Goal: Task Accomplishment & Management: Complete application form

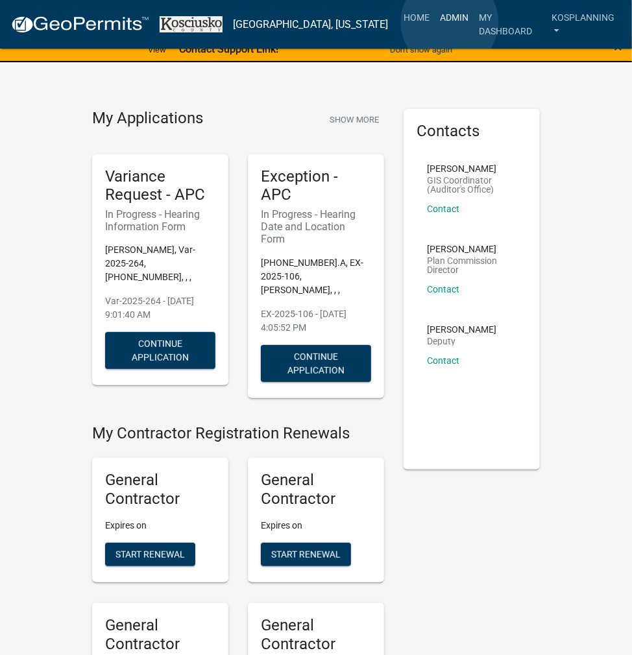
click at [450, 22] on link "Admin" at bounding box center [454, 17] width 39 height 25
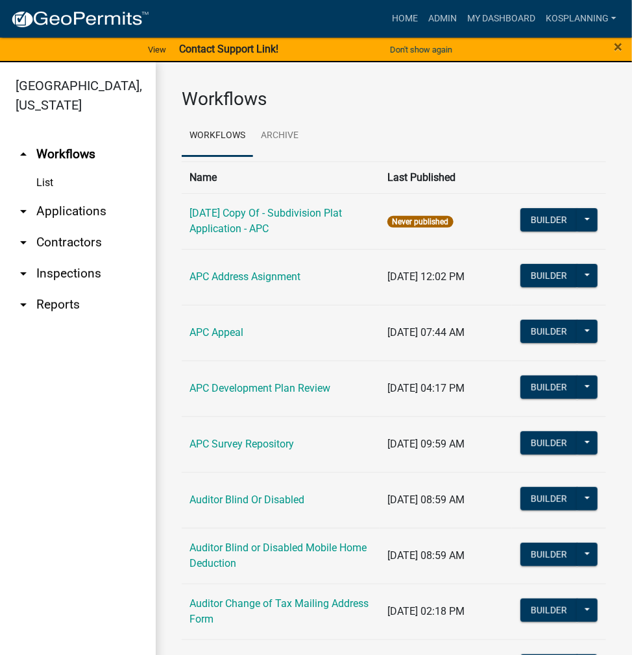
click at [90, 244] on link "arrow_drop_down Contractors" at bounding box center [78, 242] width 156 height 31
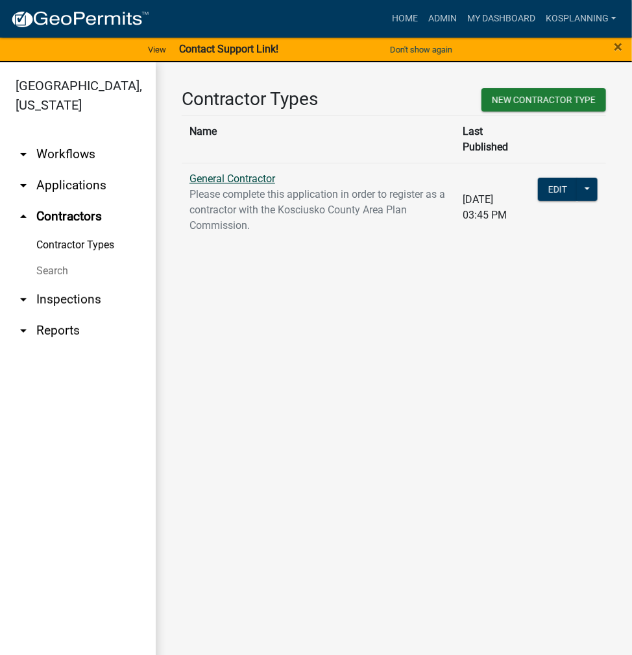
click at [210, 173] on link "General Contractor" at bounding box center [232, 179] width 86 height 12
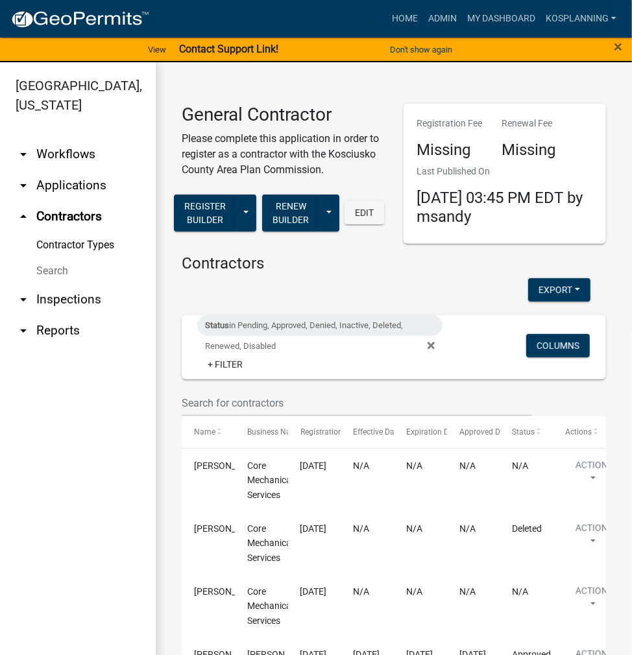
click at [430, 346] on span "Status in Pending, Approved, Denied, Inactive, Deleted, Renewed, Disabled" at bounding box center [325, 346] width 256 height 10
click at [427, 346] on icon at bounding box center [430, 346] width 7 height 7
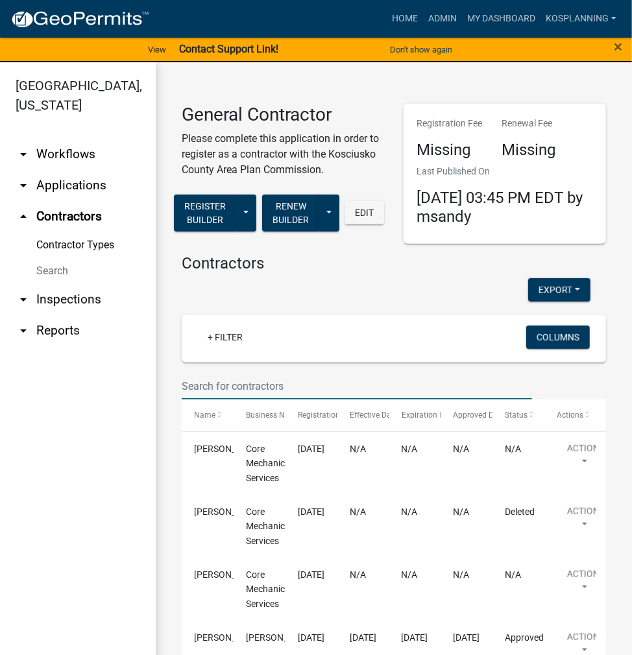
click at [217, 381] on input "text" at bounding box center [357, 386] width 350 height 27
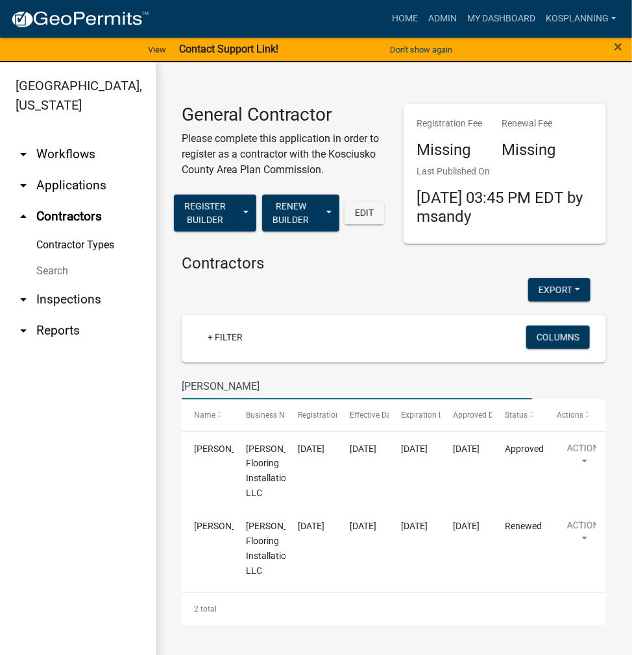
type input "[PERSON_NAME]"
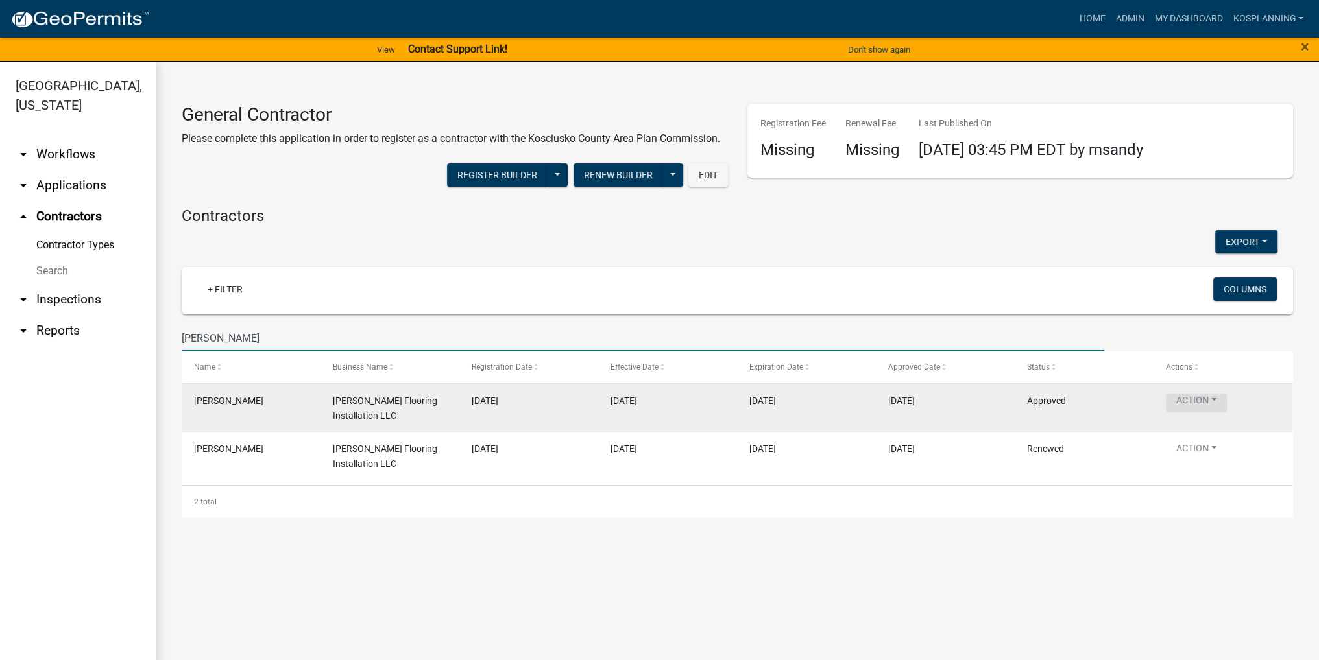
click at [631, 403] on button "Action" at bounding box center [1196, 403] width 61 height 19
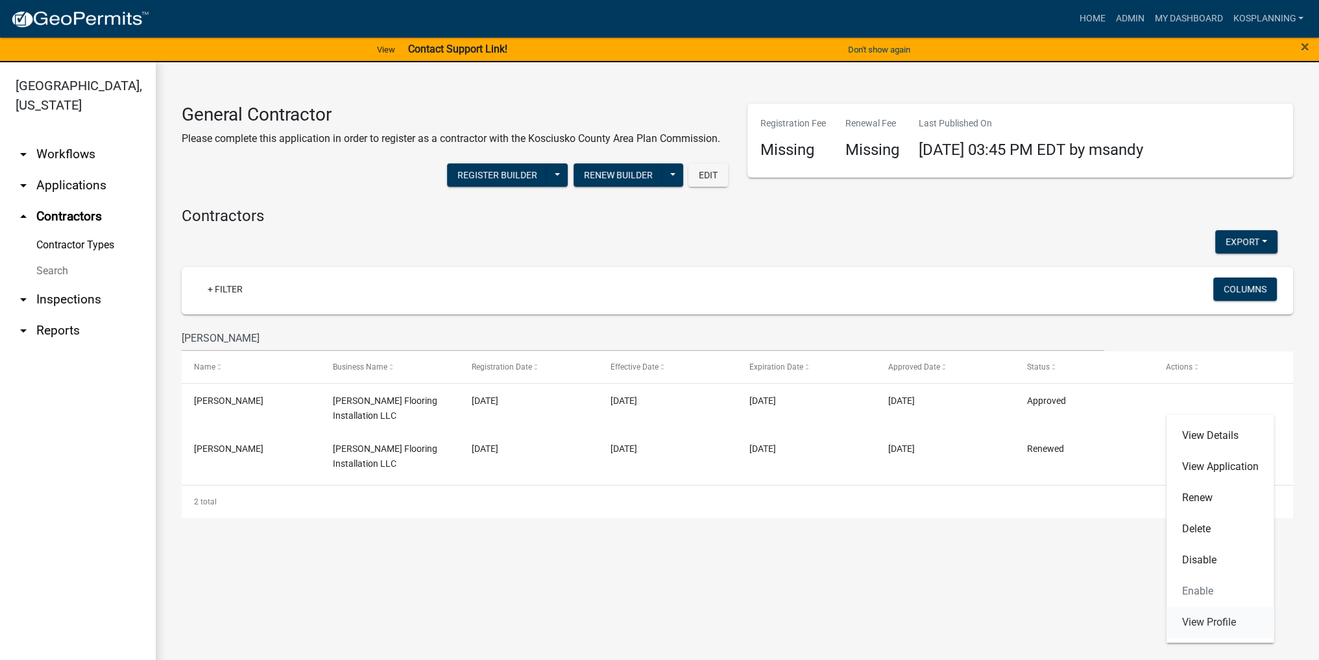
click at [631, 623] on link "View Profile" at bounding box center [1220, 622] width 108 height 31
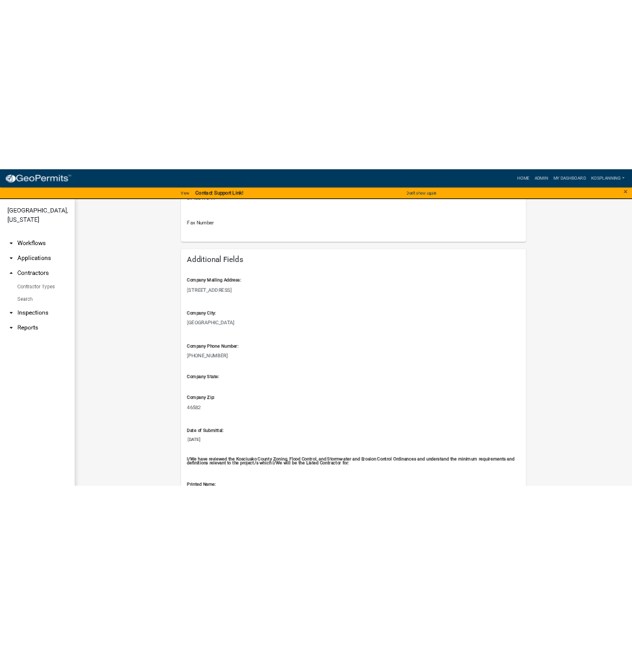
scroll to position [714, 0]
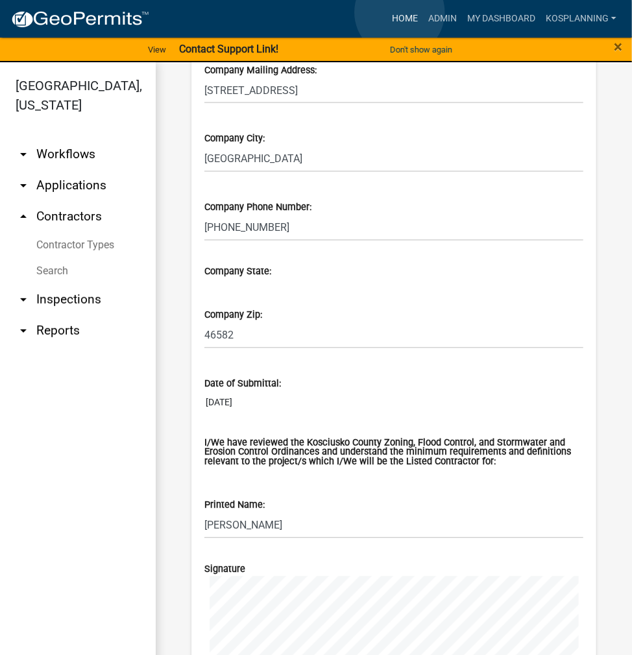
click at [400, 12] on link "Home" at bounding box center [405, 18] width 36 height 25
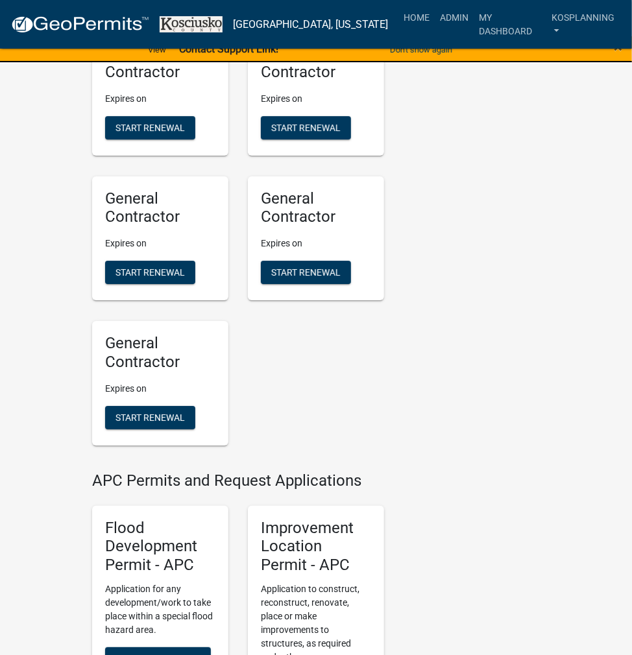
scroll to position [1622, 0]
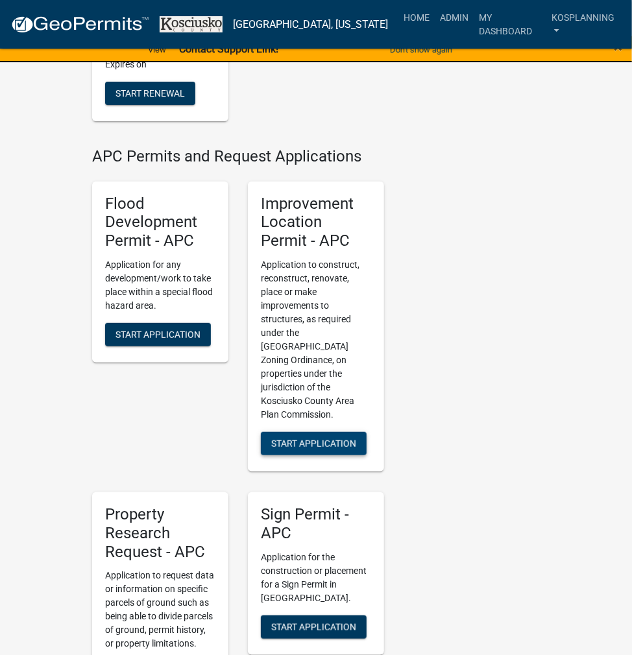
click at [338, 438] on span "Start Application" at bounding box center [313, 443] width 85 height 10
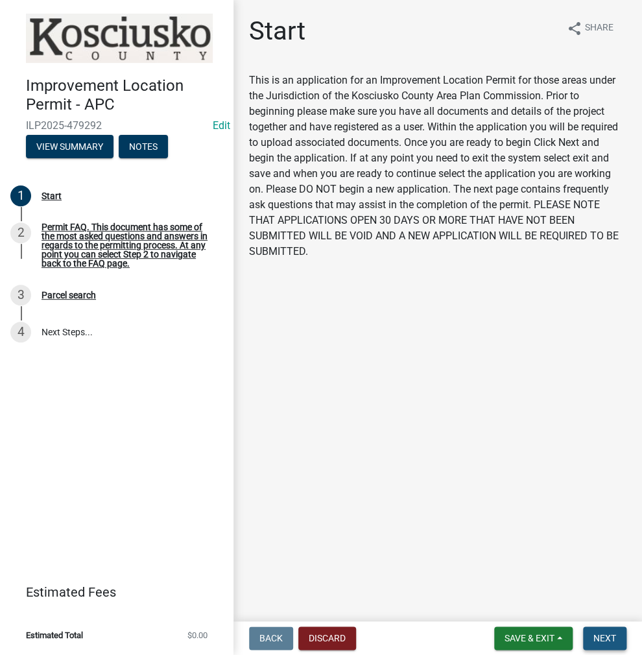
click at [600, 647] on button "Next" at bounding box center [604, 638] width 43 height 23
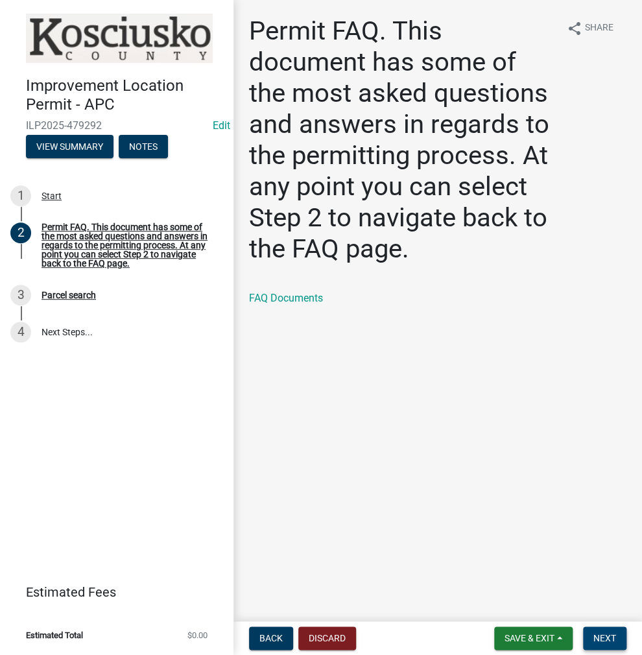
click at [595, 636] on span "Next" at bounding box center [605, 638] width 23 height 10
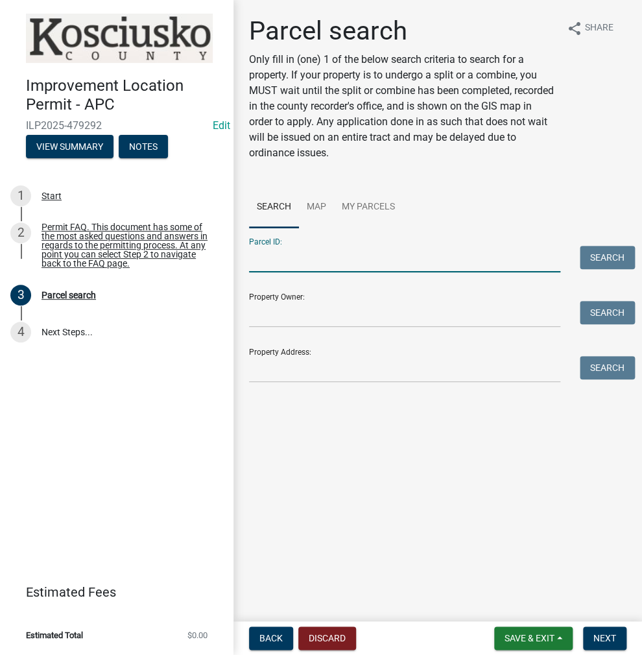
click at [263, 258] on input "Parcel ID:" at bounding box center [404, 259] width 311 height 27
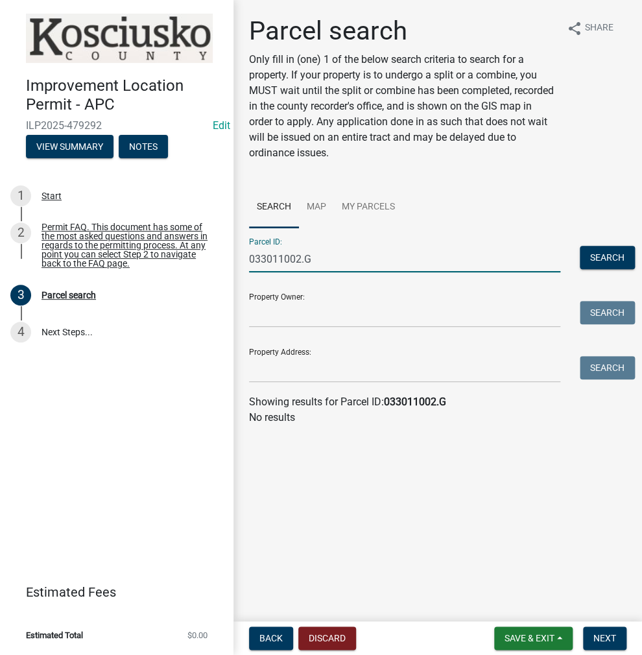
click at [261, 258] on input "033011002.G" at bounding box center [404, 259] width 311 height 27
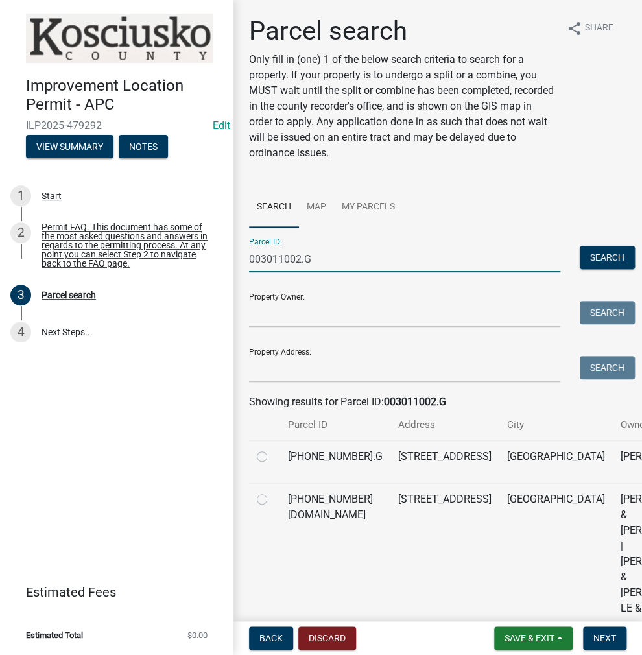
type input "003011002.G"
click at [272, 449] on label at bounding box center [272, 449] width 0 height 0
click at [272, 457] on input "radio" at bounding box center [276, 453] width 8 height 8
radio input "true"
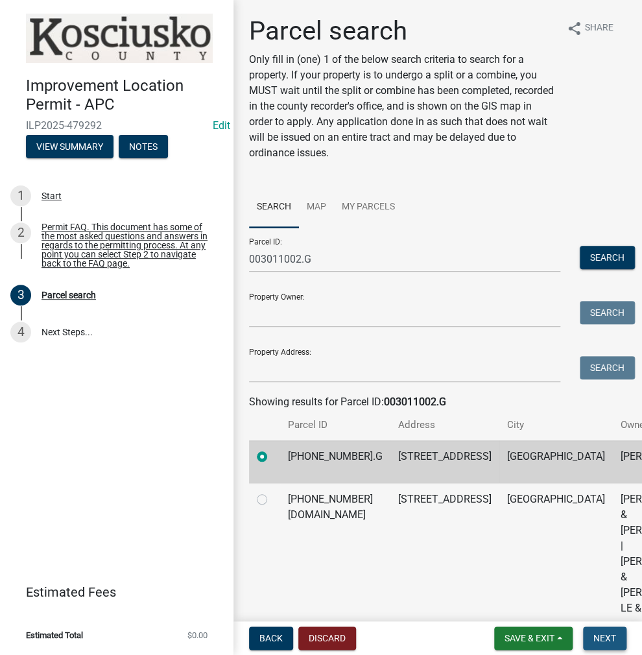
click at [602, 643] on span "Next" at bounding box center [605, 638] width 23 height 10
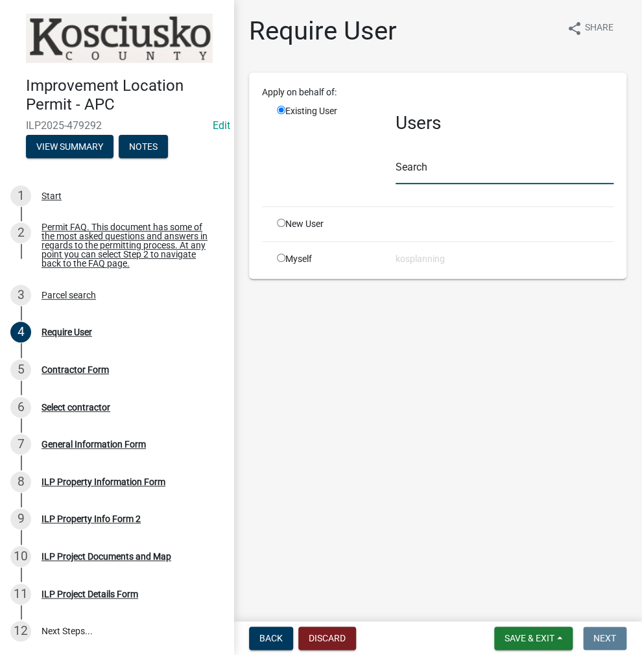
click at [419, 168] on input "text" at bounding box center [505, 171] width 218 height 27
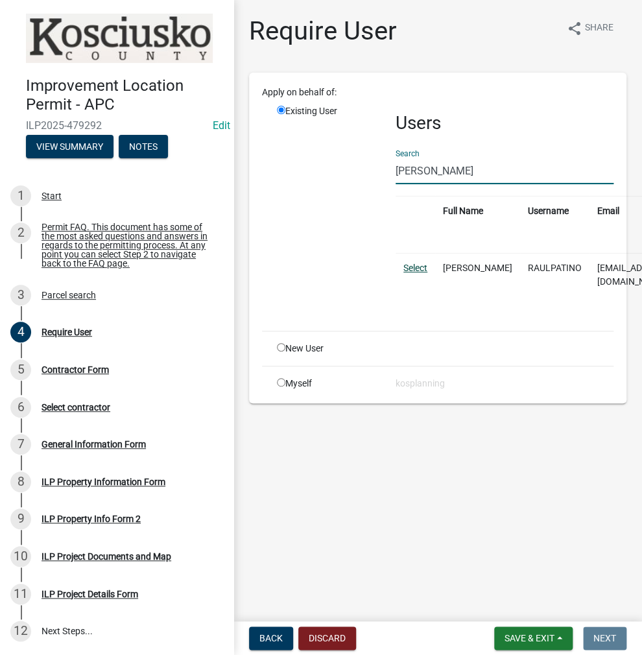
type input "[PERSON_NAME]"
click at [407, 269] on link "Select" at bounding box center [415, 268] width 24 height 10
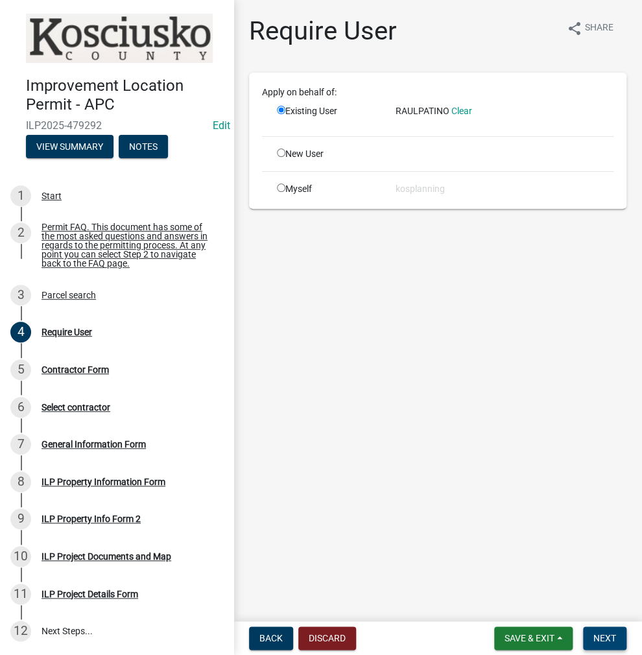
click at [602, 636] on span "Next" at bounding box center [605, 638] width 23 height 10
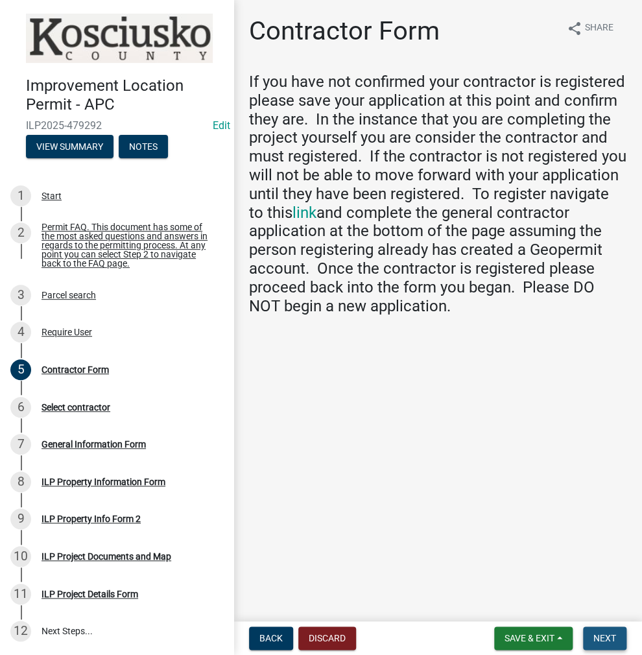
click at [608, 642] on span "Next" at bounding box center [605, 638] width 23 height 10
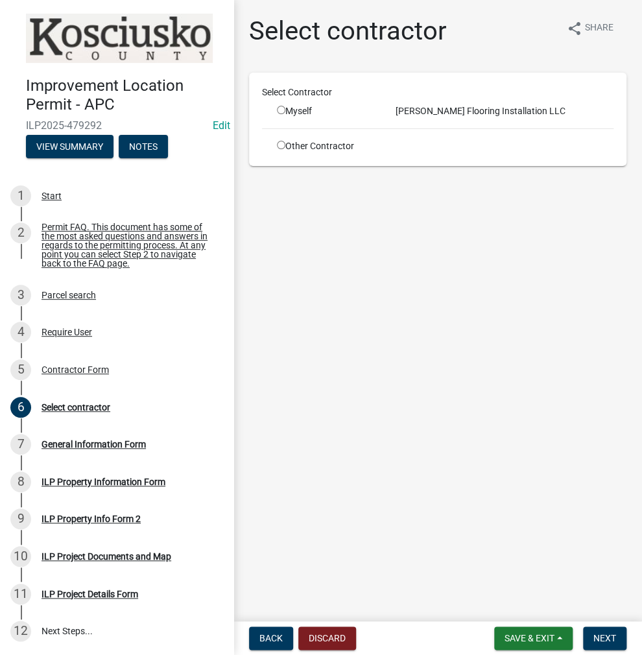
click at [282, 110] on input "radio" at bounding box center [281, 110] width 8 height 8
radio input "true"
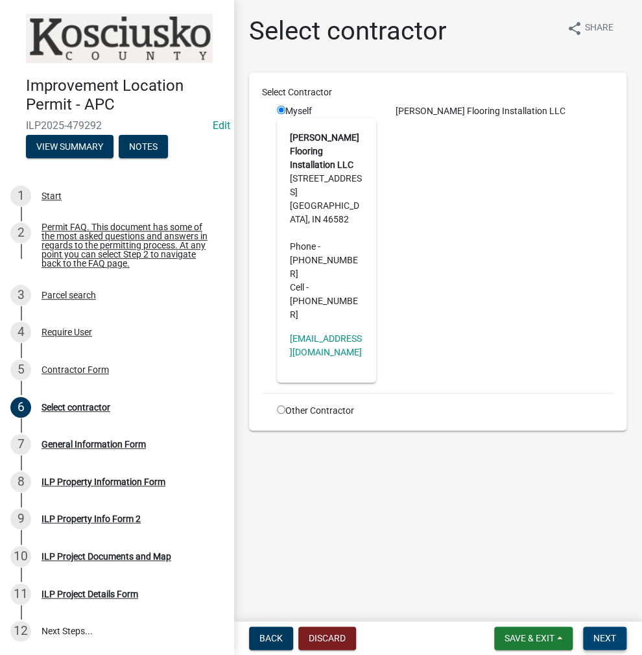
click at [607, 636] on span "Next" at bounding box center [605, 638] width 23 height 10
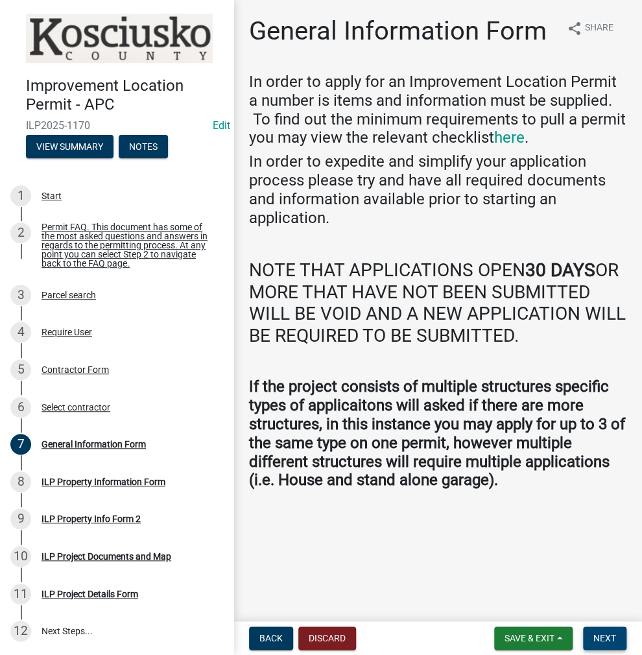
click at [596, 640] on span "Next" at bounding box center [605, 638] width 23 height 10
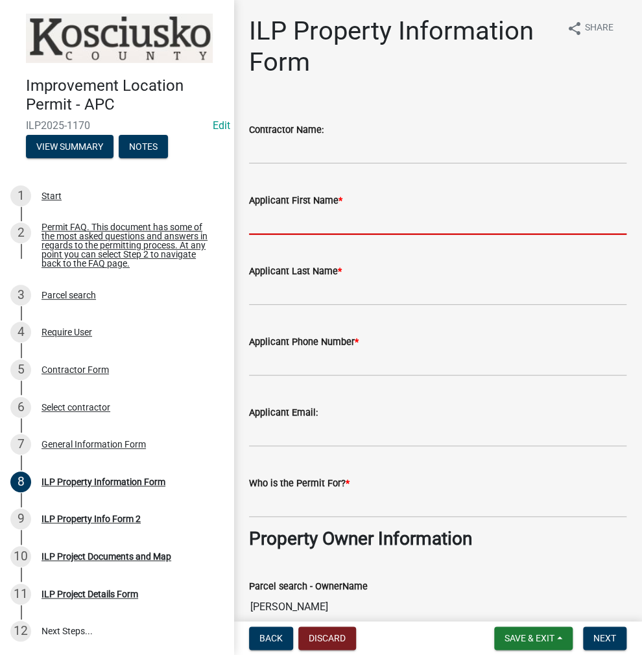
drag, startPoint x: 273, startPoint y: 221, endPoint x: 355, endPoint y: 224, distance: 81.8
click at [274, 221] on input "Applicant First Name *" at bounding box center [438, 221] width 378 height 27
type input "[PERSON_NAME]"
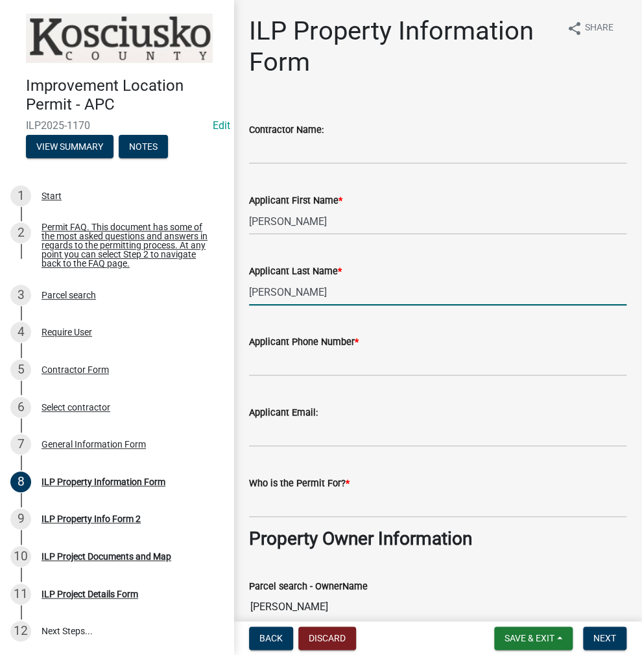
type input "[PERSON_NAME]"
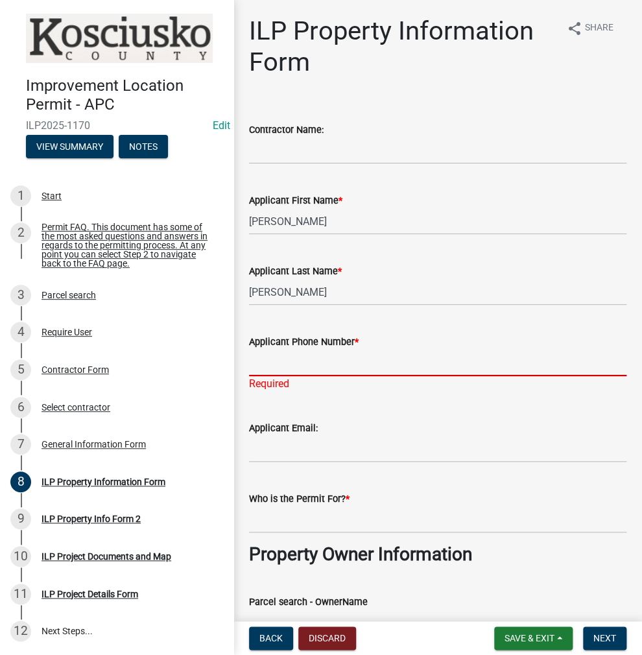
click at [311, 367] on input "Applicant Phone Number *" at bounding box center [438, 363] width 378 height 27
paste input "[PHONE_NUMBER]"
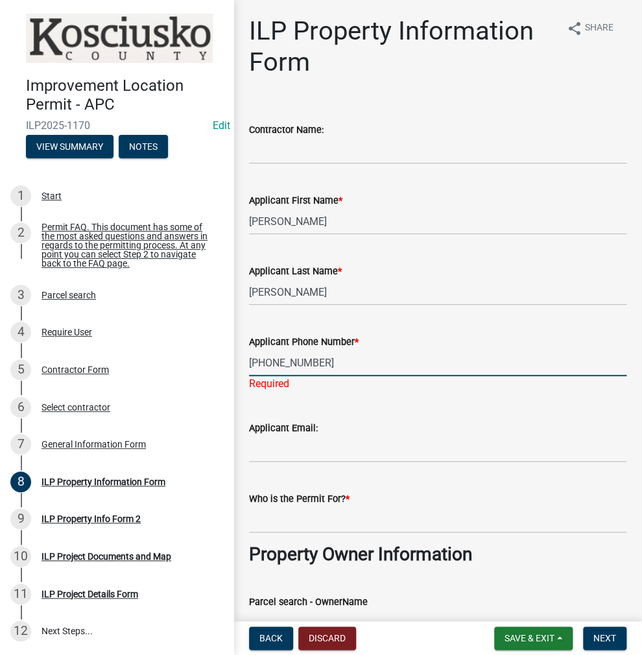
type input "[PHONE_NUMBER]"
click at [280, 520] on wm-data-entity-input "Who is the Permit For? *" at bounding box center [438, 508] width 378 height 71
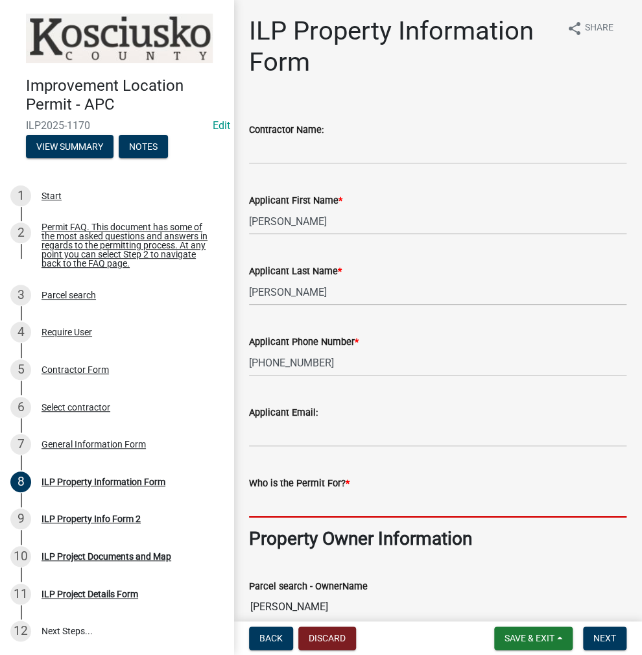
type input "A"
type input "[PERSON_NAME]"
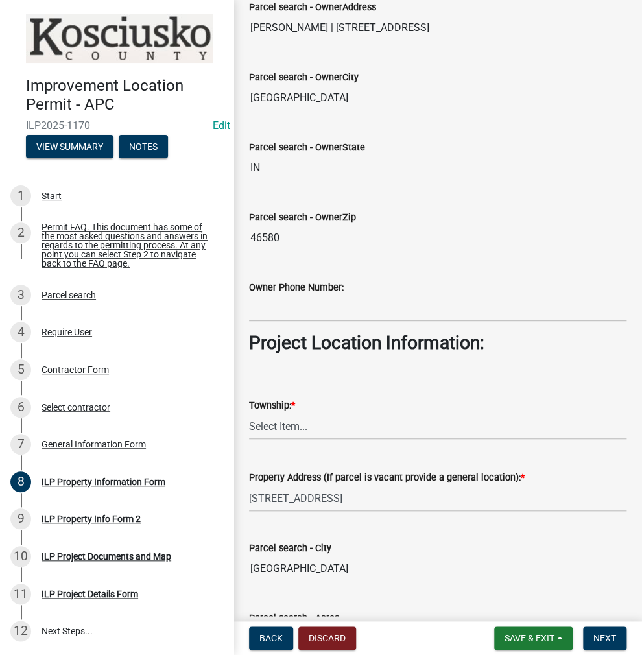
scroll to position [823, 0]
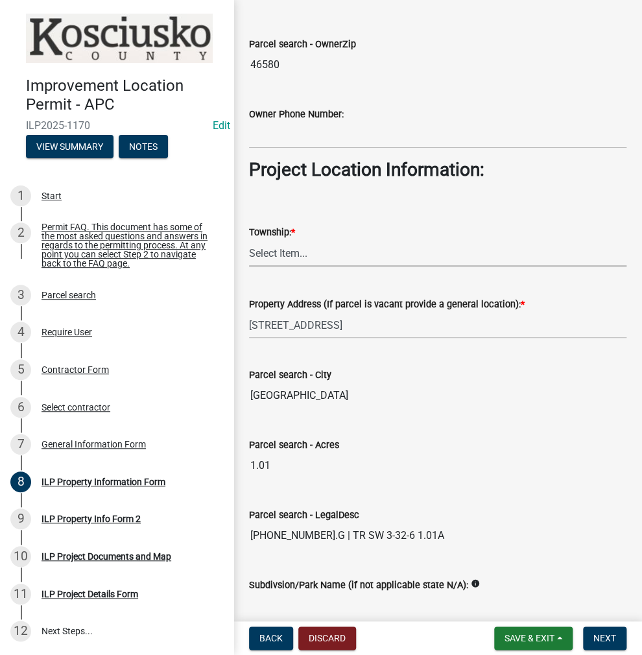
click at [283, 250] on select "Select Item... [PERSON_NAME] - Elkhart Co Clay Etna [GEOGRAPHIC_DATA][PERSON_NA…" at bounding box center [438, 253] width 378 height 27
click at [249, 240] on select "Select Item... [PERSON_NAME] - Elkhart Co Clay Etna [GEOGRAPHIC_DATA][PERSON_NA…" at bounding box center [438, 253] width 378 height 27
select select "adf60358-013e-4c9f-9dad-09561f394e7b"
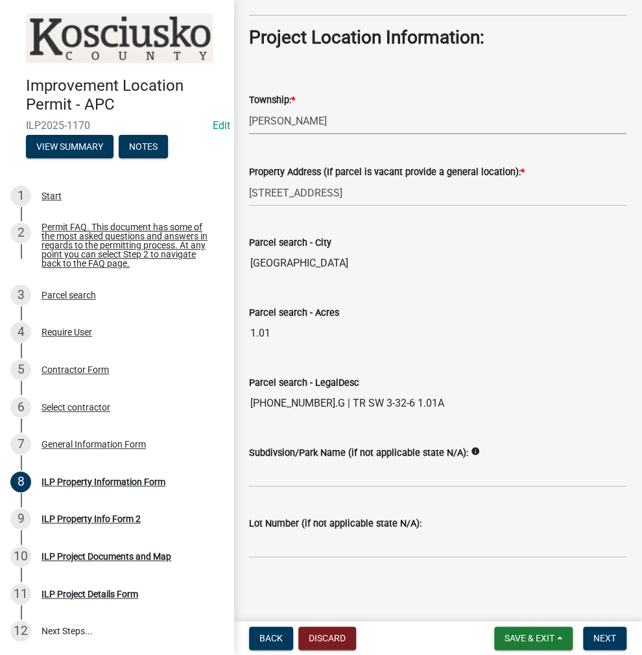
scroll to position [955, 0]
click at [595, 636] on span "Next" at bounding box center [605, 638] width 23 height 10
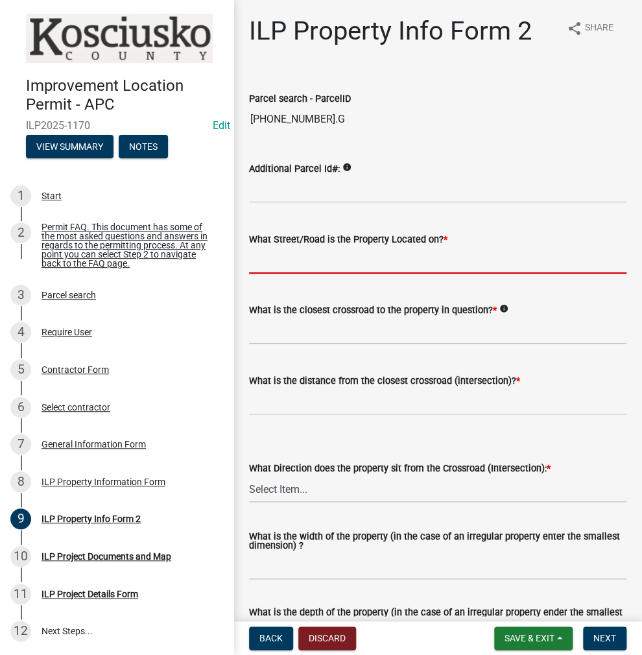
click at [265, 266] on input "What Street/Road is the Property Located on? *" at bounding box center [438, 260] width 378 height 27
type input "GLAD ST"
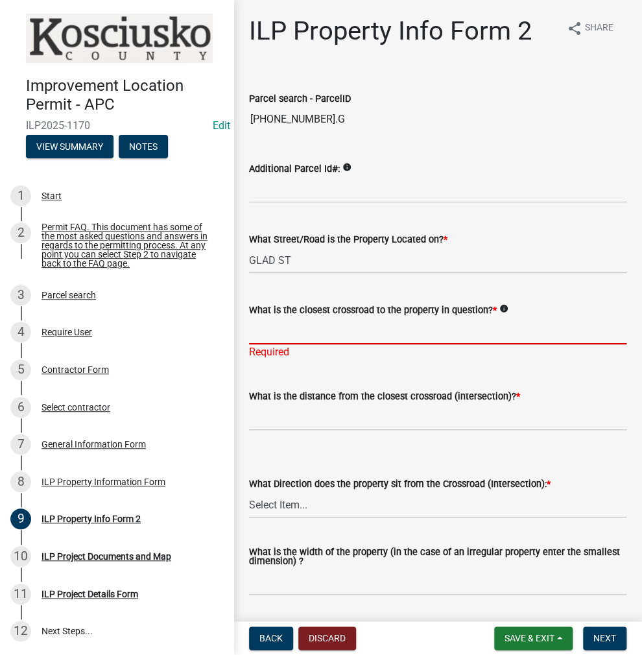
click at [271, 328] on input "What is the closest crossroad to the property in question? *" at bounding box center [438, 331] width 378 height 27
type input "ROBINHOOD DR"
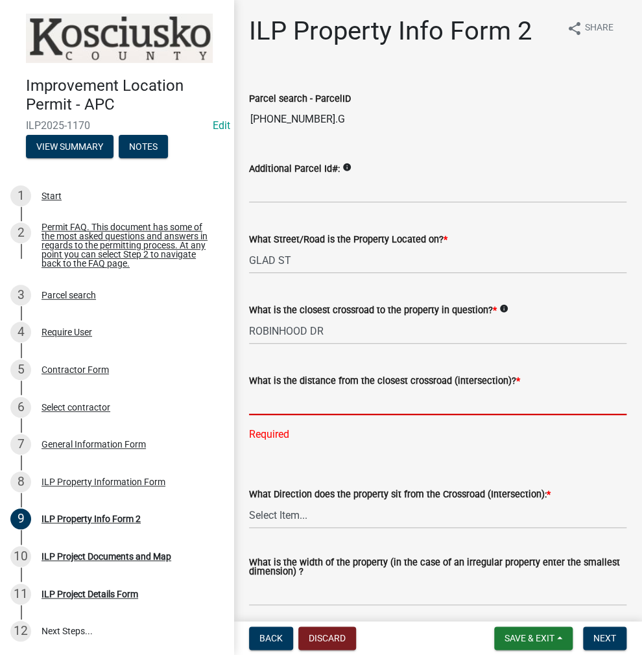
click at [284, 403] on input "text" at bounding box center [438, 402] width 378 height 27
type input "208"
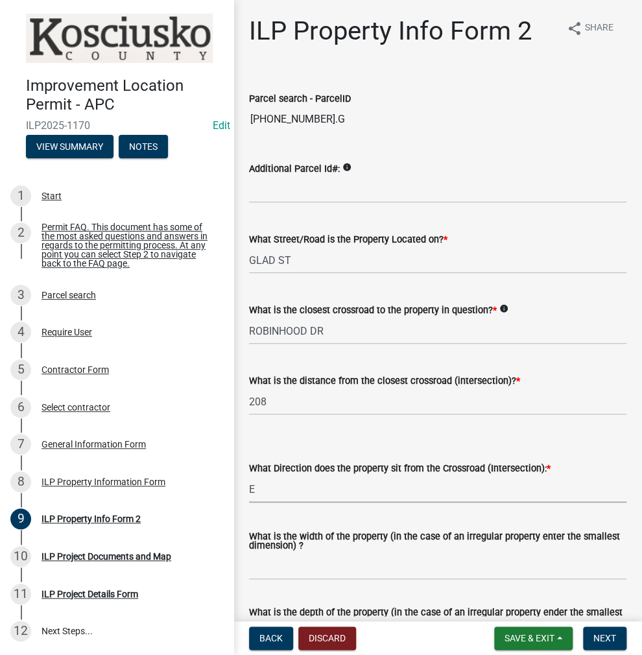
select select "5d8d9a6f-68f4-4910-b8ad-905844ed2da1"
type input "VARIES"
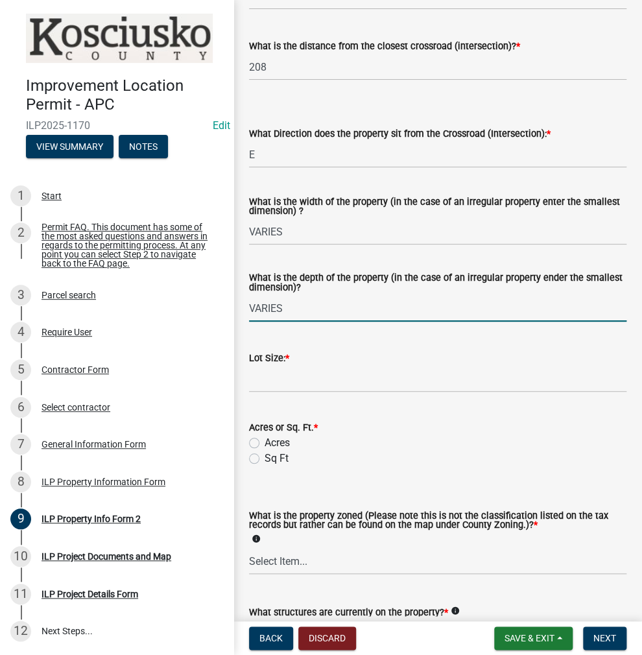
type input "VARIES"
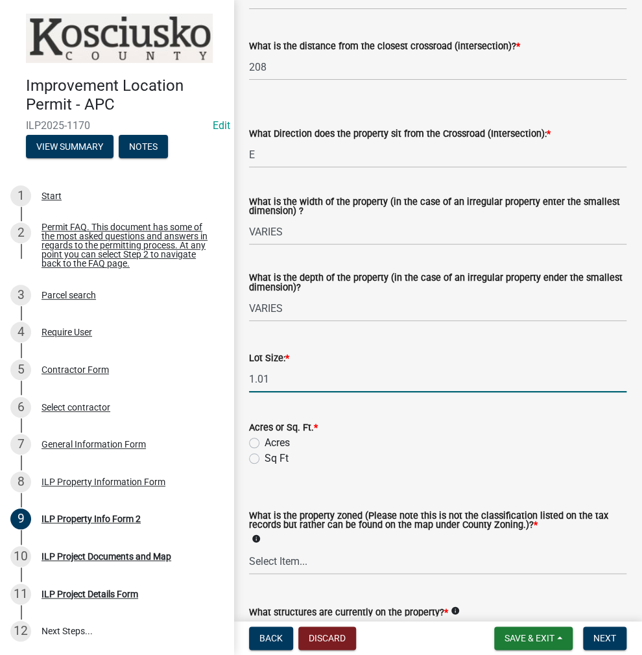
type input "1.01"
click at [265, 444] on label "Acres" at bounding box center [277, 443] width 25 height 16
click at [265, 444] on input "Acres" at bounding box center [269, 439] width 8 height 8
radio input "true"
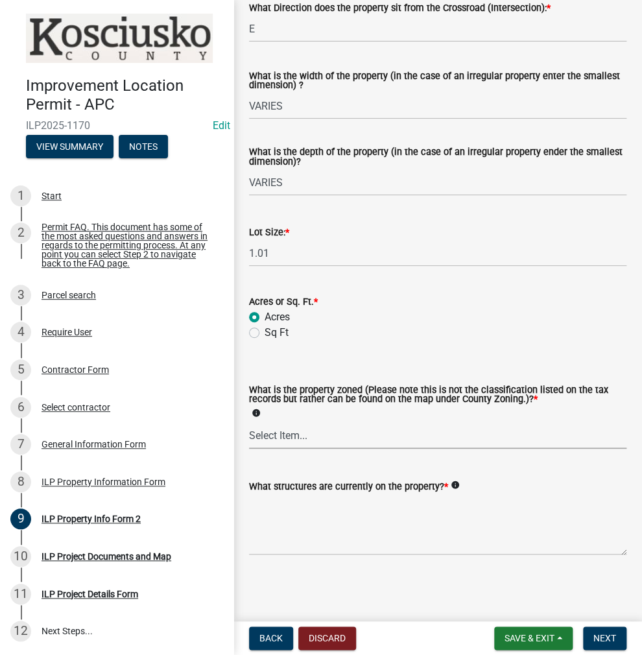
click at [273, 438] on select "Select Item... Agricultural Agricultural 2 Commercial Environmental Industrial …" at bounding box center [438, 435] width 378 height 27
click at [249, 422] on select "Select Item... Agricultural Agricultural 2 Commercial Environmental Industrial …" at bounding box center [438, 435] width 378 height 27
click at [310, 437] on select "Select Item... Agricultural Agricultural 2 Commercial Environmental Industrial …" at bounding box center [438, 435] width 378 height 27
click at [249, 422] on select "Select Item... Agricultural Agricultural 2 Commercial Environmental Industrial …" at bounding box center [438, 435] width 378 height 27
select select "ea119d11-e52e-4559-b746-af06211fe819"
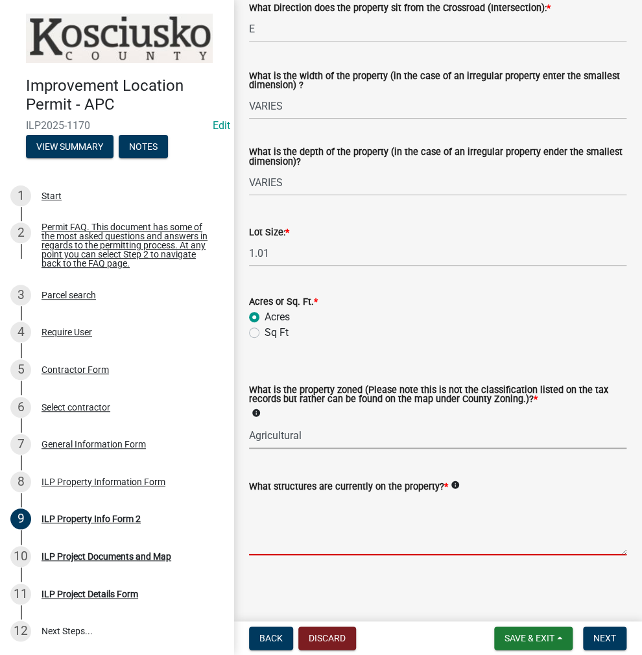
click at [306, 513] on textarea "What structures are currently on the property? *" at bounding box center [438, 524] width 378 height 61
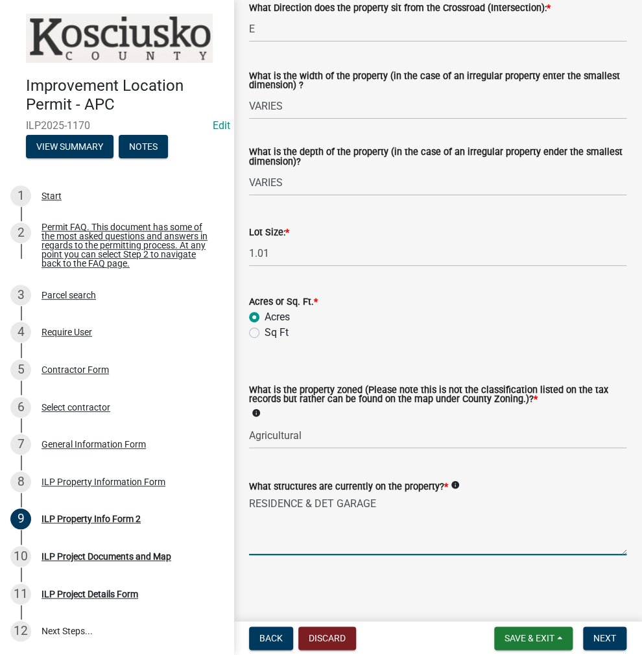
drag, startPoint x: 314, startPoint y: 504, endPoint x: 313, endPoint y: 511, distance: 7.3
click at [314, 504] on textarea "RESIDENCE & DET GARAGE" at bounding box center [438, 524] width 378 height 61
click at [383, 499] on textarea "RESIDENCE, DET GARAGE" at bounding box center [438, 524] width 378 height 61
type textarea "RESIDENCE, DET GARAGE & SHED"
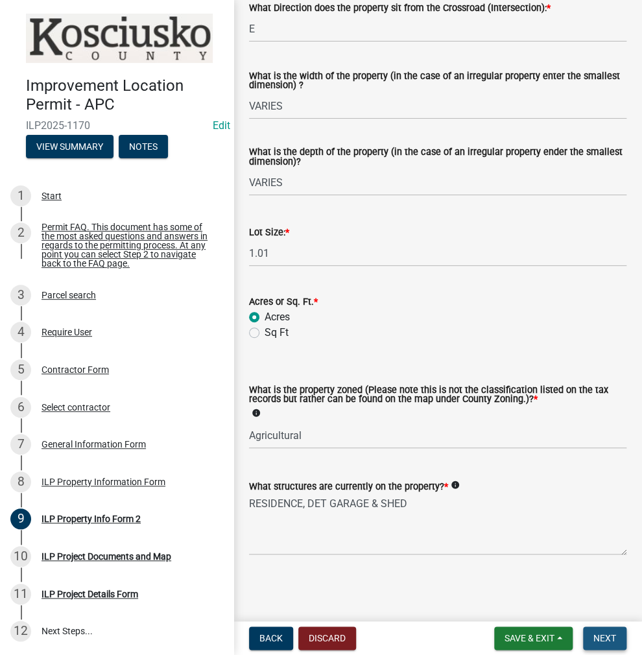
click at [615, 638] on span "Next" at bounding box center [605, 638] width 23 height 10
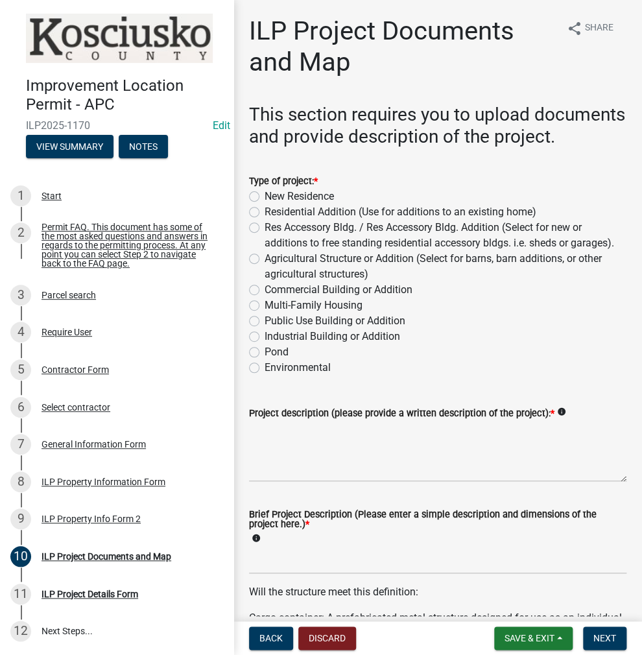
click at [265, 220] on label "Residential Addition (Use for additions to an existing home)" at bounding box center [401, 212] width 272 height 16
click at [265, 213] on input "Residential Addition (Use for additions to an existing home)" at bounding box center [269, 208] width 8 height 8
radio input "true"
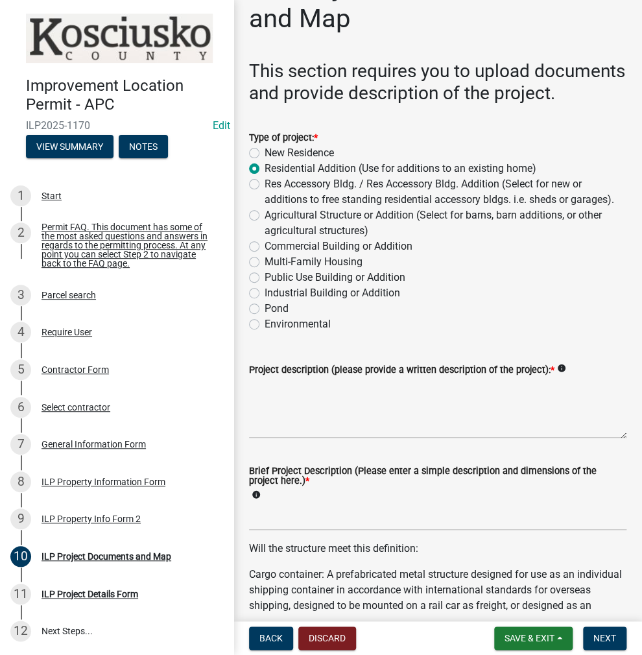
scroll to position [195, 0]
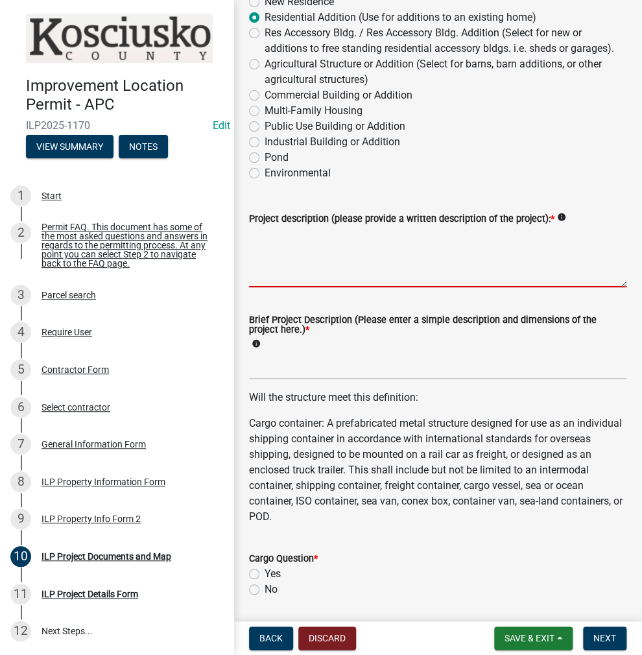
click at [272, 278] on textarea "Project description (please provide a written description of the project): *" at bounding box center [438, 256] width 378 height 61
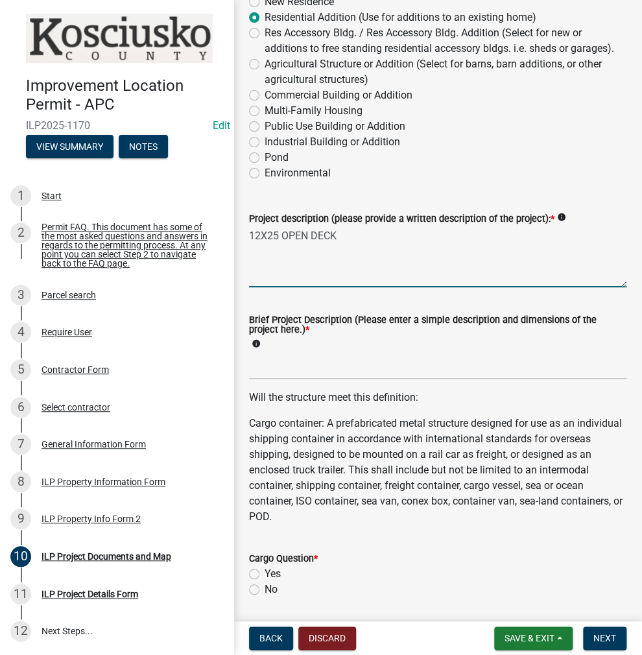
type textarea "12X25 OPEN DECK"
click at [280, 352] on div "Brief Project Description (Please enter a simple description and dimensions of …" at bounding box center [438, 334] width 378 height 36
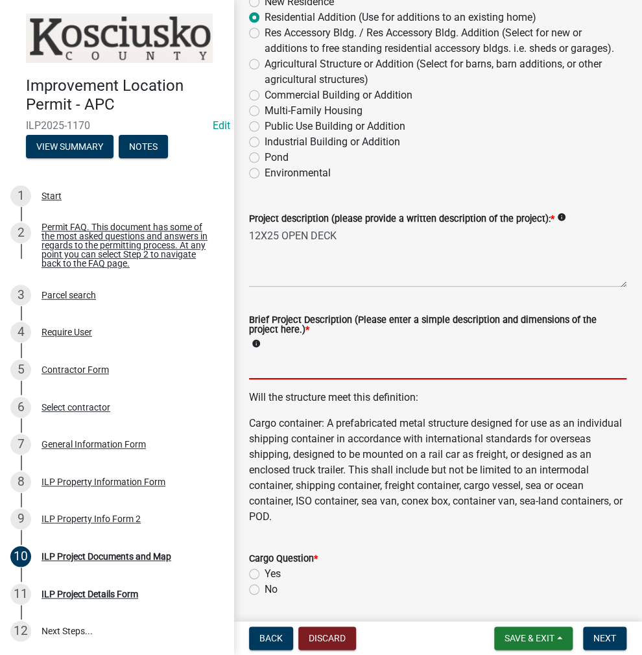
click at [279, 379] on input "Brief Project Description (Please enter a simple description and dimensions of …" at bounding box center [438, 366] width 378 height 27
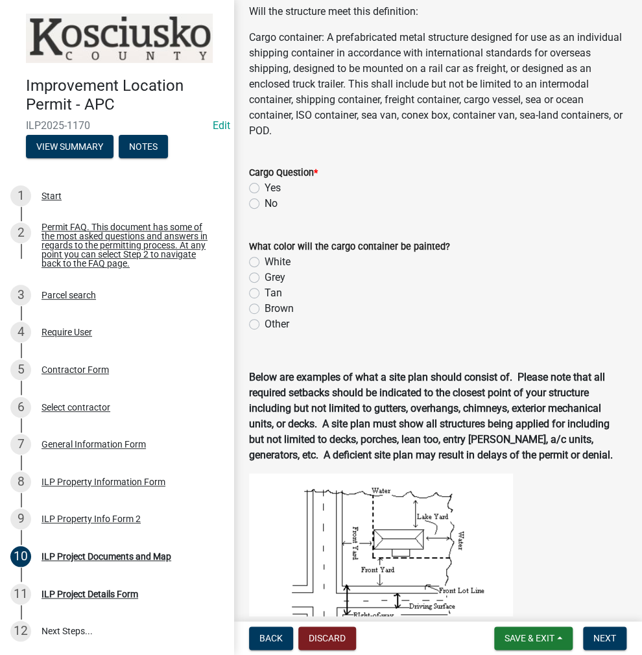
scroll to position [584, 0]
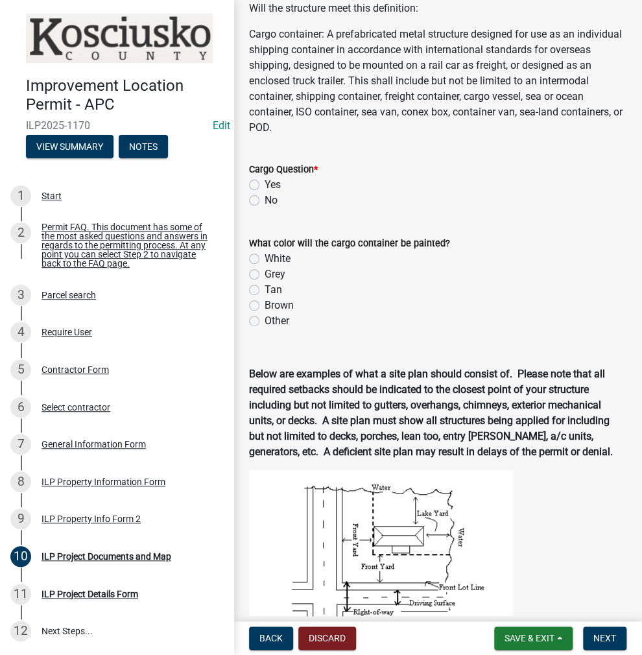
type input "12X25 OPEN DECK"
click at [265, 208] on label "No" at bounding box center [271, 201] width 13 height 16
click at [265, 201] on input "No" at bounding box center [269, 197] width 8 height 8
radio input "true"
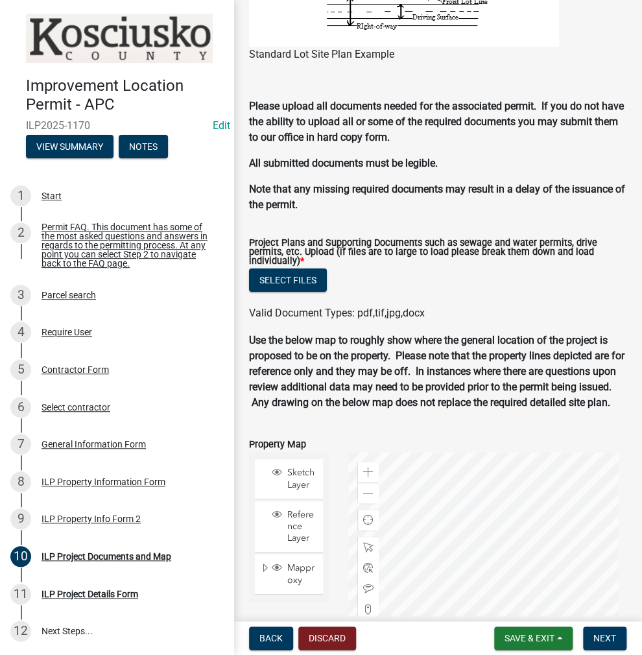
scroll to position [1275, 0]
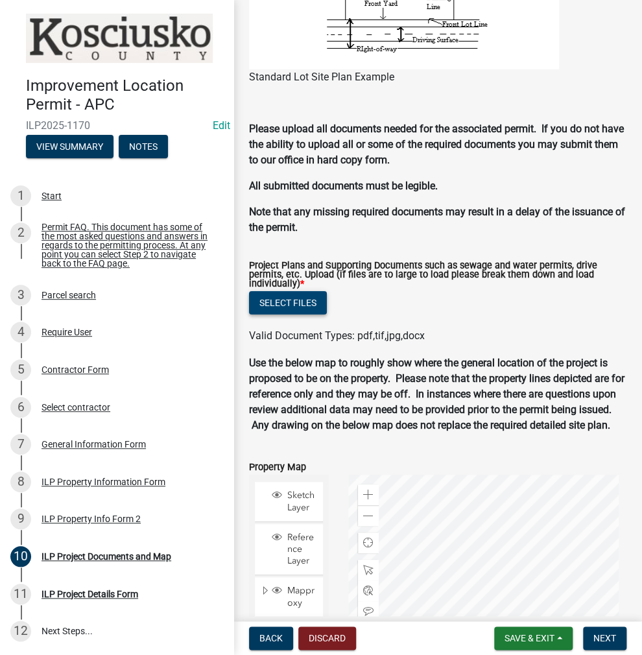
click at [293, 315] on button "Select files" at bounding box center [288, 302] width 78 height 23
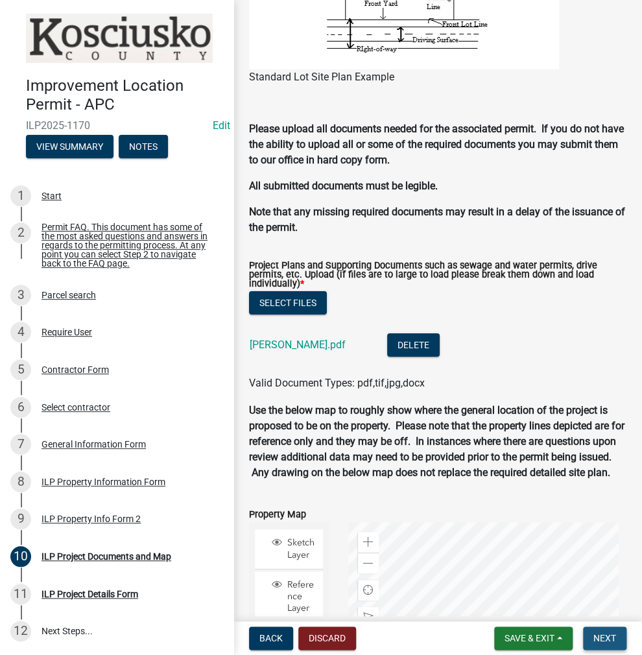
click at [601, 640] on span "Next" at bounding box center [605, 638] width 23 height 10
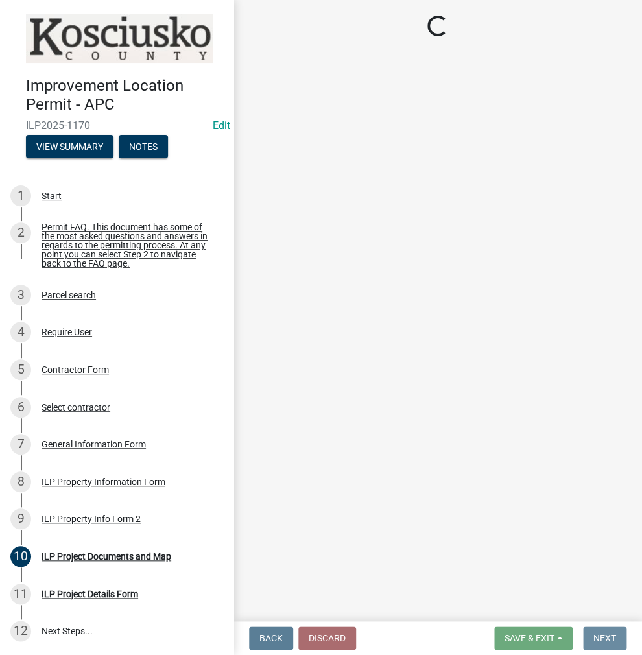
scroll to position [0, 0]
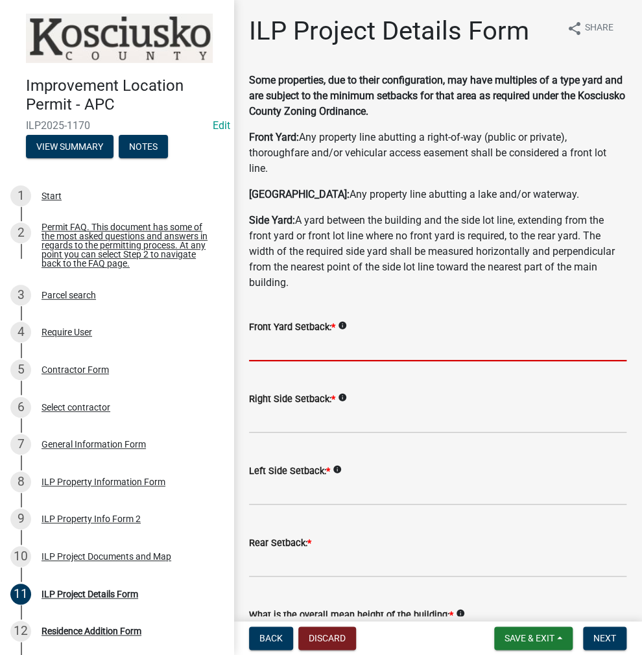
click at [288, 346] on input "text" at bounding box center [438, 348] width 378 height 27
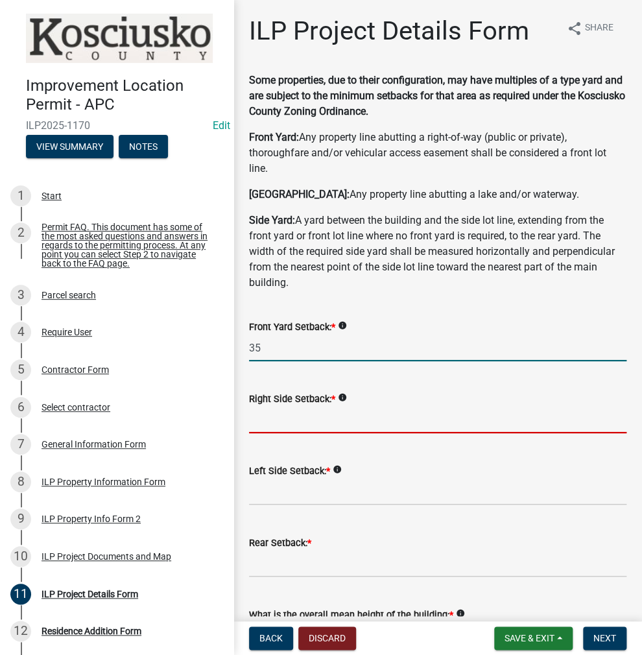
type input "35.0"
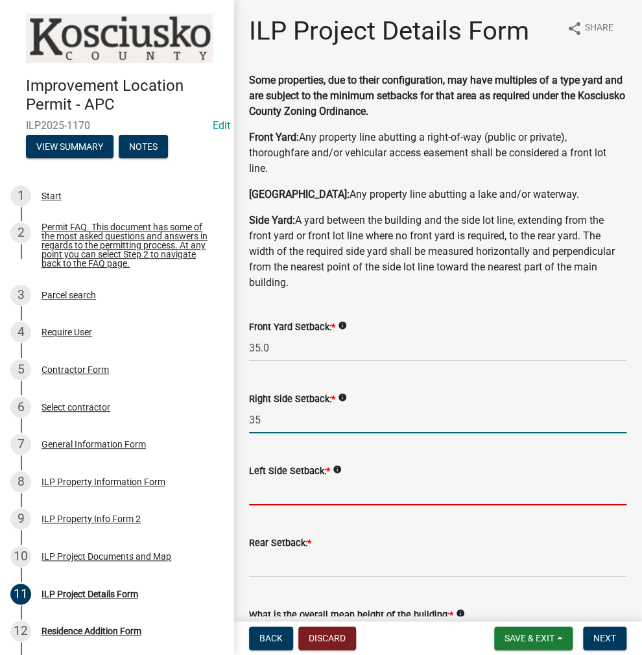
type input "35.0"
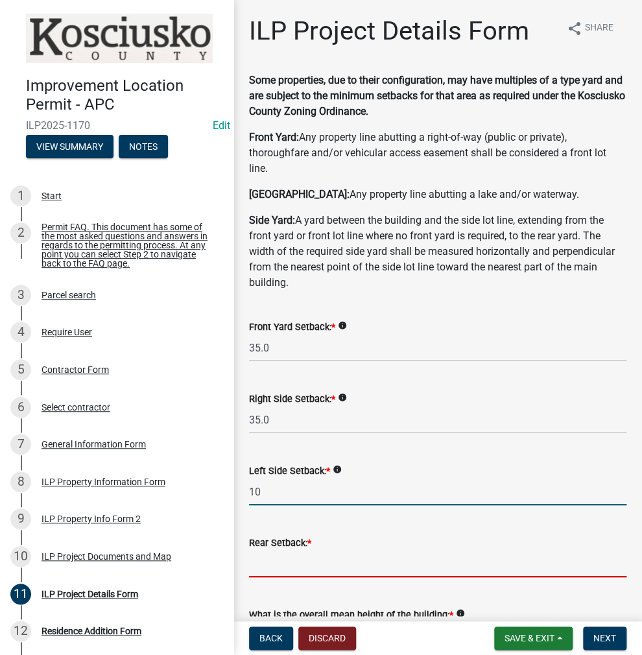
type input "10.0"
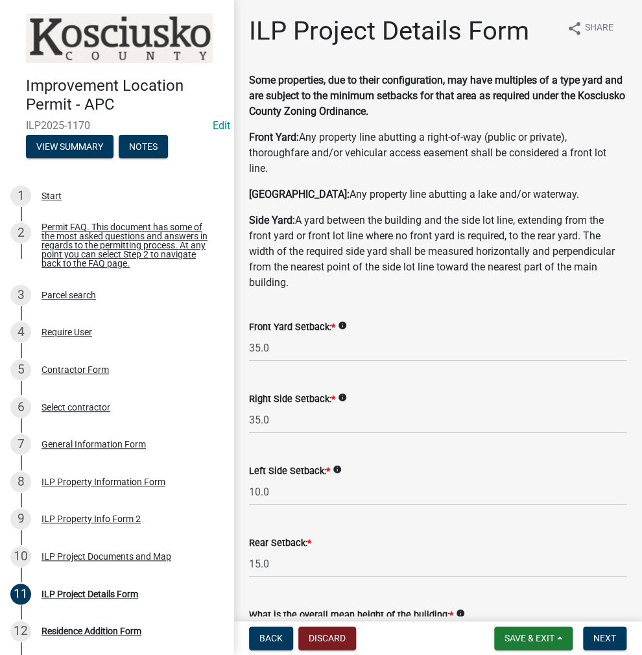
scroll to position [328, 0]
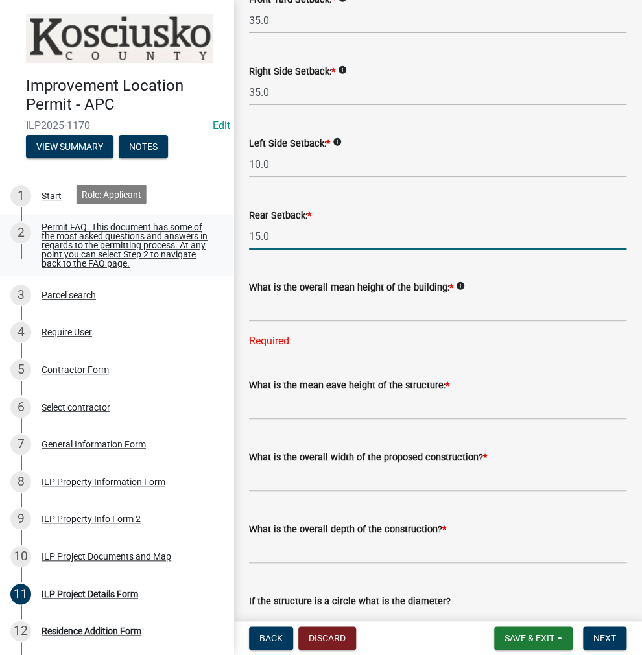
drag, startPoint x: 288, startPoint y: 234, endPoint x: 222, endPoint y: 235, distance: 65.5
click at [222, 235] on div "Improvement Location Permit - APC ILP2025-1170 Edit View Summary Notes 1 Start …" at bounding box center [321, 327] width 642 height 655
type input "10.0"
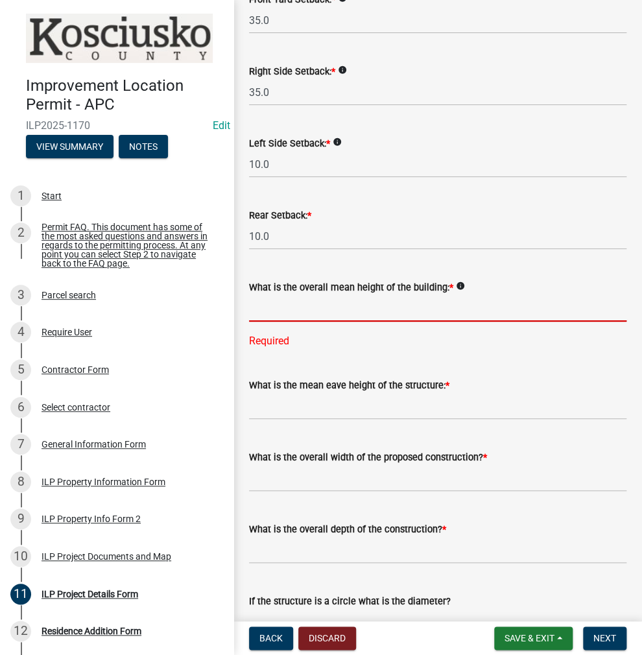
scroll to position [522, 0]
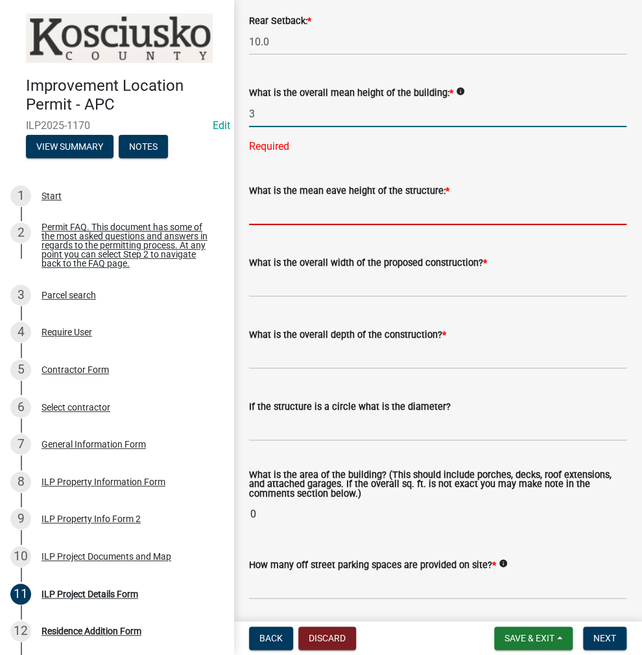
type input "3.0"
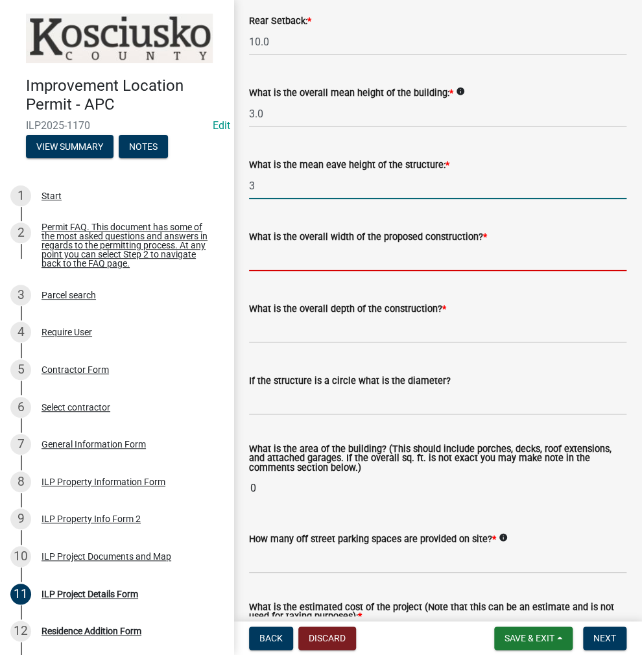
type input "3.0"
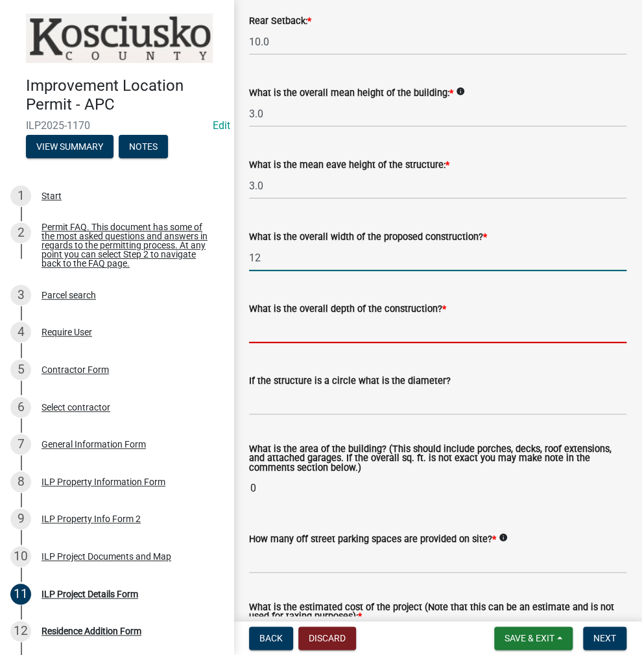
type input "12.00"
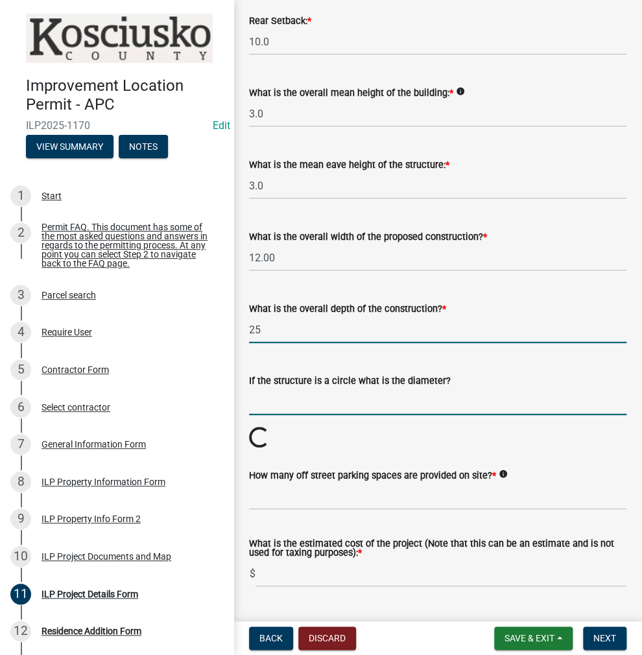
type input "25.00"
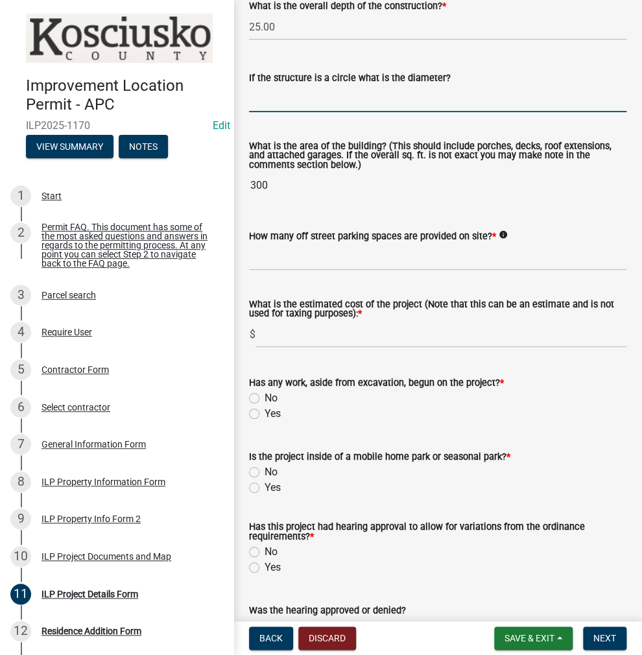
scroll to position [847, 0]
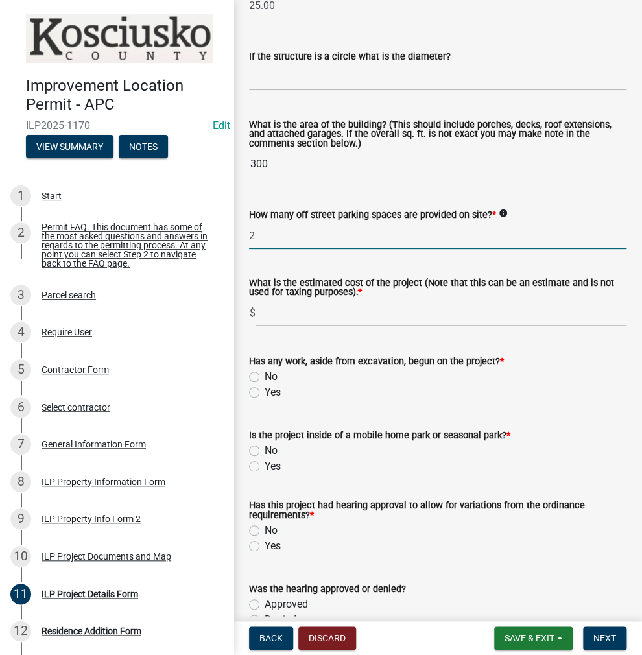
type input "2"
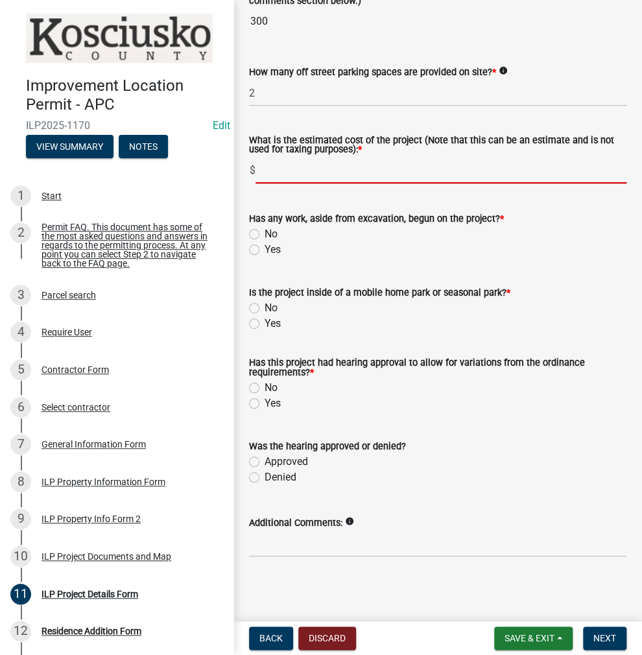
scroll to position [991, 0]
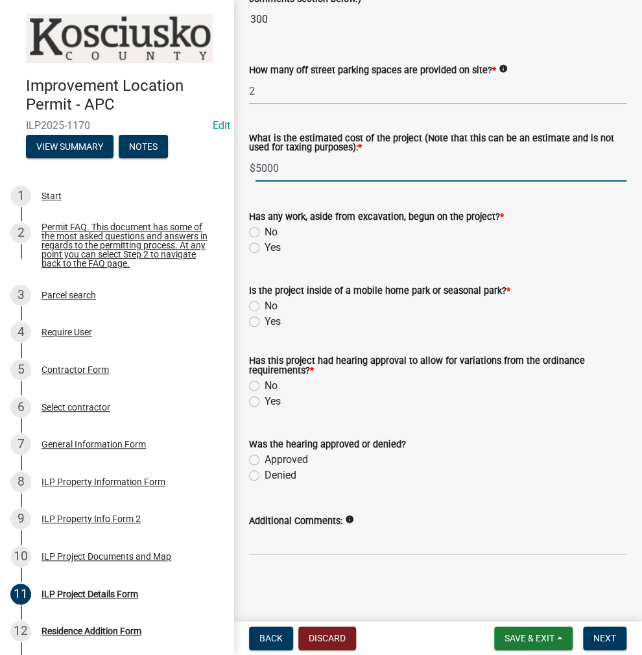
type input "5000"
click at [265, 230] on label "No" at bounding box center [271, 232] width 13 height 16
click at [265, 230] on input "No" at bounding box center [269, 228] width 8 height 8
radio input "true"
click at [265, 304] on label "No" at bounding box center [271, 306] width 13 height 16
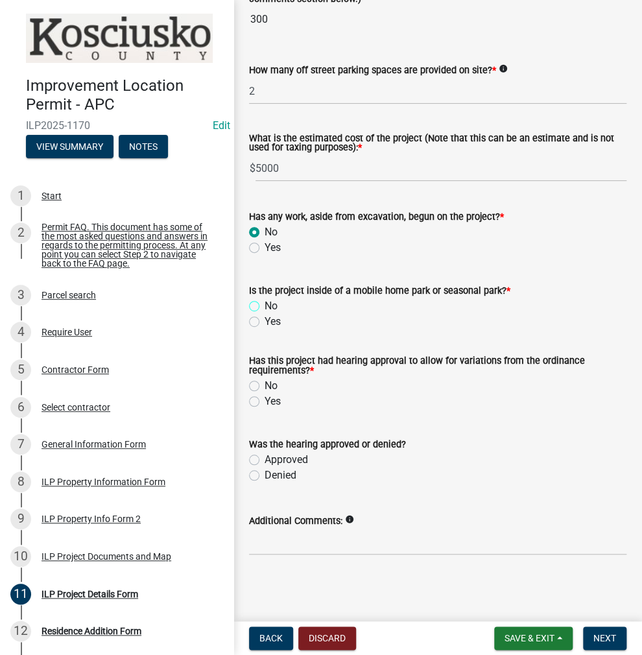
click at [265, 304] on input "No" at bounding box center [269, 302] width 8 height 8
radio input "true"
click at [265, 387] on label "No" at bounding box center [271, 386] width 13 height 16
click at [265, 387] on input "No" at bounding box center [269, 382] width 8 height 8
radio input "true"
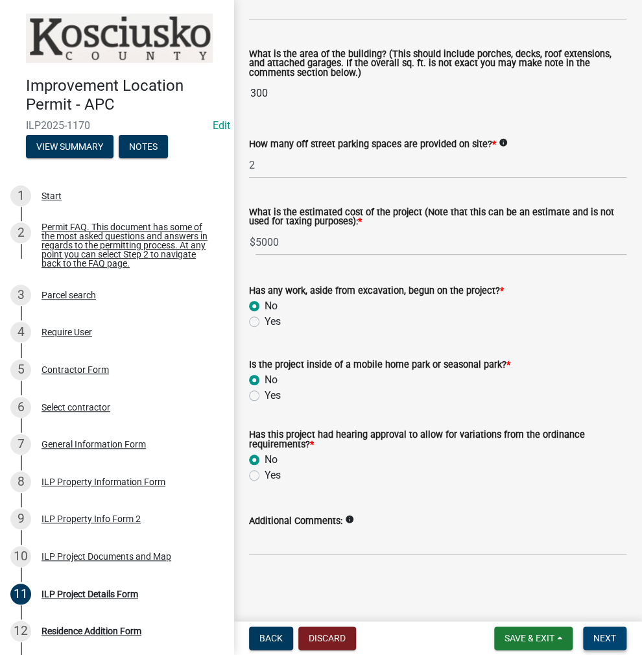
scroll to position [917, 0]
click at [596, 636] on span "Next" at bounding box center [605, 638] width 23 height 10
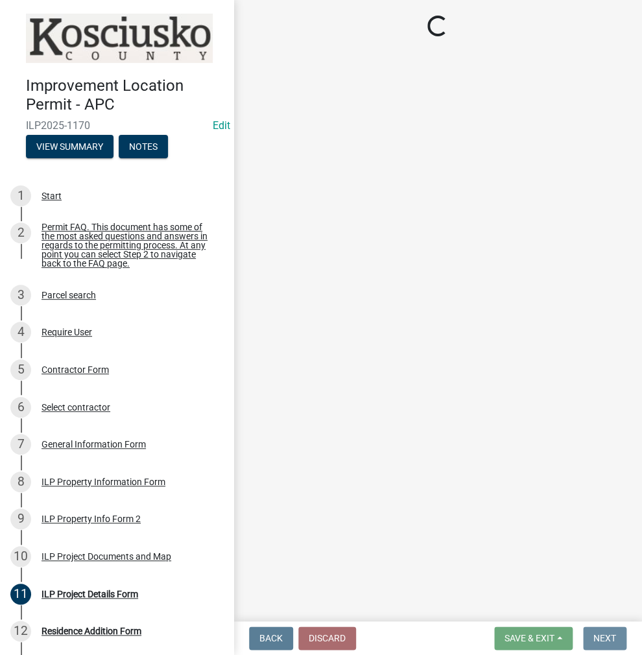
scroll to position [0, 0]
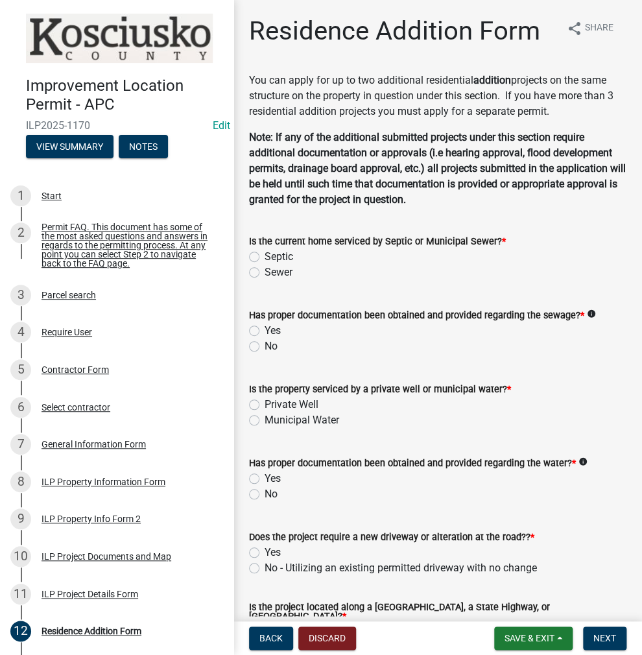
click at [265, 256] on label "Septic" at bounding box center [279, 257] width 29 height 16
click at [265, 256] on input "Septic" at bounding box center [269, 253] width 8 height 8
radio input "true"
click at [265, 329] on label "Yes" at bounding box center [273, 331] width 16 height 16
click at [265, 329] on input "Yes" at bounding box center [269, 327] width 8 height 8
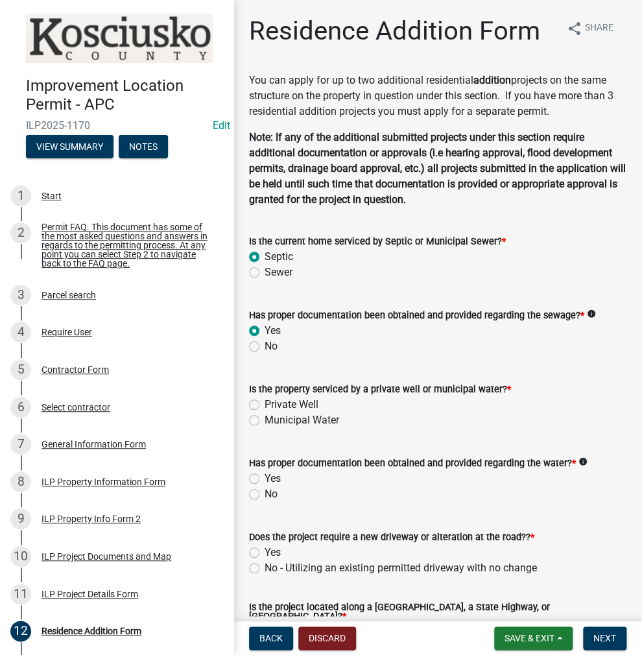
radio input "true"
click at [265, 407] on label "Private Well" at bounding box center [292, 405] width 54 height 16
click at [265, 405] on input "Private Well" at bounding box center [269, 401] width 8 height 8
radio input "true"
click at [265, 478] on label "Yes" at bounding box center [273, 479] width 16 height 16
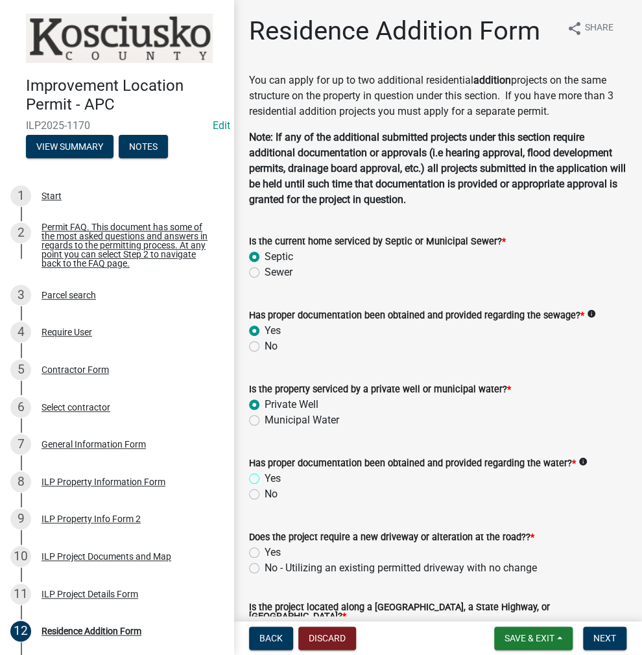
click at [265, 478] on input "Yes" at bounding box center [269, 475] width 8 height 8
radio input "true"
click at [265, 570] on label "No - Utilizing an existing permitted driveway with no change" at bounding box center [401, 568] width 272 height 16
click at [265, 569] on input "No - Utilizing an existing permitted driveway with no change" at bounding box center [269, 564] width 8 height 8
radio input "true"
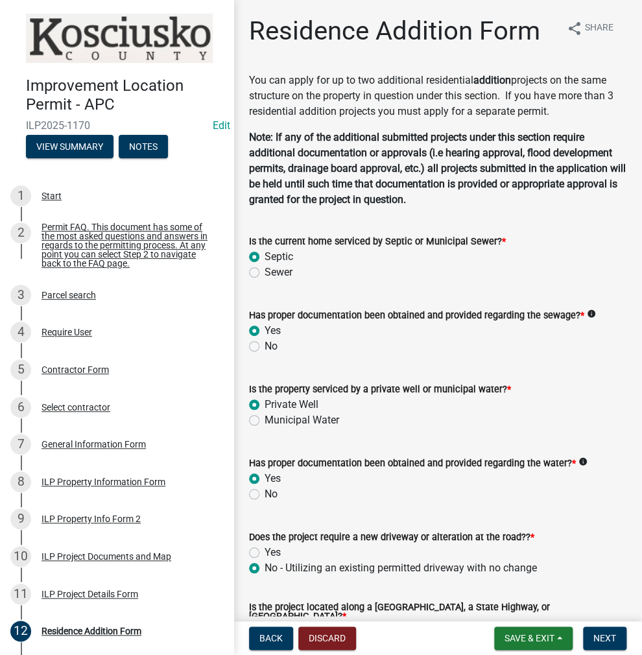
scroll to position [259, 0]
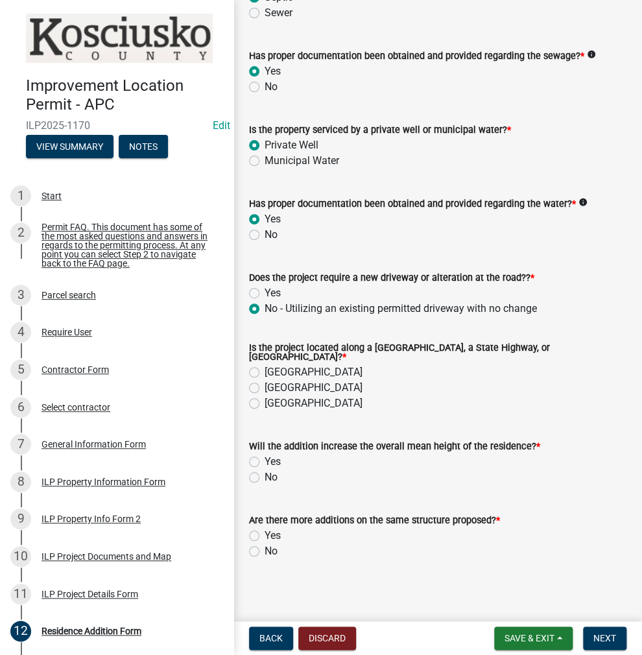
click at [265, 369] on label "[GEOGRAPHIC_DATA]" at bounding box center [314, 373] width 98 height 16
click at [265, 369] on input "[GEOGRAPHIC_DATA]" at bounding box center [269, 369] width 8 height 8
radio input "true"
click at [265, 382] on label "[GEOGRAPHIC_DATA]" at bounding box center [314, 388] width 98 height 16
click at [265, 382] on input "[GEOGRAPHIC_DATA]" at bounding box center [269, 384] width 8 height 8
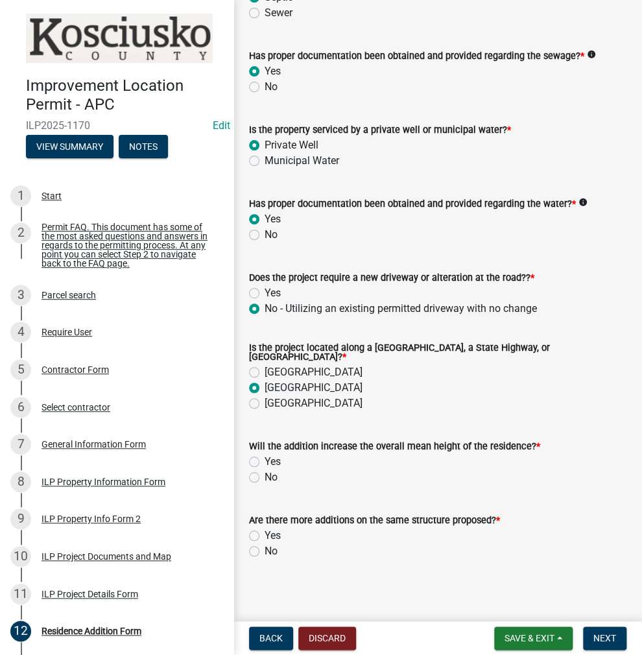
radio input "true"
click at [265, 474] on label "No" at bounding box center [271, 478] width 13 height 16
click at [265, 474] on input "No" at bounding box center [269, 474] width 8 height 8
radio input "true"
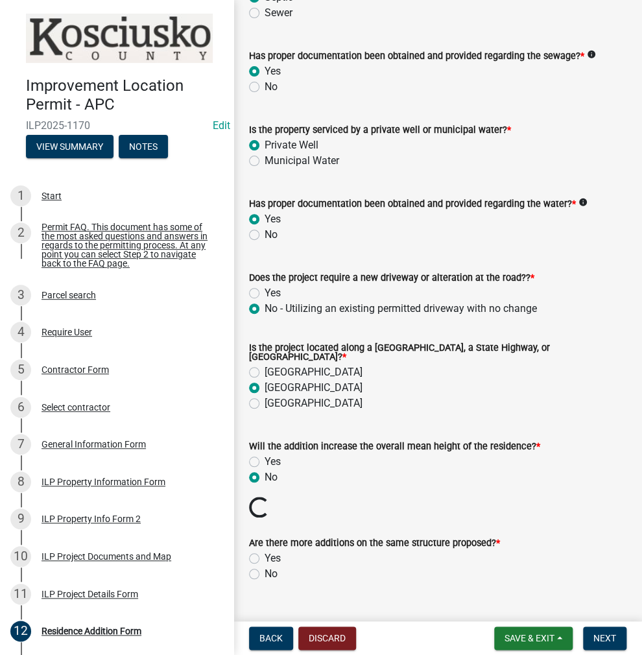
click at [265, 571] on label "No" at bounding box center [271, 574] width 13 height 16
click at [265, 571] on input "No" at bounding box center [269, 570] width 8 height 8
radio input "true"
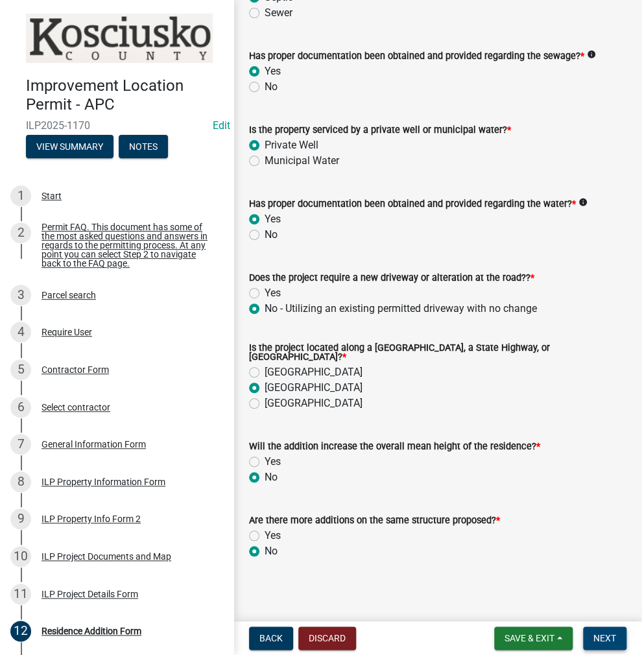
click at [603, 630] on button "Next" at bounding box center [604, 638] width 43 height 23
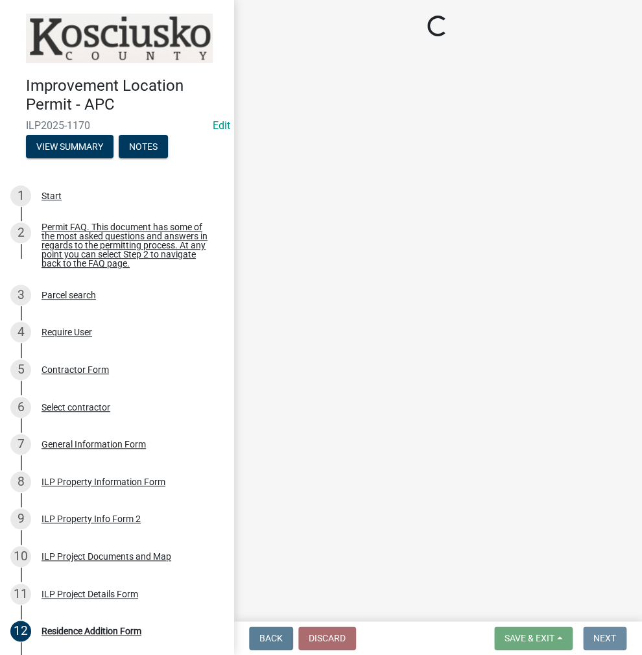
scroll to position [0, 0]
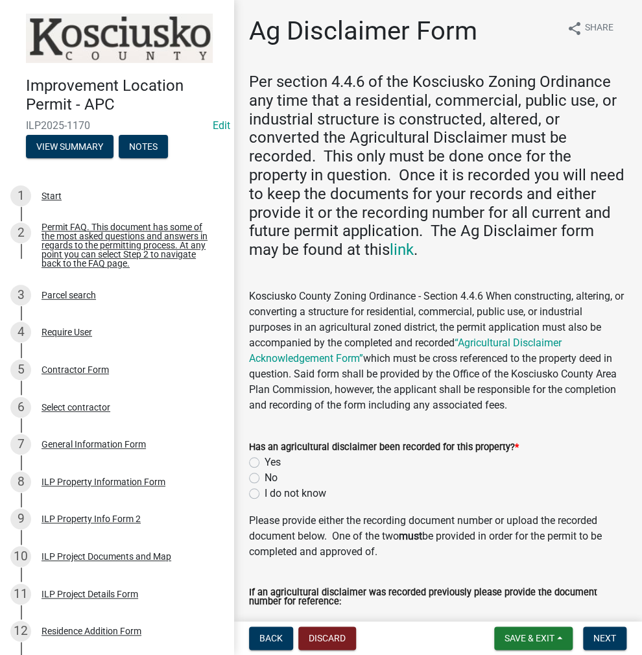
click at [265, 461] on label "Yes" at bounding box center [273, 463] width 16 height 16
click at [265, 461] on input "Yes" at bounding box center [269, 459] width 8 height 8
radio input "true"
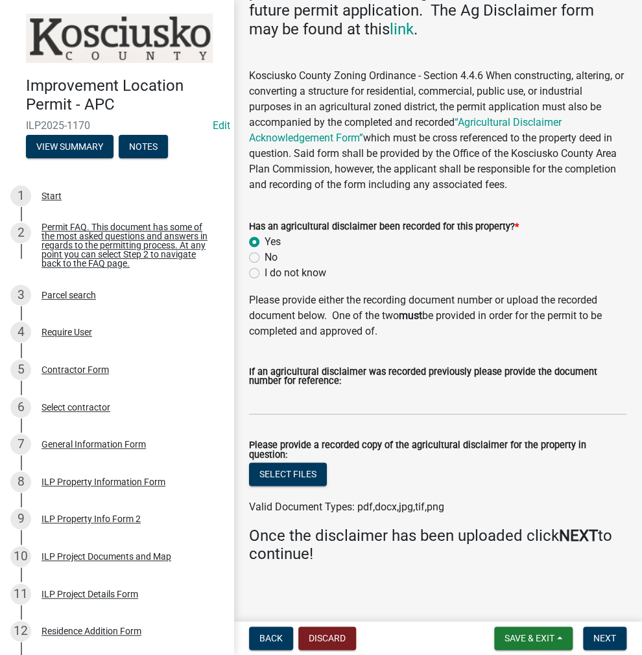
scroll to position [223, 0]
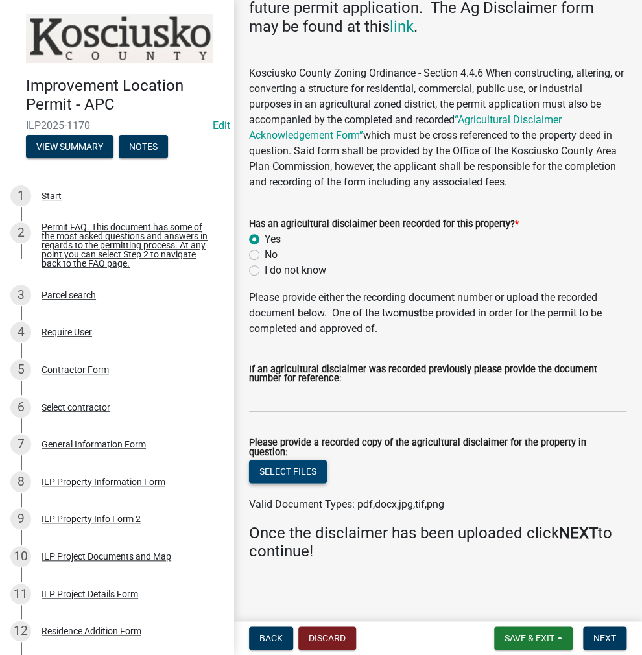
click at [306, 468] on button "Select files" at bounding box center [288, 471] width 78 height 23
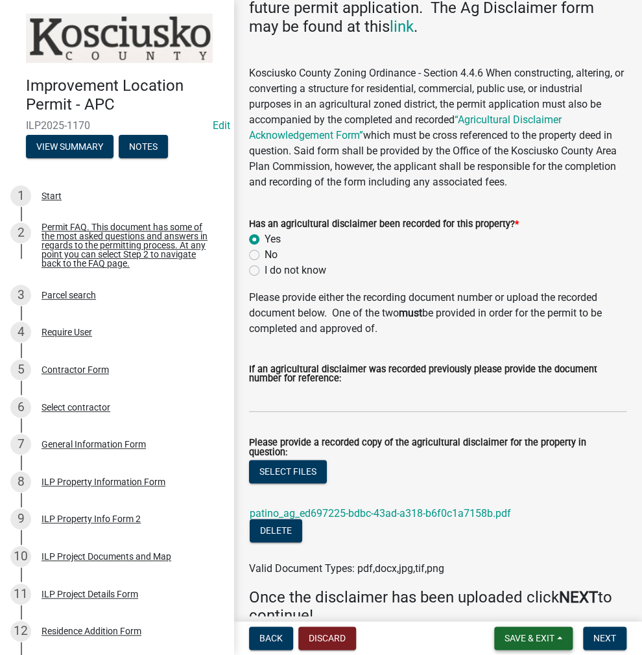
click at [514, 639] on span "Save & Exit" at bounding box center [530, 638] width 50 height 10
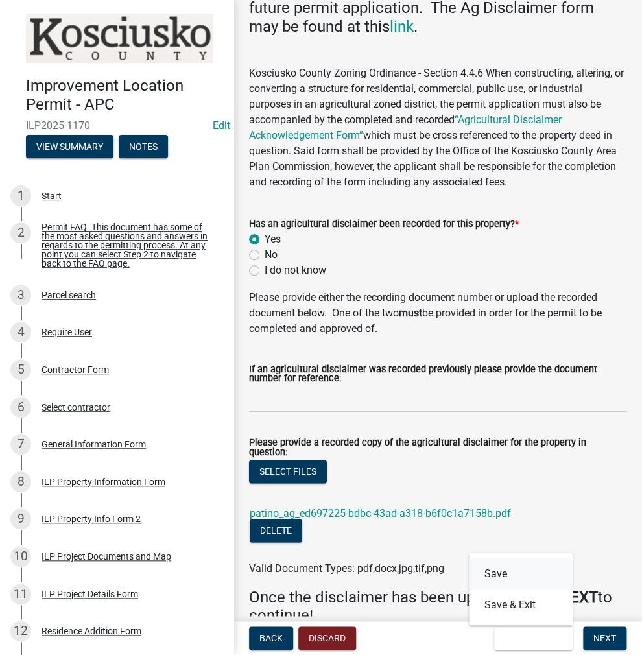
click at [501, 573] on button "Save" at bounding box center [521, 573] width 104 height 31
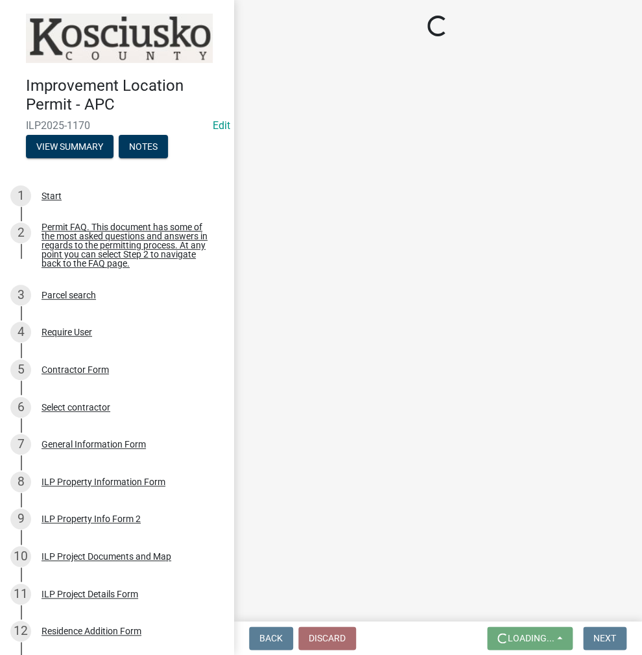
scroll to position [0, 0]
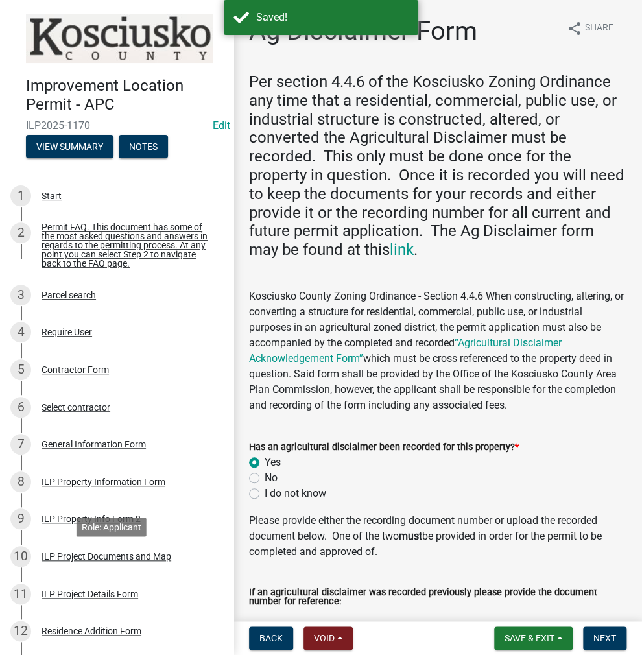
click at [112, 560] on div "ILP Project Documents and Map" at bounding box center [107, 556] width 130 height 9
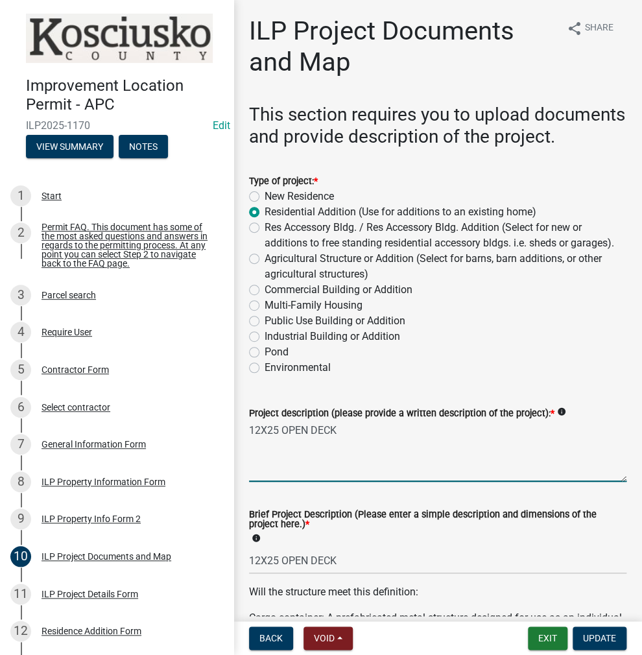
click at [308, 467] on textarea "12X25 OPEN DECK" at bounding box center [438, 451] width 378 height 61
type textarea "12X25 COVERED DECK"
click at [308, 574] on input "12X25 OPEN DECK" at bounding box center [438, 560] width 378 height 27
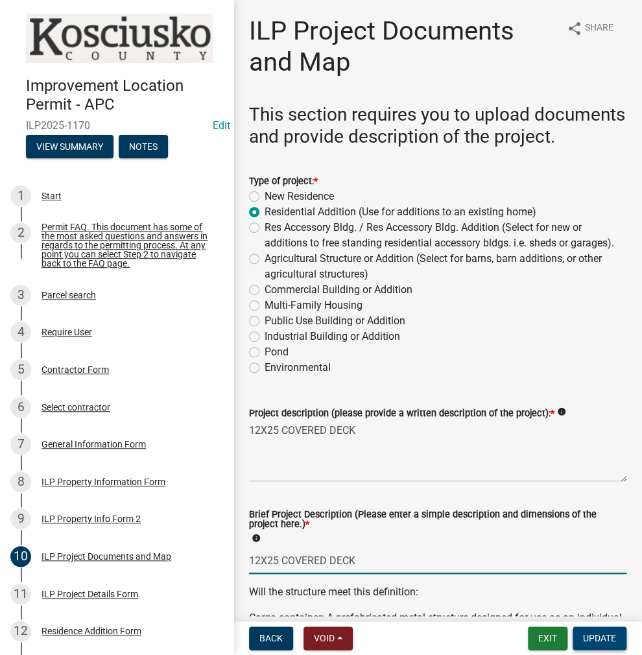
type input "12X25 COVERED DECK"
click at [600, 638] on span "Update" at bounding box center [599, 638] width 33 height 10
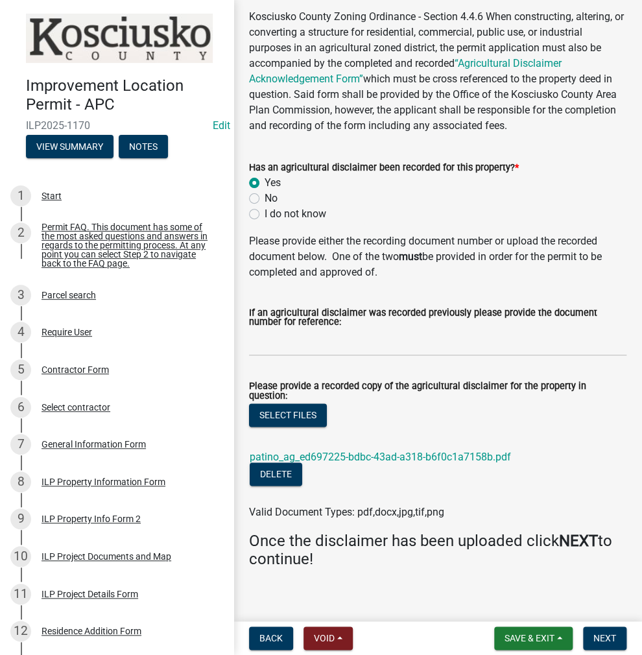
scroll to position [288, 0]
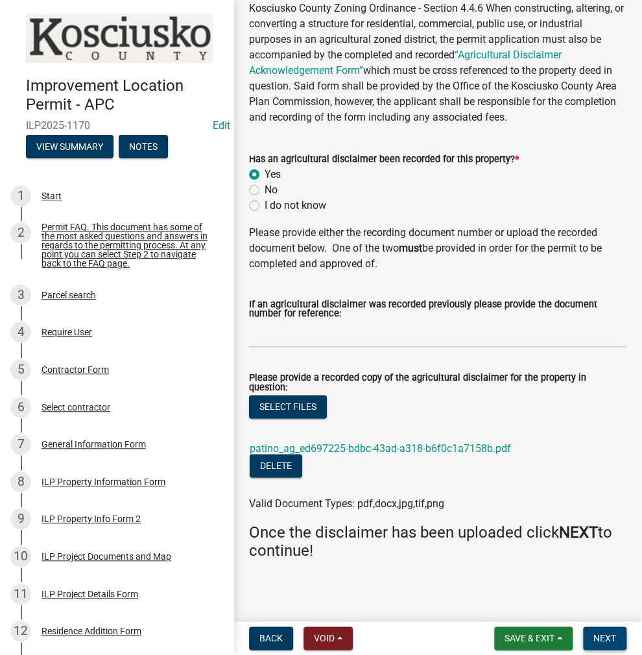
click at [597, 637] on span "Next" at bounding box center [605, 638] width 23 height 10
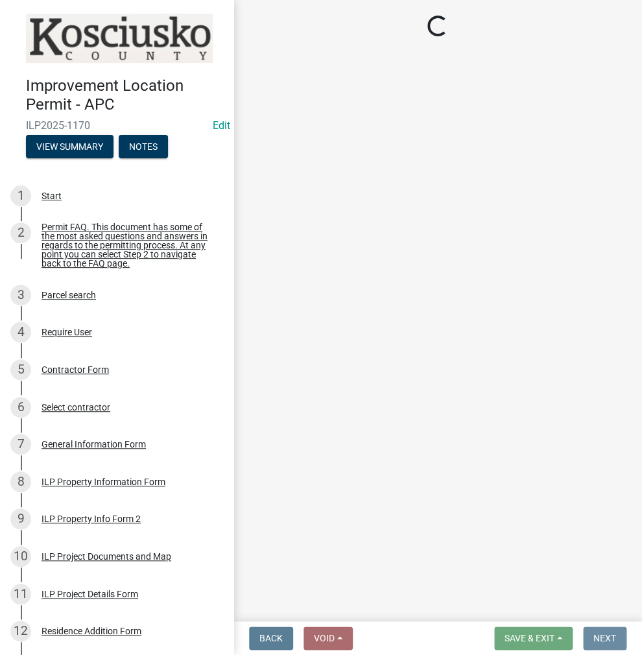
scroll to position [0, 0]
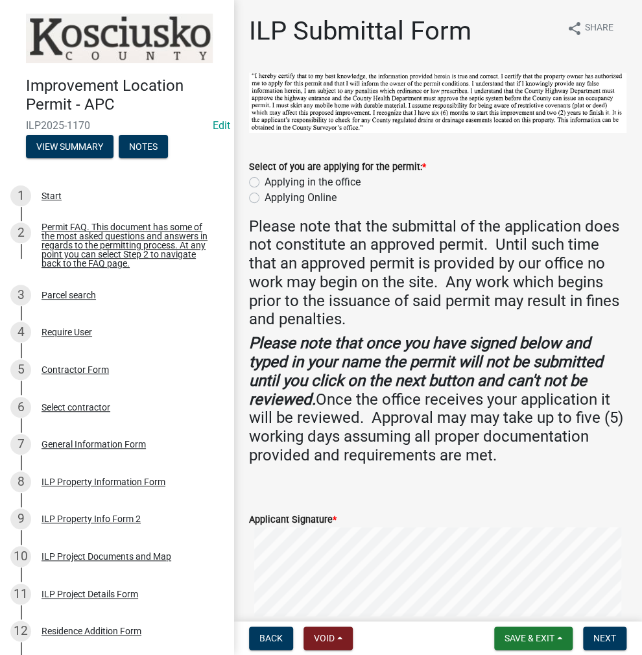
click at [265, 181] on label "Applying in the office" at bounding box center [313, 182] width 96 height 16
click at [265, 181] on input "Applying in the office" at bounding box center [269, 178] width 8 height 8
radio input "true"
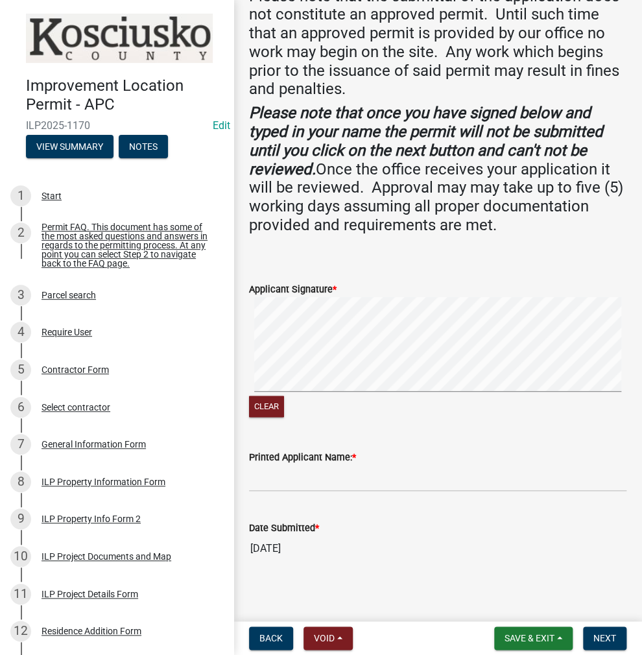
scroll to position [234, 0]
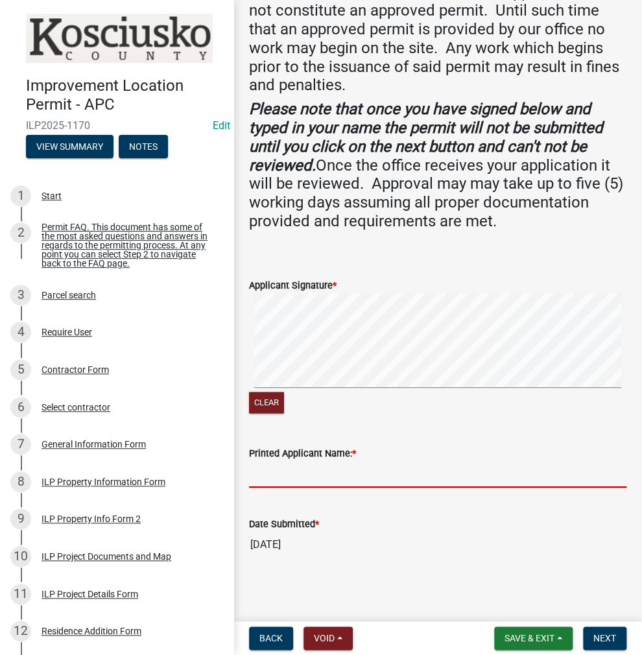
click at [291, 479] on input "Printed Applicant Name: *" at bounding box center [438, 474] width 378 height 27
type input "[PERSON_NAME]"
click at [597, 629] on button "Next" at bounding box center [604, 638] width 43 height 23
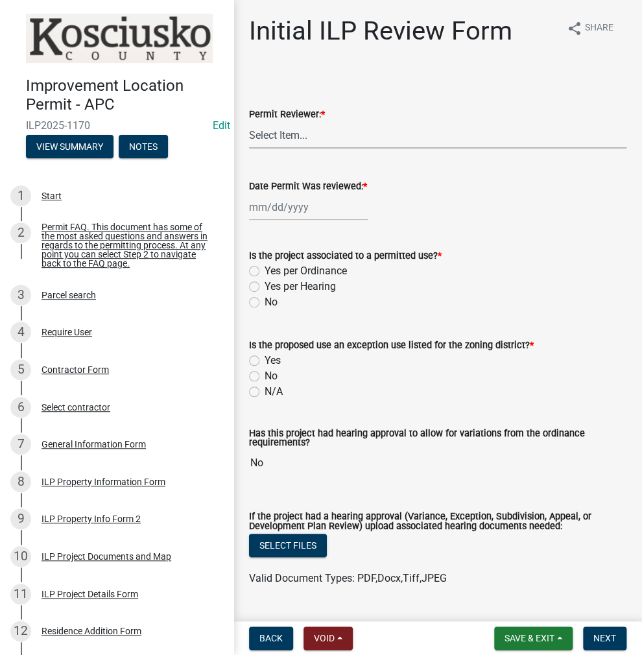
click at [285, 141] on select "Select Item... MMS LT AT CS [PERSON_NAME]" at bounding box center [438, 135] width 378 height 27
click at [249, 122] on select "Select Item... MMS LT AT CS [PERSON_NAME]" at bounding box center [438, 135] width 378 height 27
select select "c872cdc8-ca01-49f1-a213-e4b05fa58cd2"
click at [298, 203] on div at bounding box center [308, 207] width 119 height 27
select select "9"
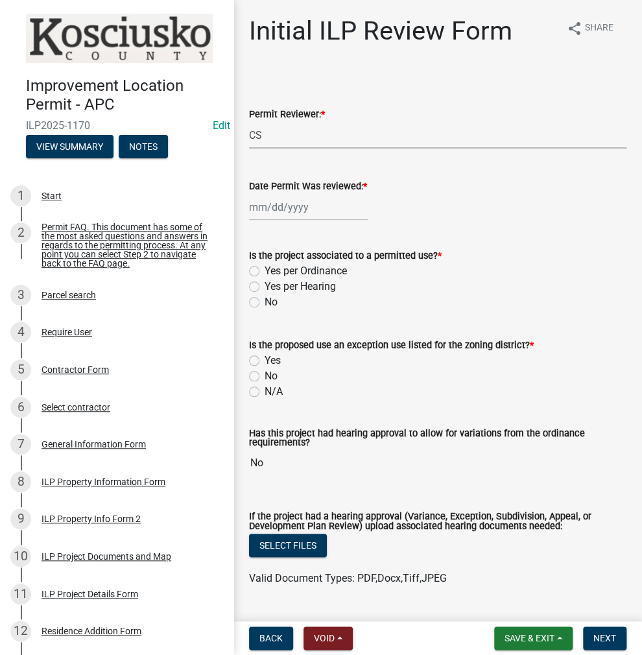
select select "2025"
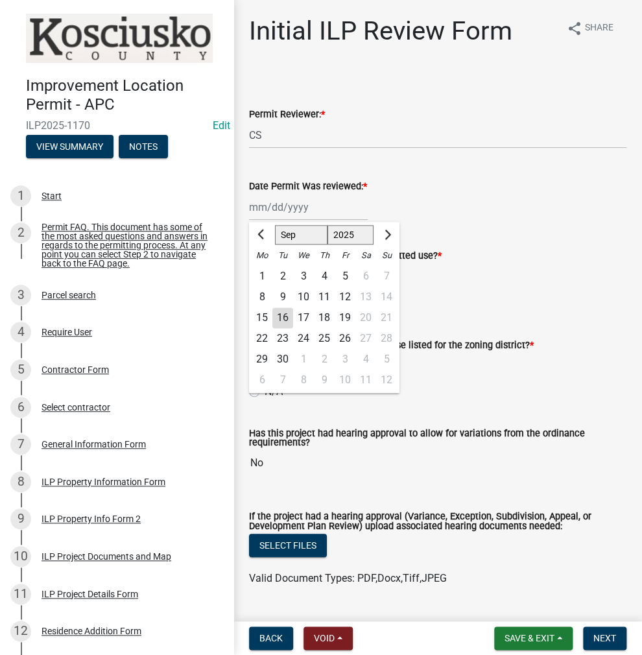
click at [273, 319] on div "16" at bounding box center [282, 317] width 21 height 21
type input "[DATE]"
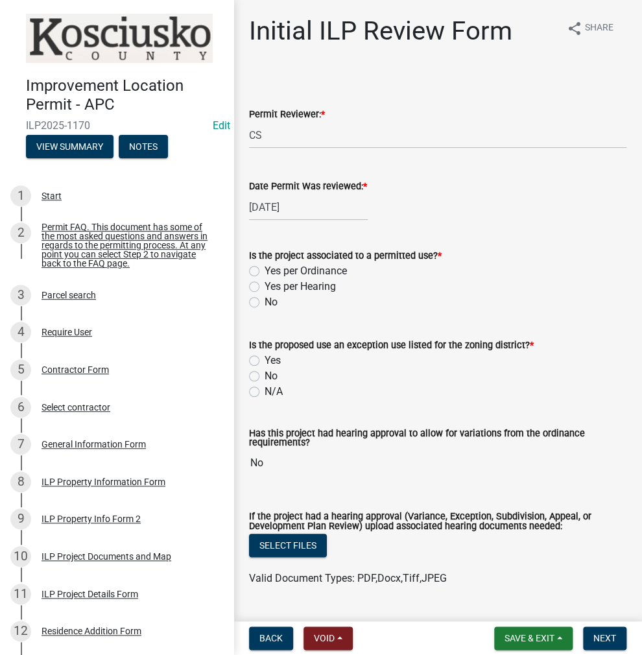
click at [265, 273] on label "Yes per Ordinance" at bounding box center [306, 271] width 82 height 16
click at [265, 272] on input "Yes per Ordinance" at bounding box center [269, 267] width 8 height 8
radio input "true"
click at [265, 377] on label "No" at bounding box center [271, 376] width 13 height 16
click at [265, 377] on input "No" at bounding box center [269, 372] width 8 height 8
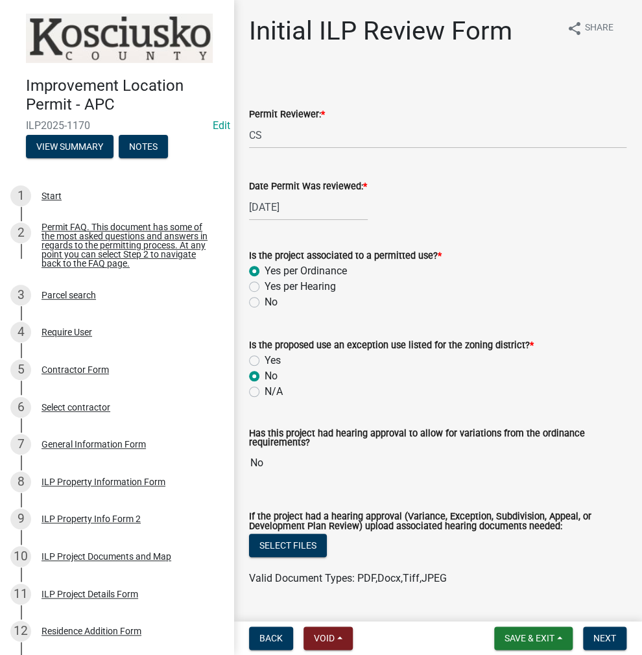
radio input "true"
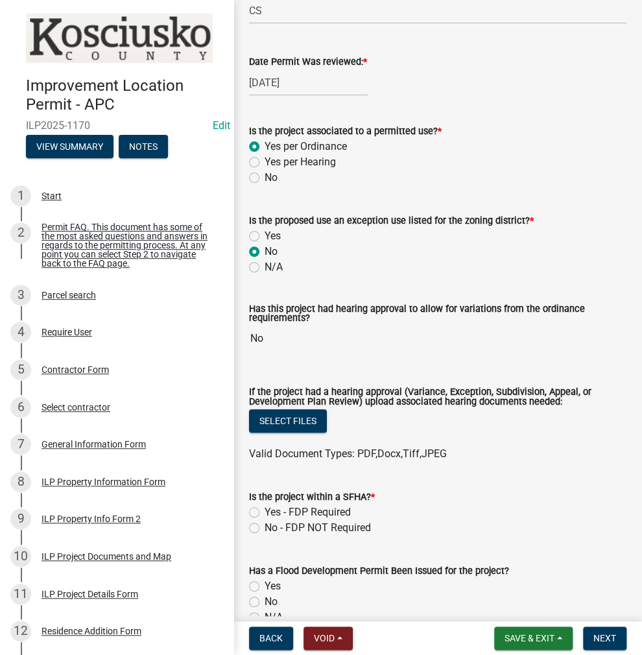
scroll to position [259, 0]
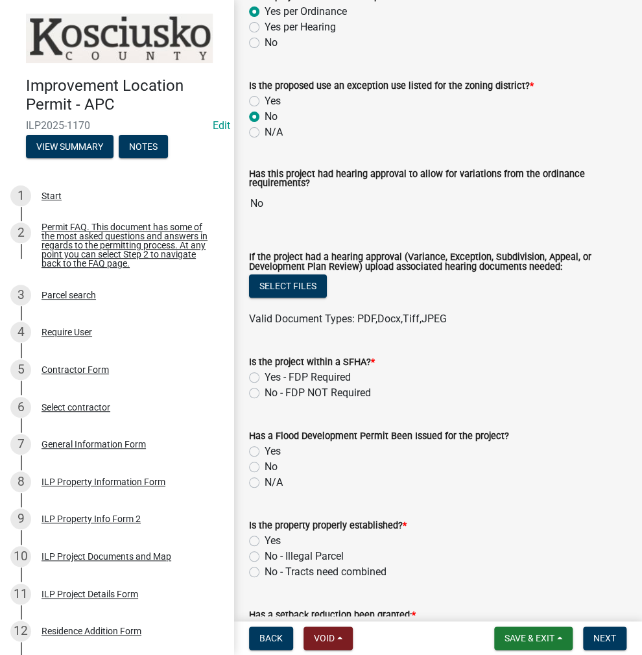
click at [265, 395] on label "No - FDP NOT Required" at bounding box center [318, 393] width 106 height 16
click at [265, 394] on input "No - FDP NOT Required" at bounding box center [269, 389] width 8 height 8
radio input "true"
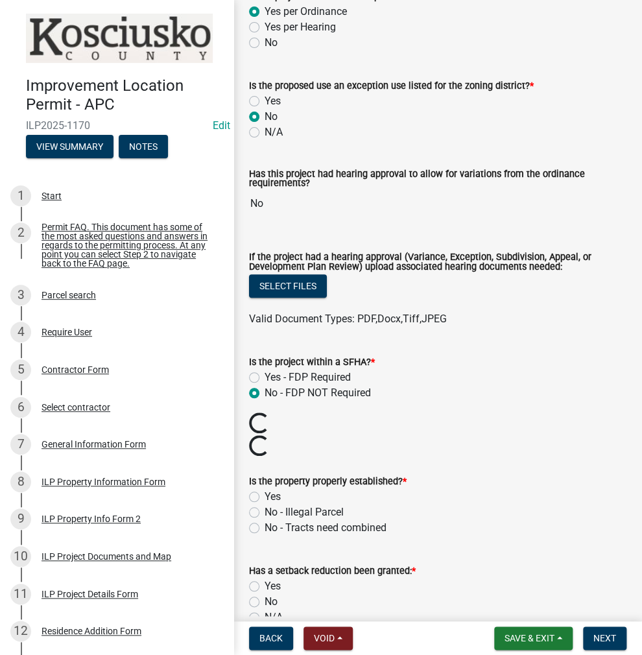
scroll to position [519, 0]
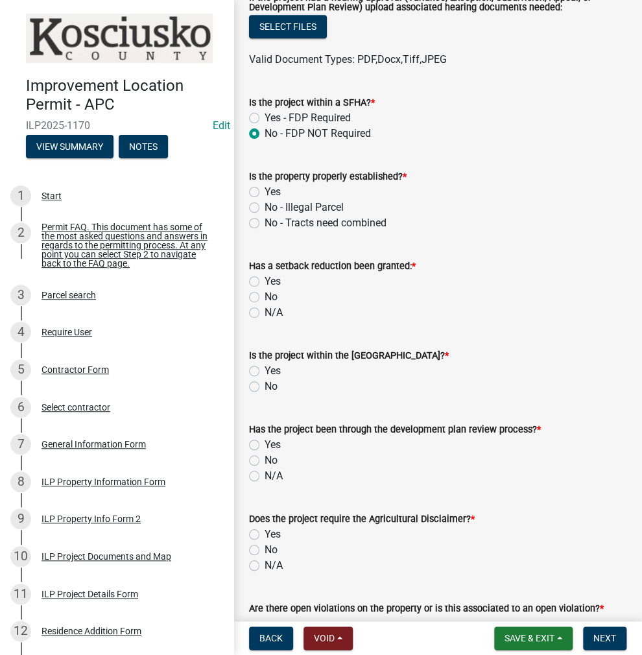
click at [265, 190] on label "Yes" at bounding box center [273, 192] width 16 height 16
click at [265, 190] on input "Yes" at bounding box center [269, 188] width 8 height 8
radio input "true"
click at [265, 296] on label "No" at bounding box center [271, 297] width 13 height 16
click at [265, 296] on input "No" at bounding box center [269, 293] width 8 height 8
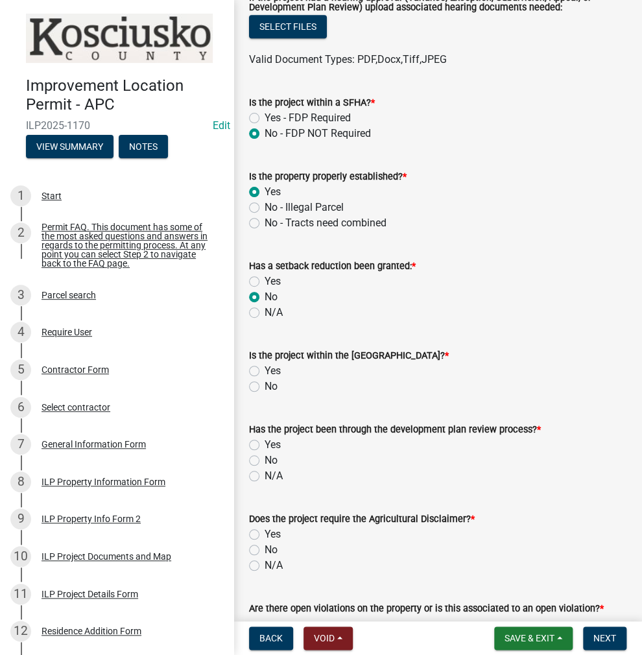
radio input "true"
click at [265, 386] on label "No" at bounding box center [271, 387] width 13 height 16
click at [265, 386] on input "No" at bounding box center [269, 383] width 8 height 8
radio input "true"
click at [265, 457] on label "No" at bounding box center [271, 461] width 13 height 16
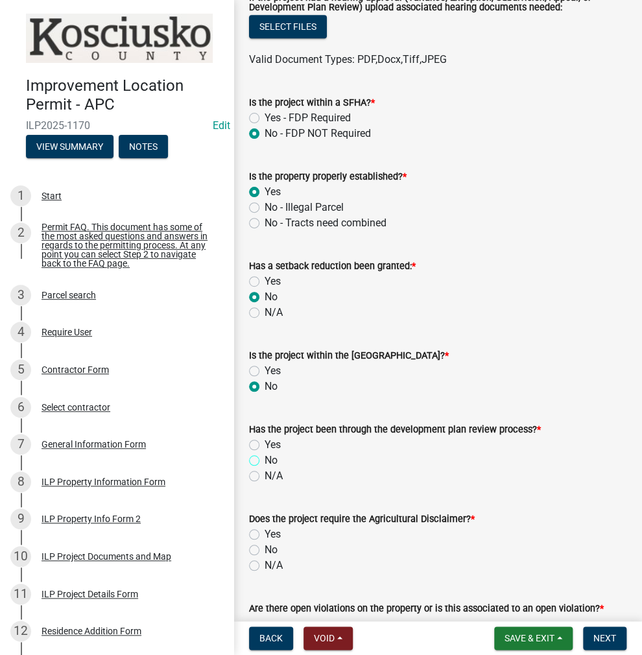
click at [265, 457] on input "No" at bounding box center [269, 457] width 8 height 8
radio input "true"
click at [265, 533] on label "Yes" at bounding box center [273, 535] width 16 height 16
click at [265, 533] on input "Yes" at bounding box center [269, 531] width 8 height 8
radio input "true"
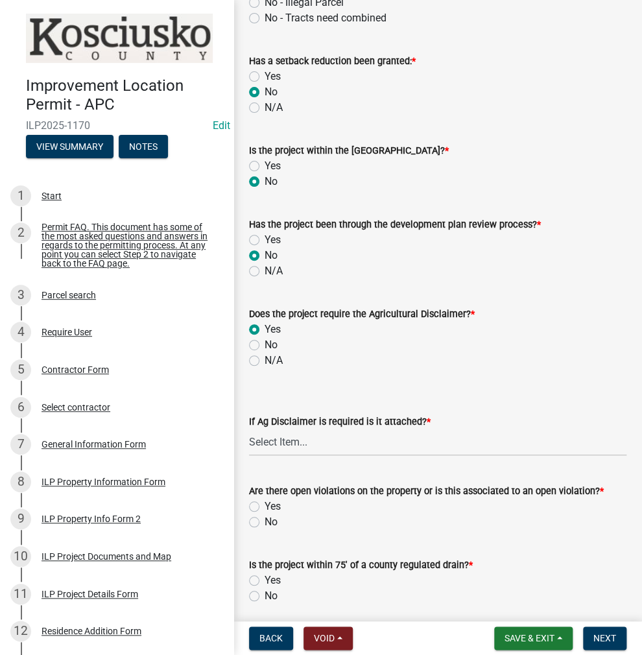
scroll to position [843, 0]
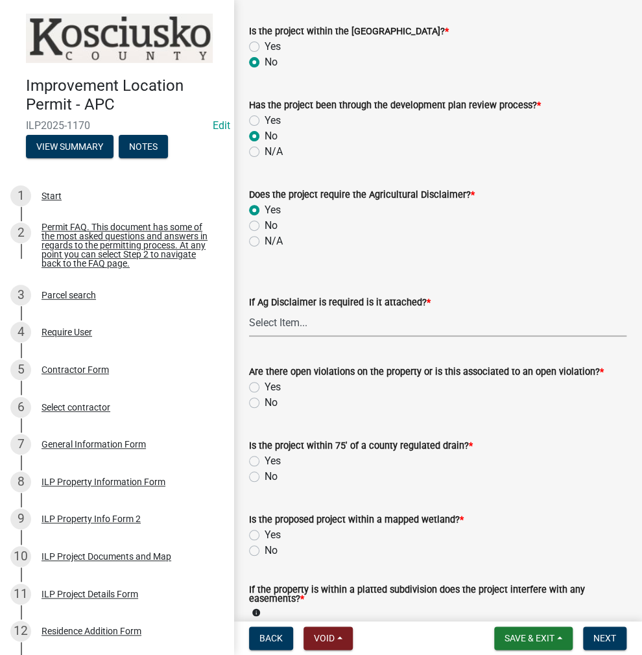
click at [281, 331] on select "Select Item... Yes No" at bounding box center [438, 323] width 378 height 27
click at [249, 310] on select "Select Item... Yes No" at bounding box center [438, 323] width 378 height 27
select select "c0fa77dd-9ee0-4144-9979-eb2eebb8c086"
click at [265, 400] on label "No" at bounding box center [271, 403] width 13 height 16
click at [265, 400] on input "No" at bounding box center [269, 399] width 8 height 8
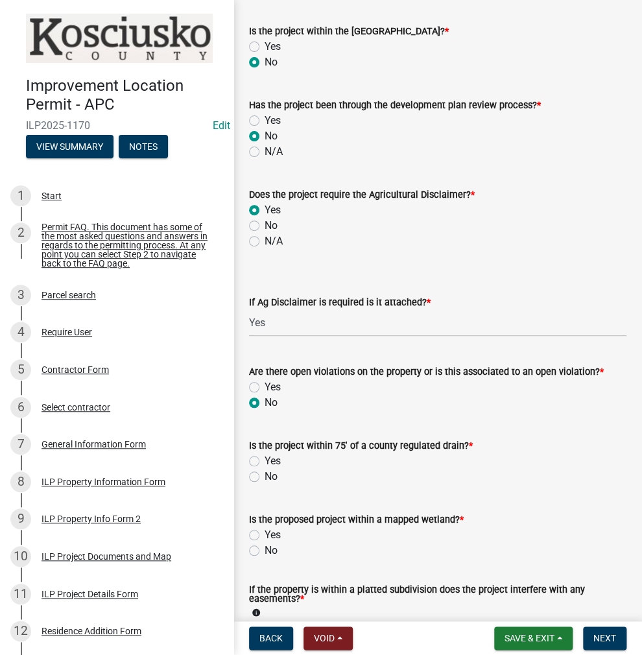
radio input "true"
click at [265, 477] on label "No" at bounding box center [271, 477] width 13 height 16
click at [265, 477] on input "No" at bounding box center [269, 473] width 8 height 8
radio input "true"
click at [265, 551] on label "No" at bounding box center [271, 551] width 13 height 16
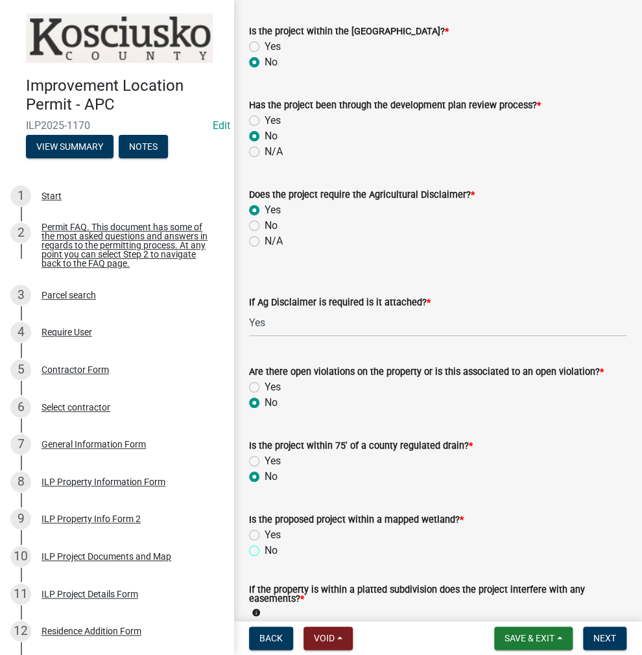
click at [265, 551] on input "No" at bounding box center [269, 547] width 8 height 8
radio input "true"
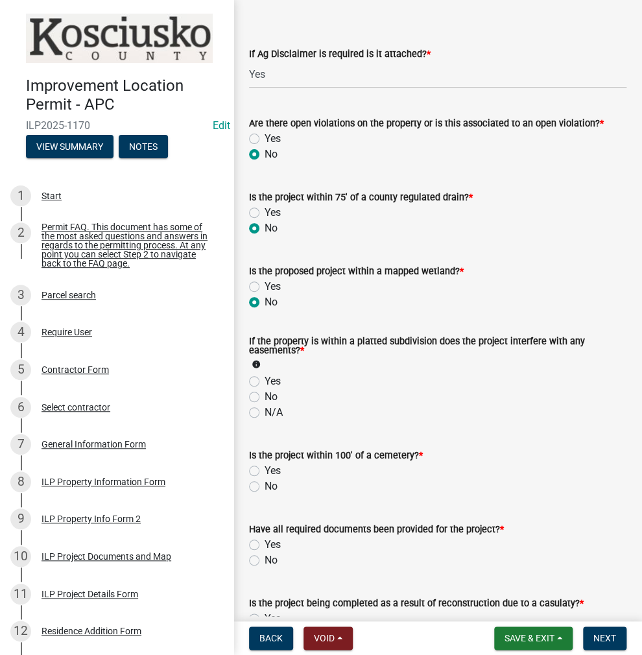
scroll to position [1168, 0]
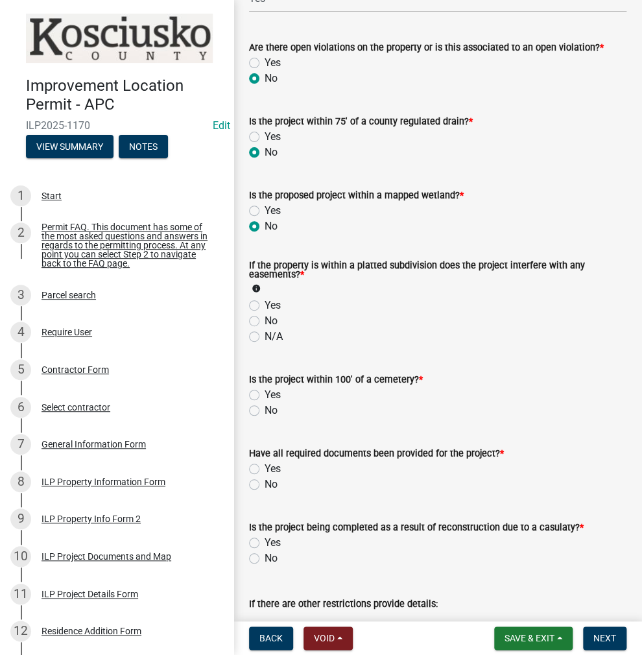
click at [265, 322] on label "No" at bounding box center [271, 321] width 13 height 16
click at [265, 322] on input "No" at bounding box center [269, 317] width 8 height 8
radio input "true"
click at [265, 413] on label "No" at bounding box center [271, 411] width 13 height 16
click at [265, 411] on input "No" at bounding box center [269, 407] width 8 height 8
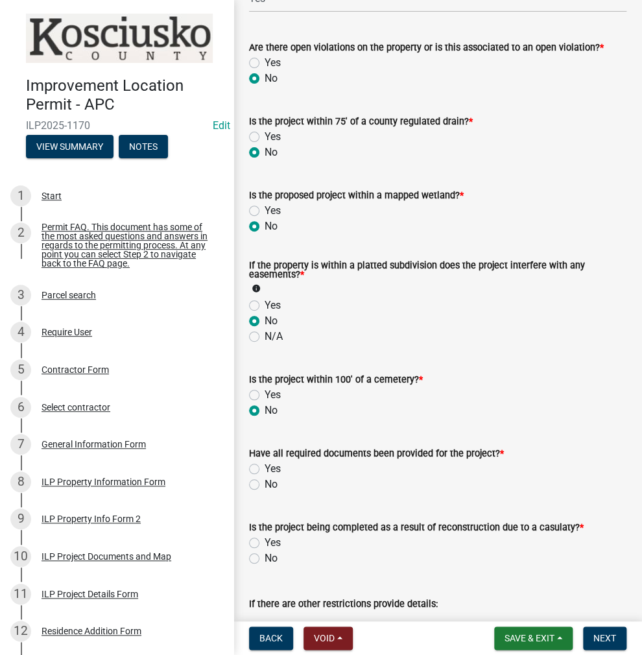
radio input "true"
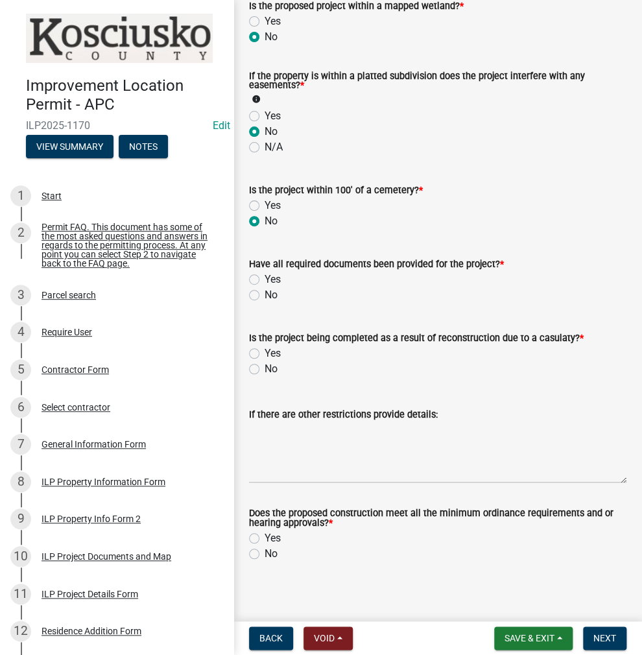
scroll to position [1362, 0]
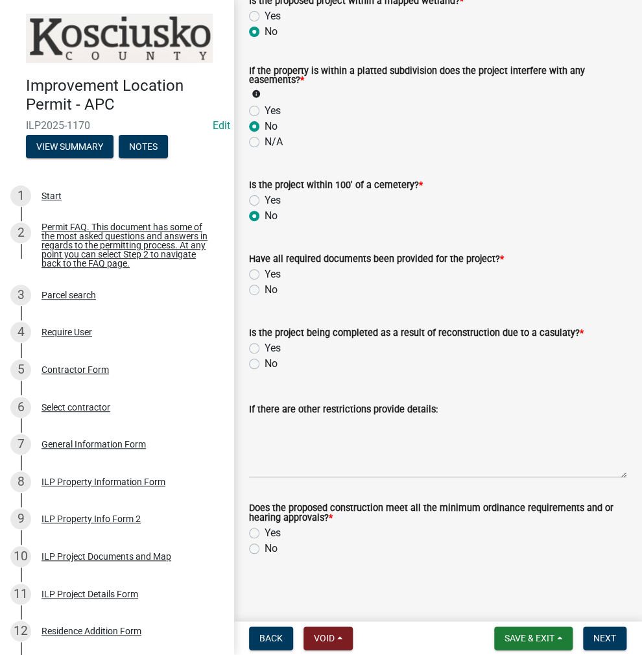
click at [265, 272] on label "Yes" at bounding box center [273, 275] width 16 height 16
click at [265, 272] on input "Yes" at bounding box center [269, 271] width 8 height 8
radio input "true"
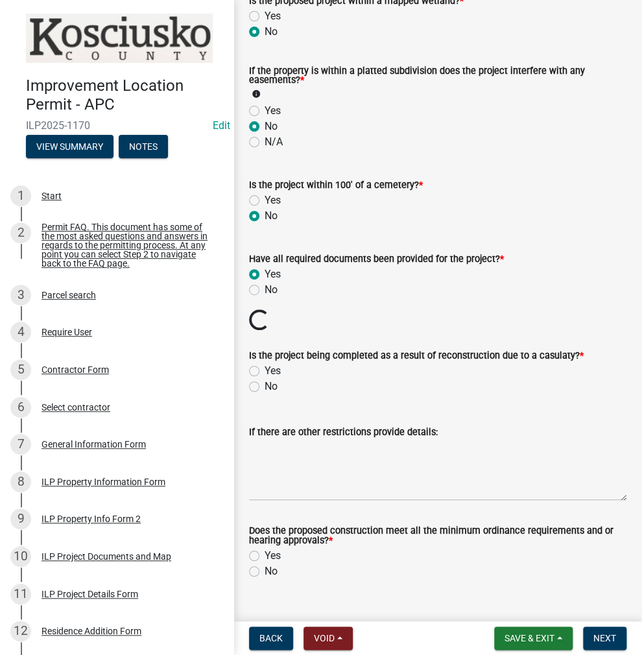
click at [265, 383] on label "No" at bounding box center [271, 387] width 13 height 16
click at [265, 383] on input "No" at bounding box center [269, 383] width 8 height 8
radio input "true"
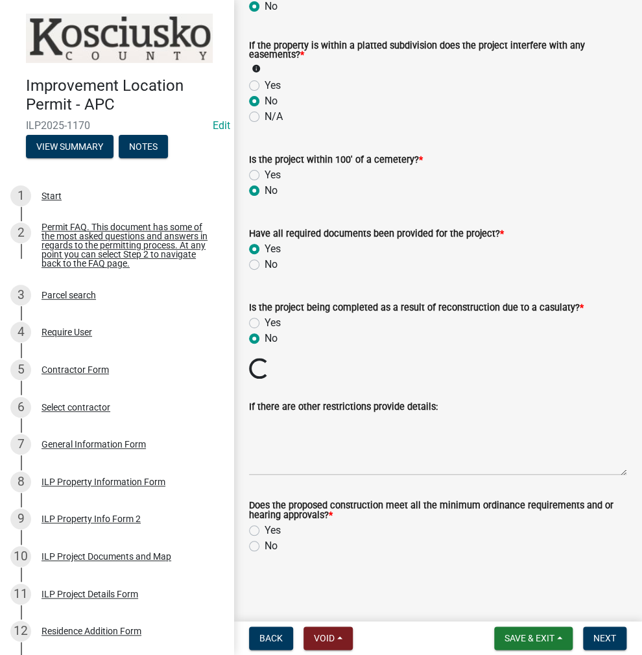
scroll to position [1365, 0]
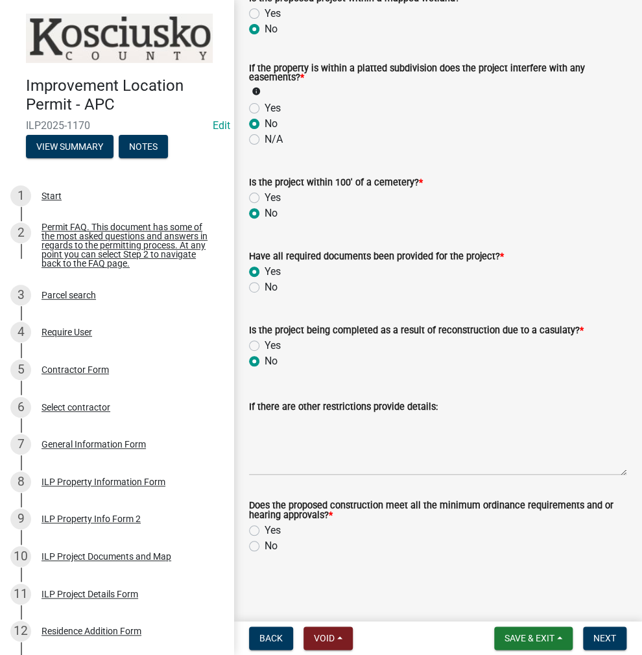
click at [265, 530] on label "Yes" at bounding box center [273, 531] width 16 height 16
click at [265, 530] on input "Yes" at bounding box center [269, 527] width 8 height 8
radio input "true"
click at [609, 635] on span "Next" at bounding box center [605, 638] width 23 height 10
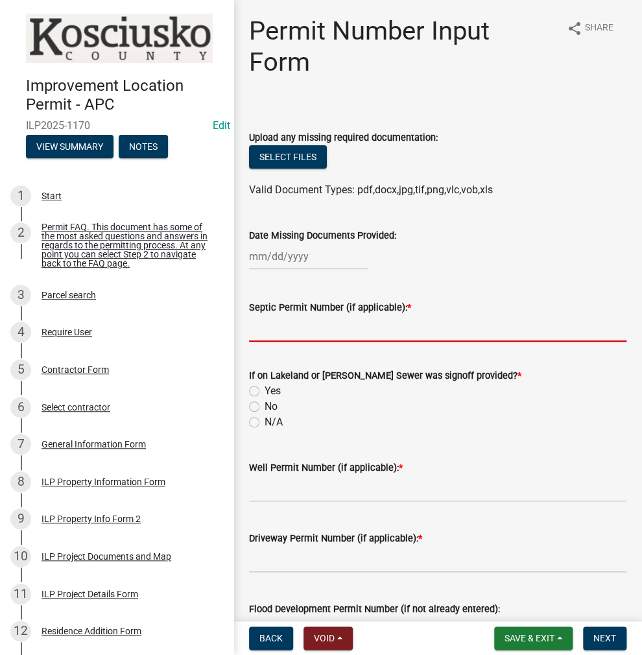
click at [287, 335] on input "Septic Permit Number (if applicable): *" at bounding box center [438, 328] width 378 height 27
type input "LONO"
click at [265, 424] on label "N/A" at bounding box center [274, 423] width 18 height 16
click at [265, 423] on input "N/A" at bounding box center [269, 419] width 8 height 8
radio input "true"
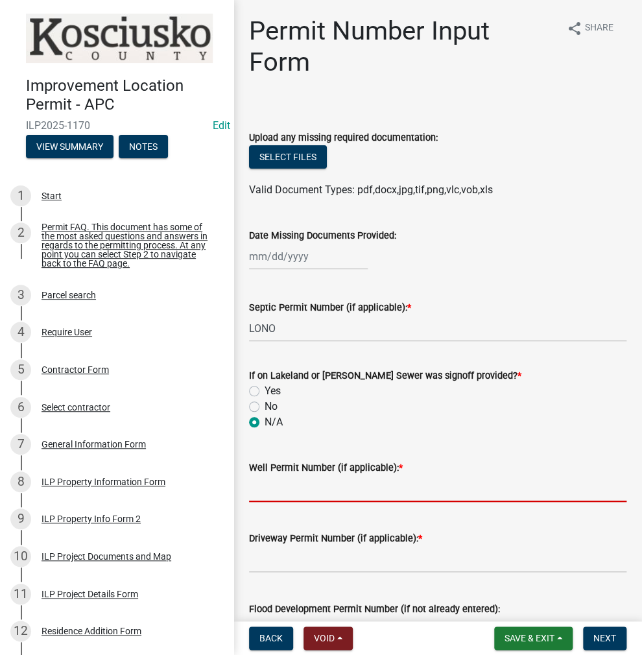
click at [272, 493] on input "Well Permit Number (if applicable): *" at bounding box center [438, 488] width 378 height 27
type input "LONO"
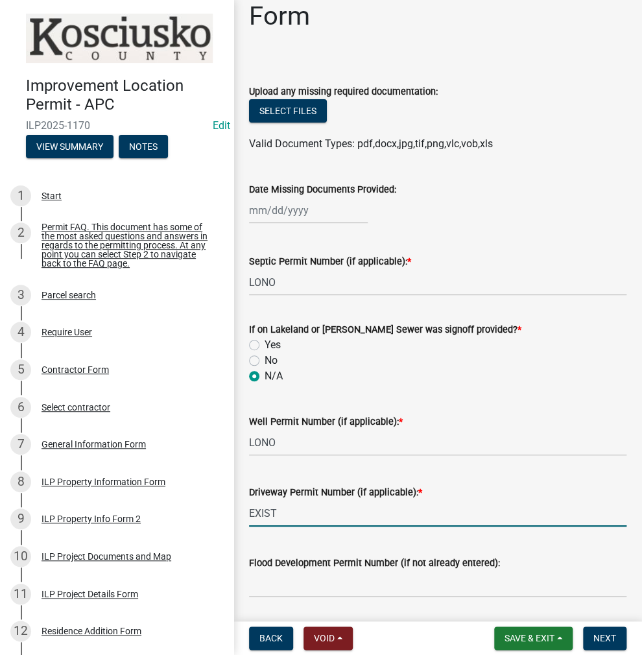
scroll to position [130, 0]
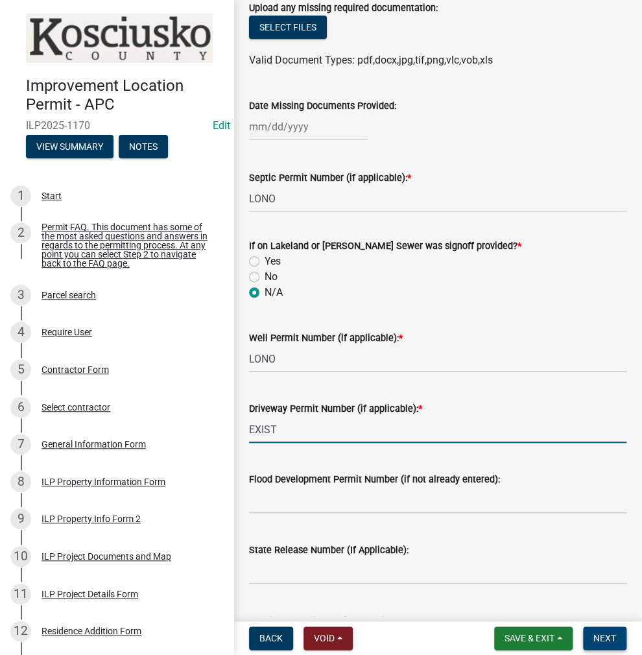
type input "EXIST"
click at [612, 638] on span "Next" at bounding box center [605, 638] width 23 height 10
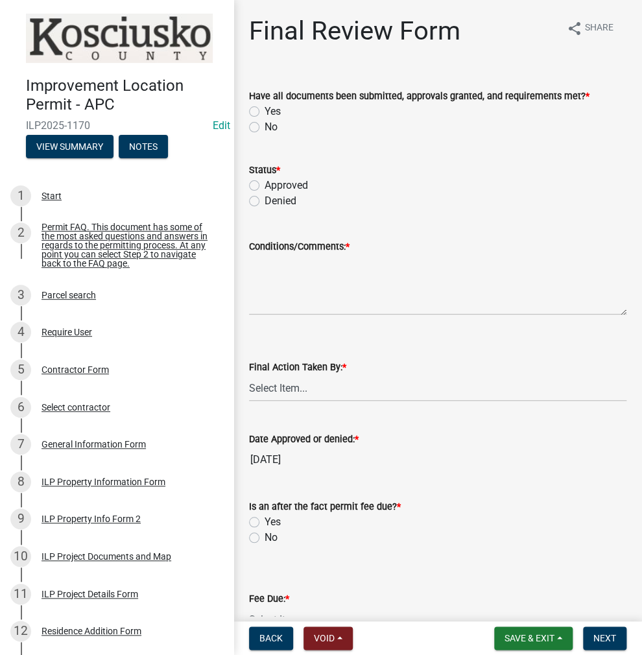
click at [265, 110] on label "Yes" at bounding box center [273, 112] width 16 height 16
click at [265, 110] on input "Yes" at bounding box center [269, 108] width 8 height 8
radio input "true"
click at [265, 186] on label "Approved" at bounding box center [286, 186] width 43 height 16
click at [265, 186] on input "Approved" at bounding box center [269, 182] width 8 height 8
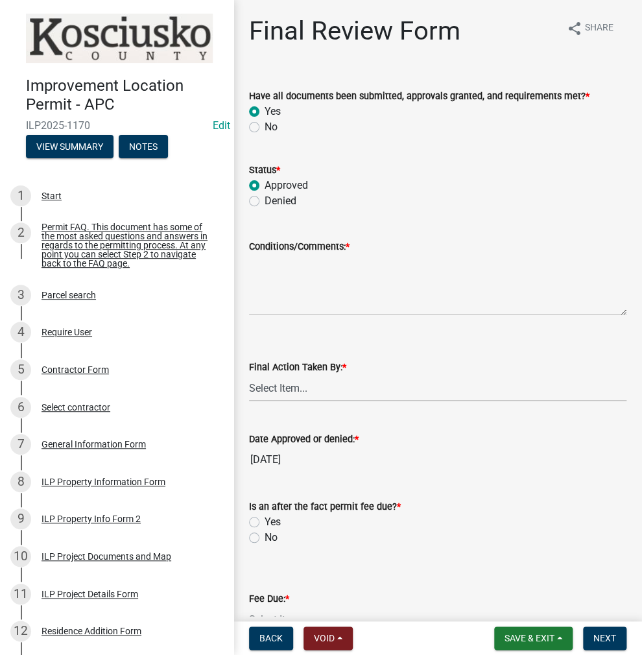
radio input "true"
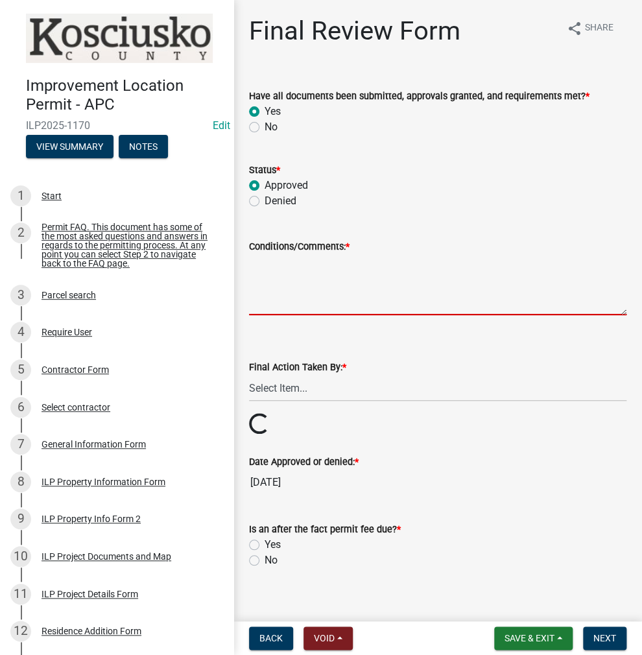
click at [272, 278] on textarea "Conditions/Comments: *" at bounding box center [438, 284] width 378 height 61
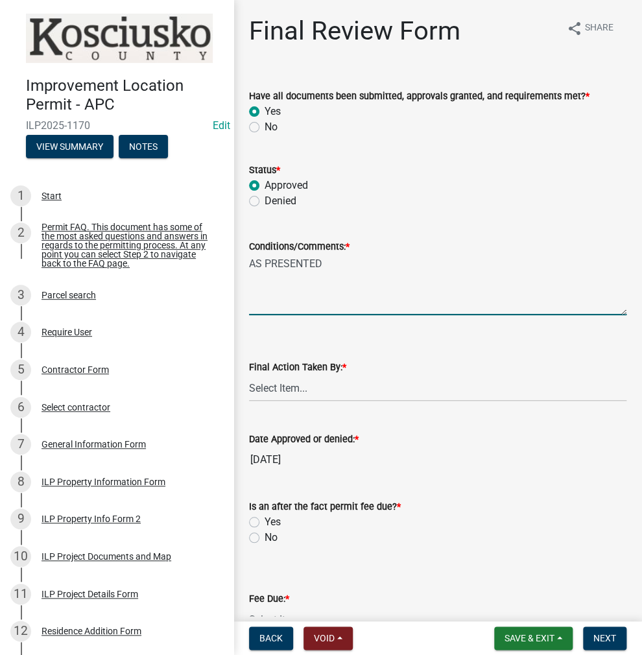
type textarea "AS PRESENTED"
click at [293, 397] on select "Select Item... MMS LT AT CS [PERSON_NAME]" at bounding box center [438, 388] width 378 height 27
click at [249, 375] on select "Select Item... MMS LT AT CS [PERSON_NAME]" at bounding box center [438, 388] width 378 height 27
select select "c872cdc8-ca01-49f1-a213-e4b05fa58cd2"
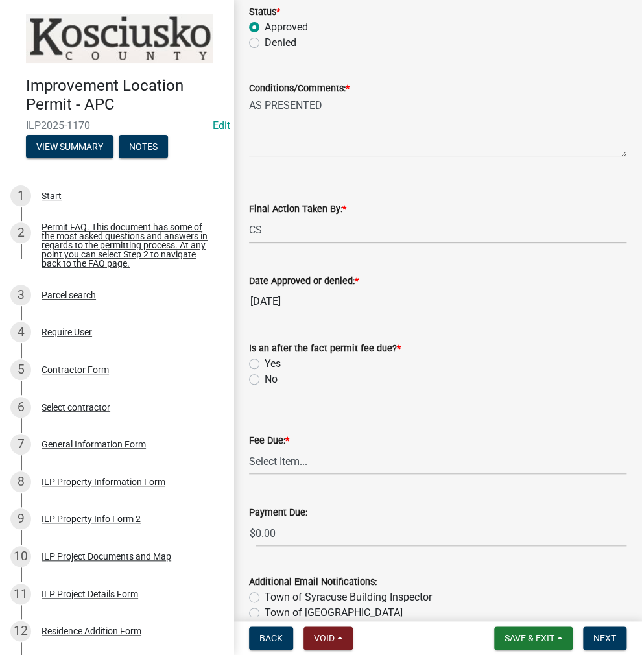
scroll to position [195, 0]
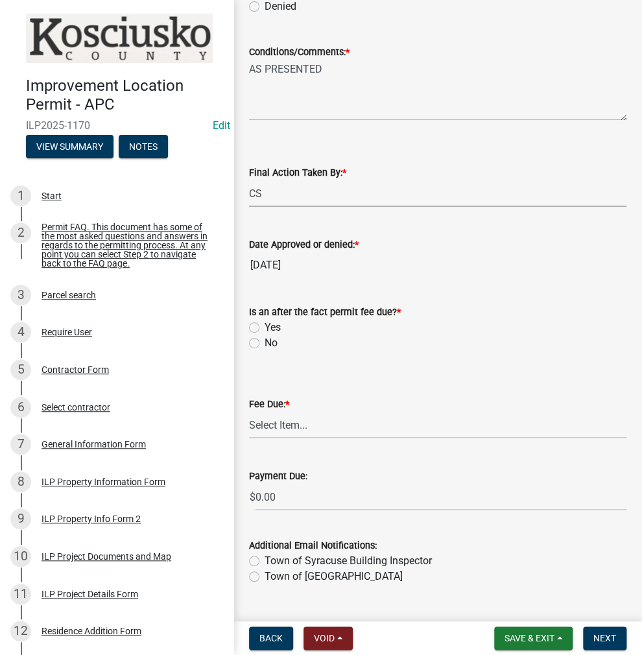
click at [265, 339] on label "No" at bounding box center [271, 343] width 13 height 16
click at [265, 339] on input "No" at bounding box center [269, 339] width 8 height 8
radio input "true"
drag, startPoint x: 295, startPoint y: 421, endPoint x: 293, endPoint y: 428, distance: 7.3
click at [295, 421] on select "Select Item... N/A $10.00 $25.00 $125.00 $250 $500 $500 + $10.00 for every 10 s…" at bounding box center [438, 425] width 378 height 27
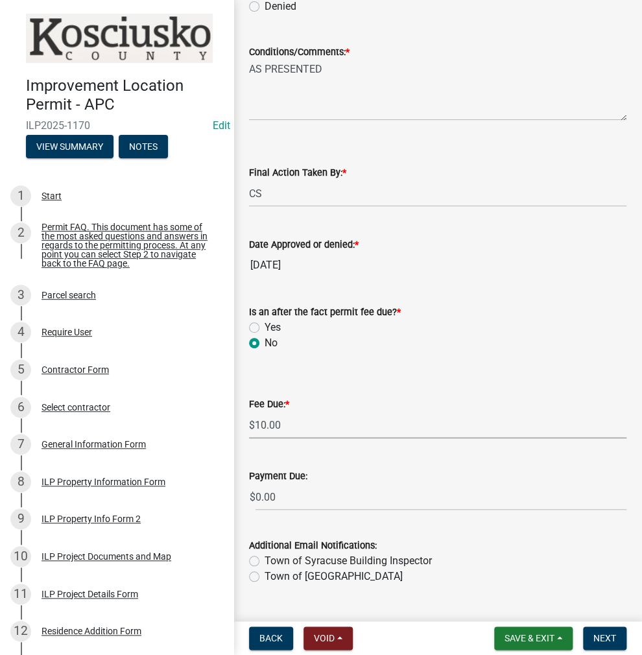
click at [249, 431] on select "Select Item... N/A $10.00 $25.00 $125.00 $250 $500 $500 + $10.00 for every 10 s…" at bounding box center [438, 425] width 378 height 27
select select "6f482d1d-eb35-47e6-92b0-143404755581"
click at [599, 647] on button "Next" at bounding box center [604, 638] width 43 height 23
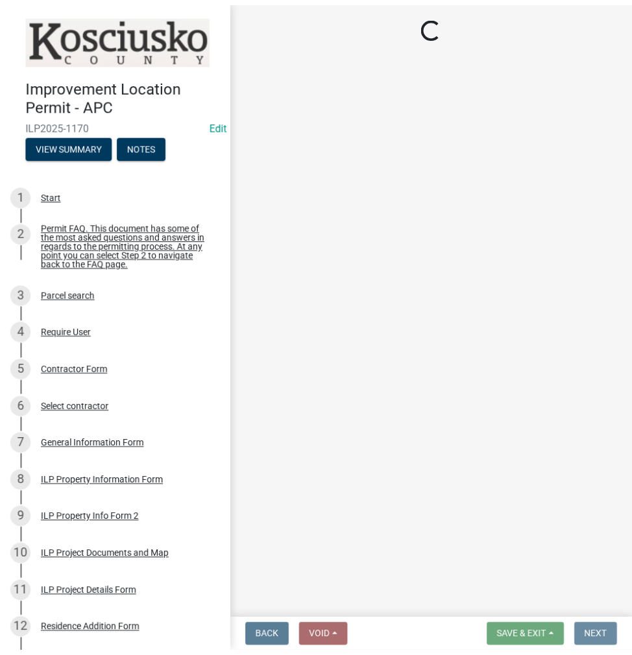
scroll to position [0, 0]
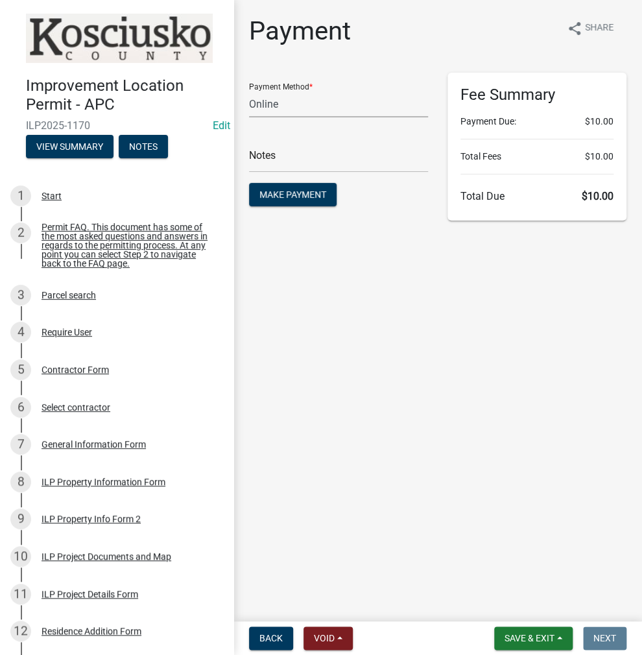
click at [284, 99] on select "Credit Card POS Check Cash Online" at bounding box center [338, 104] width 179 height 27
select select "2: 1"
click at [249, 91] on select "Credit Card POS Check Cash Online" at bounding box center [338, 104] width 179 height 27
click at [278, 156] on input "text" at bounding box center [338, 159] width 179 height 27
type input "ILP 2025-1170"
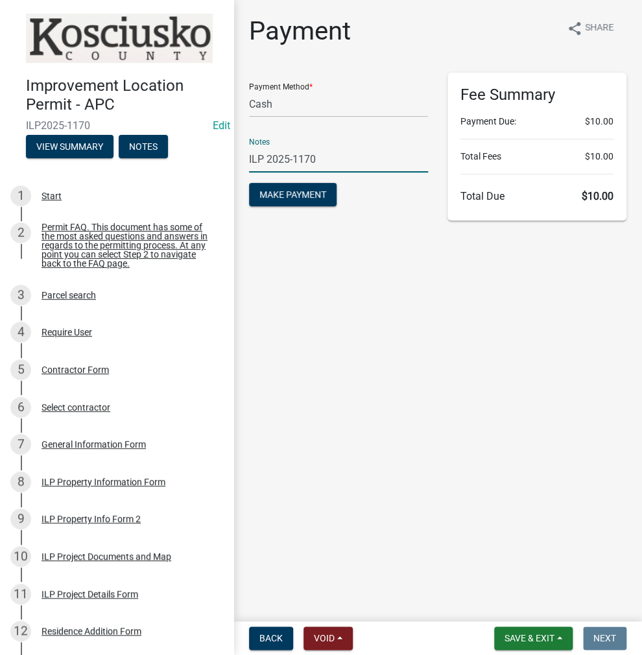
click at [249, 183] on button "Make Payment" at bounding box center [293, 194] width 88 height 23
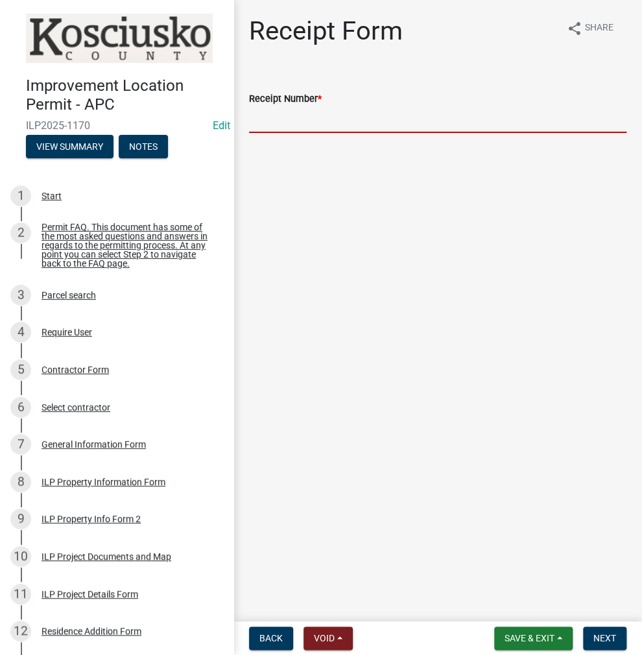
click at [306, 111] on input "Receipt Number *" at bounding box center [438, 119] width 378 height 27
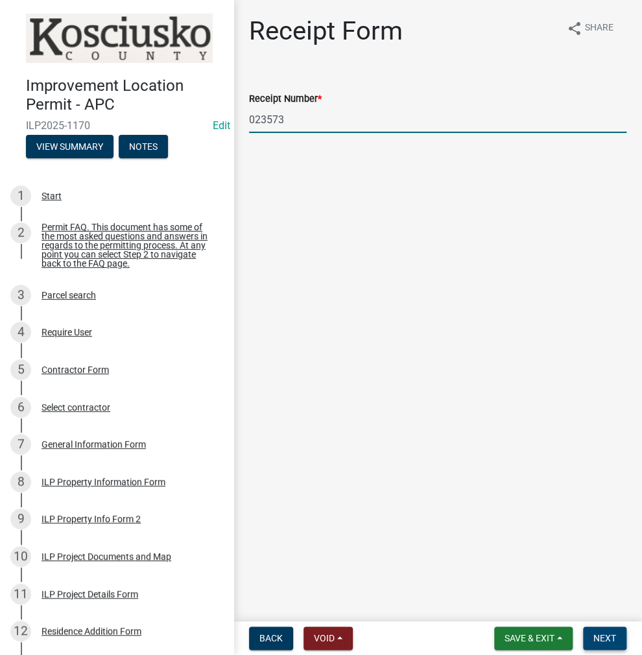
type input "023573"
click at [608, 634] on span "Next" at bounding box center [605, 638] width 23 height 10
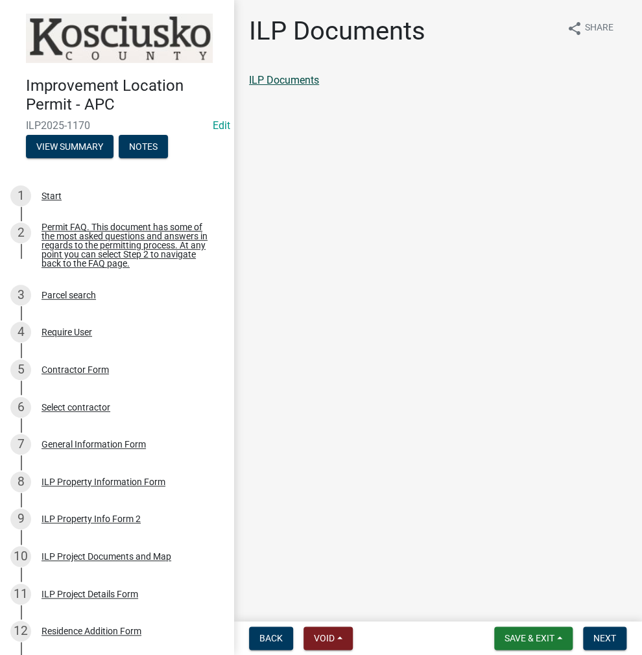
click at [311, 82] on link "ILP Documents" at bounding box center [284, 80] width 70 height 12
click at [601, 634] on span "Next" at bounding box center [605, 638] width 23 height 10
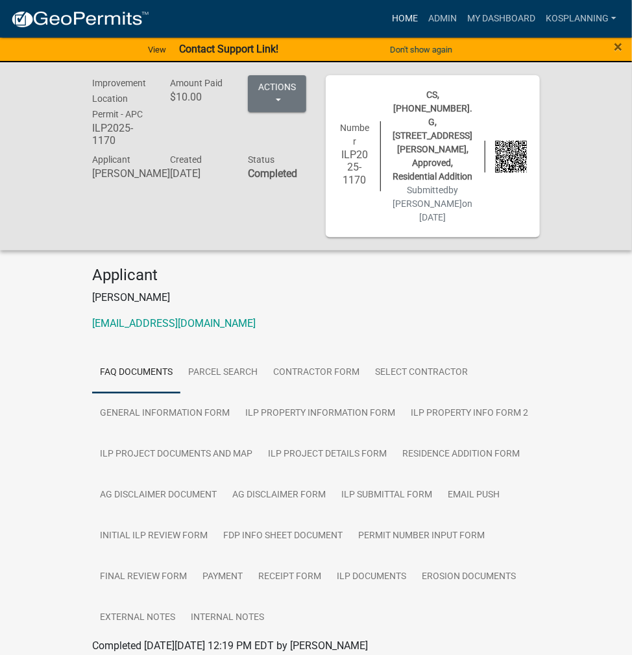
click at [403, 22] on link "Home" at bounding box center [405, 18] width 36 height 25
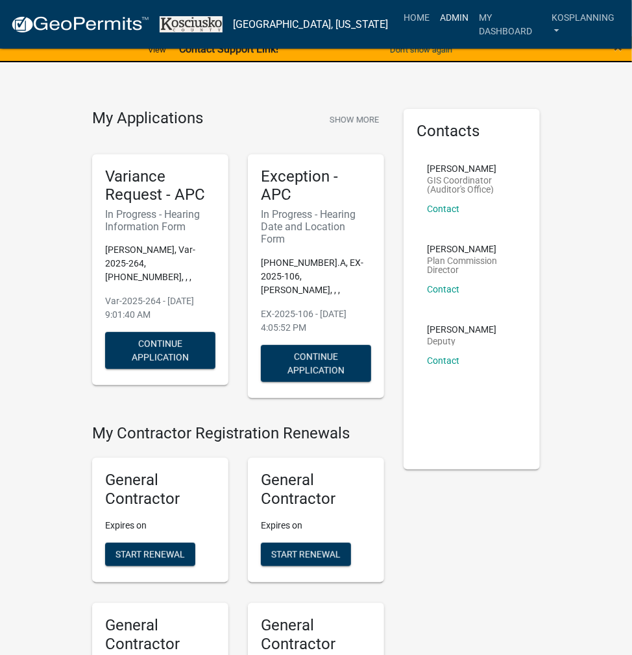
click at [441, 11] on link "Admin" at bounding box center [454, 17] width 39 height 25
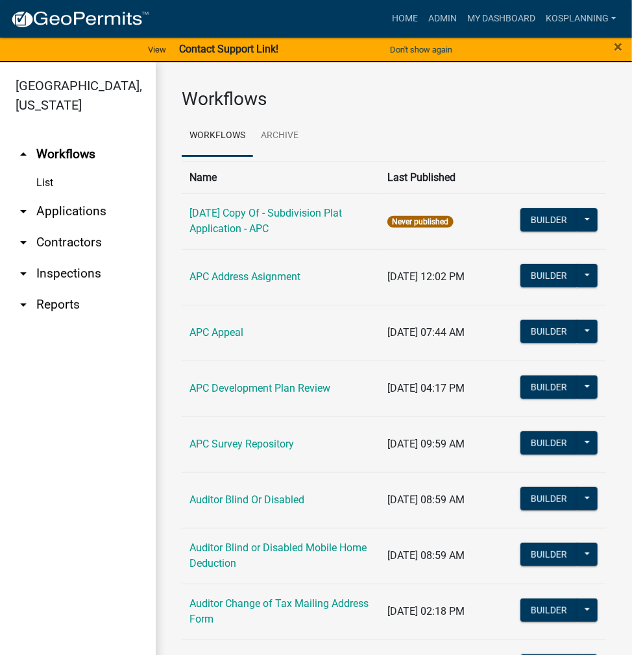
click at [78, 206] on link "arrow_drop_down Applications" at bounding box center [78, 211] width 156 height 31
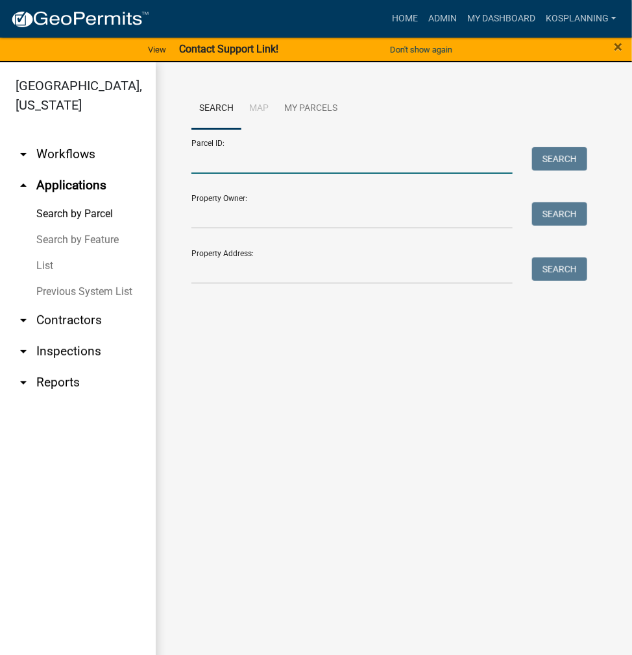
click at [208, 167] on input "Parcel ID:" at bounding box center [351, 160] width 321 height 27
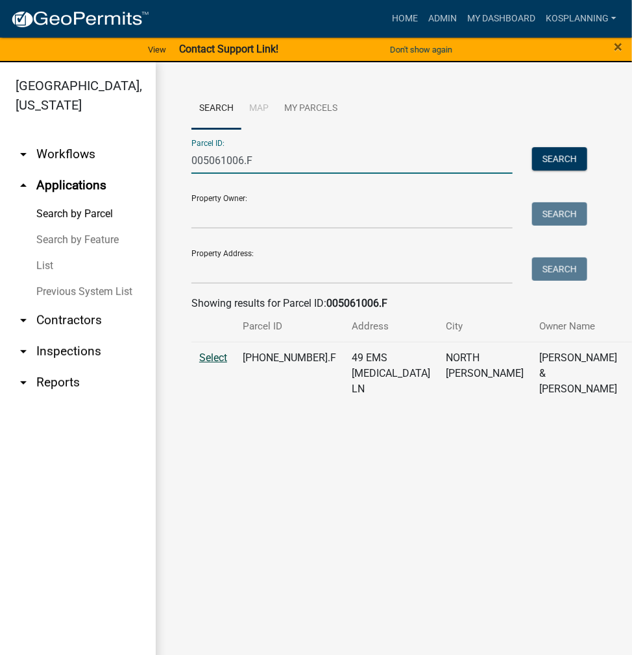
click at [208, 364] on span "Select" at bounding box center [213, 358] width 28 height 12
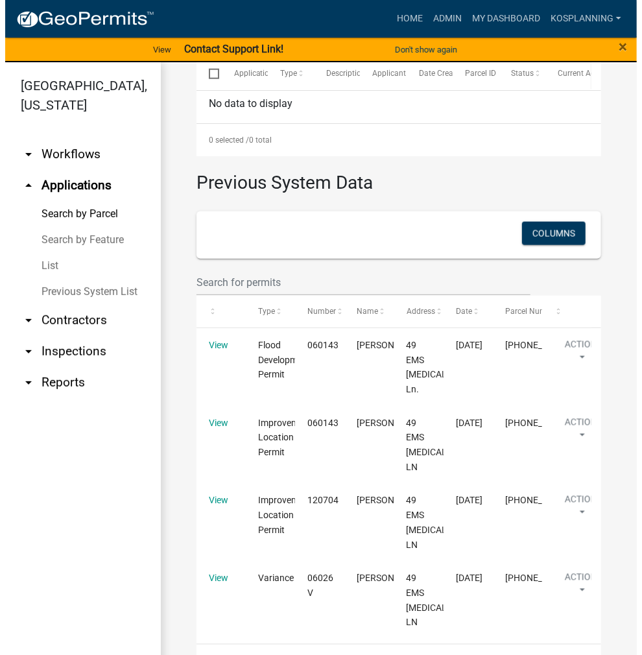
scroll to position [480, 0]
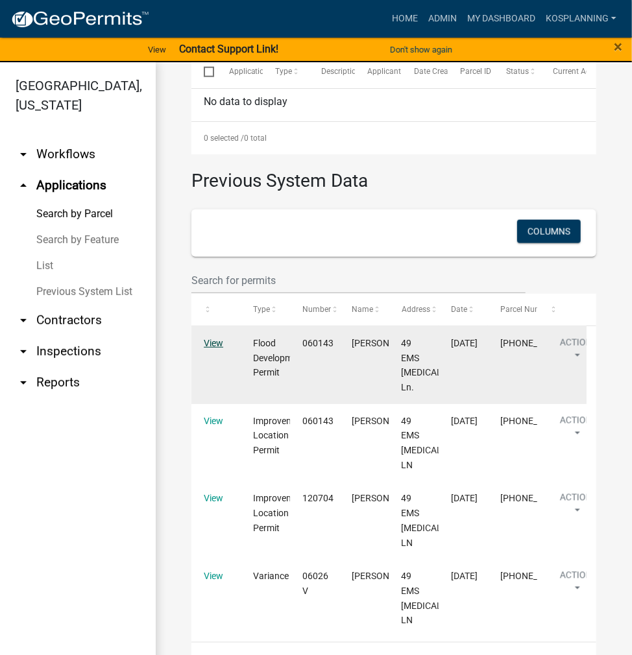
click at [216, 348] on link "View" at bounding box center [213, 343] width 19 height 10
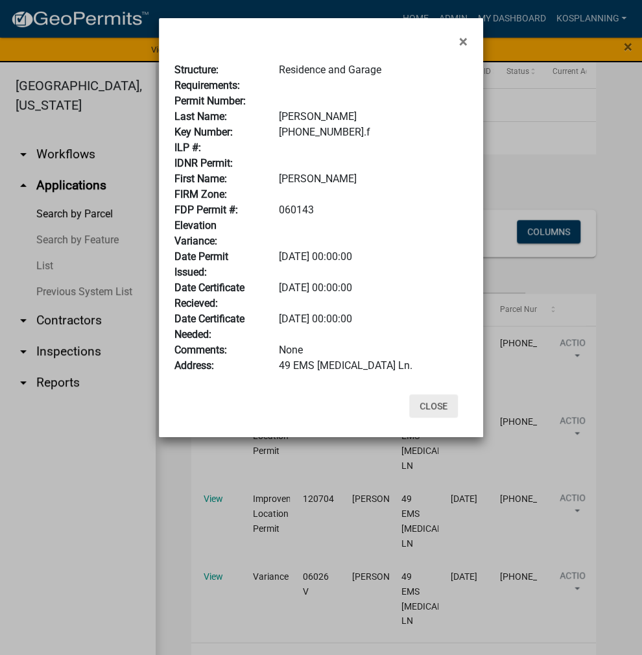
click at [438, 405] on button "Close" at bounding box center [433, 405] width 49 height 23
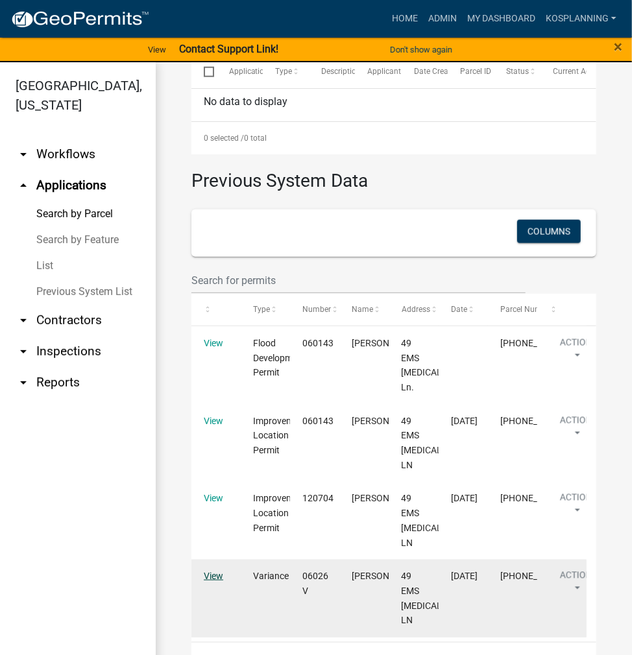
click at [215, 571] on link "View" at bounding box center [213, 576] width 19 height 10
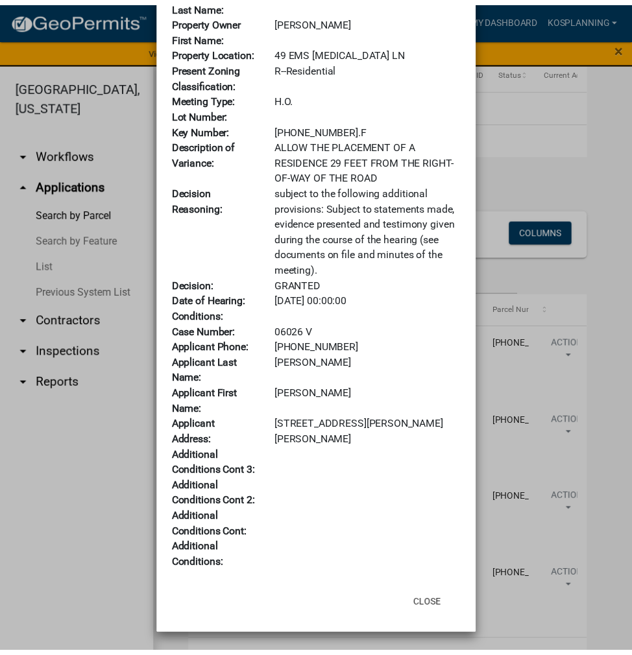
scroll to position [330, 0]
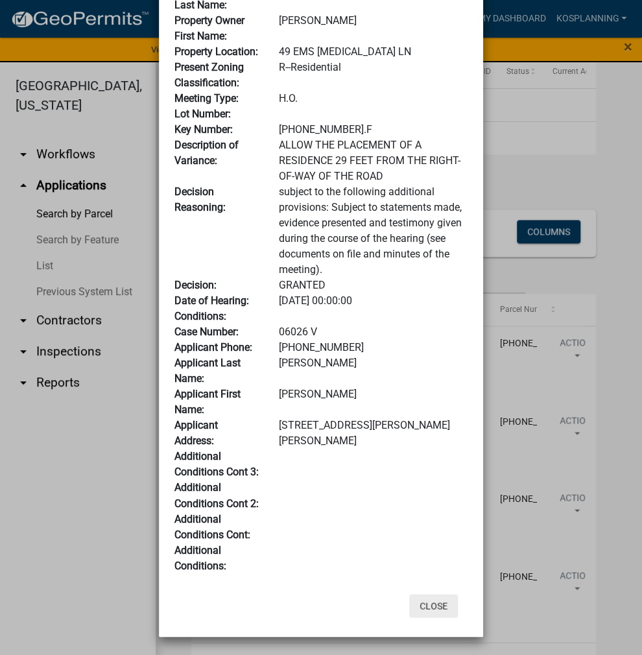
click at [434, 607] on button "Close" at bounding box center [433, 605] width 49 height 23
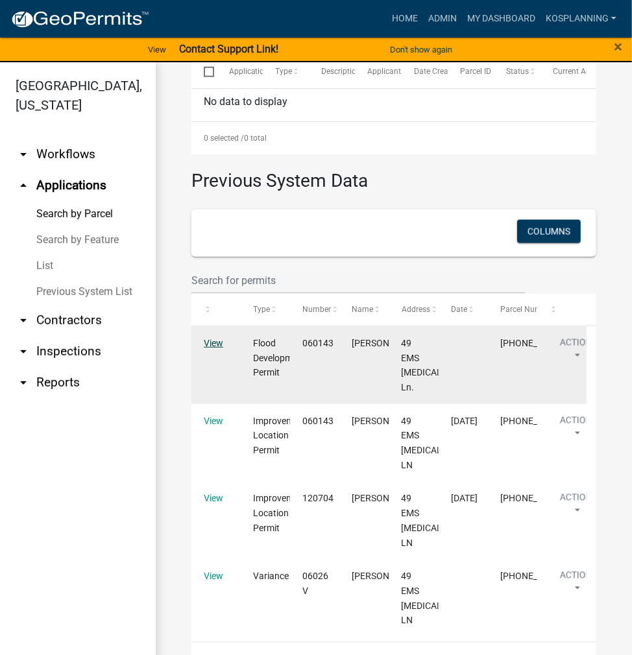
click at [213, 348] on link "View" at bounding box center [213, 343] width 19 height 10
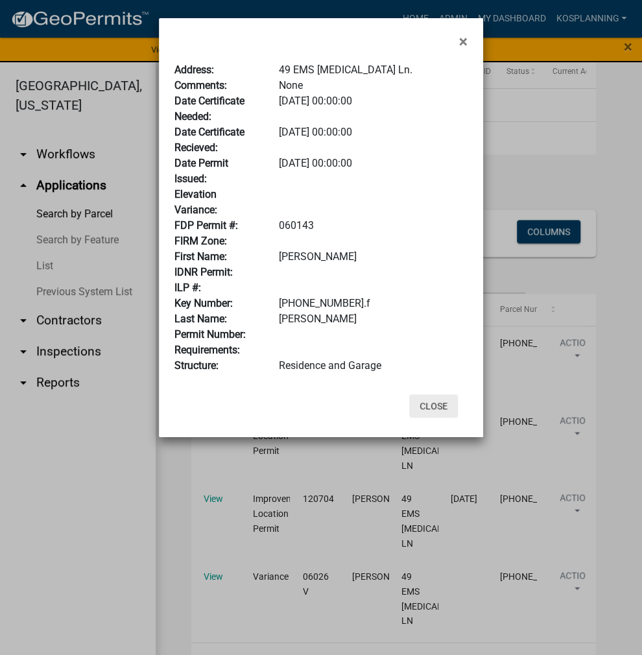
click at [436, 408] on button "Close" at bounding box center [433, 405] width 49 height 23
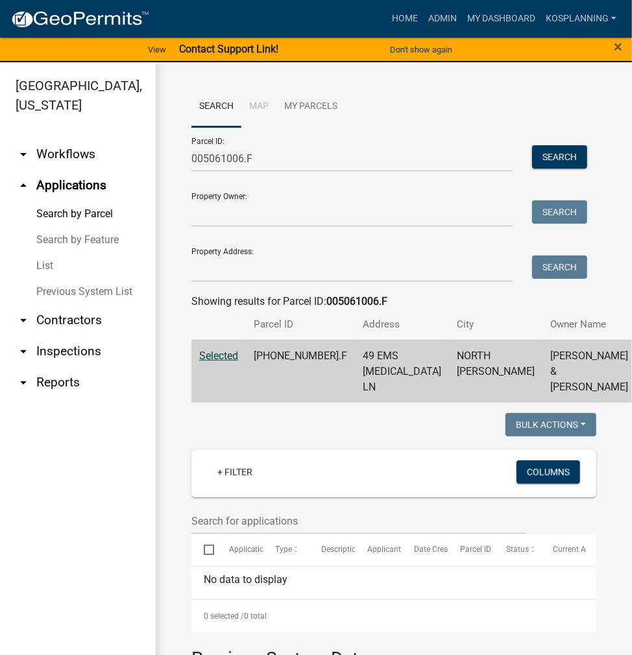
scroll to position [0, 0]
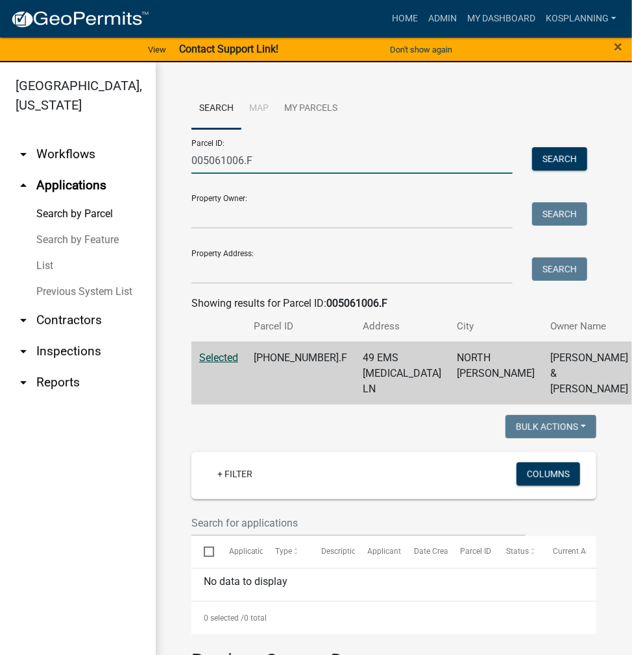
click at [203, 165] on input "005061006.F" at bounding box center [351, 160] width 321 height 27
click at [204, 163] on input "005061006.F" at bounding box center [351, 160] width 321 height 27
type input "F"
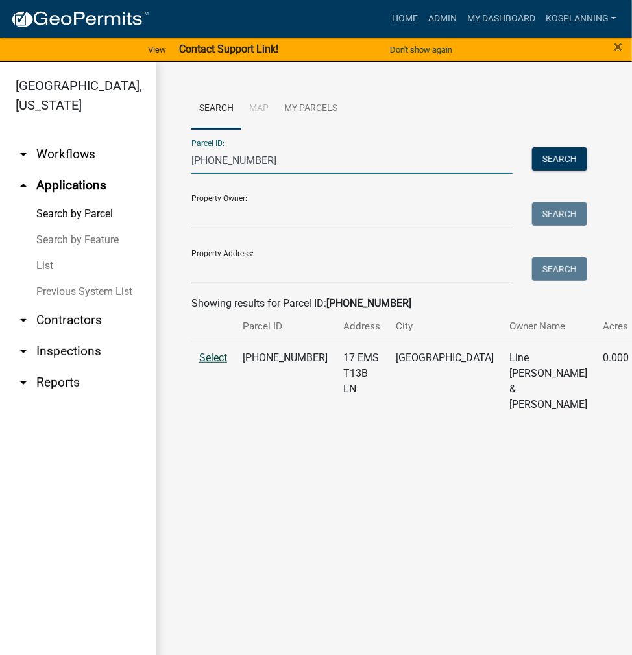
type input "[PHONE_NUMBER]"
click at [210, 364] on span "Select" at bounding box center [213, 358] width 28 height 12
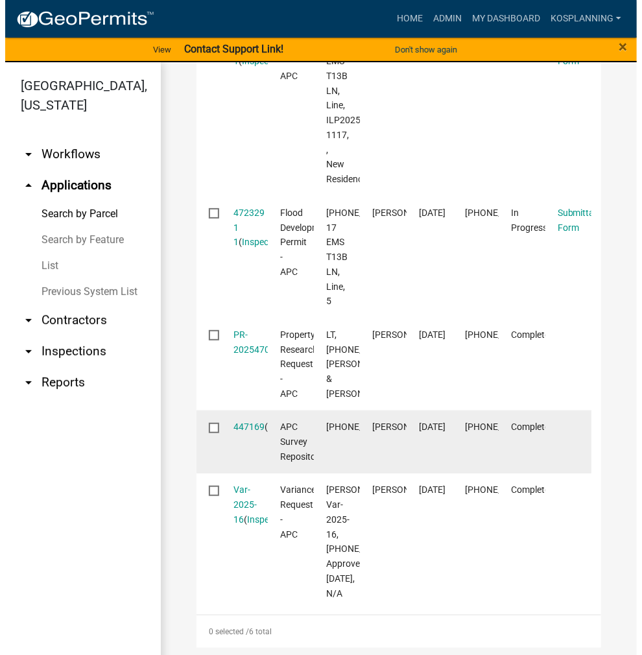
scroll to position [714, 0]
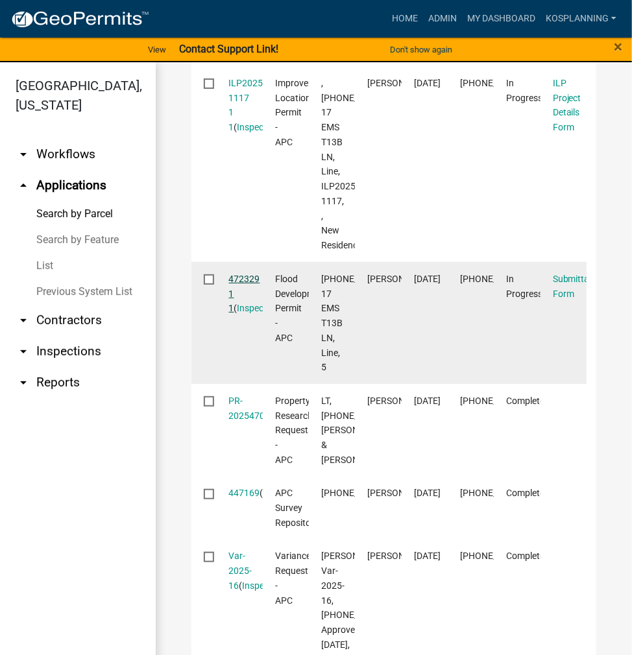
click at [241, 314] on link "472329 1 1" at bounding box center [244, 294] width 31 height 40
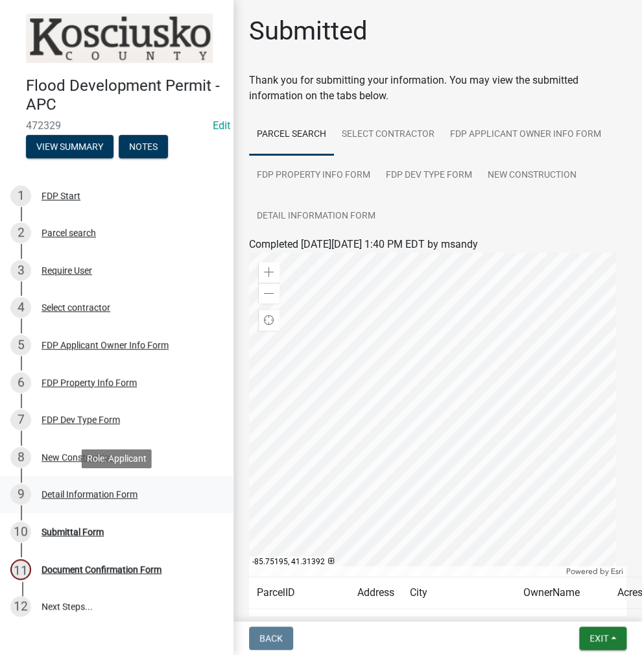
click at [91, 494] on div "Detail Information Form" at bounding box center [90, 494] width 96 height 9
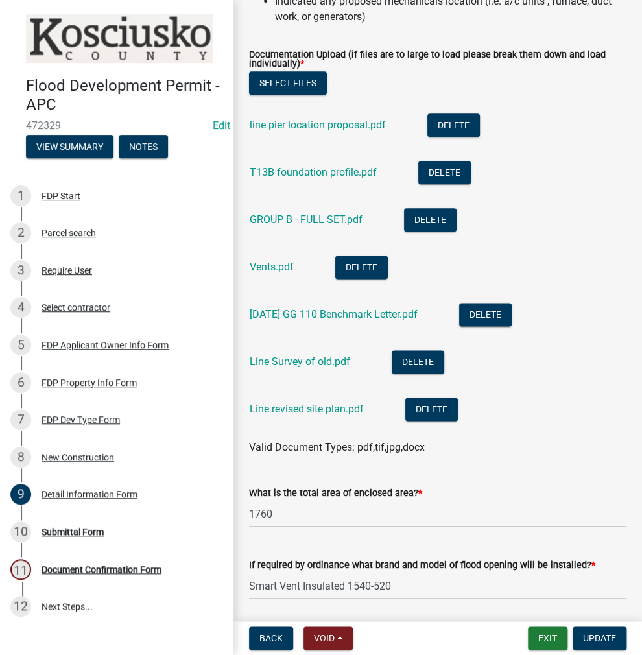
scroll to position [389, 0]
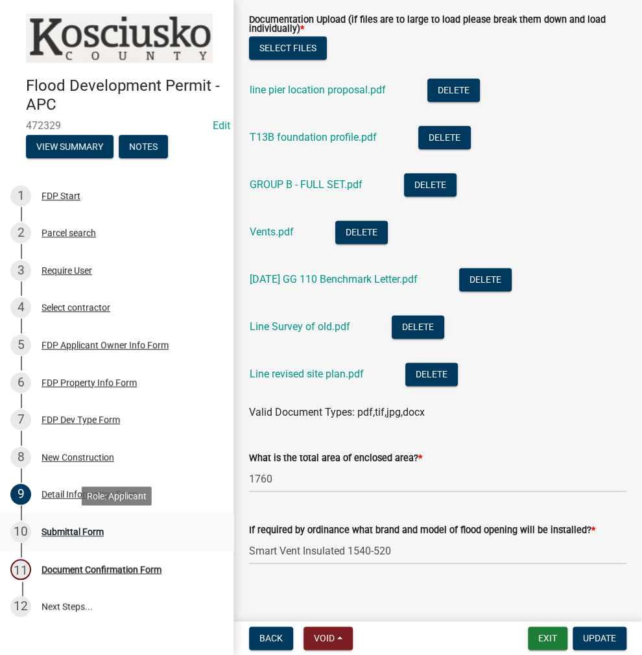
click at [64, 531] on div "Submittal Form" at bounding box center [73, 531] width 62 height 9
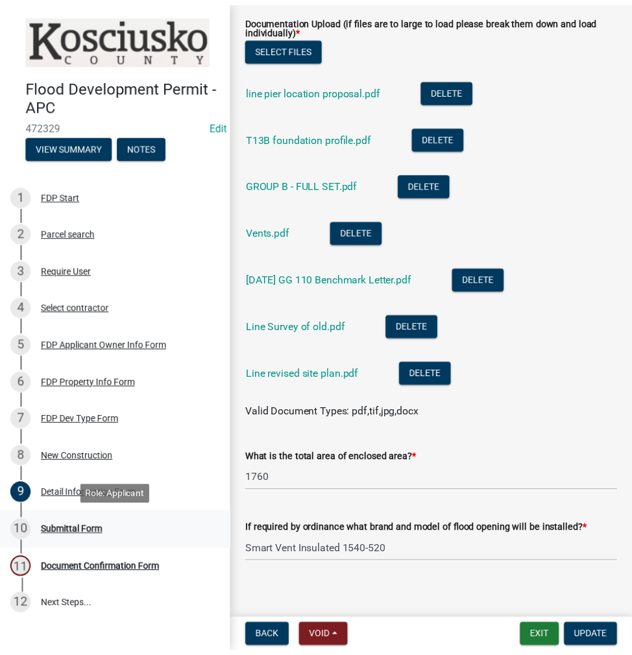
scroll to position [0, 0]
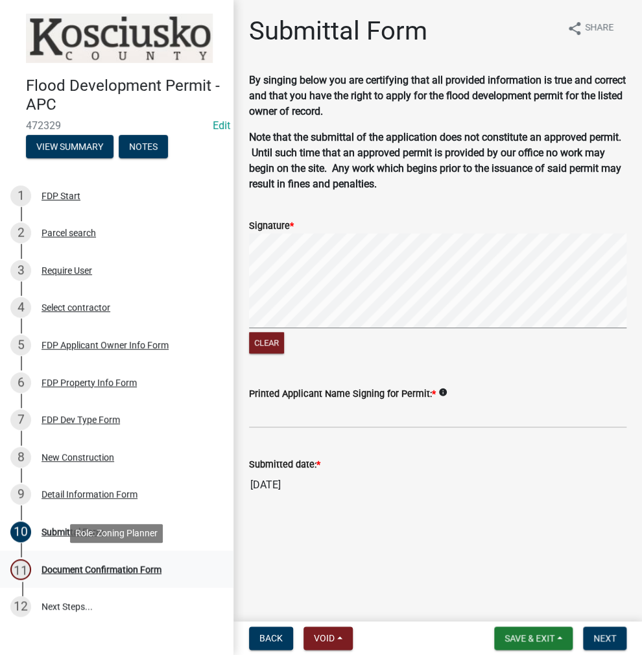
click at [74, 566] on div "Document Confirmation Form" at bounding box center [102, 569] width 120 height 9
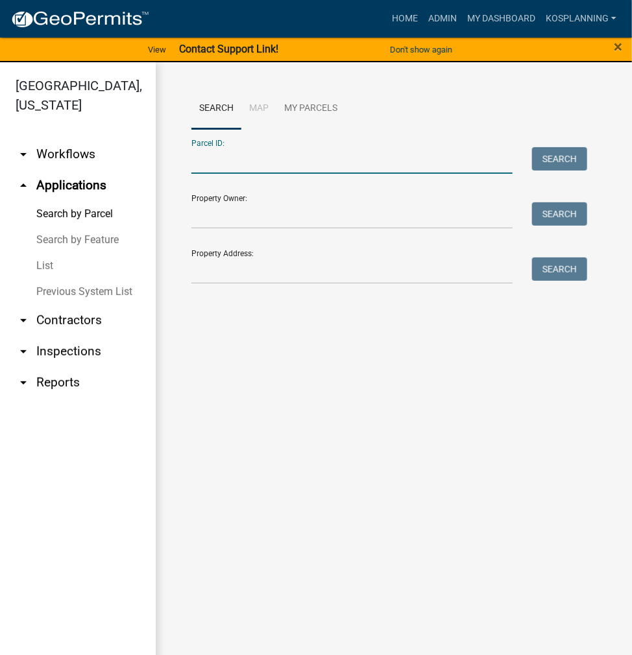
click at [244, 167] on input "Parcel ID:" at bounding box center [351, 160] width 321 height 27
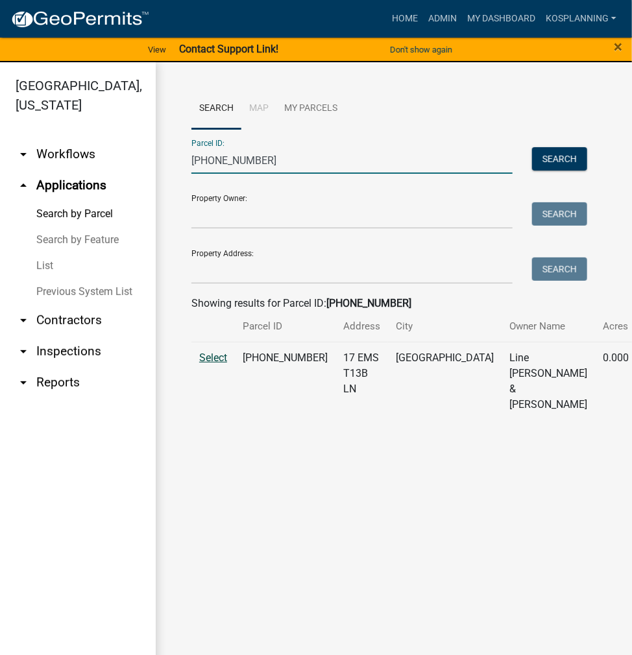
type input "[PHONE_NUMBER]"
click at [211, 364] on span "Select" at bounding box center [213, 358] width 28 height 12
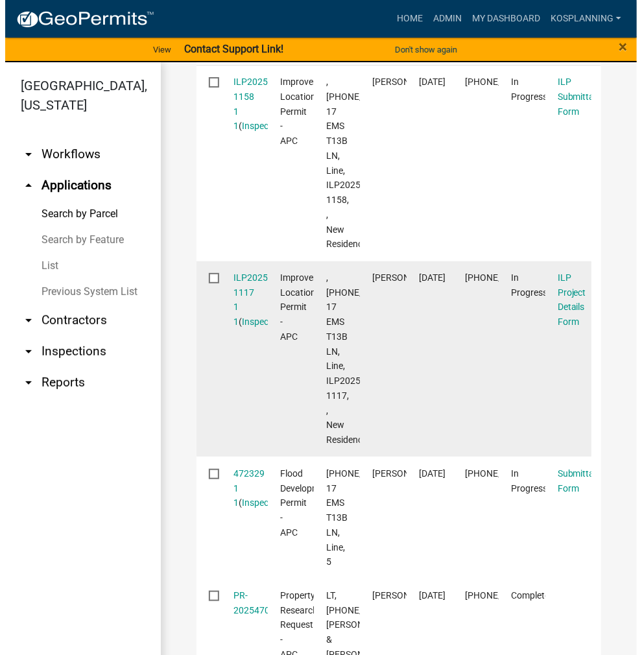
scroll to position [454, 0]
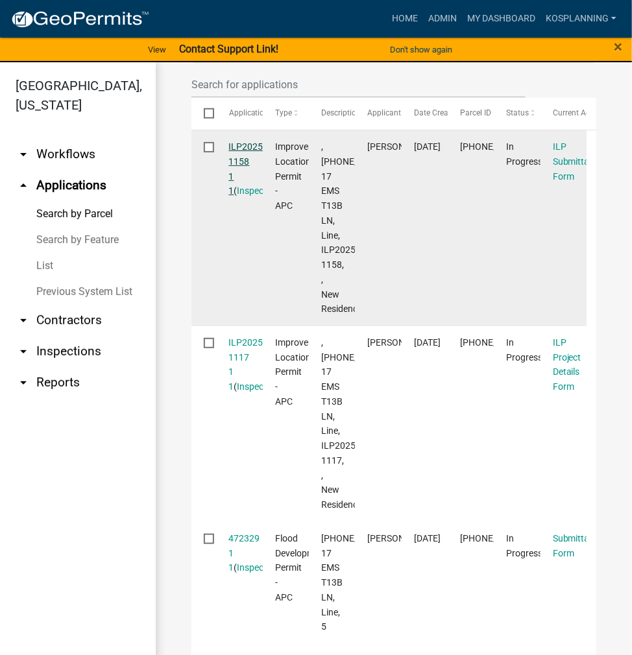
click at [244, 145] on link "ILP2025-1158 1 1" at bounding box center [247, 168] width 37 height 54
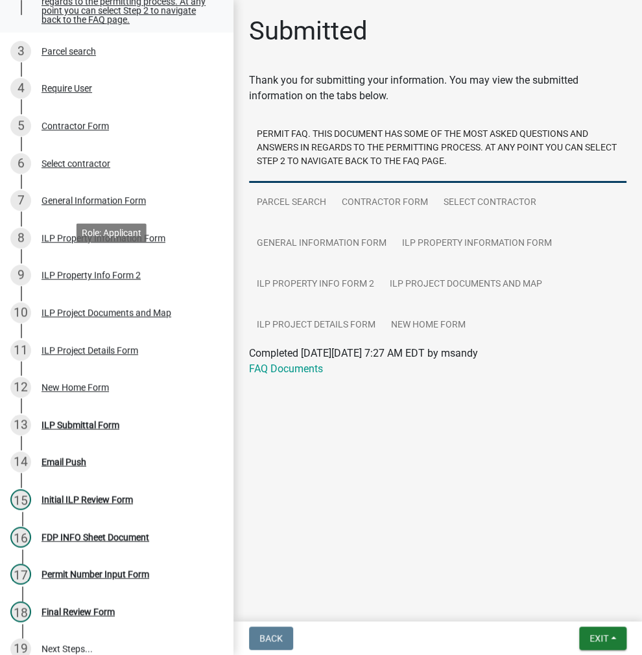
scroll to position [354, 0]
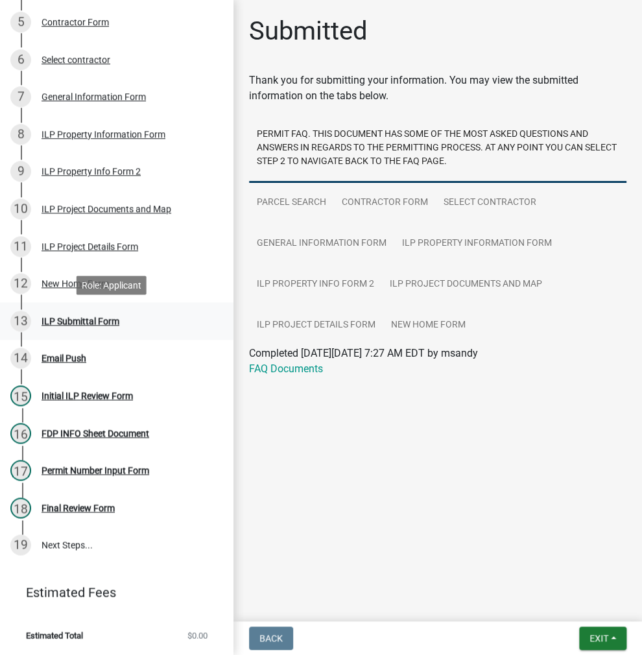
click at [71, 323] on div "ILP Submittal Form" at bounding box center [81, 321] width 78 height 9
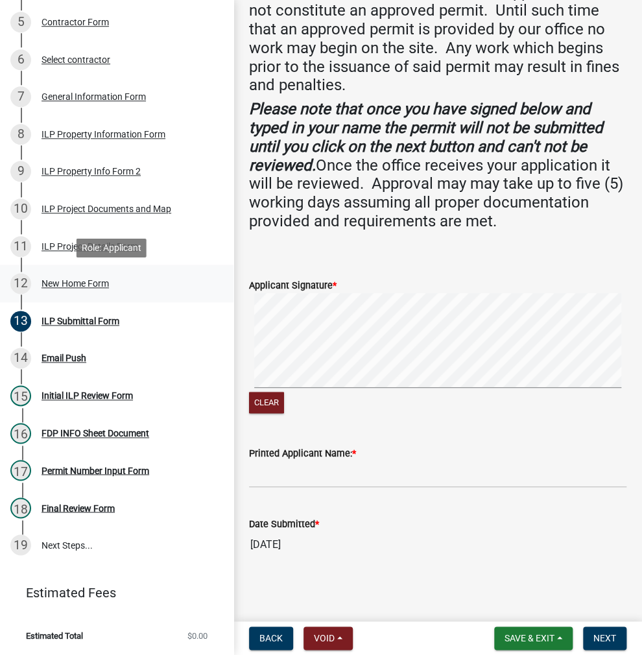
click at [76, 278] on div "12 New Home Form" at bounding box center [111, 283] width 202 height 21
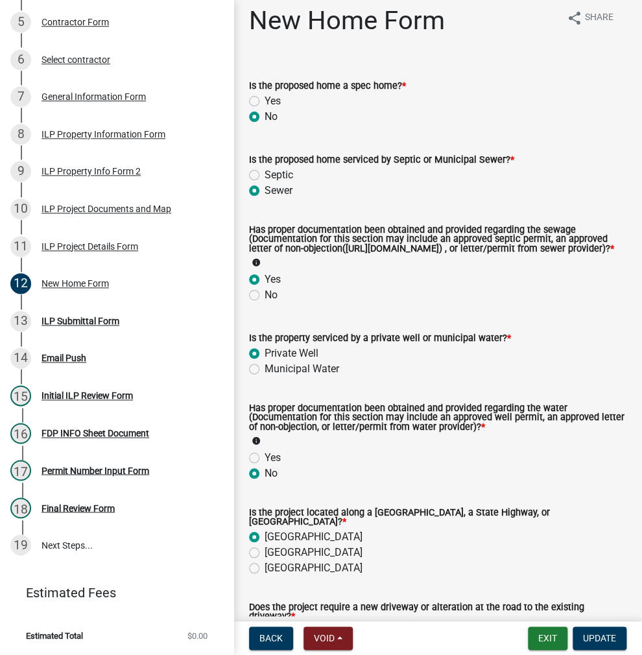
scroll to position [0, 0]
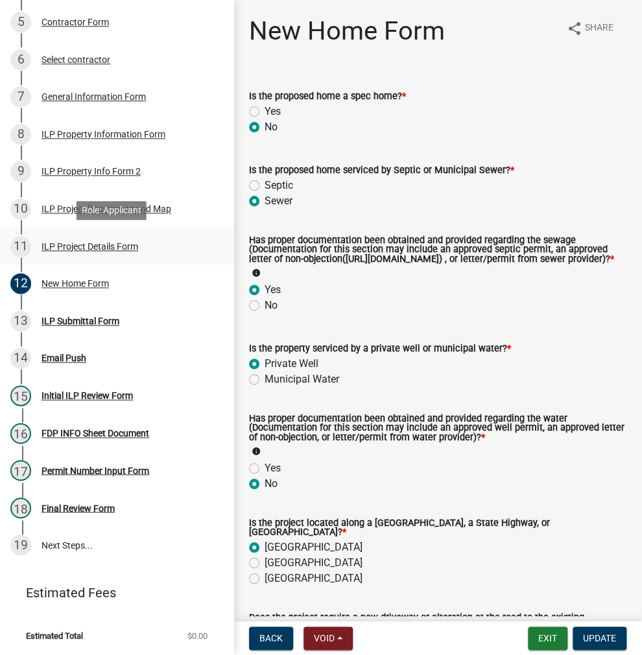
click at [70, 247] on div "ILP Project Details Form" at bounding box center [90, 246] width 97 height 9
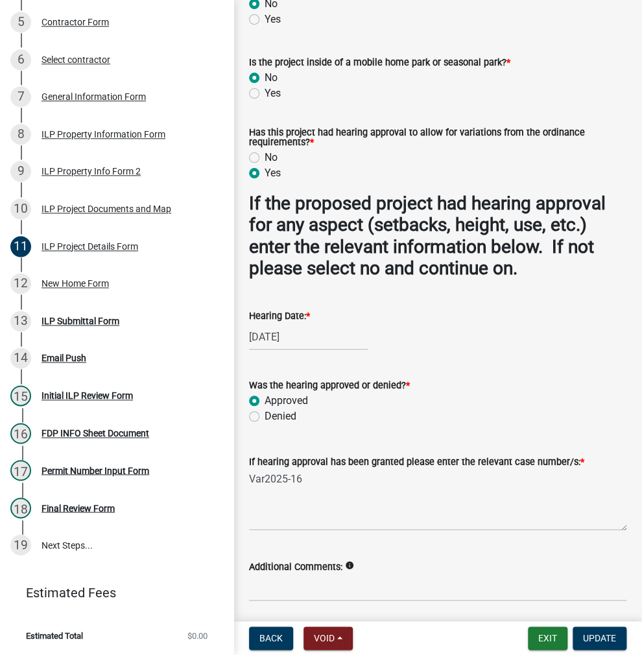
scroll to position [1266, 0]
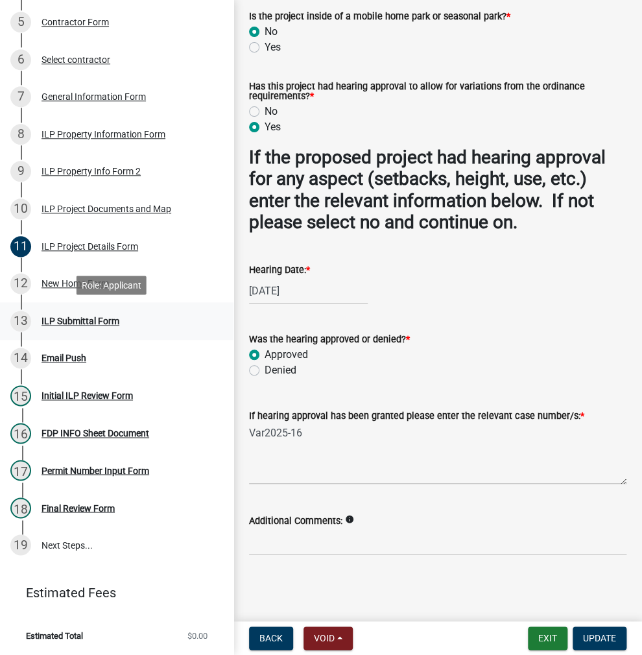
click at [80, 322] on div "ILP Submittal Form" at bounding box center [81, 321] width 78 height 9
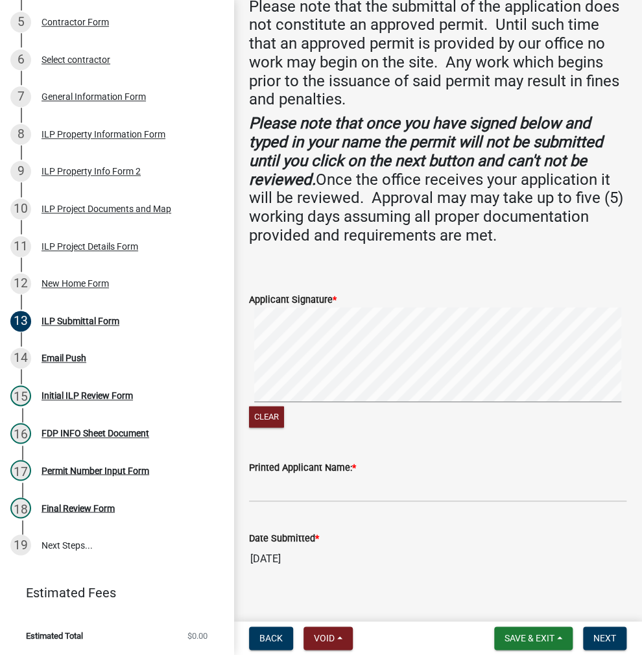
scroll to position [234, 0]
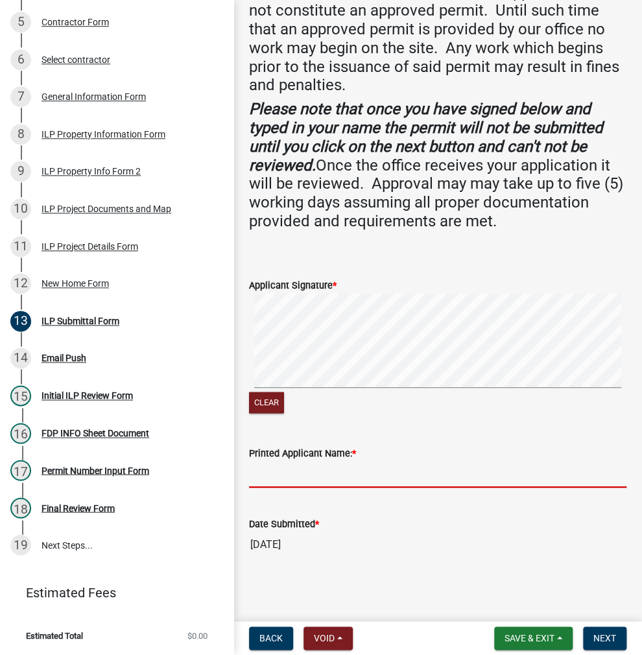
click at [350, 475] on input "Printed Applicant Name: *" at bounding box center [438, 474] width 378 height 27
type input "[PERSON_NAME]"
click at [608, 638] on span "Next" at bounding box center [605, 638] width 23 height 10
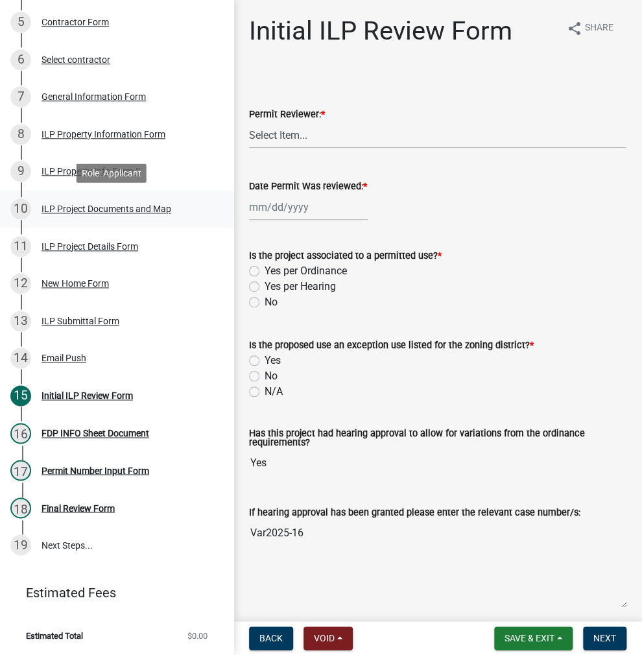
click at [60, 203] on div "10 ILP Project Documents and Map" at bounding box center [111, 208] width 202 height 21
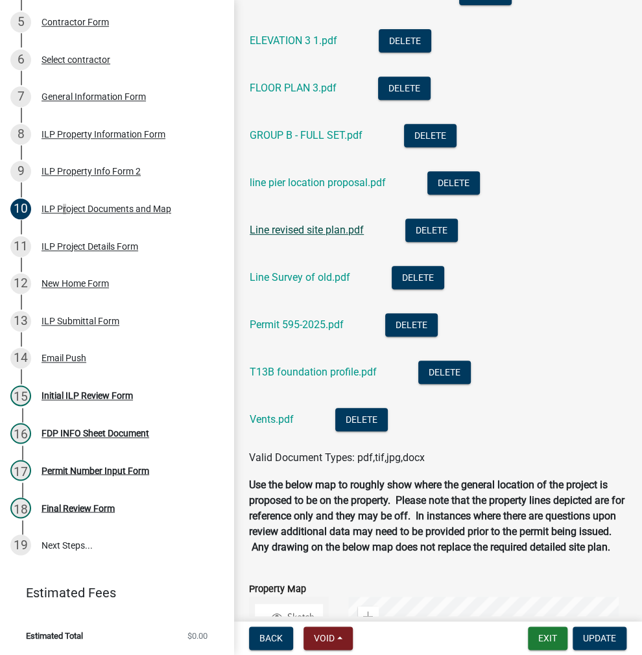
scroll to position [1751, 0]
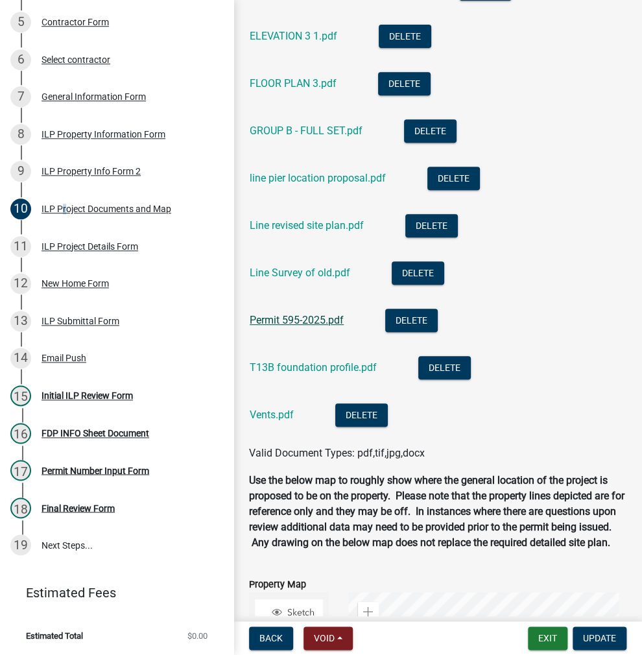
click at [299, 326] on link "Permit 595-2025.pdf" at bounding box center [297, 320] width 94 height 12
click at [295, 326] on link "Permit 595-2025.pdf" at bounding box center [297, 320] width 94 height 12
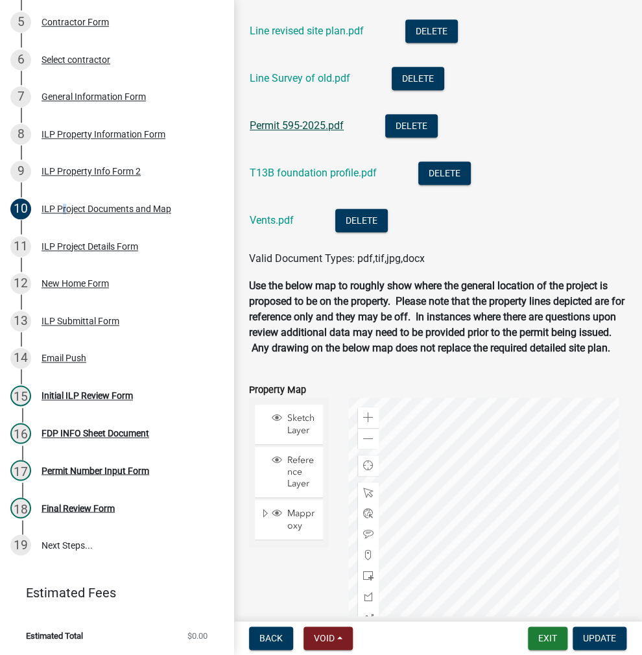
scroll to position [1881, 0]
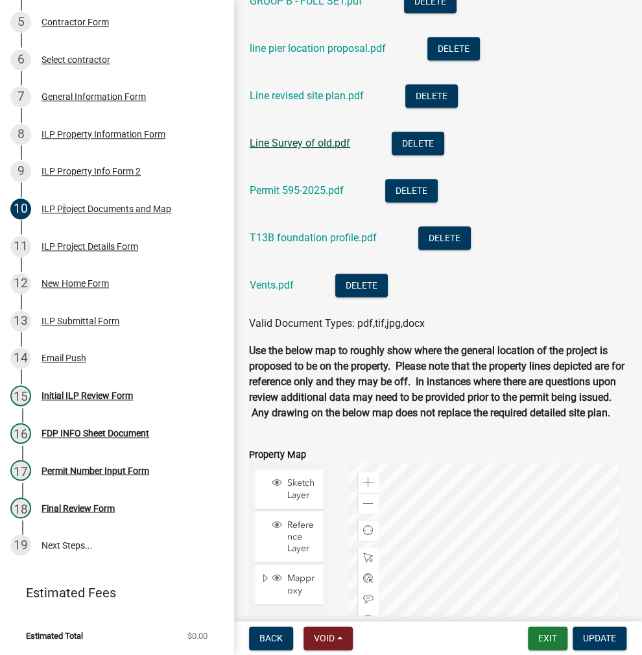
click at [303, 149] on link "Line Survey of old.pdf" at bounding box center [300, 143] width 101 height 12
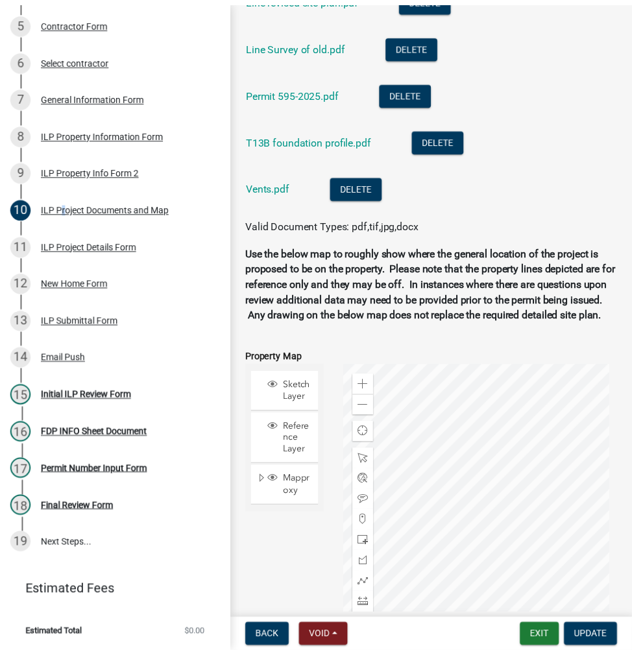
scroll to position [2076, 0]
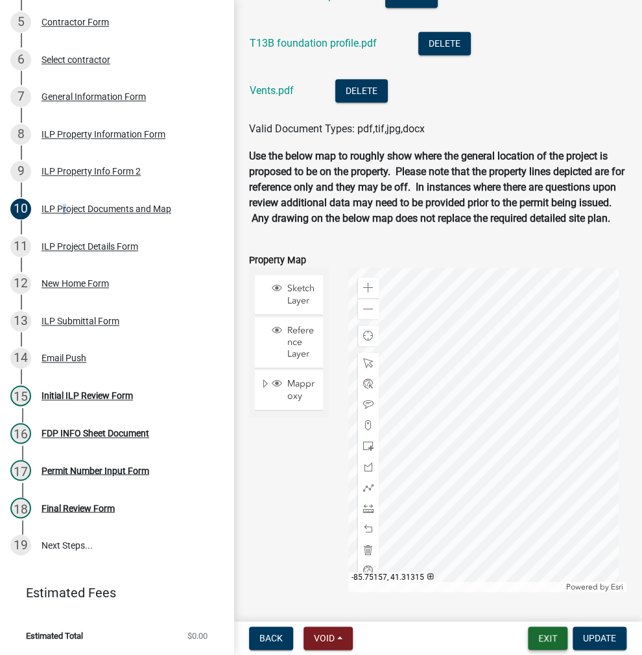
click at [554, 636] on button "Exit" at bounding box center [548, 638] width 40 height 23
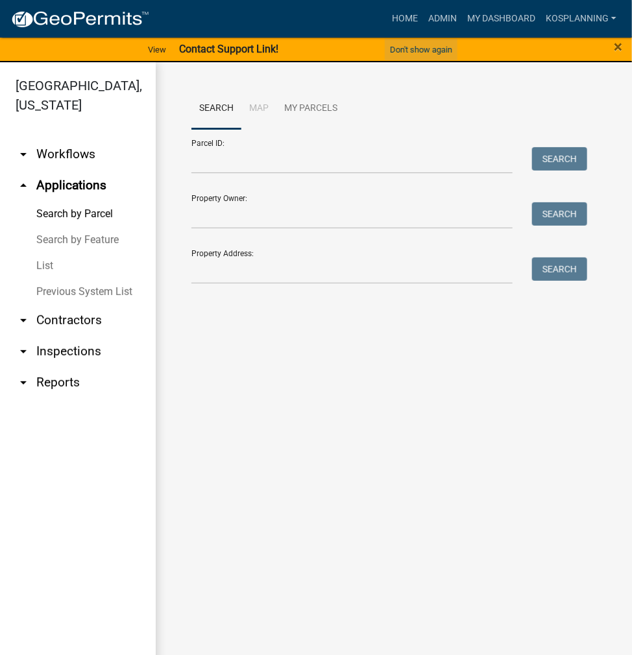
click at [440, 51] on button "Don't show again" at bounding box center [421, 49] width 73 height 21
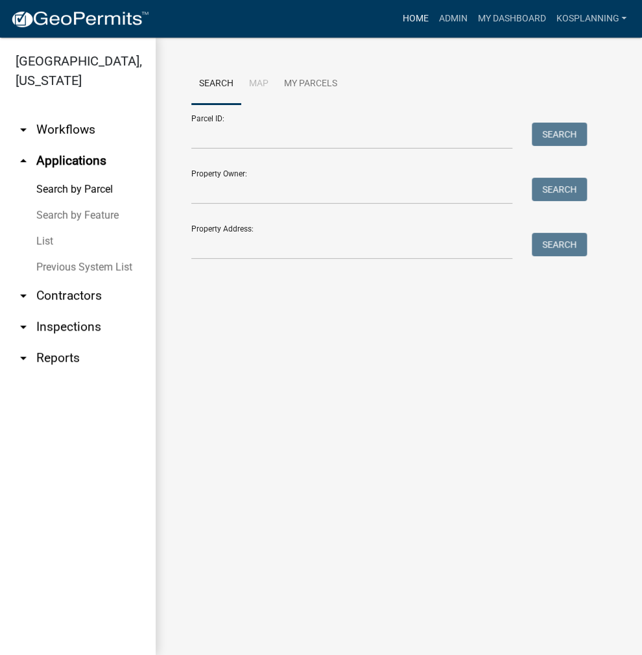
click at [411, 19] on link "Home" at bounding box center [415, 18] width 36 height 25
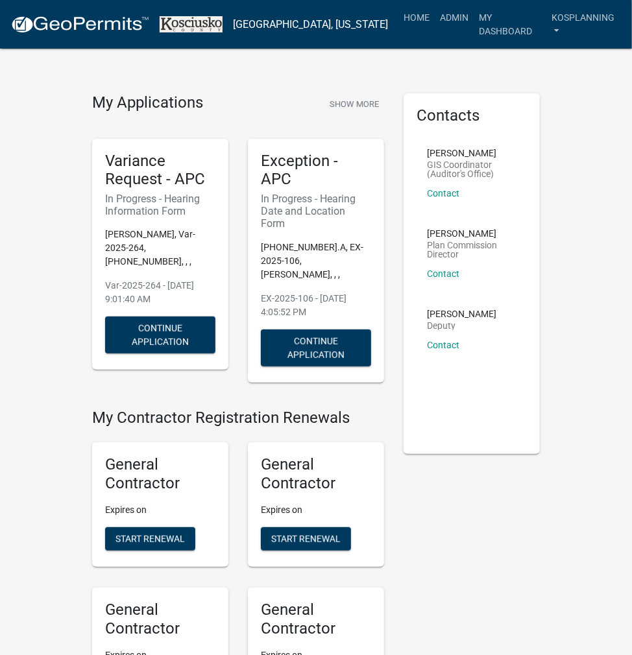
scroll to position [4085, 0]
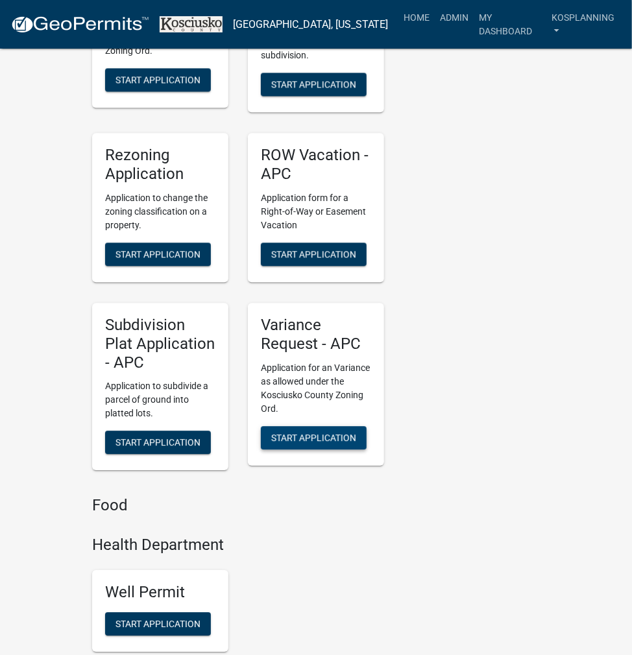
click at [317, 432] on span "Start Application" at bounding box center [313, 437] width 85 height 10
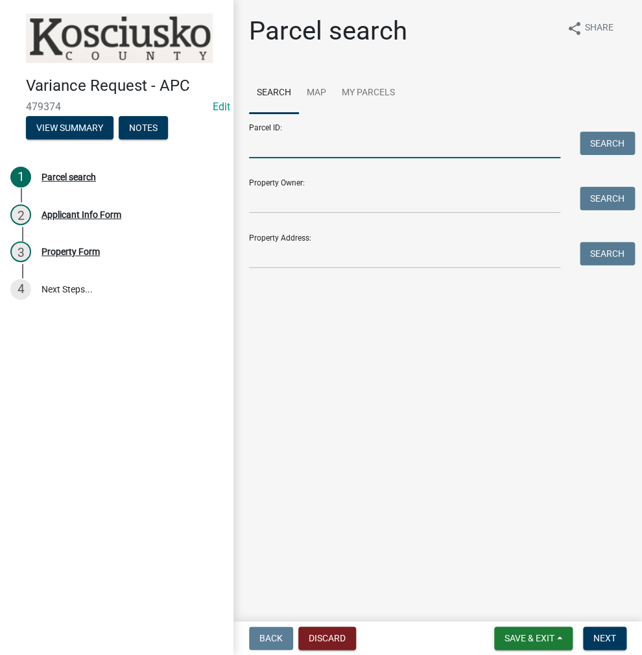
click at [298, 156] on input "Parcel ID:" at bounding box center [404, 145] width 311 height 27
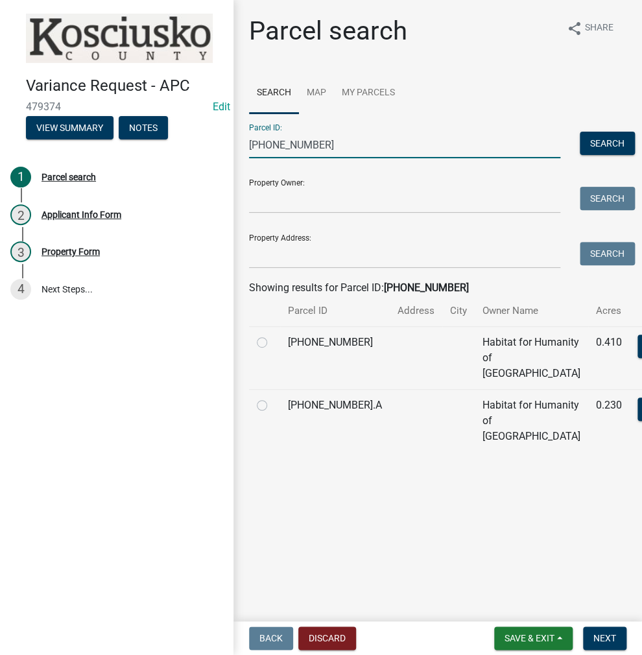
type input "[PHONE_NUMBER]"
click at [272, 335] on label at bounding box center [272, 335] width 0 height 0
click at [272, 343] on input "radio" at bounding box center [276, 339] width 8 height 8
radio input "true"
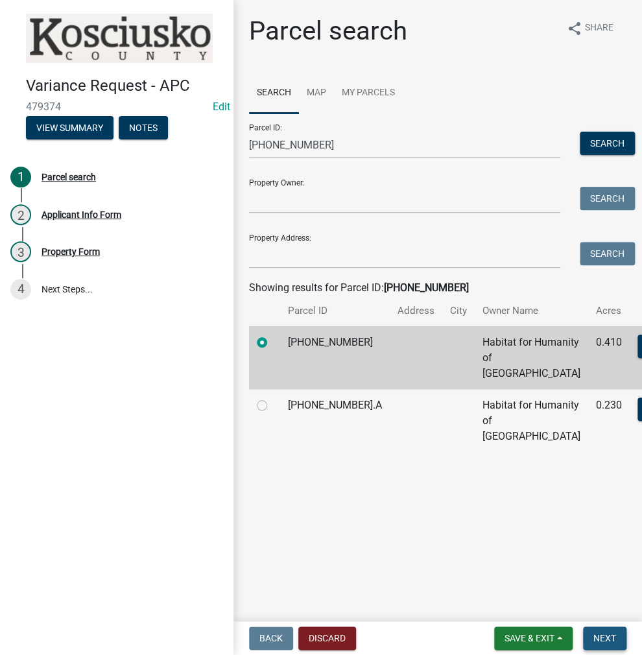
click at [605, 641] on span "Next" at bounding box center [605, 638] width 23 height 10
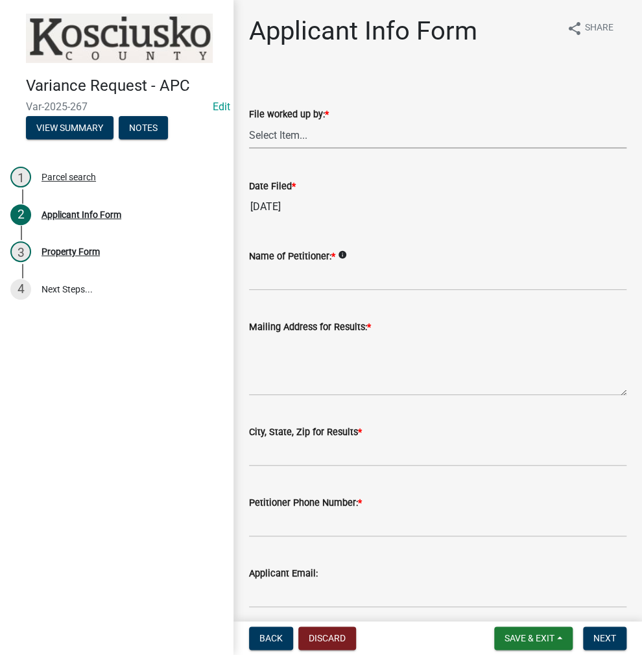
click at [287, 139] on select "Select Item... MMS LT AT CS [PERSON_NAME]" at bounding box center [438, 135] width 378 height 27
click at [249, 122] on select "Select Item... MMS LT AT CS [PERSON_NAME]" at bounding box center [438, 135] width 378 height 27
select select "fc758b50-acba-4166-9f24-5248f0f78016"
click at [289, 275] on input "Name of Petitioner: *" at bounding box center [438, 277] width 378 height 27
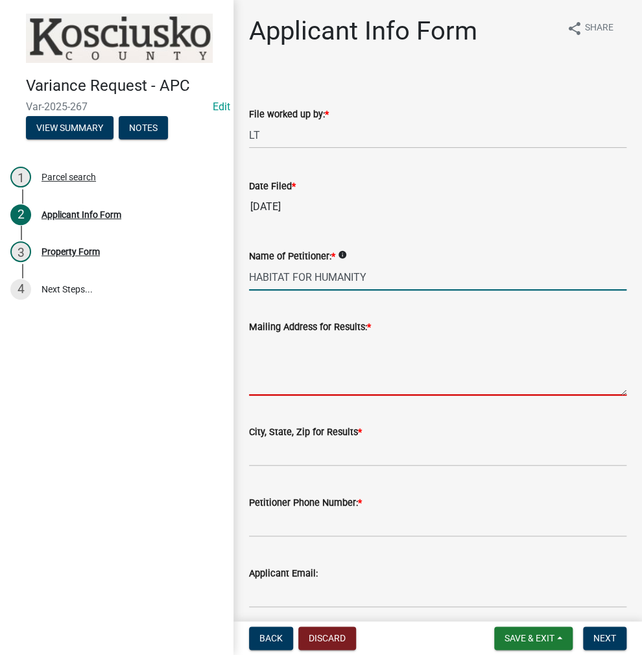
drag, startPoint x: 451, startPoint y: 268, endPoint x: 440, endPoint y: 270, distance: 11.2
click at [451, 268] on input "HABITAT FOR HUMANITY" at bounding box center [438, 277] width 378 height 27
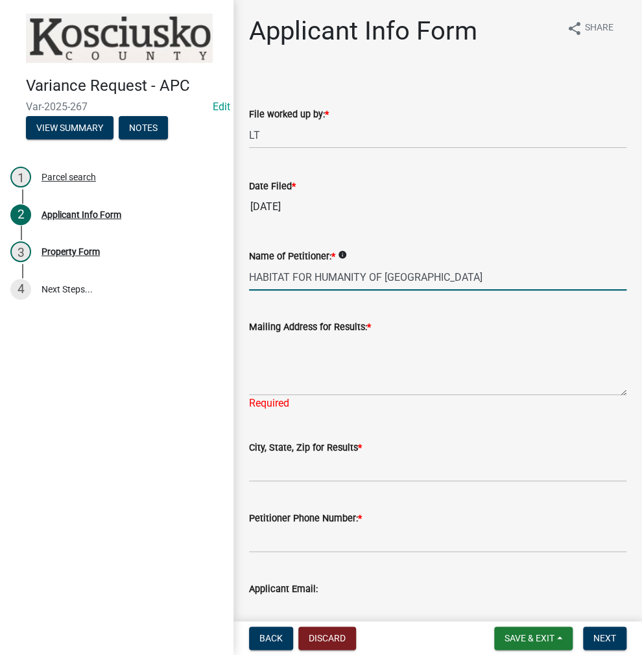
type input "HABITAT FOR HUMANITY OF [GEOGRAPHIC_DATA]"
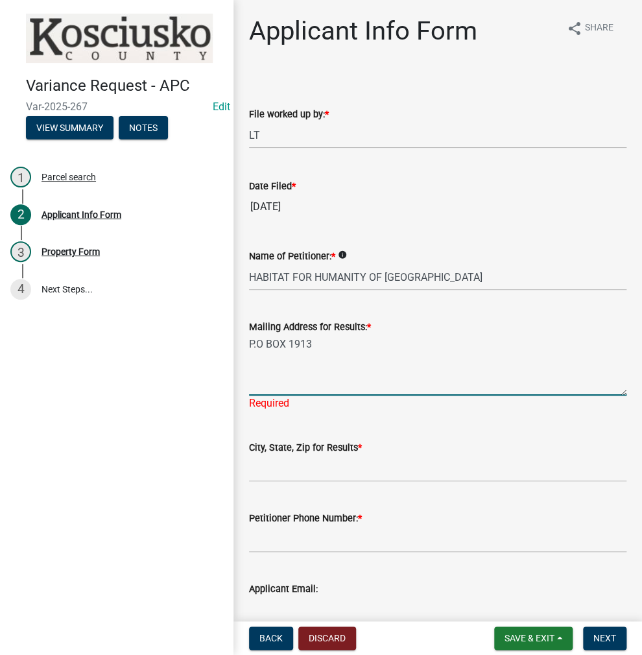
type textarea "P.O BOX 1913"
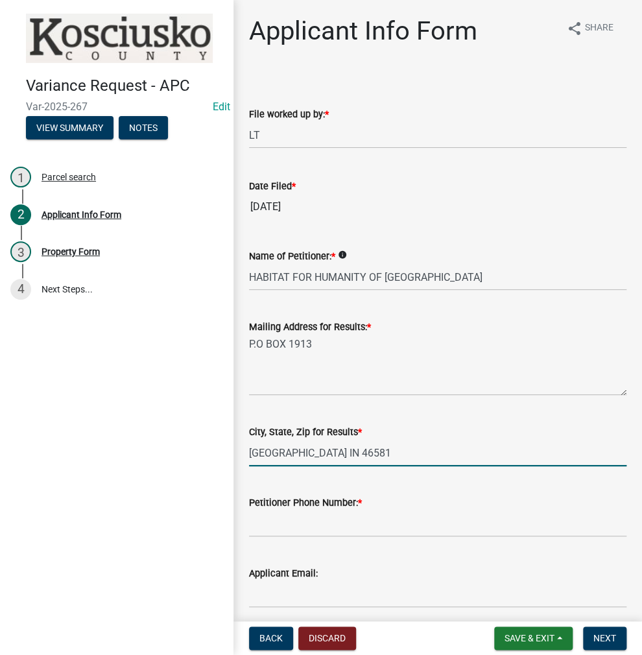
type input "[GEOGRAPHIC_DATA] IN 46581"
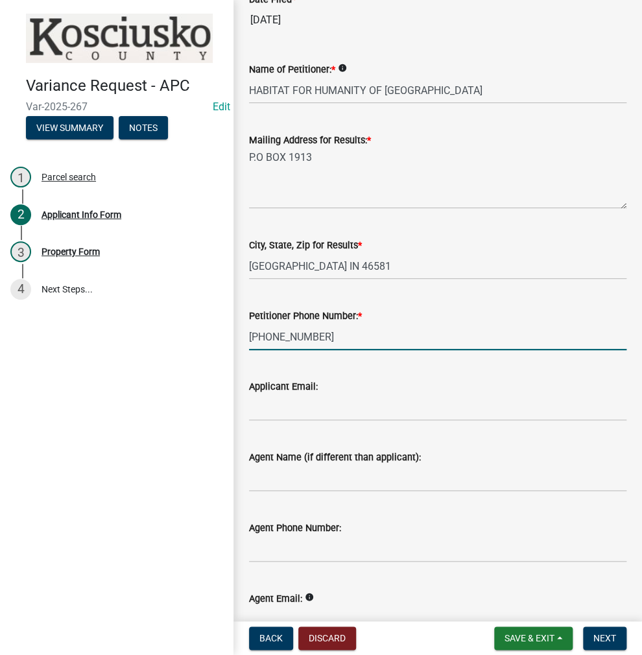
scroll to position [264, 0]
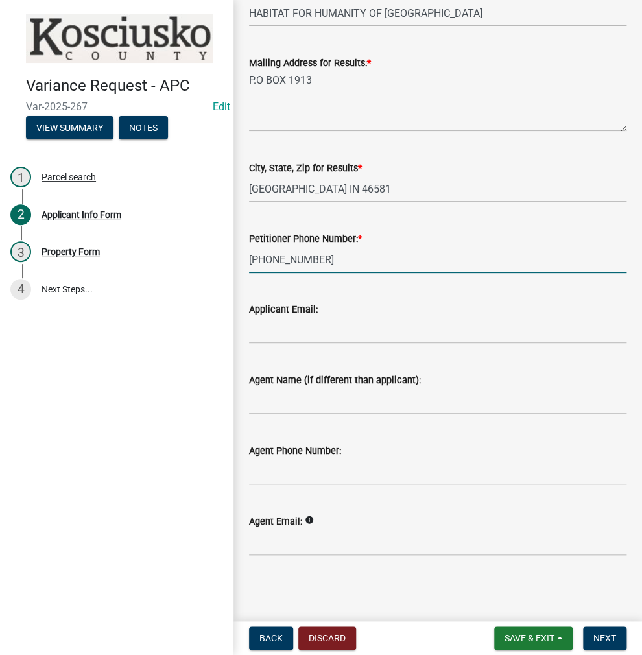
type input "[PHONE_NUMBER]"
click at [274, 403] on input "Agent Name (if different than applicant):" at bounding box center [438, 401] width 378 height 27
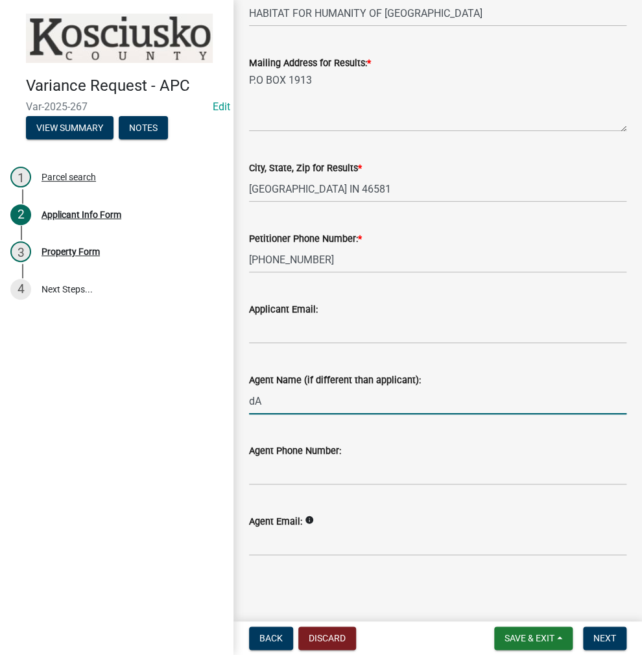
type input "d"
type input "[PERSON_NAME]"
click at [265, 472] on input "Agent Phone Number:" at bounding box center [438, 472] width 378 height 27
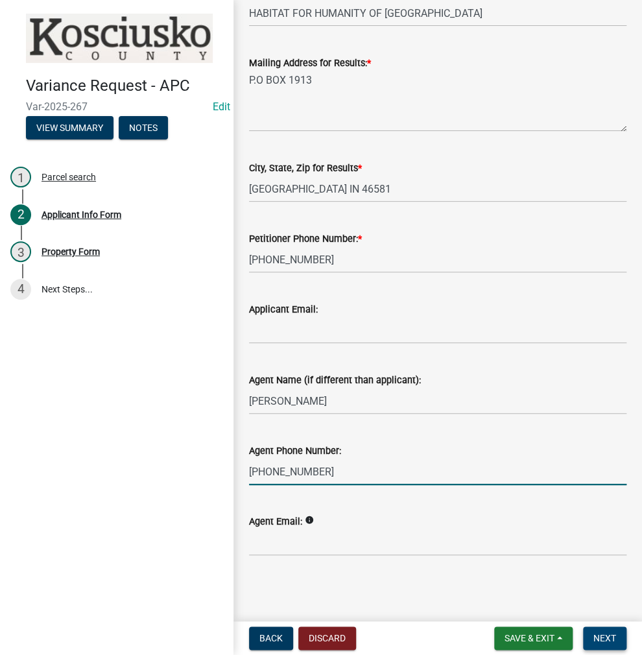
type input "[PHONE_NUMBER]"
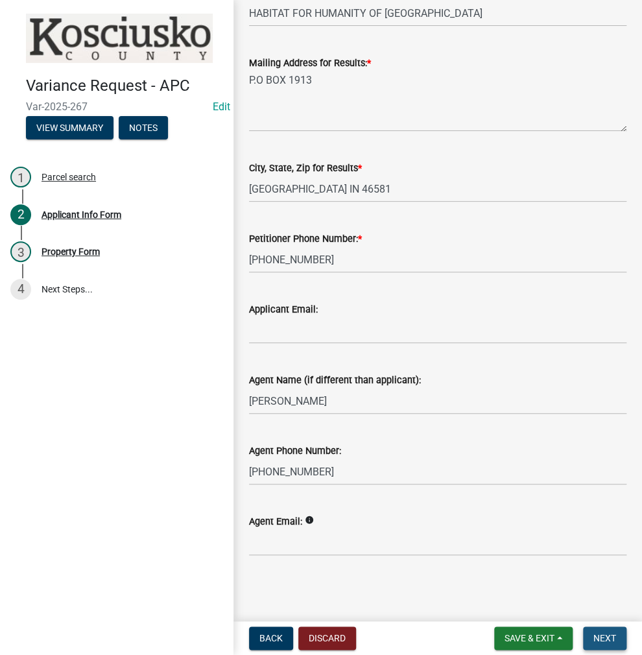
click at [602, 637] on span "Next" at bounding box center [605, 638] width 23 height 10
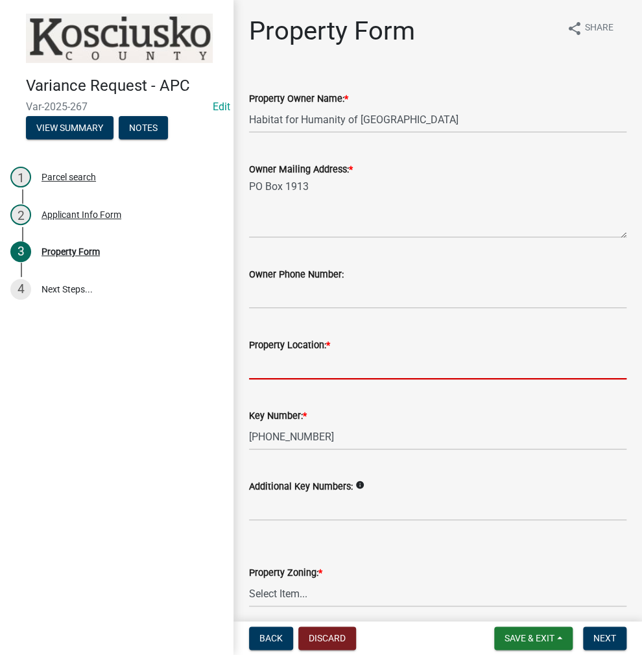
click at [285, 368] on input "Property Location: *" at bounding box center [438, 366] width 378 height 27
type input "S CLAY ST"
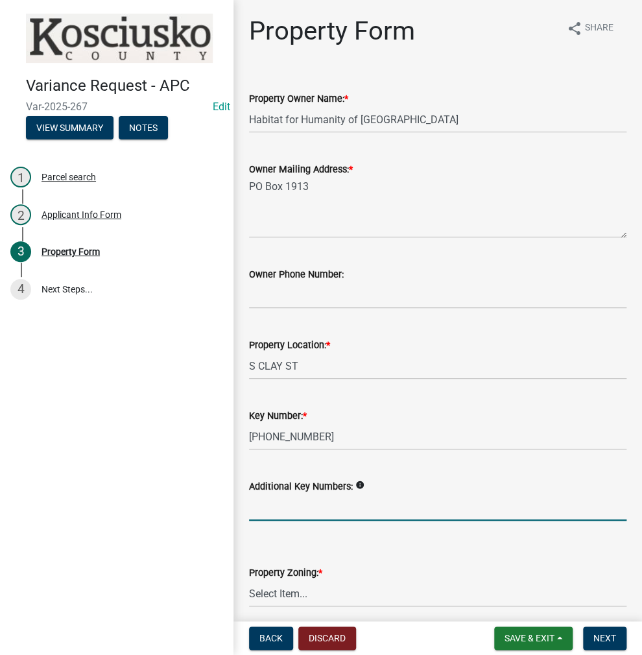
drag, startPoint x: 324, startPoint y: 508, endPoint x: 319, endPoint y: 503, distance: 7.3
click at [324, 508] on input "Additional Key Numbers:" at bounding box center [438, 507] width 378 height 27
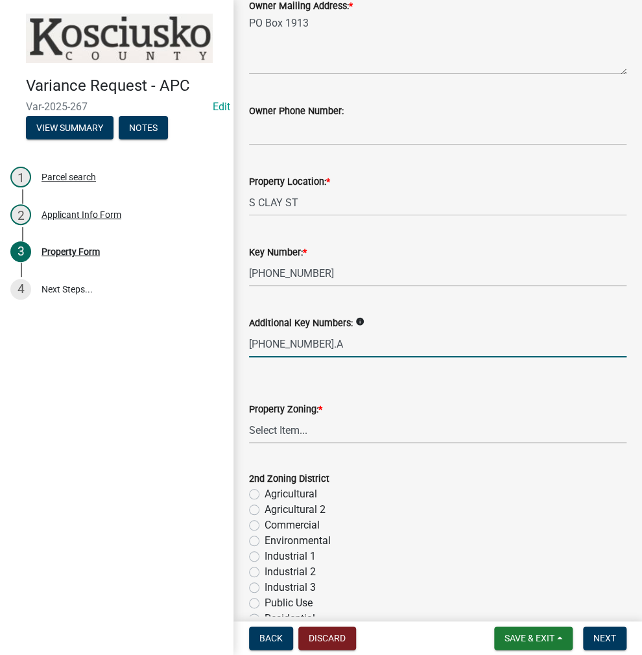
scroll to position [195, 0]
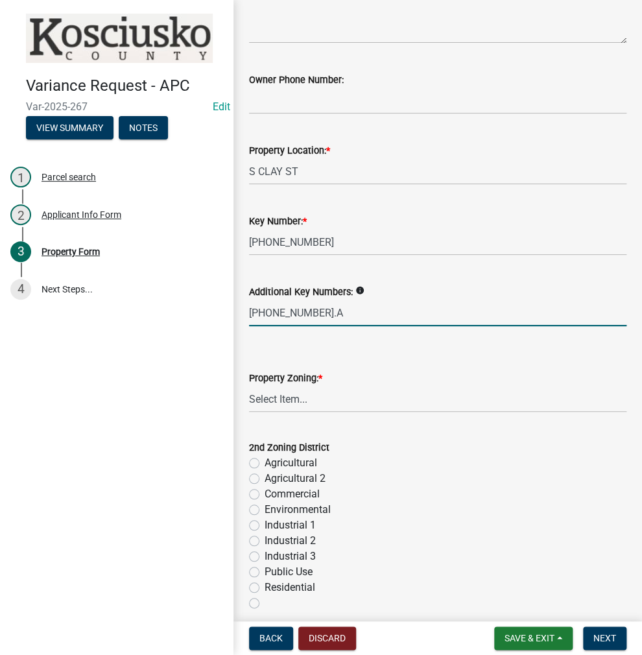
type input "[PHONE_NUMBER].A"
click at [325, 405] on select "Select Item... Agricultural Agricultural 2 Commercial Environmental Industrial …" at bounding box center [438, 399] width 378 height 27
click at [249, 386] on select "Select Item... Agricultural Agricultural 2 Commercial Environmental Industrial …" at bounding box center [438, 399] width 378 height 27
select select "1146270b-2111-4e23-bf7f-74ce85cf7041"
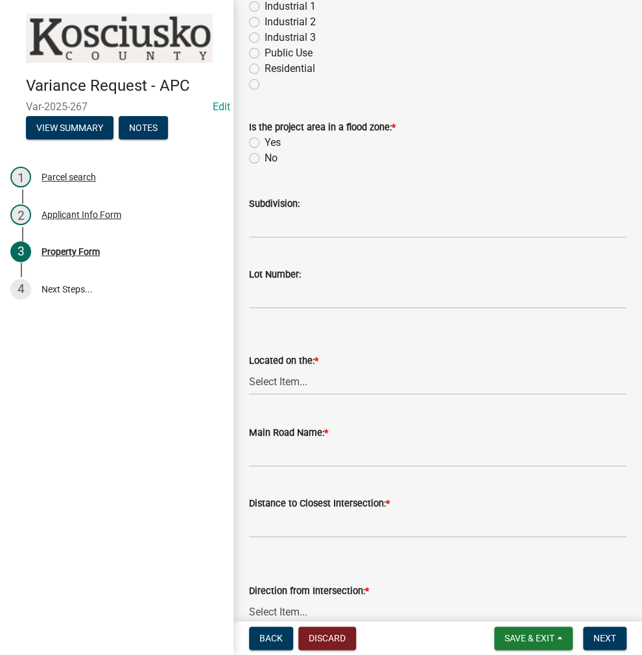
scroll to position [649, 0]
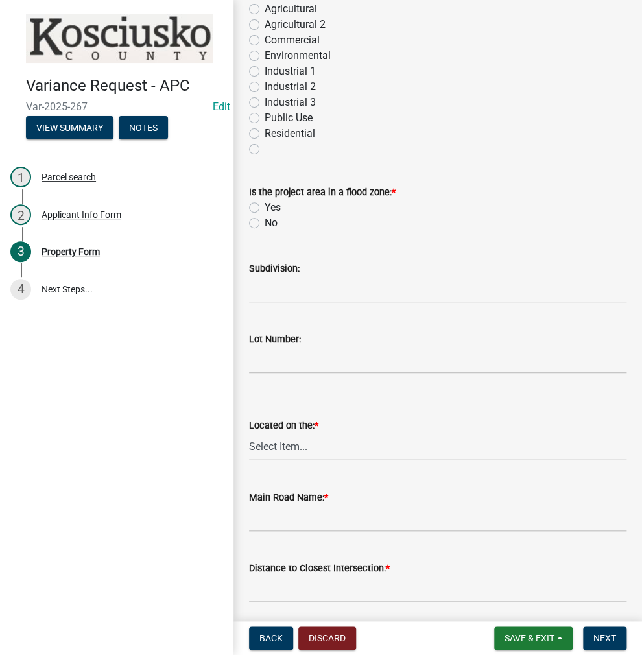
click at [265, 224] on label "No" at bounding box center [271, 223] width 13 height 16
click at [265, 224] on input "No" at bounding box center [269, 219] width 8 height 8
radio input "true"
click at [276, 446] on select "Select Item... North Northeast Northwest South Southeast Southwest [GEOGRAPHIC_…" at bounding box center [438, 446] width 378 height 27
click at [249, 433] on select "Select Item... North Northeast Northwest South Southeast Southwest [GEOGRAPHIC_…" at bounding box center [438, 446] width 378 height 27
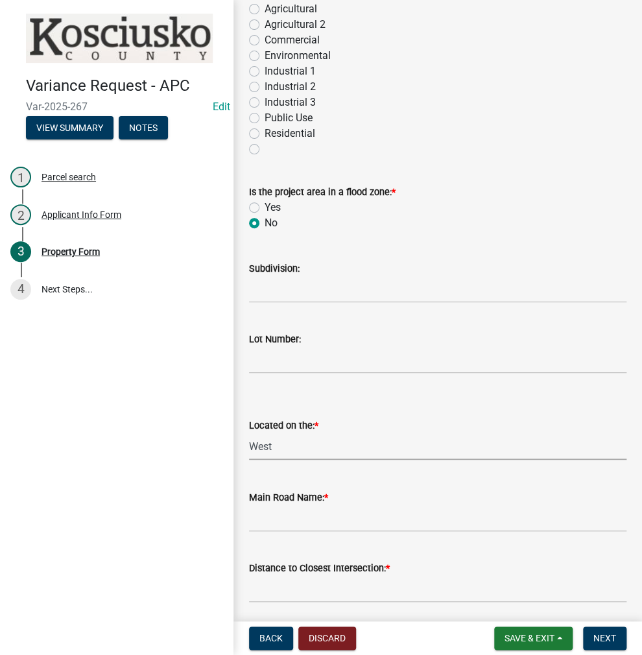
select select "dd23c302-fd8e-4dc5-81ce-e8ac1d060e01"
click at [412, 535] on wm-data-entity-input "Main Road Name: *" at bounding box center [438, 507] width 378 height 71
click at [403, 517] on input "Main Road Name: *" at bounding box center [438, 518] width 378 height 27
type input "CLAY ST"
click at [315, 582] on input "text" at bounding box center [438, 589] width 378 height 27
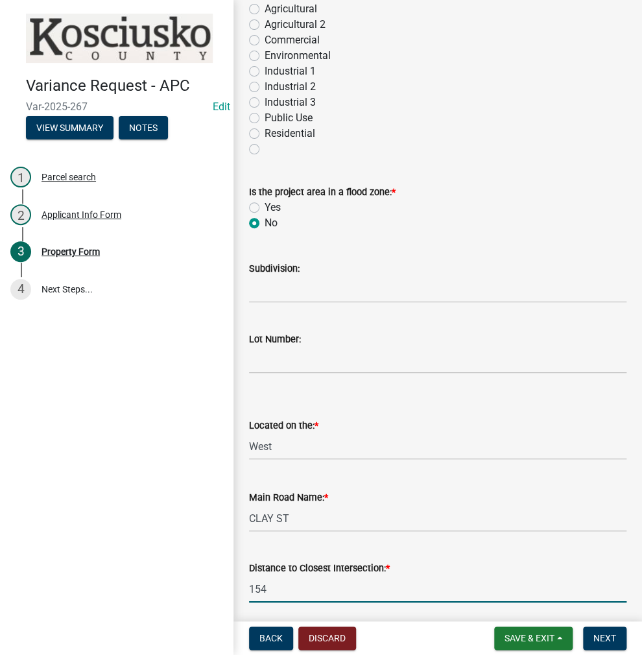
type input "154"
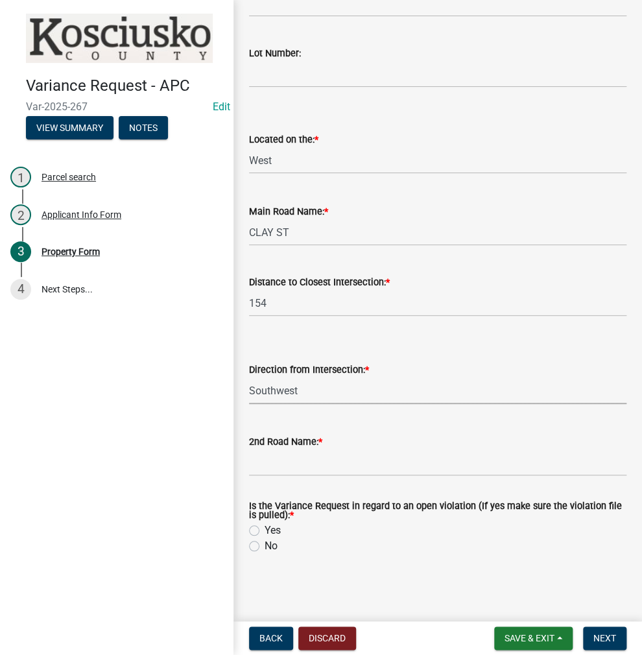
select select "fb03b8cb-b1eb-4b4b-a977-5e577205e902"
type input "[PERSON_NAME] ST"
click at [265, 543] on label "No" at bounding box center [271, 546] width 13 height 16
click at [265, 543] on input "No" at bounding box center [269, 542] width 8 height 8
radio input "true"
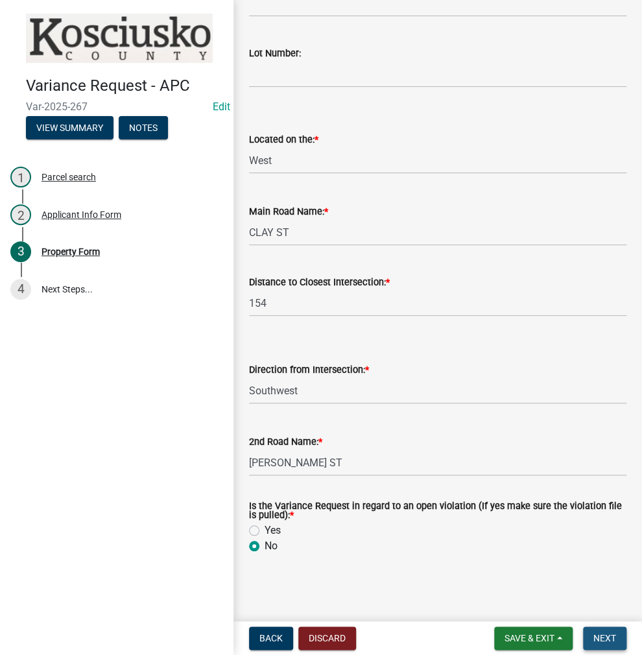
click at [604, 639] on span "Next" at bounding box center [605, 638] width 23 height 10
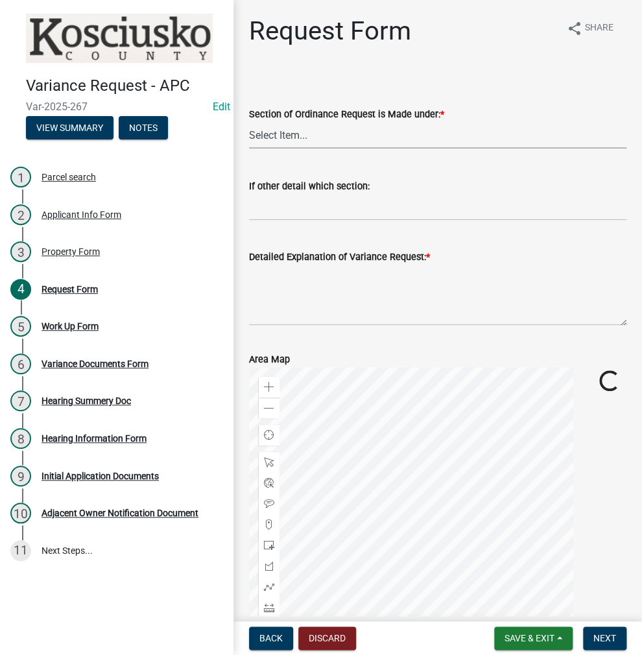
click at [300, 141] on select "Select Item... 2.10 I1 Criteria 2.11 I2 Criteria I3 Criteria 2.15 Lot and Yard …" at bounding box center [438, 135] width 378 height 27
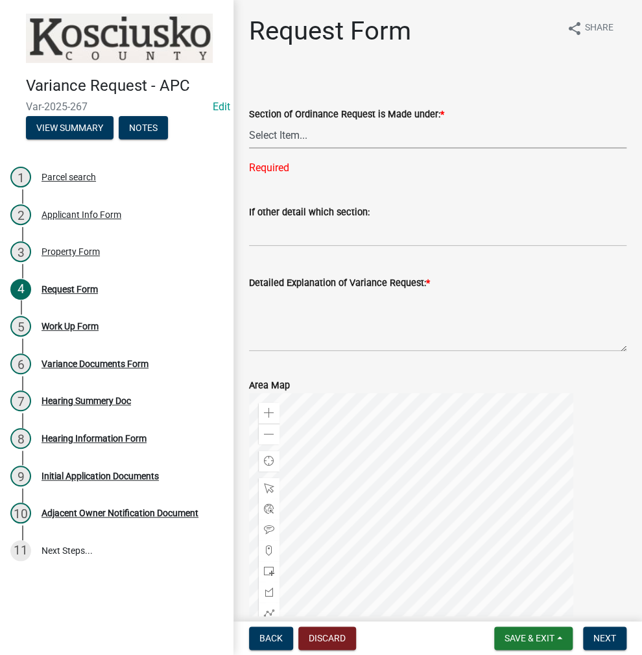
click at [342, 126] on select "Select Item... 2.10 I1 Criteria 2.11 I2 Criteria I3 Criteria 2.15 Lot and Yard …" at bounding box center [438, 135] width 378 height 27
click at [249, 122] on select "Select Item... 2.10 I1 Criteria 2.11 I2 Criteria I3 Criteria 2.15 Lot and Yard …" at bounding box center [438, 135] width 378 height 27
select select "77eb12f8-2a64-4a31-bfec-9b00716b2165"
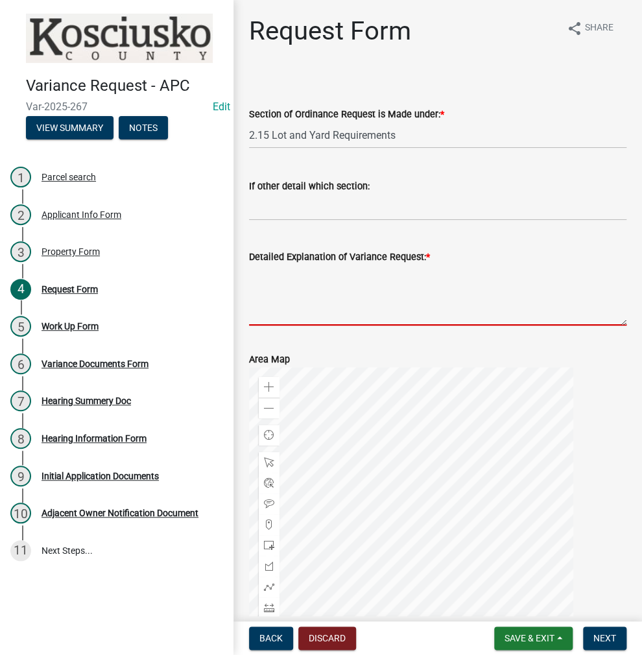
click at [279, 285] on textarea "Detailed Explanation of Variance Request: *" at bounding box center [438, 295] width 378 height 61
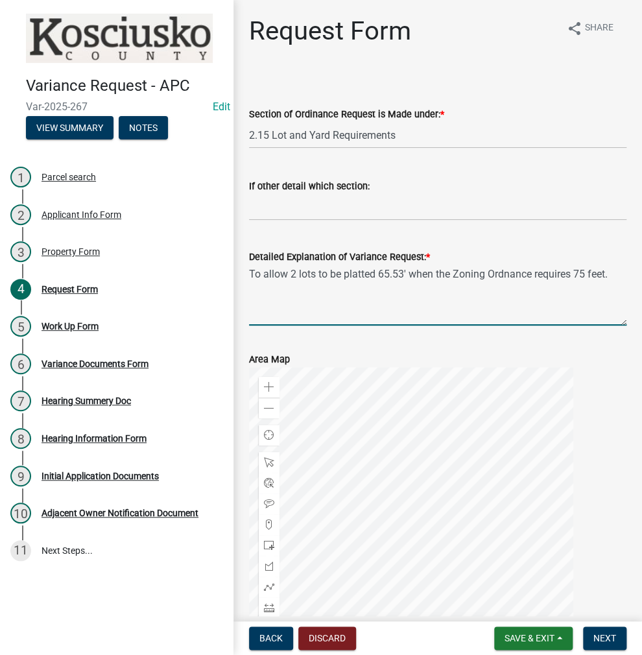
click at [407, 272] on textarea "To allow 2 lots to be platted 65.53' when the Zoning Ordnance requires 75 feet." at bounding box center [438, 295] width 378 height 61
click at [403, 272] on textarea "To allow 2 lots to be platted 65.53feet when the Zoning Ordnance requires 75 fe…" at bounding box center [438, 295] width 378 height 61
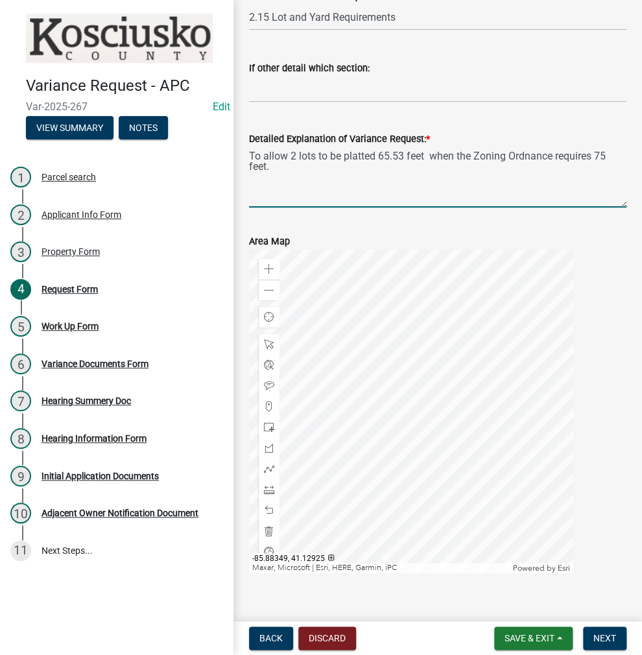
scroll to position [138, 0]
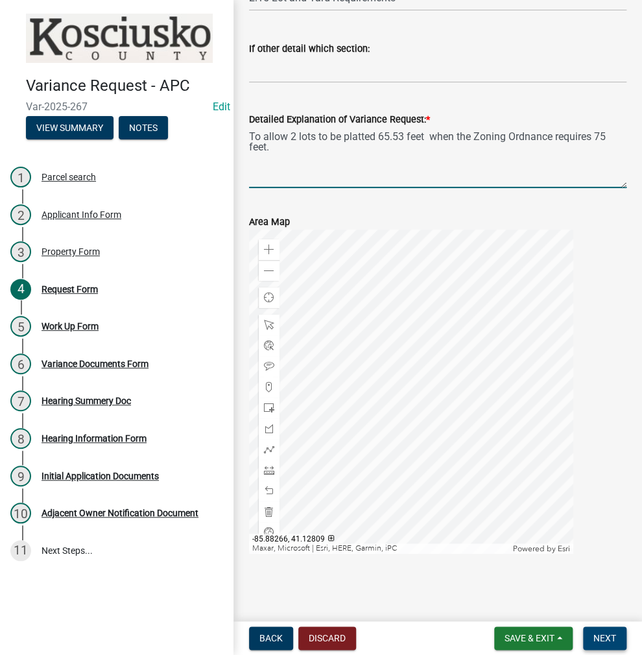
type textarea "To allow 2 lots to be platted 65.53 feet when the Zoning Ordnance requires 75 f…"
click at [607, 633] on span "Next" at bounding box center [605, 638] width 23 height 10
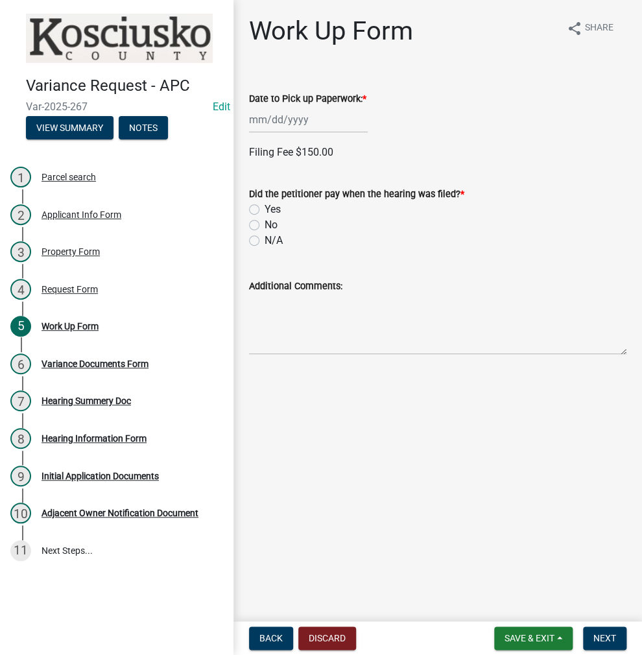
click at [278, 113] on div at bounding box center [308, 119] width 119 height 27
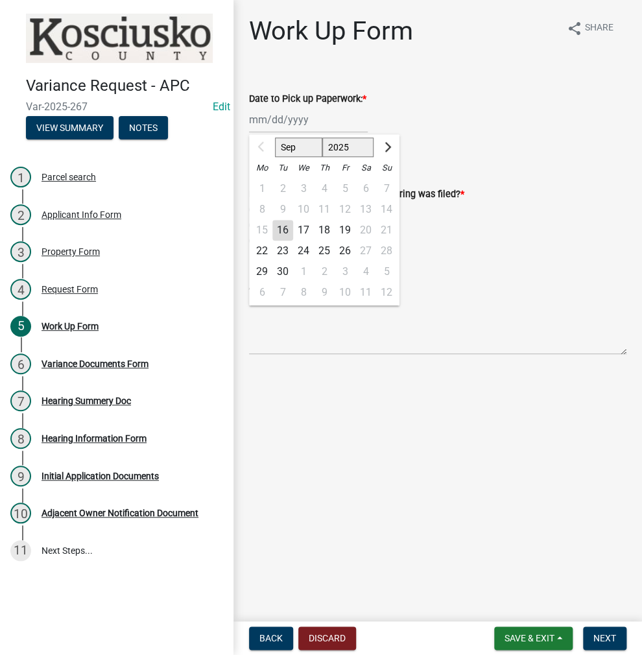
click at [258, 248] on div "22" at bounding box center [262, 251] width 21 height 21
type input "[DATE]"
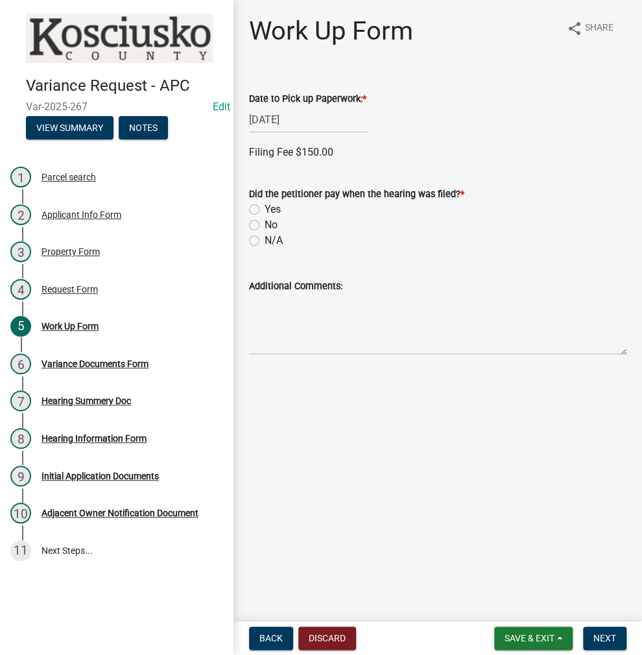
click at [265, 226] on label "No" at bounding box center [271, 225] width 13 height 16
click at [265, 226] on input "No" at bounding box center [269, 221] width 8 height 8
radio input "true"
click at [602, 637] on span "Next" at bounding box center [605, 638] width 23 height 10
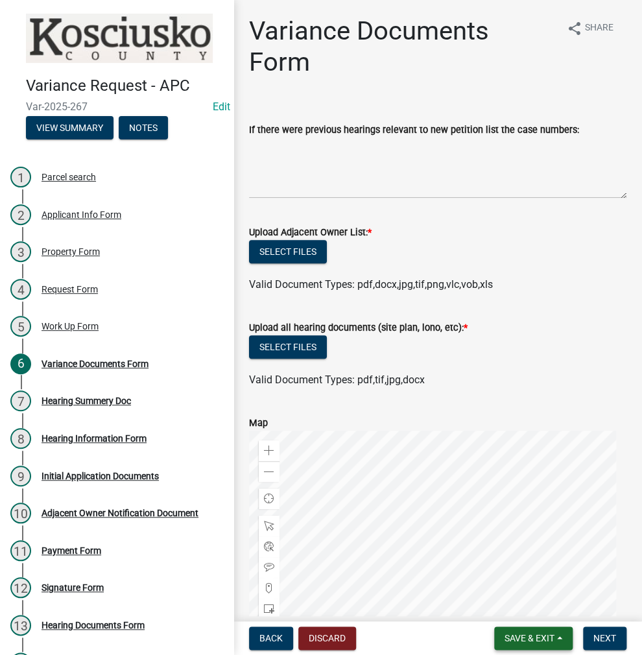
click at [529, 643] on span "Save & Exit" at bounding box center [530, 638] width 50 height 10
click at [523, 605] on button "Save & Exit" at bounding box center [521, 604] width 104 height 31
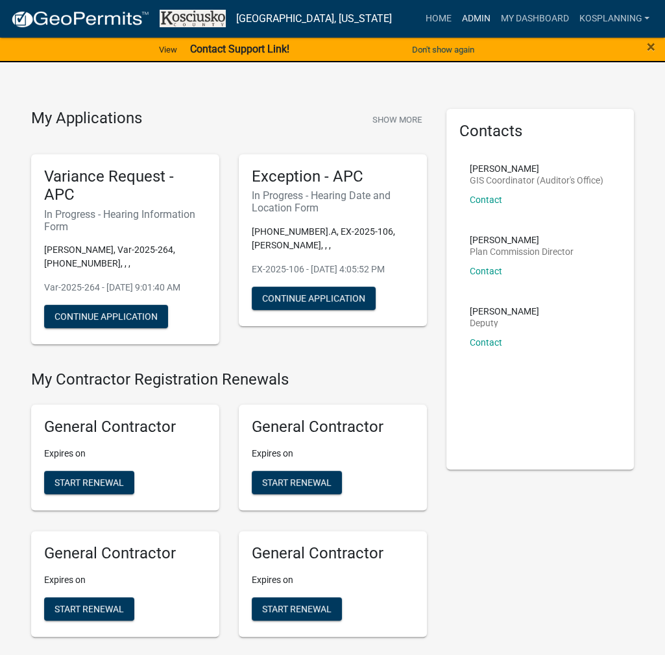
click at [467, 16] on link "Admin" at bounding box center [475, 18] width 39 height 25
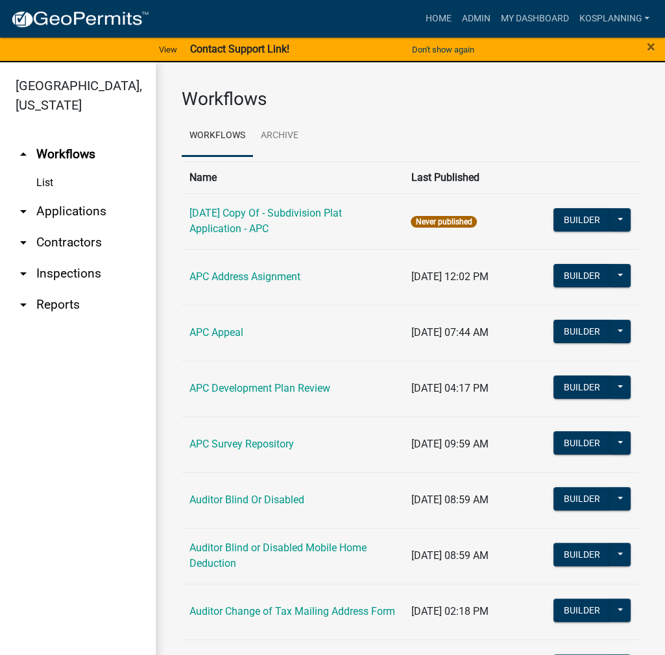
click at [86, 238] on link "arrow_drop_down Contractors" at bounding box center [78, 242] width 156 height 31
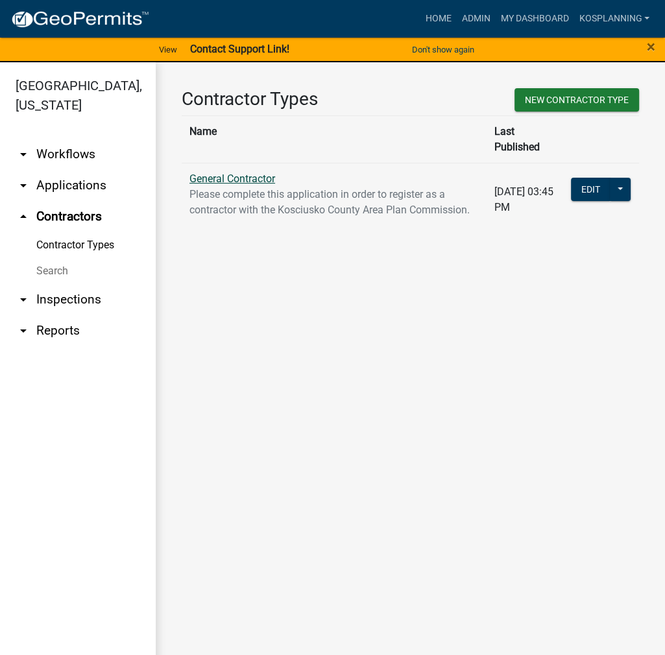
click at [242, 173] on link "General Contractor" at bounding box center [232, 179] width 86 height 12
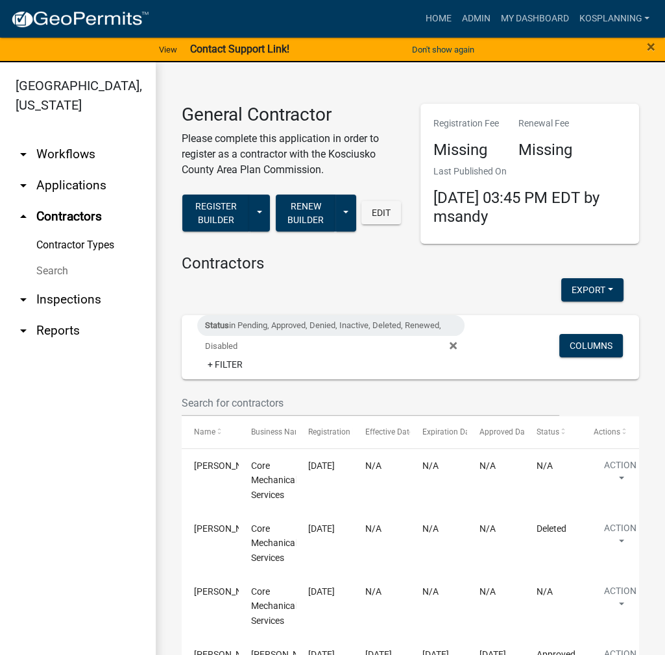
click at [450, 346] on span "Status in Pending, Approved, Denied, Inactive, Deleted, Renewed, Disabled" at bounding box center [336, 346] width 278 height 10
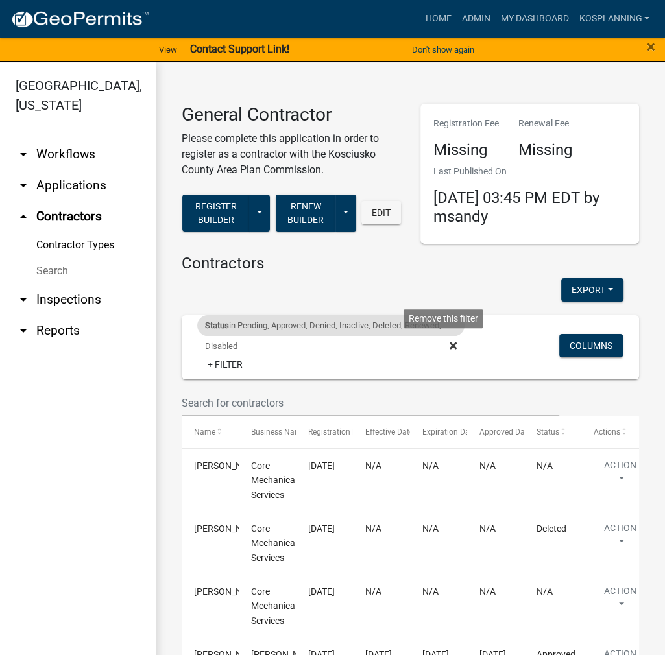
click at [450, 346] on icon at bounding box center [453, 346] width 7 height 7
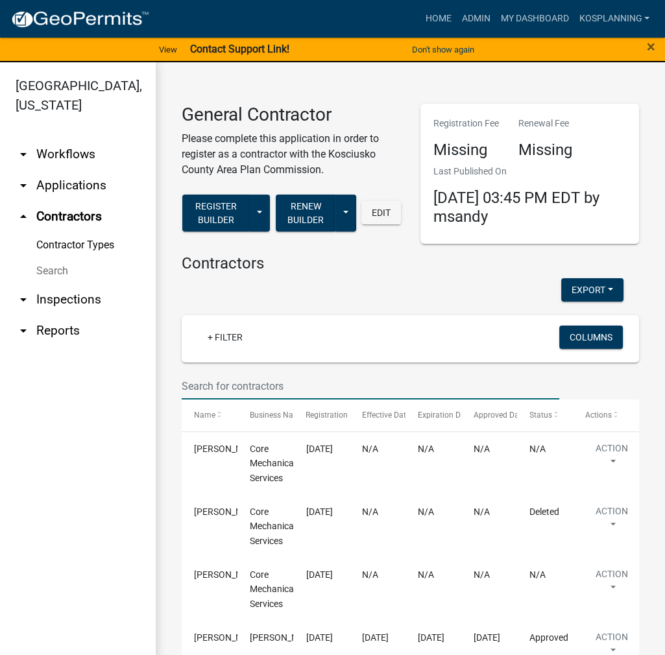
click at [260, 378] on input "text" at bounding box center [371, 386] width 378 height 27
type input "[PERSON_NAME]"
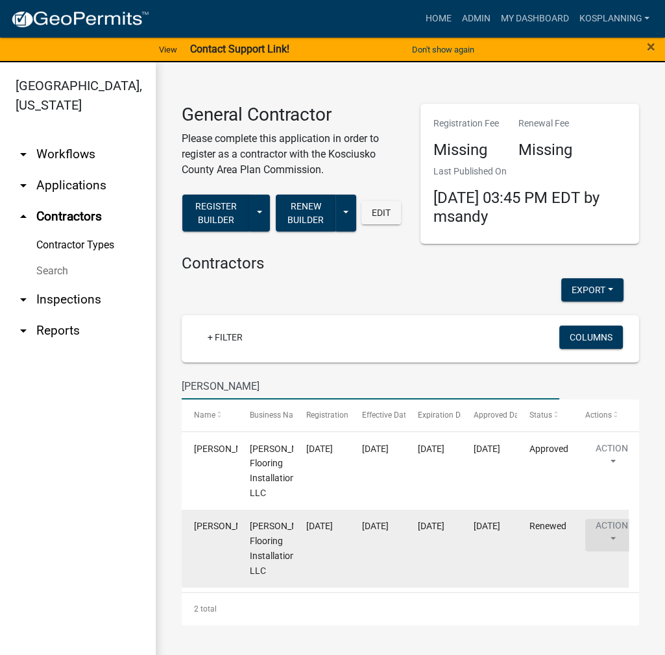
click at [623, 525] on button "Action" at bounding box center [611, 535] width 53 height 32
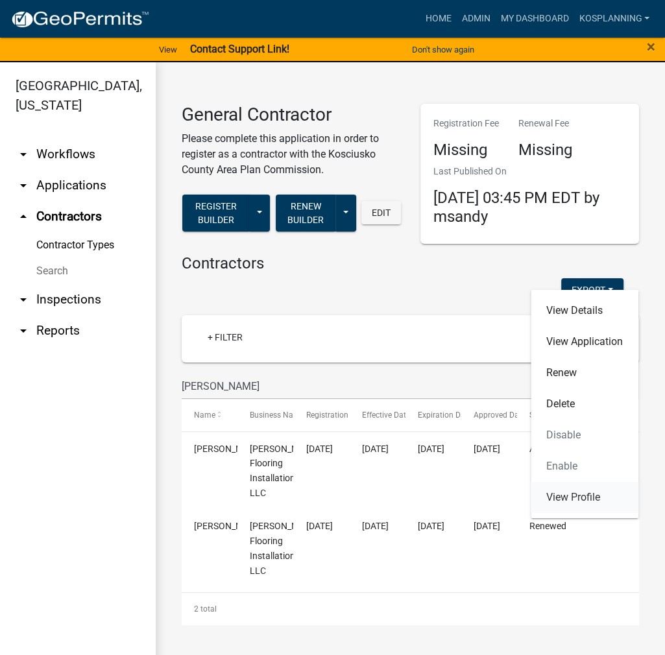
click at [576, 496] on link "View Profile" at bounding box center [585, 497] width 108 height 31
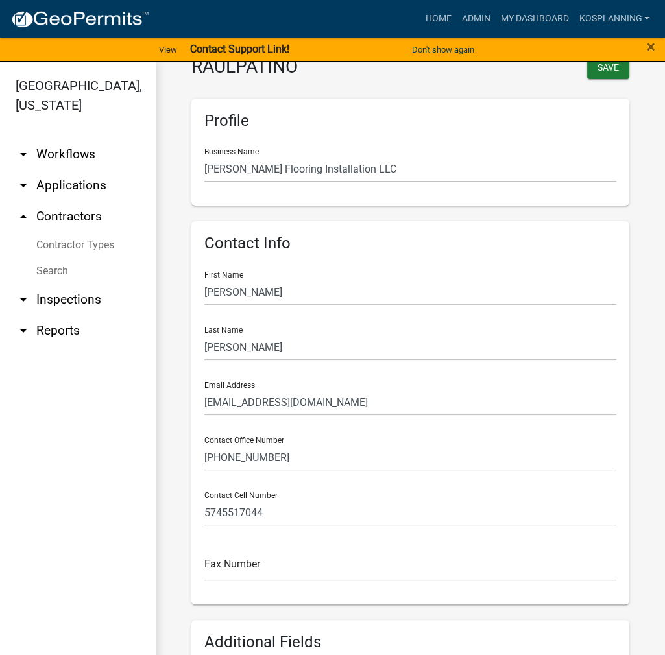
scroll to position [195, 0]
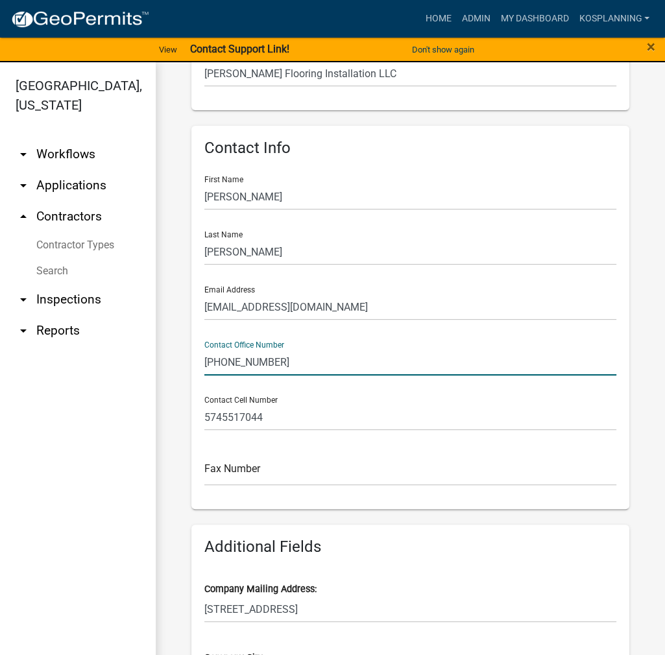
drag, startPoint x: 275, startPoint y: 362, endPoint x: 181, endPoint y: 358, distance: 94.1
click at [86, 186] on link "arrow_drop_down Applications" at bounding box center [78, 185] width 156 height 31
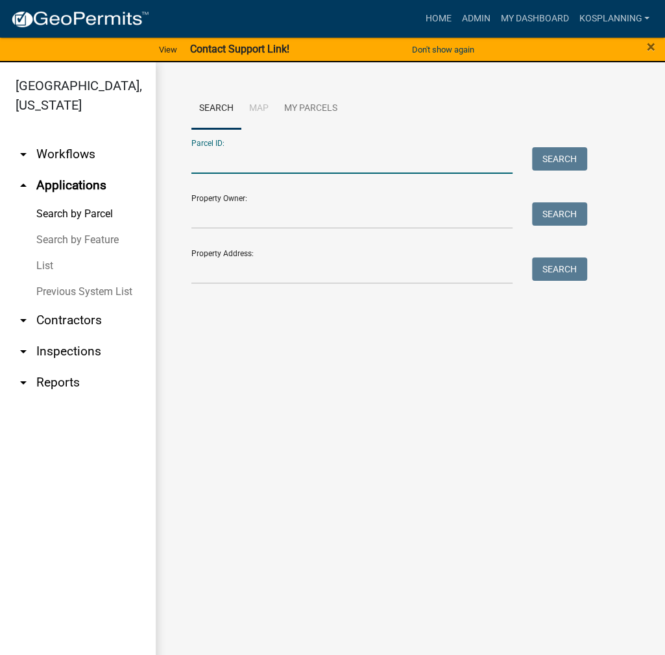
paste input "003-011-002.A"
click at [542, 163] on button "Search" at bounding box center [559, 158] width 55 height 23
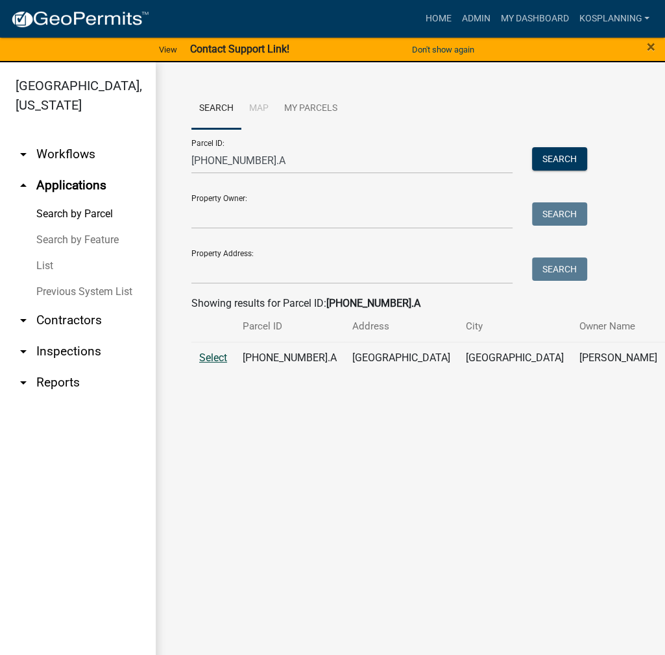
click at [213, 364] on span "Select" at bounding box center [213, 358] width 28 height 12
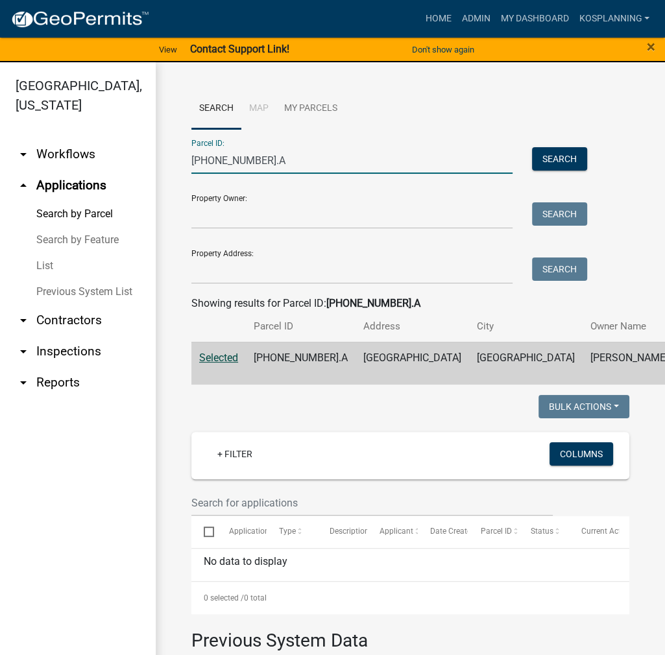
drag, startPoint x: 263, startPoint y: 160, endPoint x: 175, endPoint y: 160, distance: 87.6
click at [175, 160] on div "Search Map My Parcels Parcel ID: 003-011-002.A Search Property Owner: Search Pr…" at bounding box center [410, 645] width 509 height 1166
paste input "G"
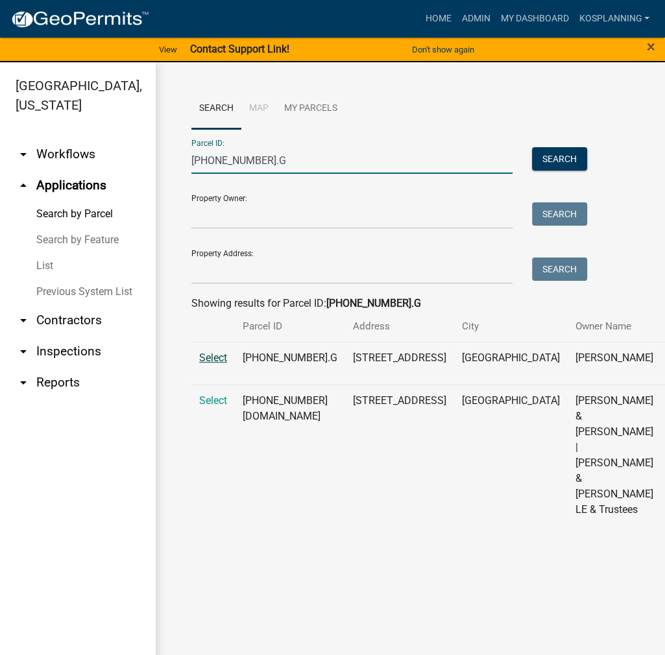
type input "[PHONE_NUMBER].G"
click at [218, 364] on span "Select" at bounding box center [213, 358] width 28 height 12
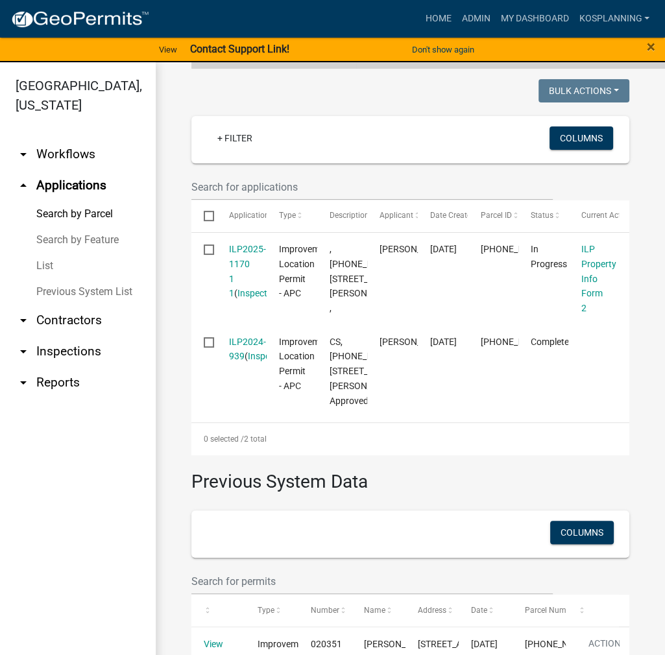
scroll to position [324, 0]
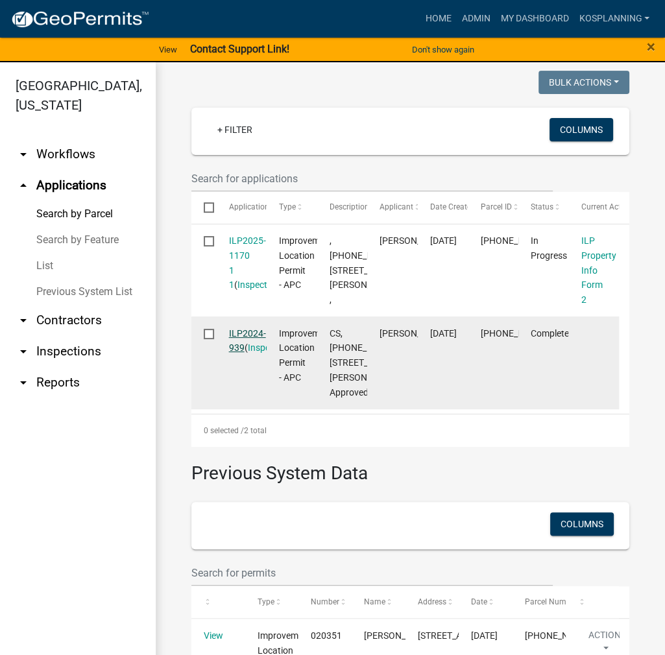
click at [248, 354] on link "ILP2024-939" at bounding box center [247, 340] width 37 height 25
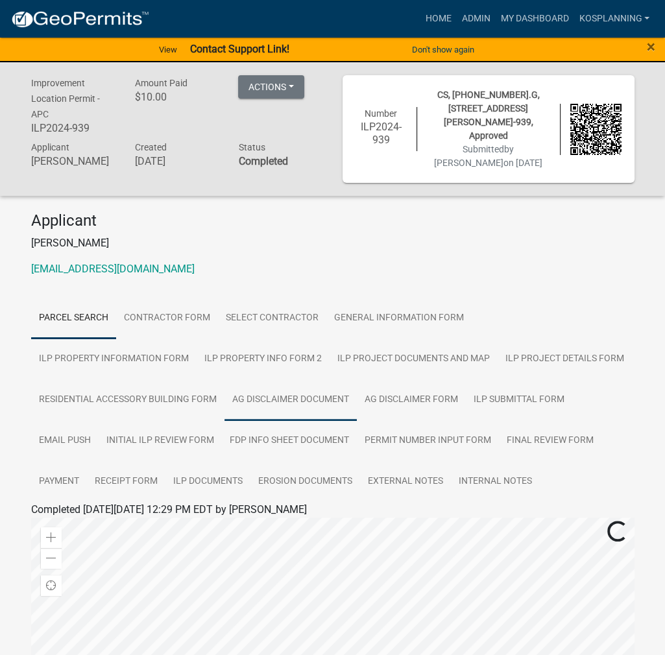
click at [274, 383] on link "Ag Disclaimer Document" at bounding box center [290, 400] width 132 height 42
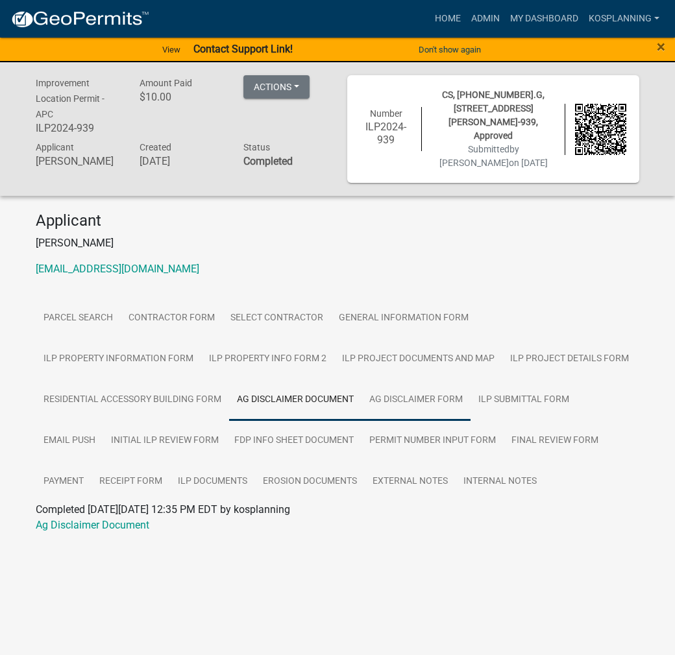
click at [419, 392] on link "Ag Disclaimer Form" at bounding box center [415, 400] width 109 height 42
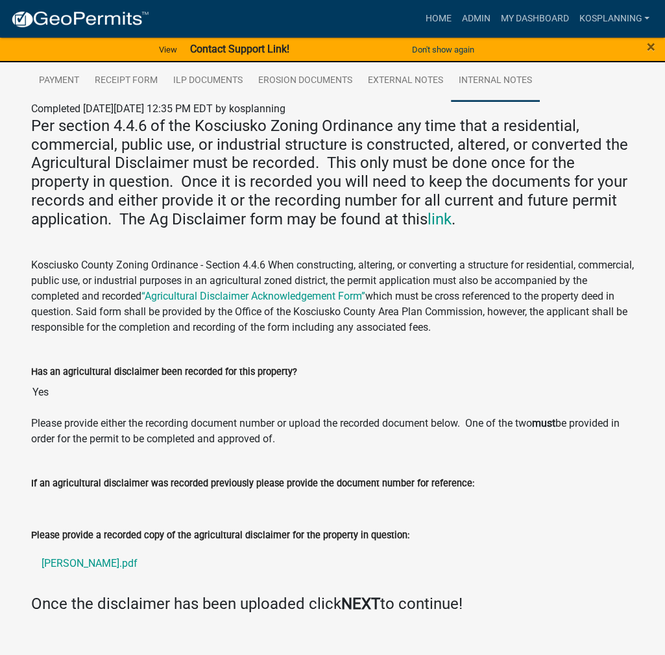
scroll to position [414, 0]
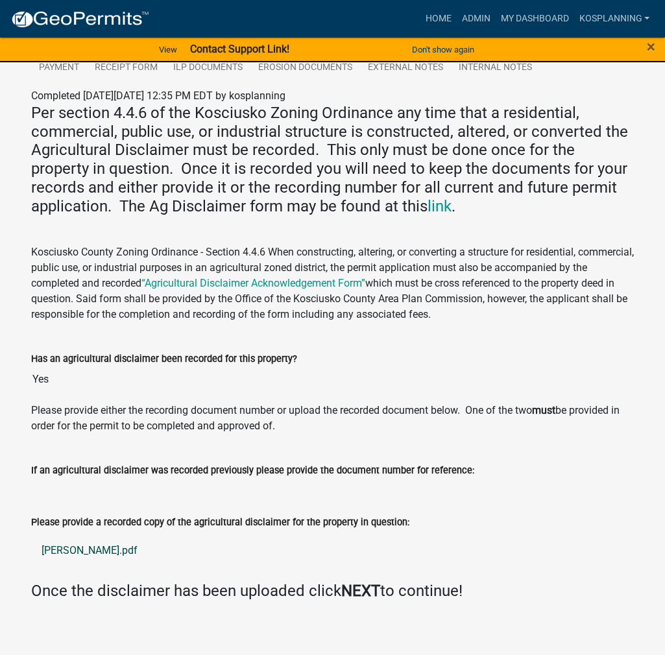
click at [101, 542] on link "patino ag.pdf" at bounding box center [332, 550] width 603 height 31
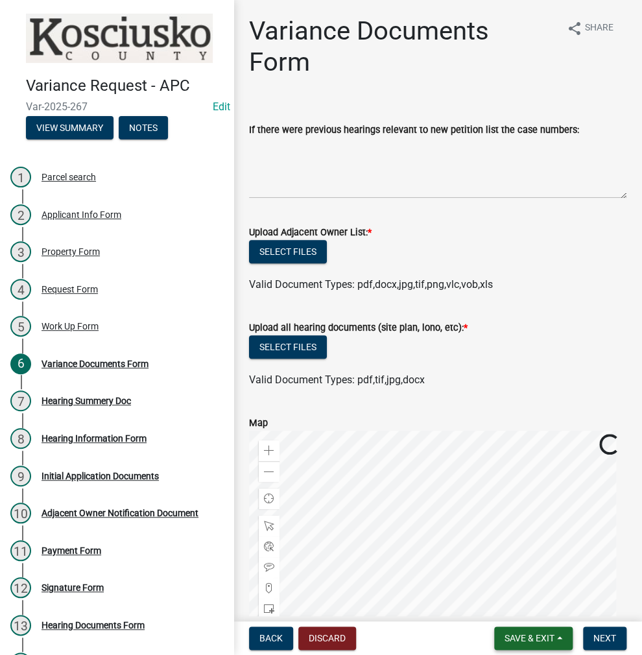
click at [535, 638] on span "Save & Exit" at bounding box center [530, 638] width 50 height 10
click at [524, 603] on button "Save & Exit" at bounding box center [521, 604] width 104 height 31
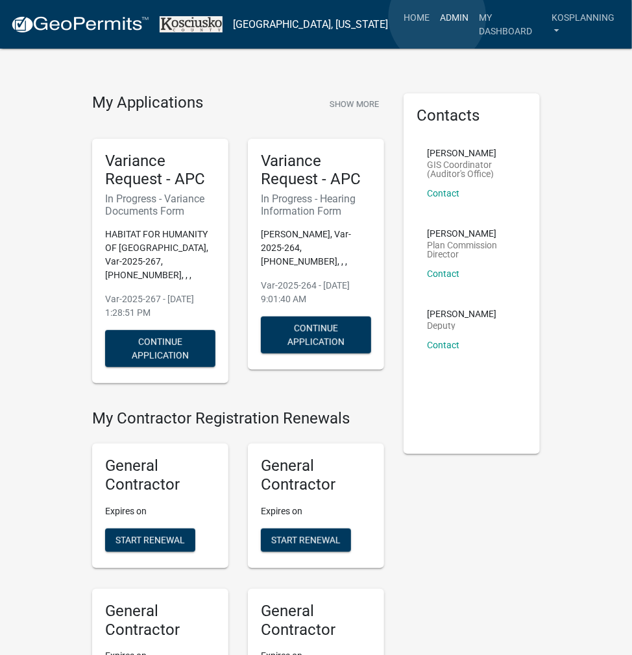
click at [437, 17] on link "Admin" at bounding box center [454, 17] width 39 height 25
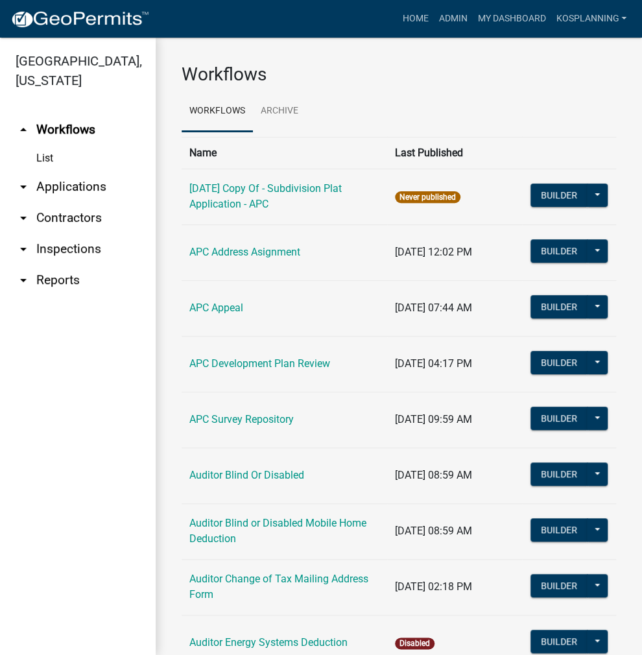
click at [73, 188] on link "arrow_drop_down Applications" at bounding box center [78, 186] width 156 height 31
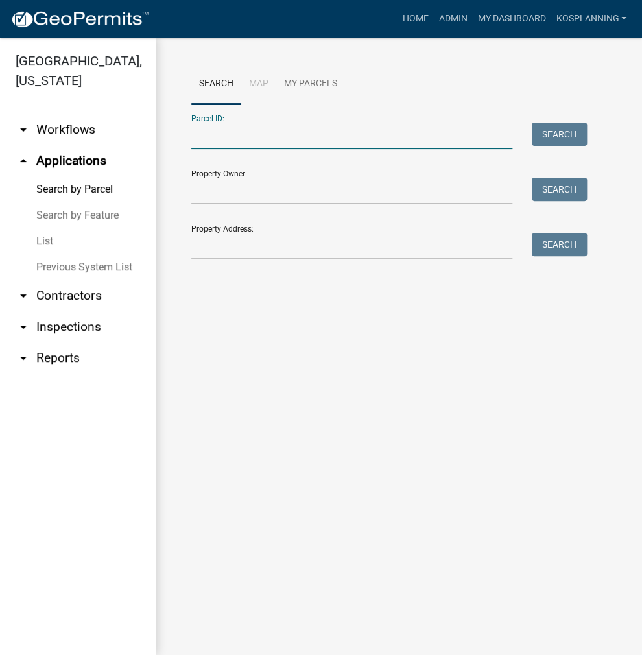
click at [241, 137] on input "Parcel ID:" at bounding box center [351, 136] width 321 height 27
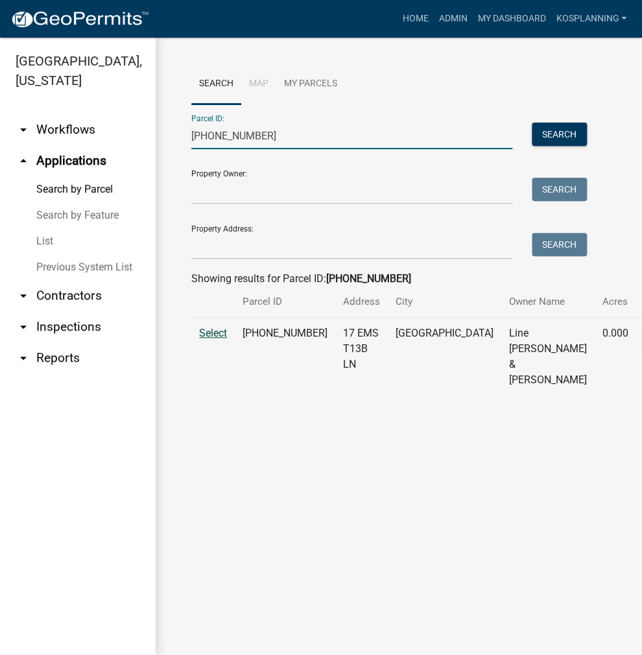
type input "[PHONE_NUMBER]"
click at [212, 339] on span "Select" at bounding box center [213, 333] width 28 height 12
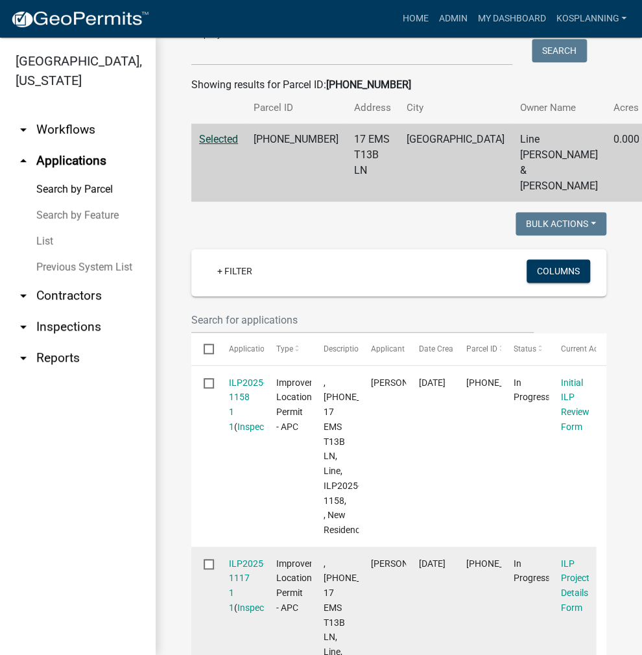
scroll to position [195, 0]
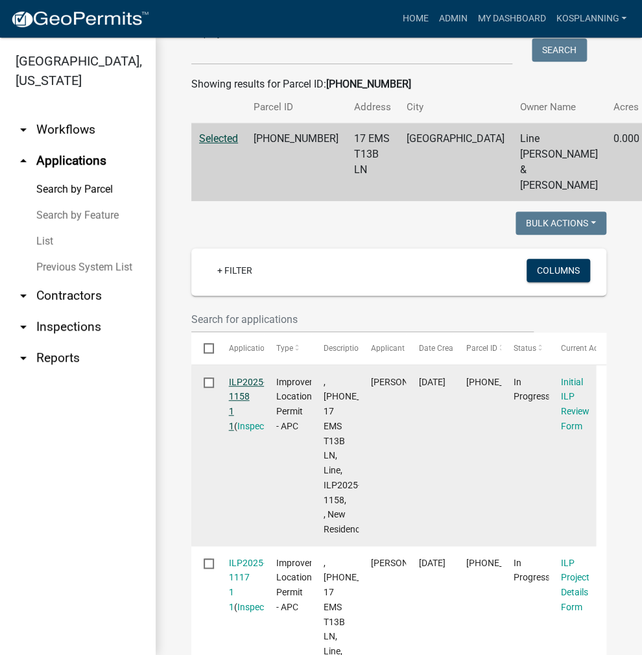
click at [241, 385] on link "ILP2025-1158 1 1" at bounding box center [247, 404] width 37 height 54
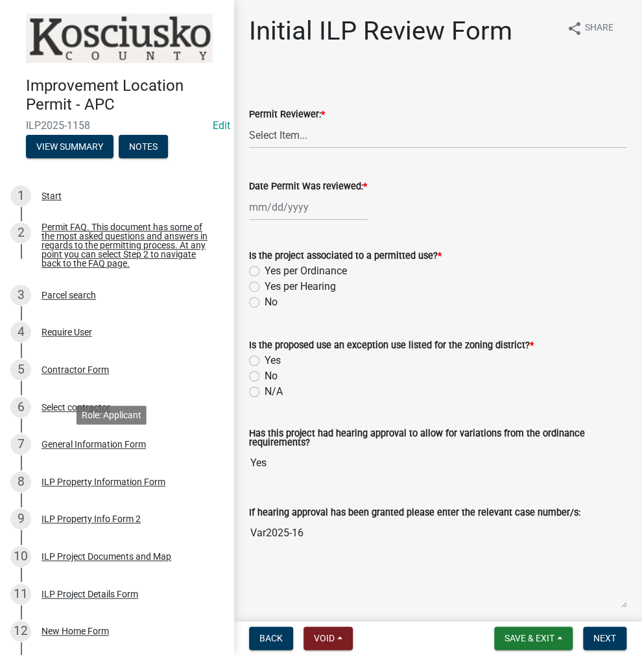
click at [90, 449] on div "General Information Form" at bounding box center [94, 444] width 104 height 9
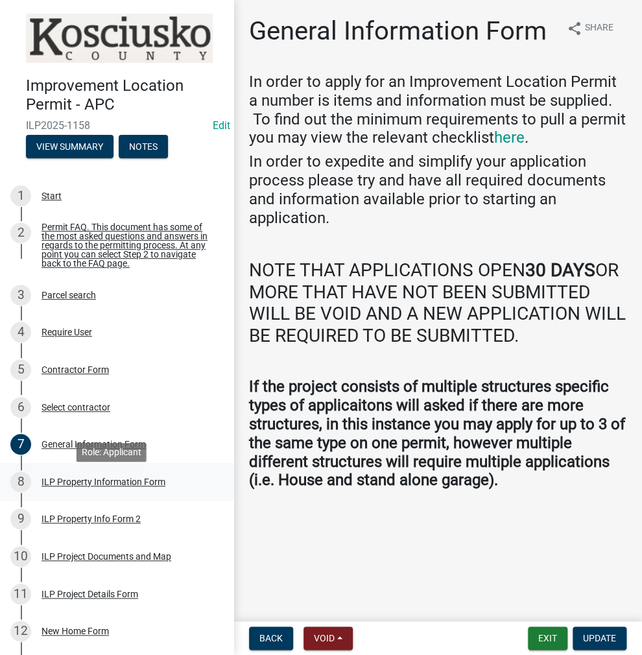
click at [127, 487] on div "ILP Property Information Form" at bounding box center [104, 481] width 124 height 9
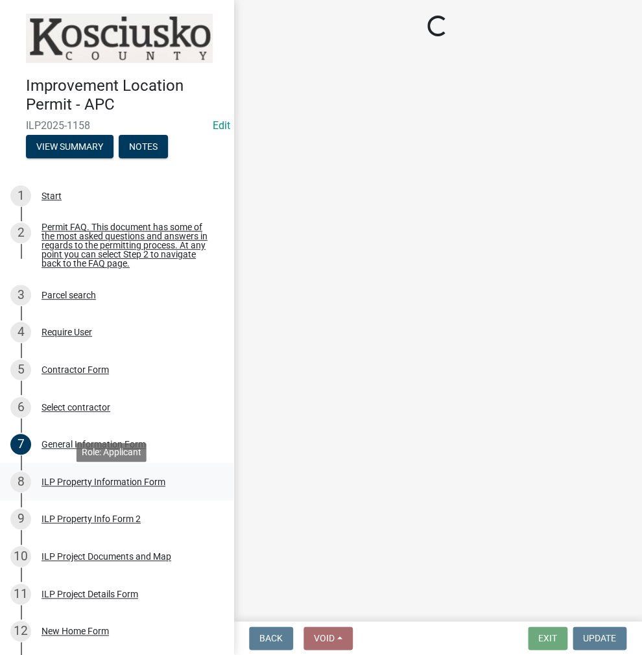
select select "8aeb2c27-db4f-4f65-83dd-c512a3678cb2"
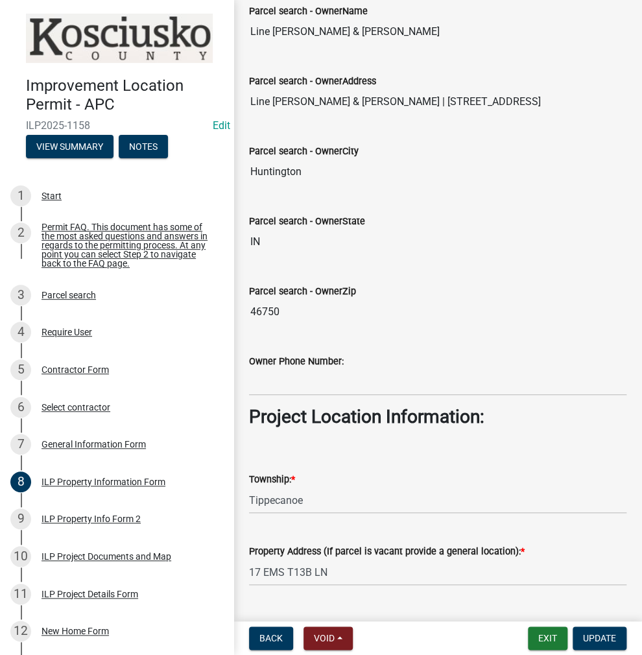
scroll to position [584, 0]
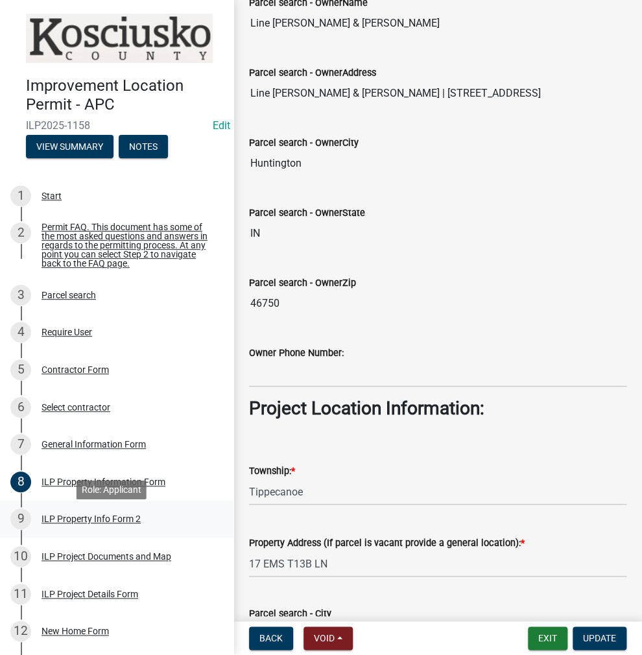
click at [74, 520] on div "ILP Property Info Form 2" at bounding box center [91, 518] width 99 height 9
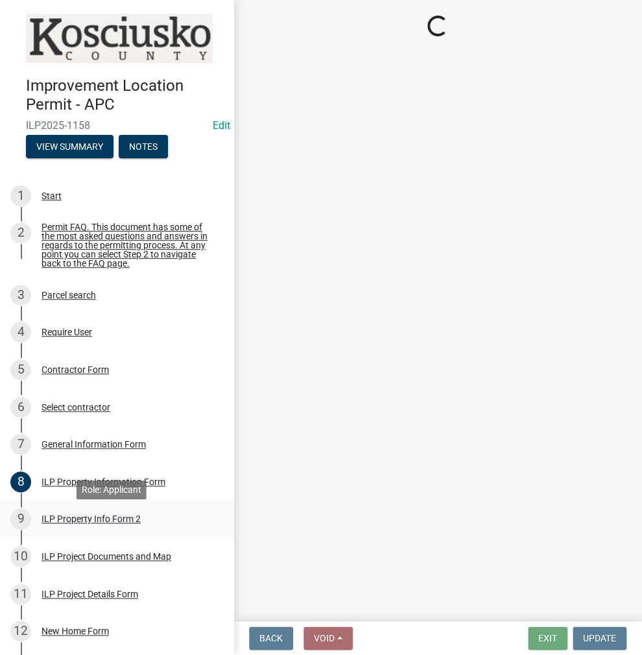
select select "0609af41-fe40-4fa2-880d-6f54f567ae8e"
select select "1146270b-2111-4e23-bf7f-74ce85cf7041"
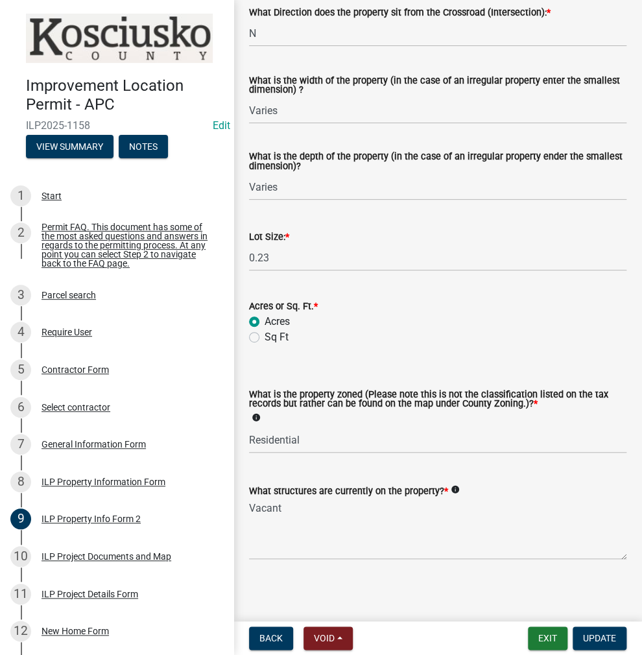
scroll to position [461, 0]
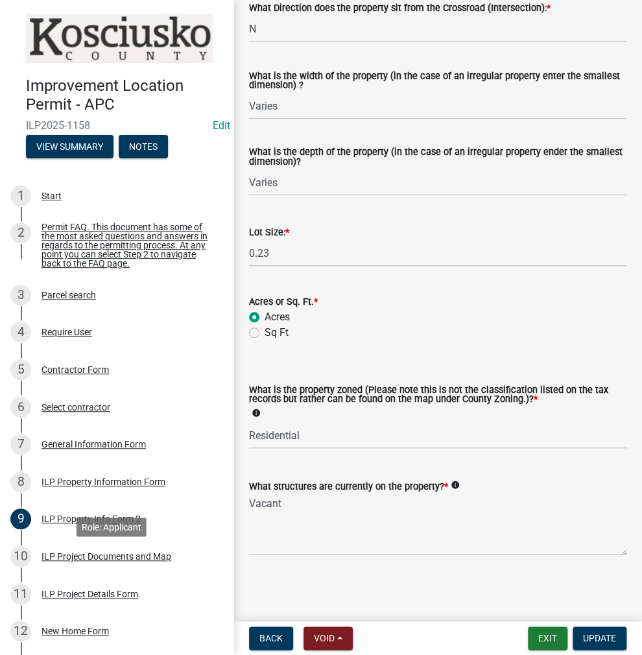
click at [126, 561] on div "ILP Project Documents and Map" at bounding box center [107, 556] width 130 height 9
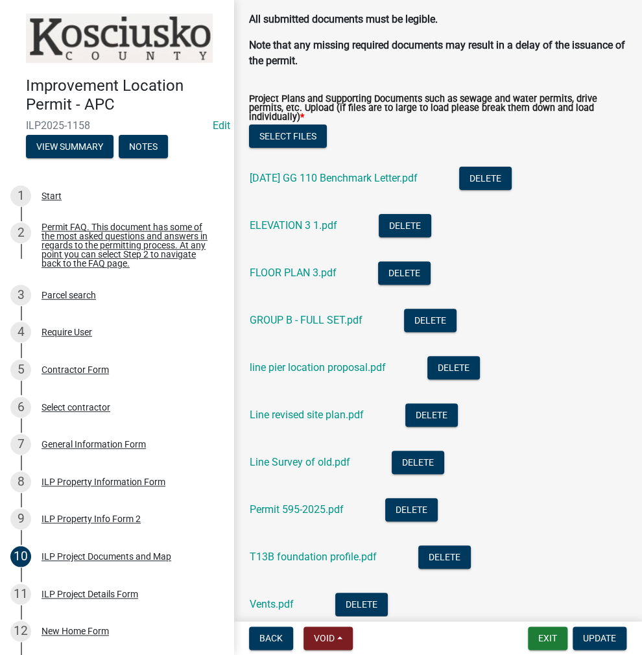
scroll to position [1622, 0]
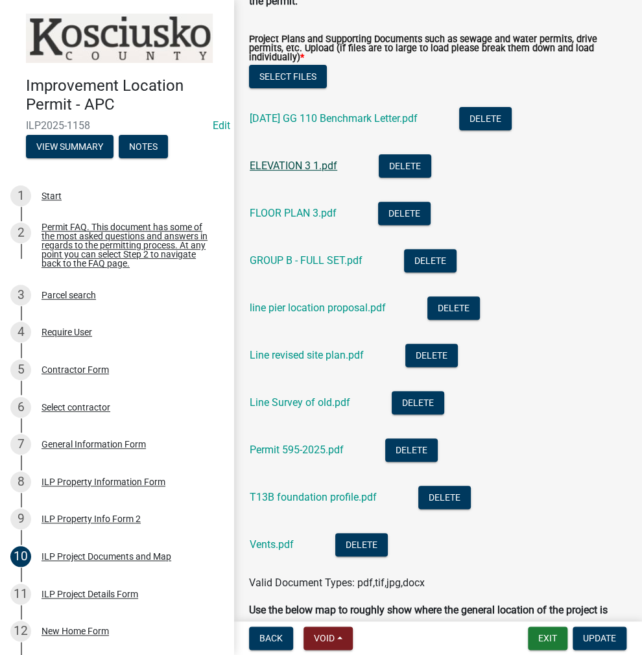
click at [286, 172] on link "ELEVATION 3 1.pdf" at bounding box center [294, 166] width 88 height 12
click at [300, 314] on link "line pier location proposal.pdf" at bounding box center [318, 308] width 136 height 12
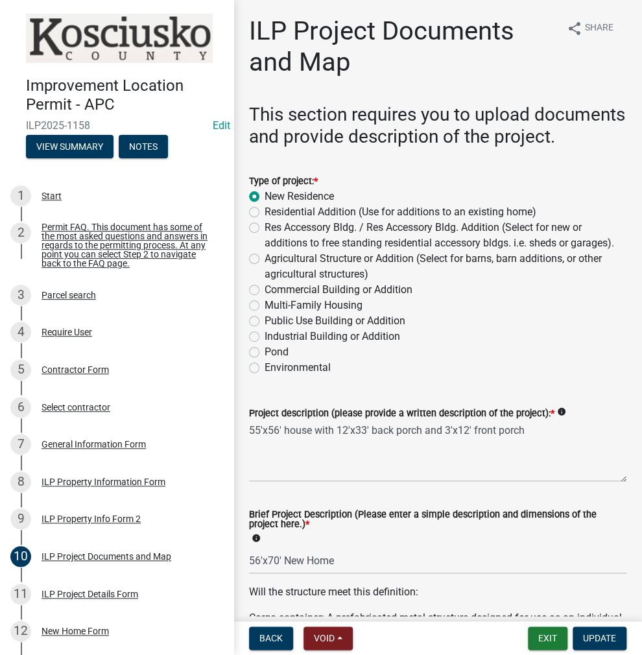
scroll to position [354, 0]
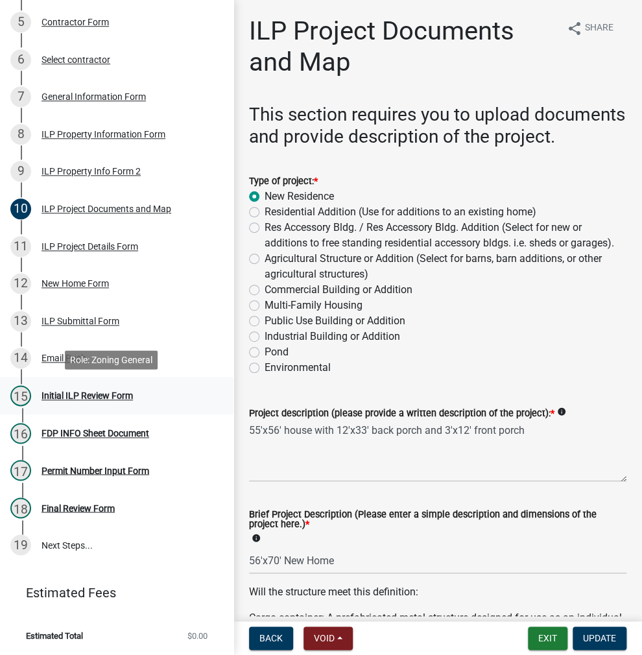
click at [65, 391] on div "Initial ILP Review Form" at bounding box center [87, 395] width 91 height 9
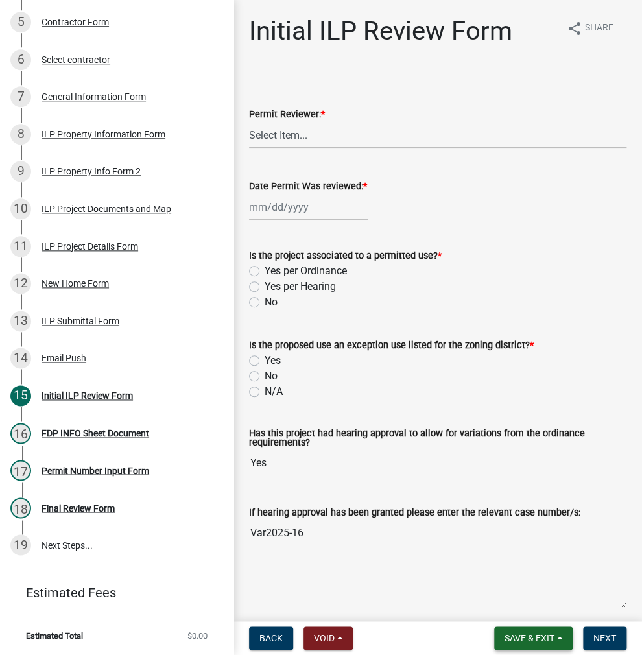
click at [534, 636] on span "Save & Exit" at bounding box center [530, 638] width 50 height 10
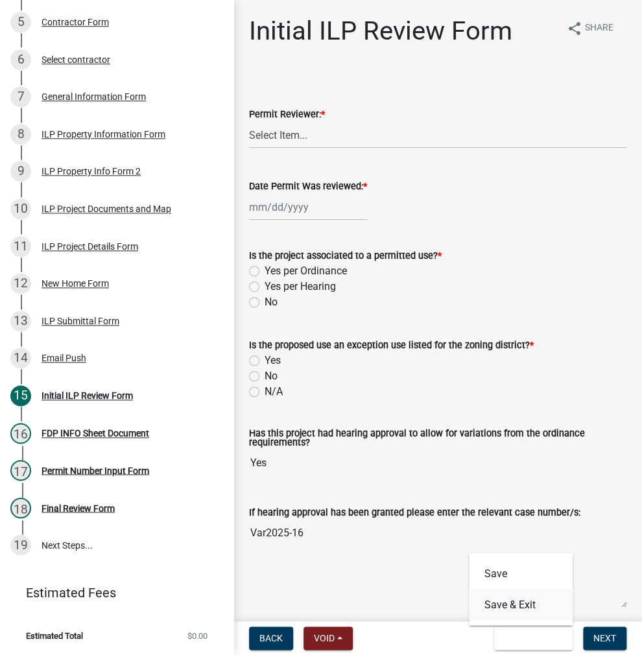
click at [534, 605] on button "Save & Exit" at bounding box center [521, 604] width 104 height 31
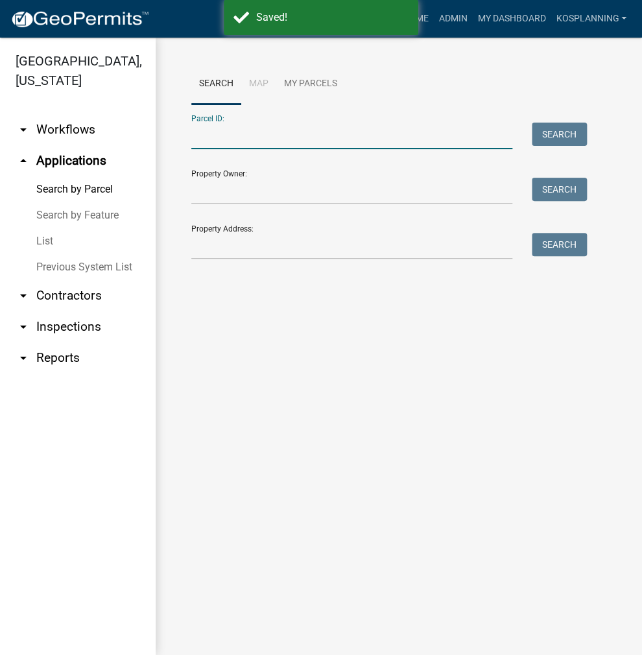
click at [249, 139] on input "Parcel ID:" at bounding box center [351, 136] width 321 height 27
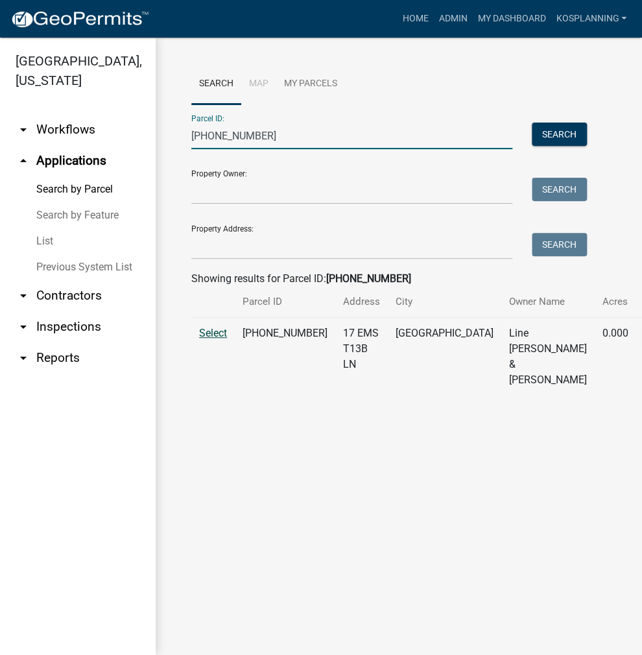
type input "[PHONE_NUMBER]"
click at [220, 339] on span "Select" at bounding box center [213, 333] width 28 height 12
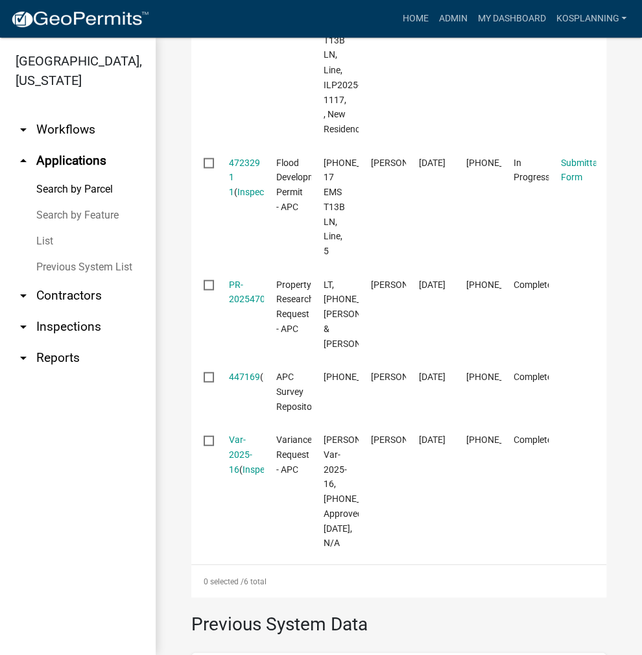
scroll to position [649, 0]
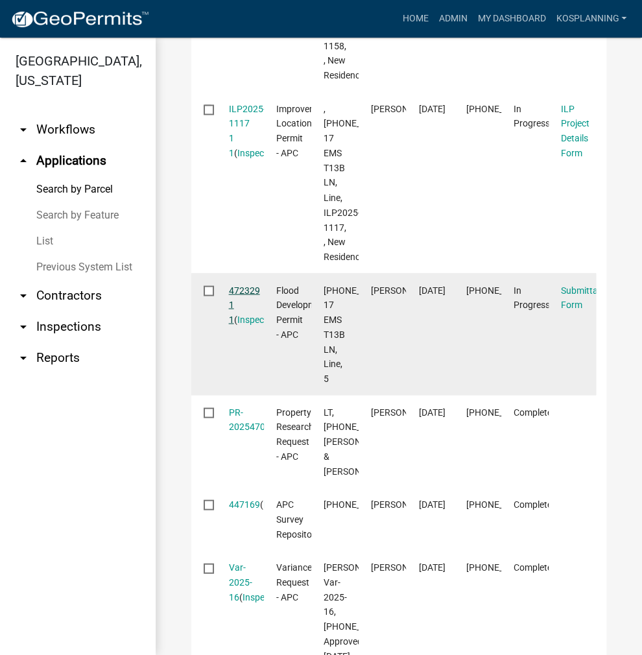
click at [247, 315] on link "472329 1 1" at bounding box center [244, 305] width 31 height 40
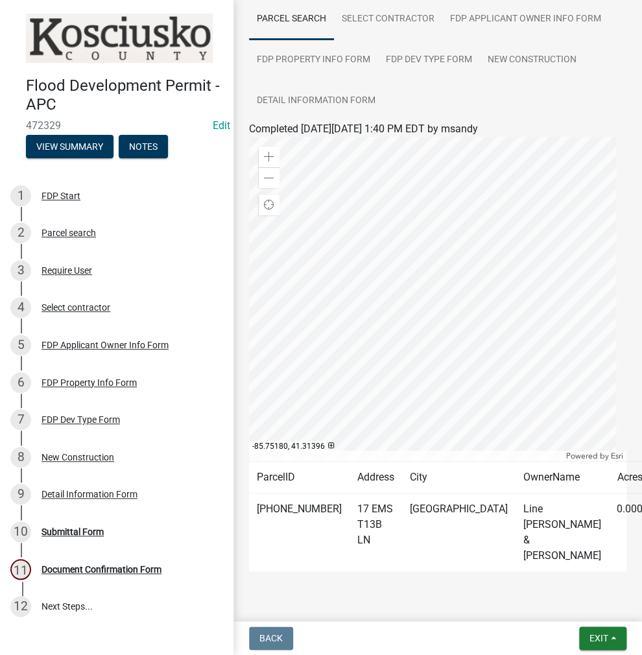
scroll to position [116, 0]
click at [56, 529] on div "Submittal Form" at bounding box center [73, 531] width 62 height 9
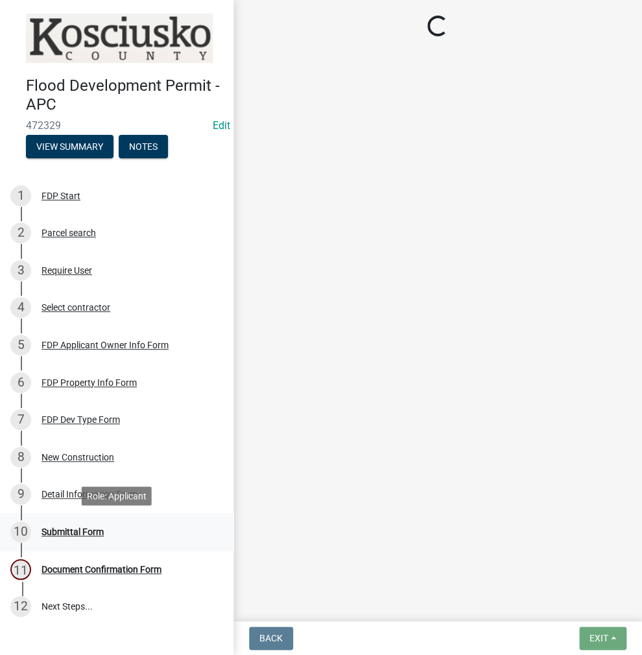
scroll to position [0, 0]
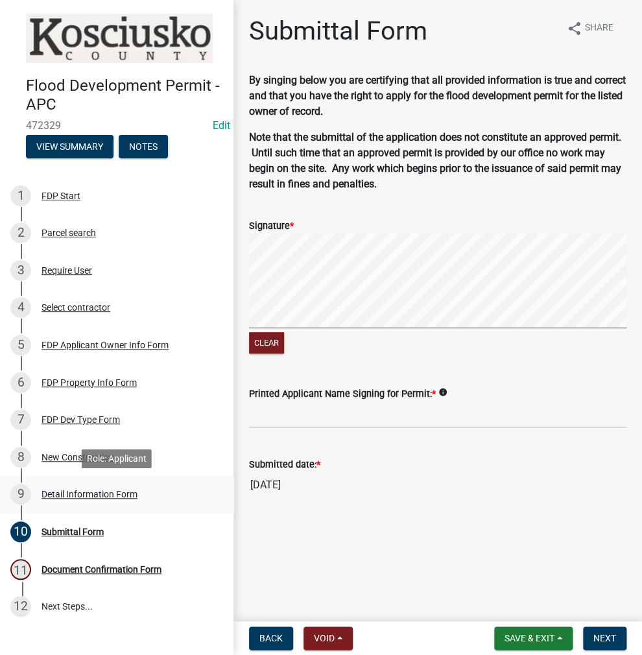
click at [73, 494] on div "Detail Information Form" at bounding box center [90, 494] width 96 height 9
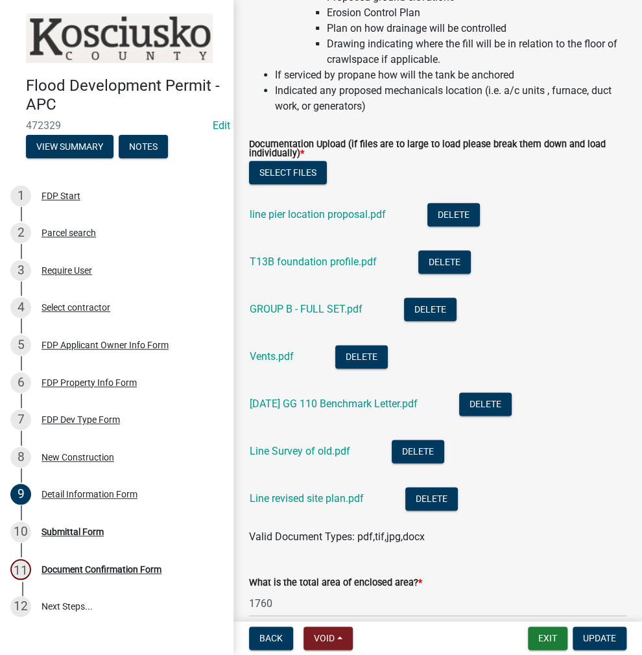
scroll to position [139, 0]
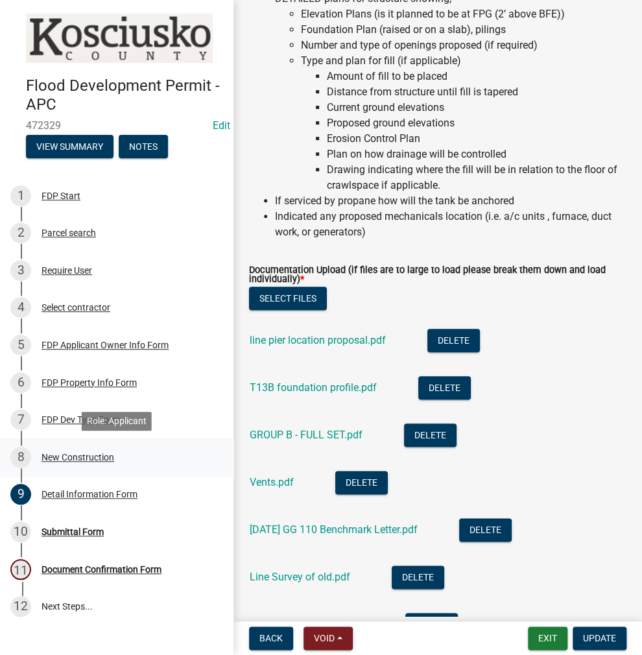
click at [62, 456] on div "New Construction" at bounding box center [78, 457] width 73 height 9
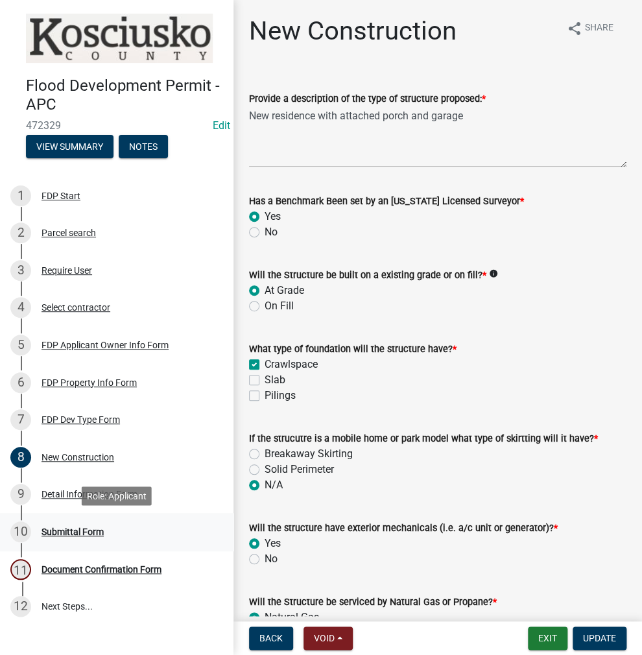
click at [65, 532] on div "Submittal Form" at bounding box center [73, 531] width 62 height 9
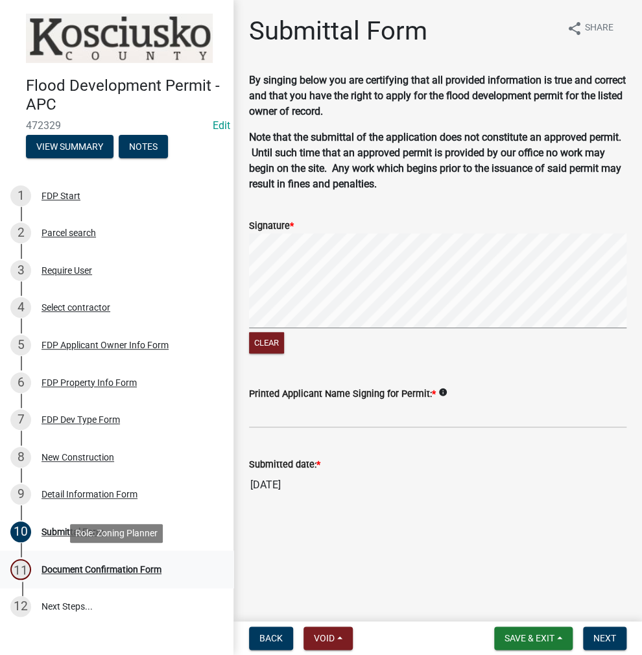
click at [139, 571] on div "Document Confirmation Form" at bounding box center [102, 569] width 120 height 9
click at [65, 232] on div "Parcel search" at bounding box center [69, 232] width 54 height 9
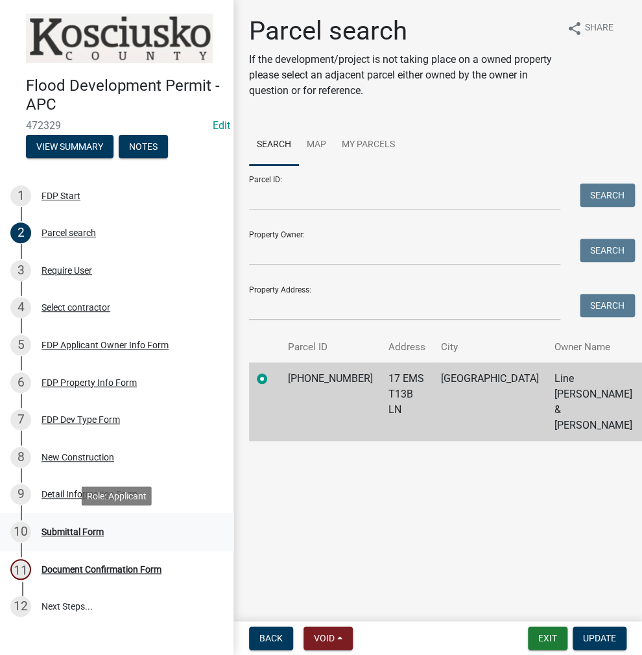
click at [82, 533] on div "Submittal Form" at bounding box center [73, 531] width 62 height 9
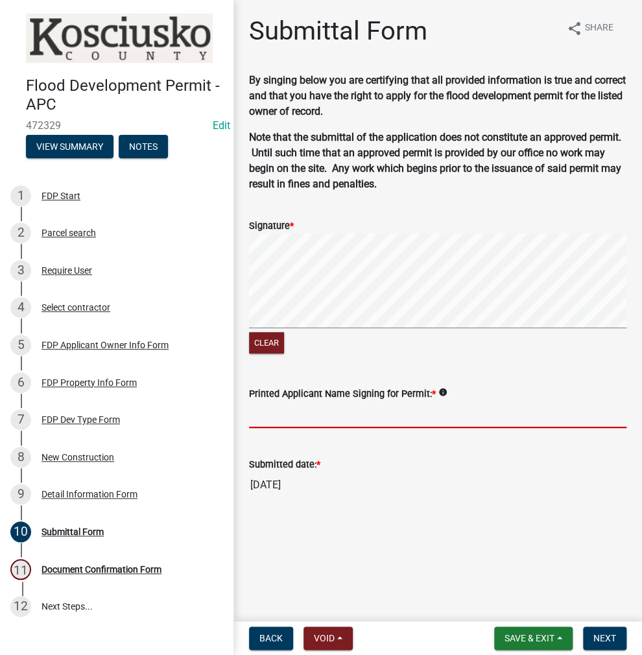
click at [453, 407] on input "Printed Applicant Name Signing for Permit: *" at bounding box center [438, 415] width 378 height 27
type input "c"
type input "[PERSON_NAME]"
click at [594, 636] on span "Next" at bounding box center [605, 638] width 23 height 10
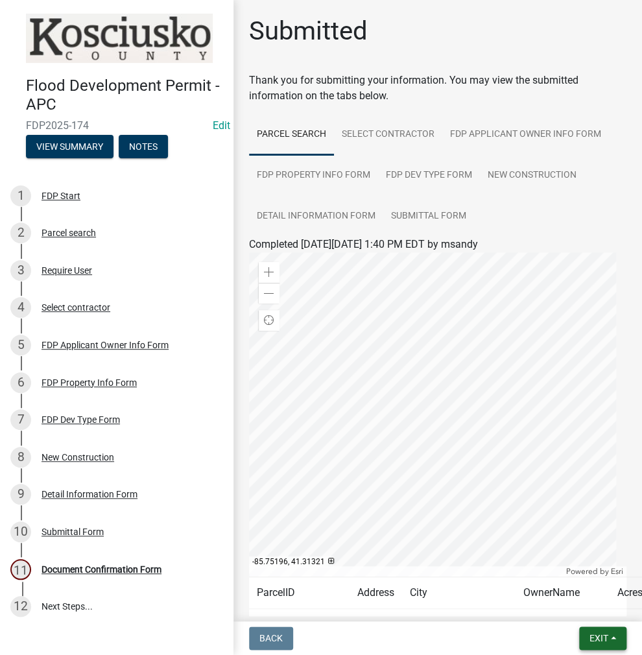
click at [599, 637] on span "Exit" at bounding box center [599, 638] width 19 height 10
click at [571, 608] on button "Save & Exit" at bounding box center [575, 604] width 104 height 31
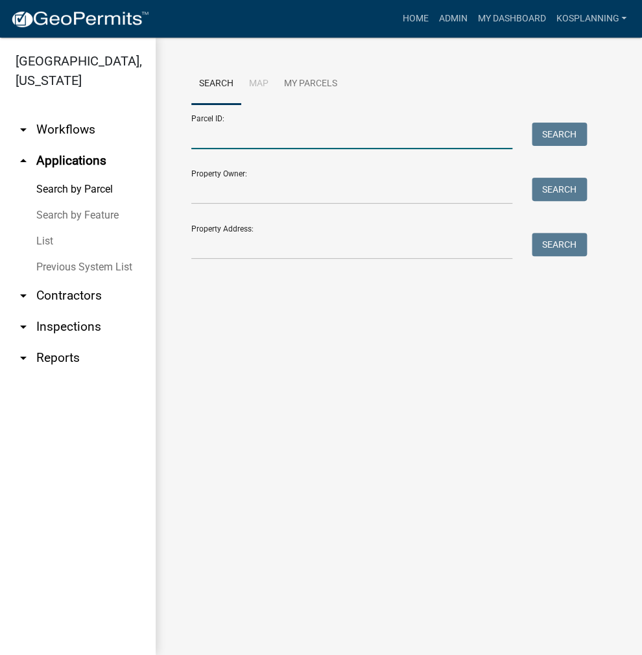
click at [317, 135] on input "Parcel ID:" at bounding box center [351, 136] width 321 height 27
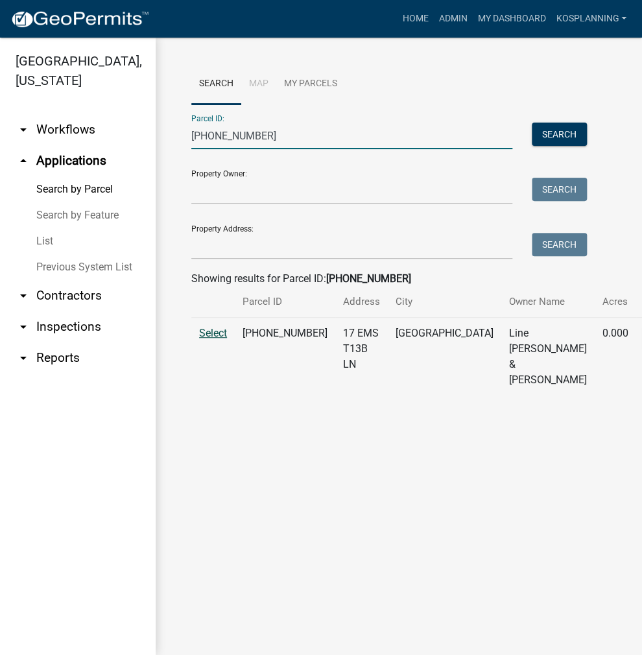
type input "[PHONE_NUMBER]"
click at [211, 339] on span "Select" at bounding box center [213, 333] width 28 height 12
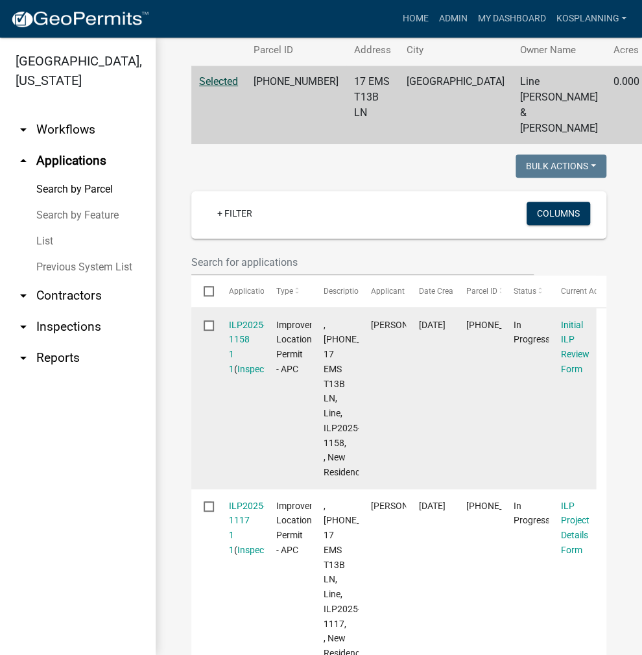
scroll to position [259, 0]
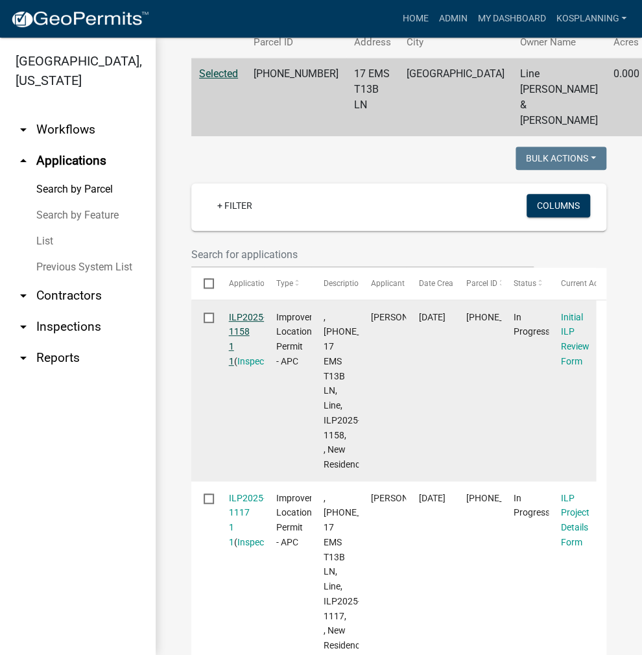
click at [249, 315] on link "ILP2025-1158 1 1" at bounding box center [247, 339] width 37 height 54
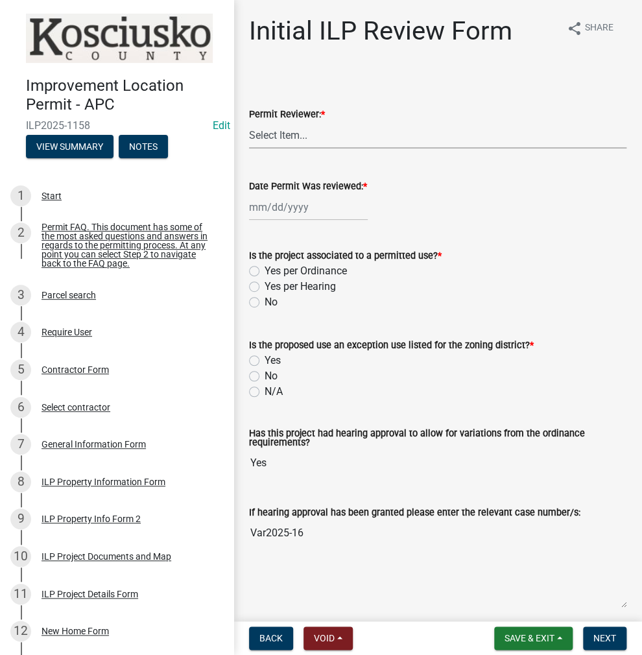
click at [378, 136] on select "Select Item... MMS LT AT CS [PERSON_NAME]" at bounding box center [438, 135] width 378 height 27
click at [249, 122] on select "Select Item... MMS LT AT CS [PERSON_NAME]" at bounding box center [438, 135] width 378 height 27
select select "d95389f4-ab5a-4603-9826-29cf73316391"
click at [343, 206] on div at bounding box center [308, 207] width 119 height 27
select select "9"
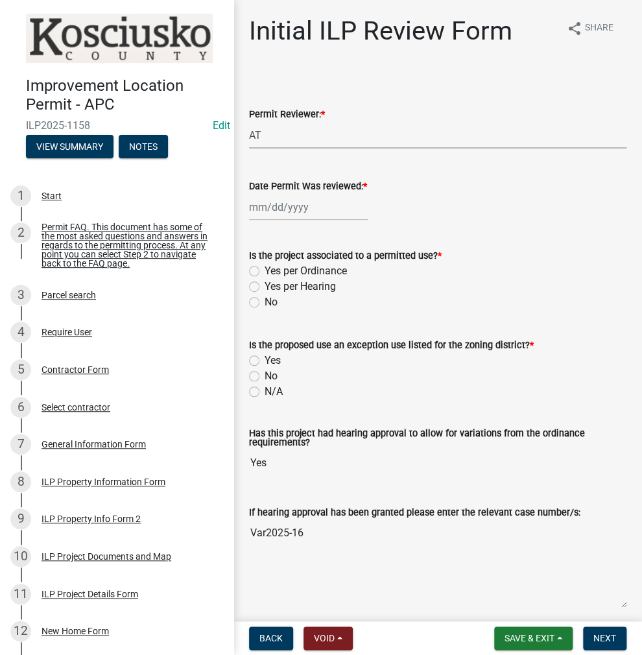
select select "2025"
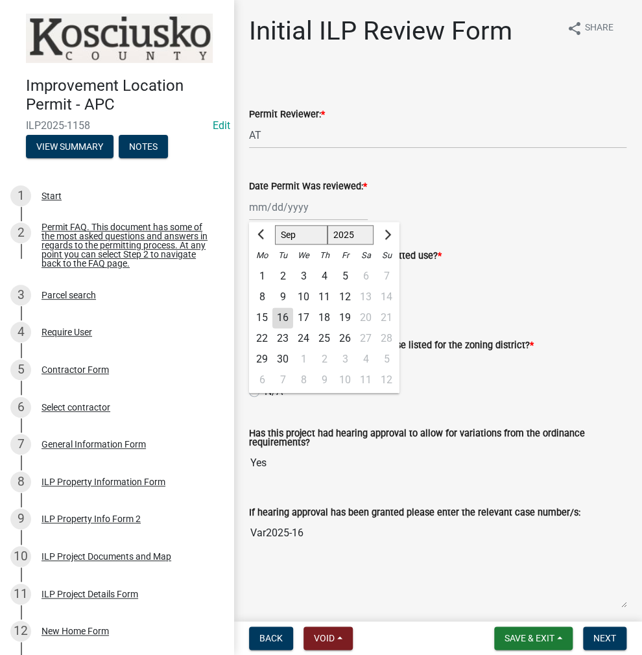
click at [282, 317] on div "16" at bounding box center [282, 317] width 21 height 21
type input "[DATE]"
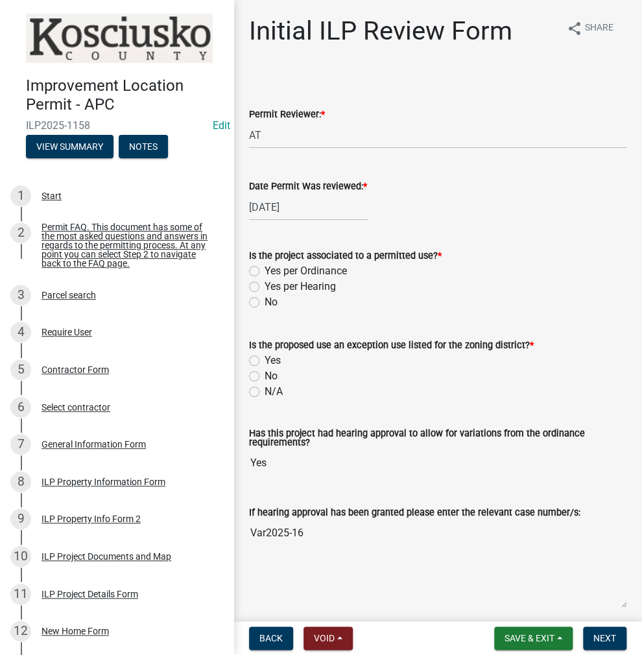
click at [265, 272] on label "Yes per Ordinance" at bounding box center [306, 271] width 82 height 16
click at [265, 272] on input "Yes per Ordinance" at bounding box center [269, 267] width 8 height 8
radio input "true"
click at [265, 393] on label "N/A" at bounding box center [274, 392] width 18 height 16
click at [265, 392] on input "N/A" at bounding box center [269, 388] width 8 height 8
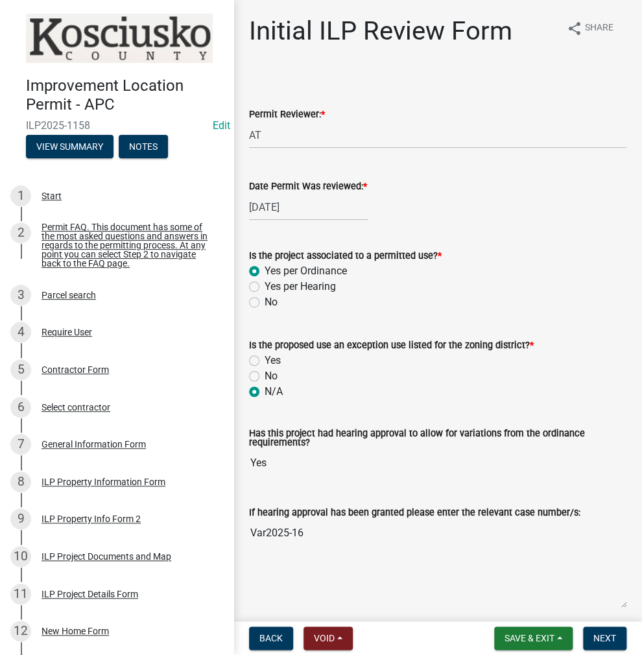
radio input "true"
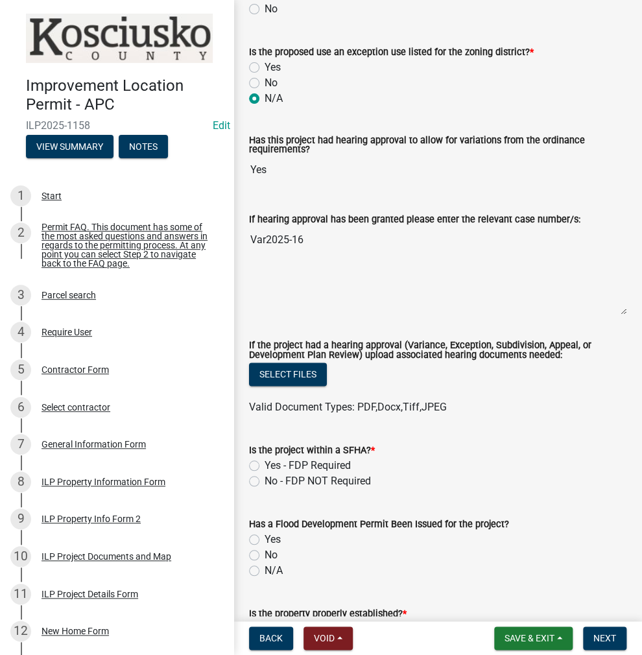
scroll to position [324, 0]
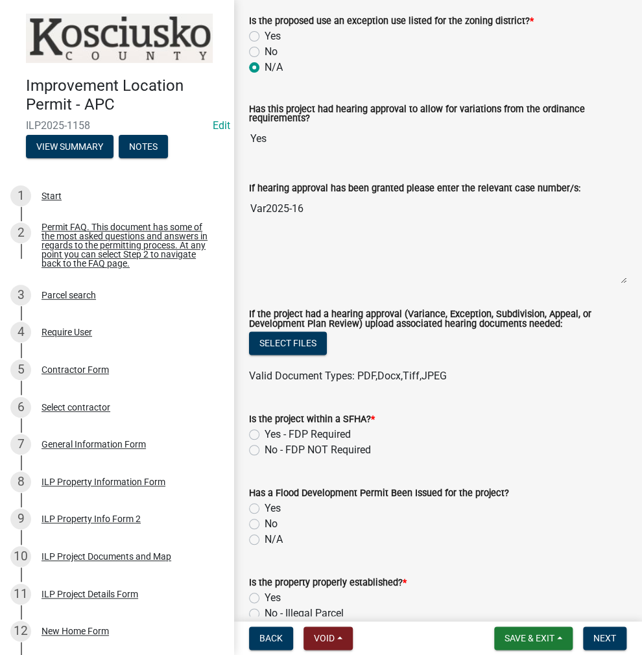
click at [265, 431] on label "Yes - FDP Required" at bounding box center [308, 435] width 86 height 16
click at [265, 431] on input "Yes - FDP Required" at bounding box center [269, 431] width 8 height 8
radio input "true"
click at [265, 507] on label "Yes" at bounding box center [273, 509] width 16 height 16
click at [265, 507] on input "Yes" at bounding box center [269, 505] width 8 height 8
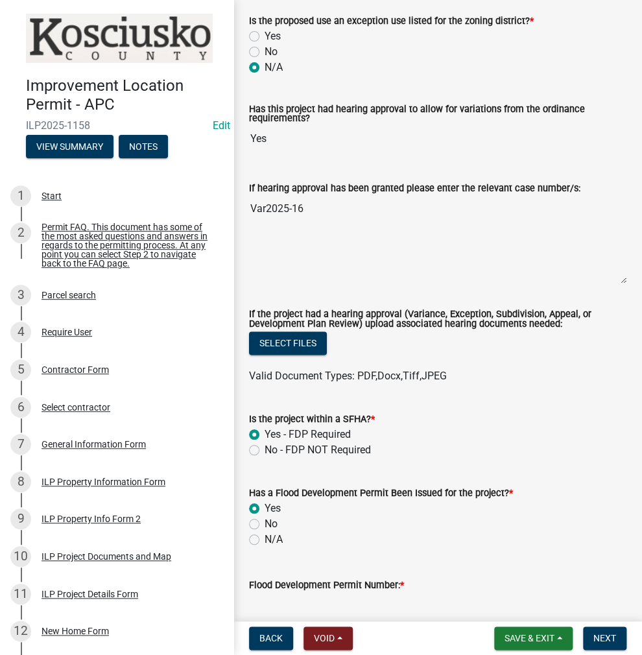
radio input "true"
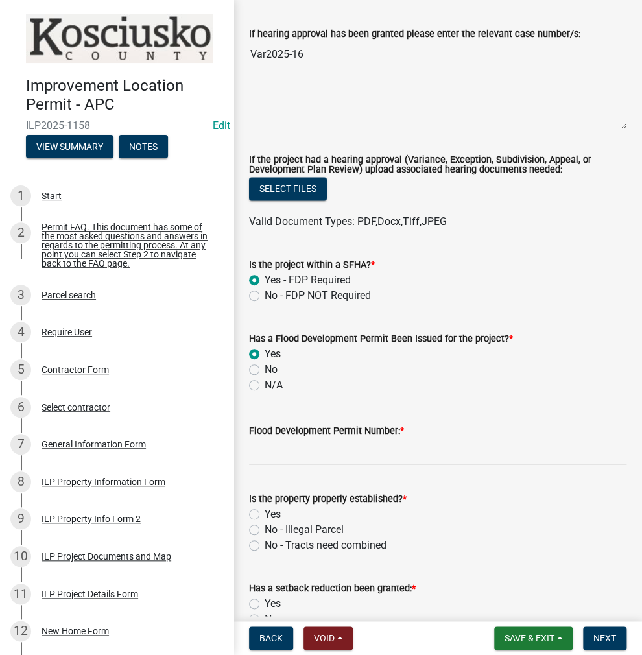
scroll to position [519, 0]
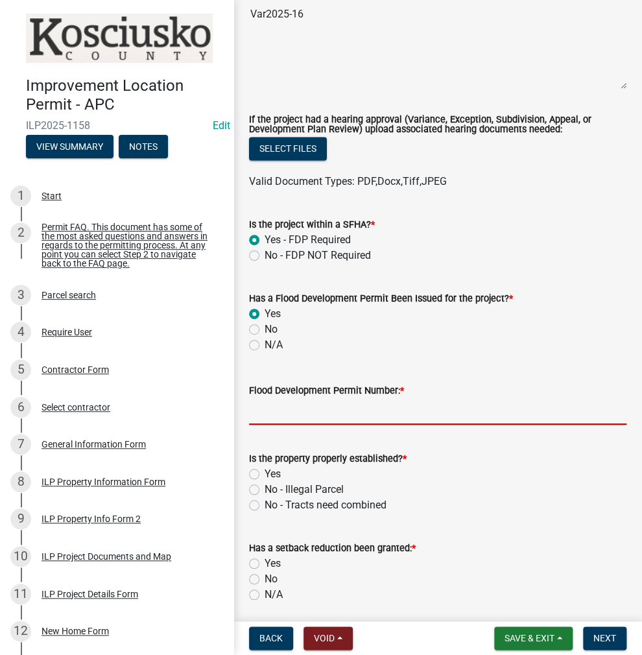
click at [332, 412] on input "Flood Development Permit Number: *" at bounding box center [438, 411] width 378 height 27
type input "FDP 2025-174"
click at [265, 477] on label "Yes" at bounding box center [273, 474] width 16 height 16
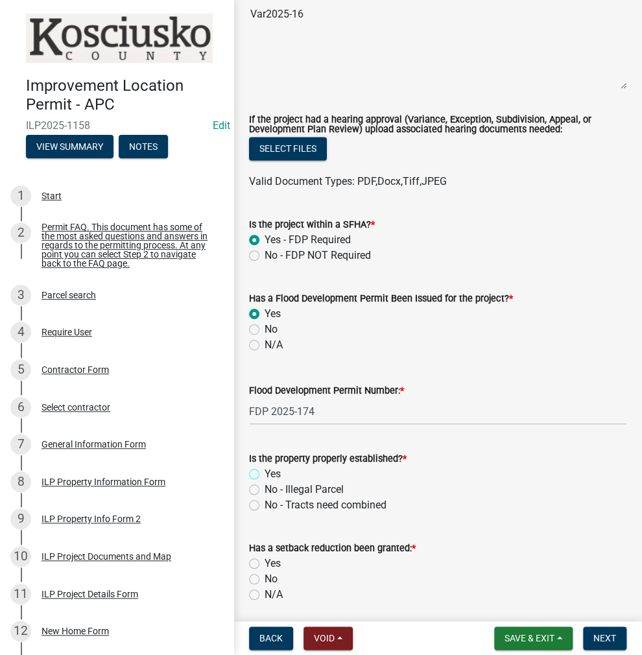
click at [265, 475] on input "Yes" at bounding box center [269, 470] width 8 height 8
radio input "true"
click at [265, 579] on label "No" at bounding box center [271, 579] width 13 height 16
click at [265, 579] on input "No" at bounding box center [269, 575] width 8 height 8
radio input "true"
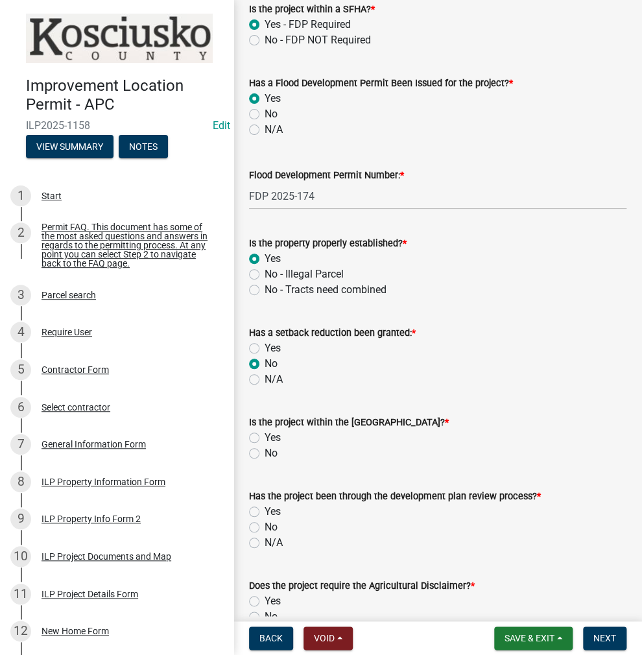
scroll to position [778, 0]
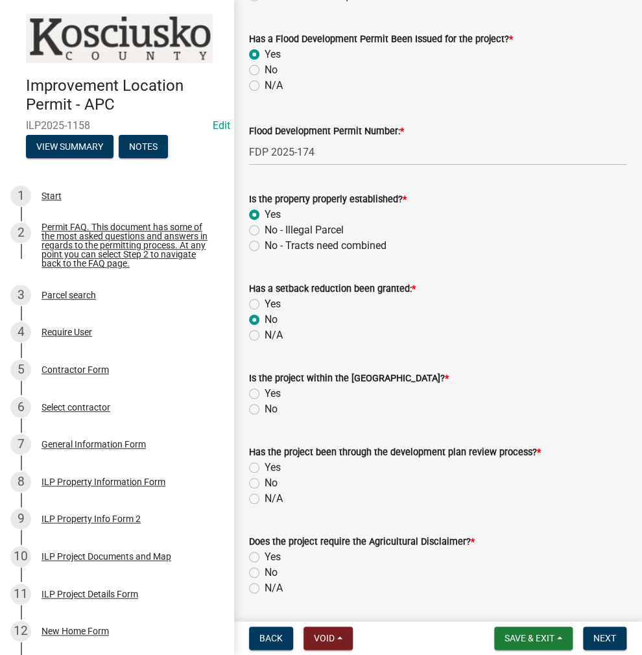
click at [265, 407] on label "No" at bounding box center [271, 410] width 13 height 16
click at [265, 407] on input "No" at bounding box center [269, 406] width 8 height 8
radio input "true"
click at [265, 496] on label "N/A" at bounding box center [274, 499] width 18 height 16
click at [265, 496] on input "N/A" at bounding box center [269, 495] width 8 height 8
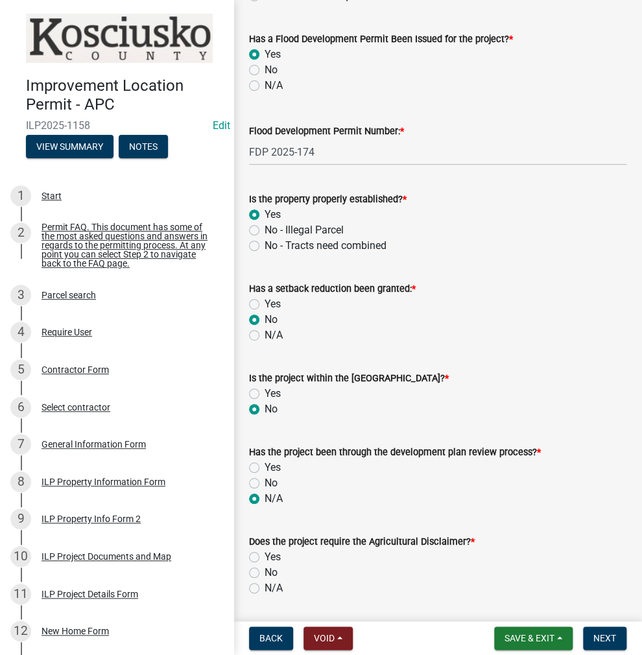
radio input "true"
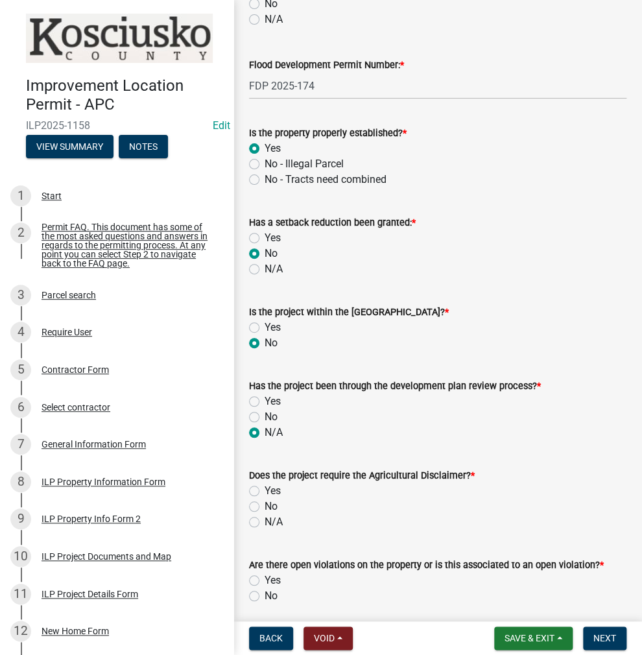
scroll to position [908, 0]
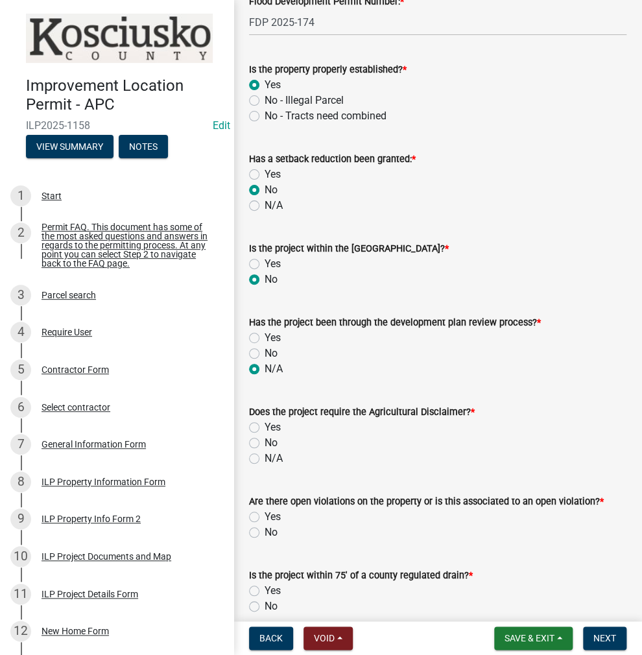
click at [265, 444] on label "No" at bounding box center [271, 443] width 13 height 16
click at [265, 444] on input "No" at bounding box center [269, 439] width 8 height 8
radio input "true"
click at [265, 533] on label "No" at bounding box center [271, 533] width 13 height 16
click at [265, 533] on input "No" at bounding box center [269, 529] width 8 height 8
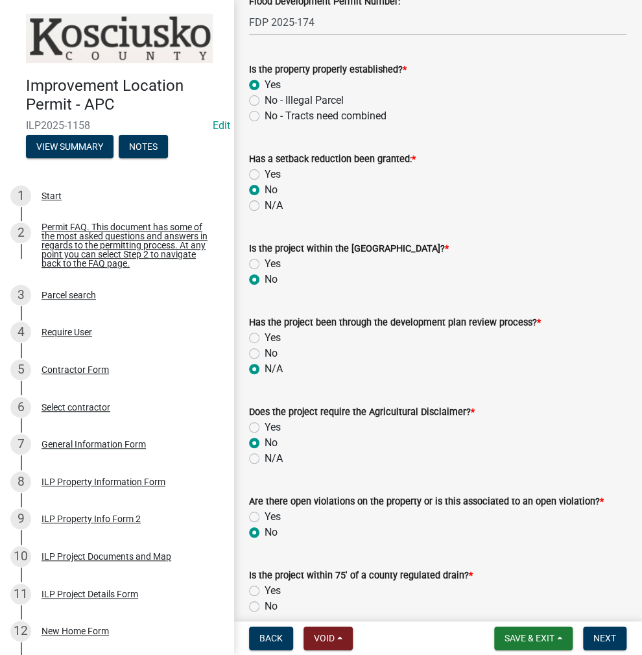
radio input "true"
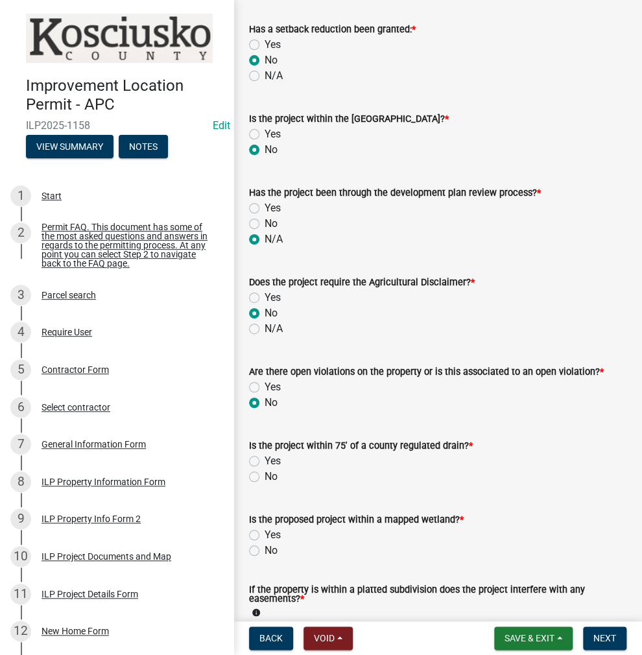
click at [265, 477] on label "No" at bounding box center [271, 477] width 13 height 16
click at [265, 477] on input "No" at bounding box center [269, 473] width 8 height 8
radio input "true"
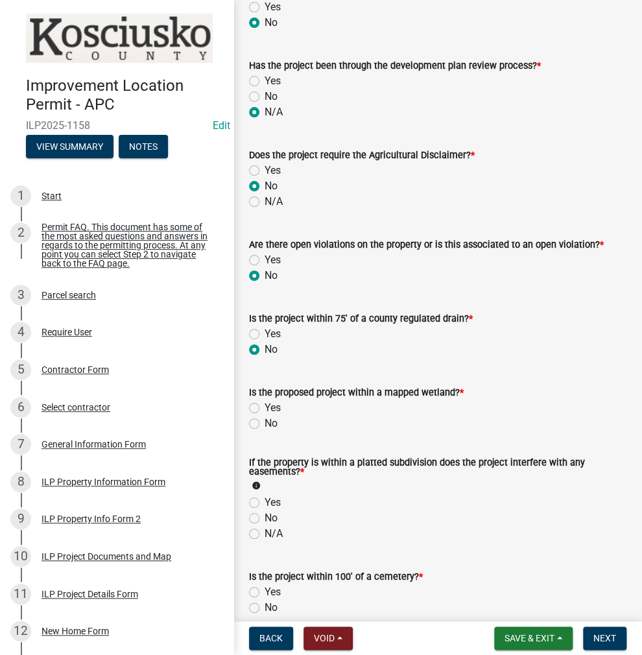
scroll to position [1168, 0]
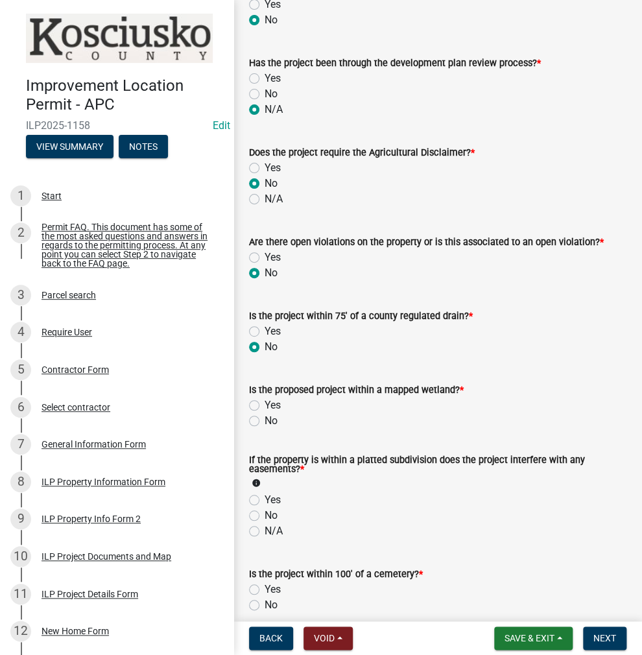
click at [265, 418] on label "No" at bounding box center [271, 421] width 13 height 16
click at [265, 418] on input "No" at bounding box center [269, 417] width 8 height 8
radio input "true"
click at [265, 531] on label "N/A" at bounding box center [274, 531] width 18 height 16
click at [265, 531] on input "N/A" at bounding box center [269, 527] width 8 height 8
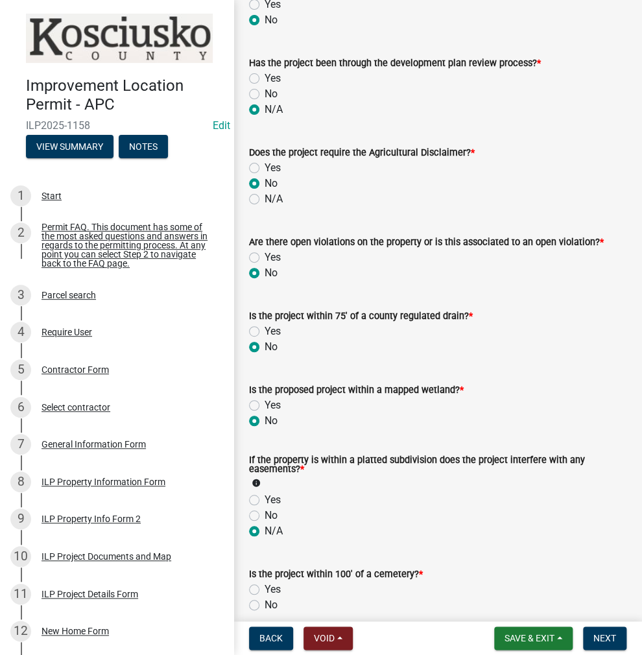
radio input "true"
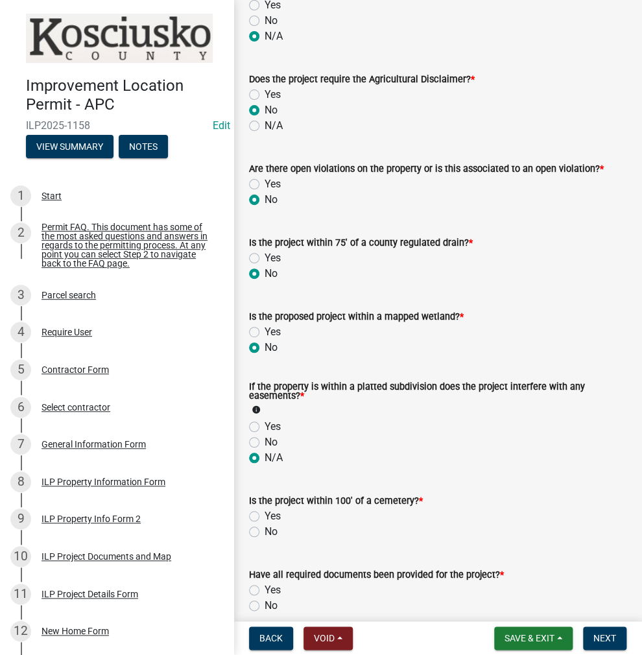
scroll to position [1297, 0]
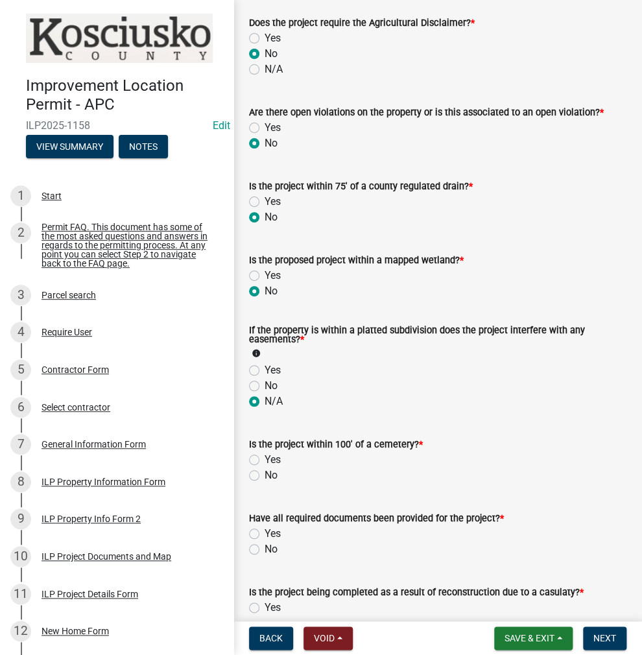
click at [265, 476] on label "No" at bounding box center [271, 476] width 13 height 16
click at [265, 476] on input "No" at bounding box center [269, 472] width 8 height 8
radio input "true"
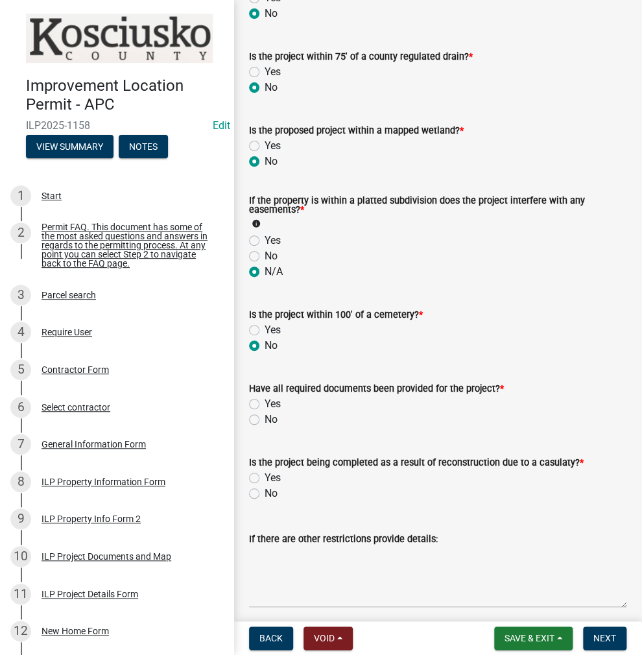
click at [265, 407] on label "Yes" at bounding box center [273, 404] width 16 height 16
click at [265, 405] on input "Yes" at bounding box center [269, 400] width 8 height 8
radio input "true"
click at [265, 494] on label "No" at bounding box center [271, 494] width 13 height 16
click at [265, 494] on input "No" at bounding box center [269, 490] width 8 height 8
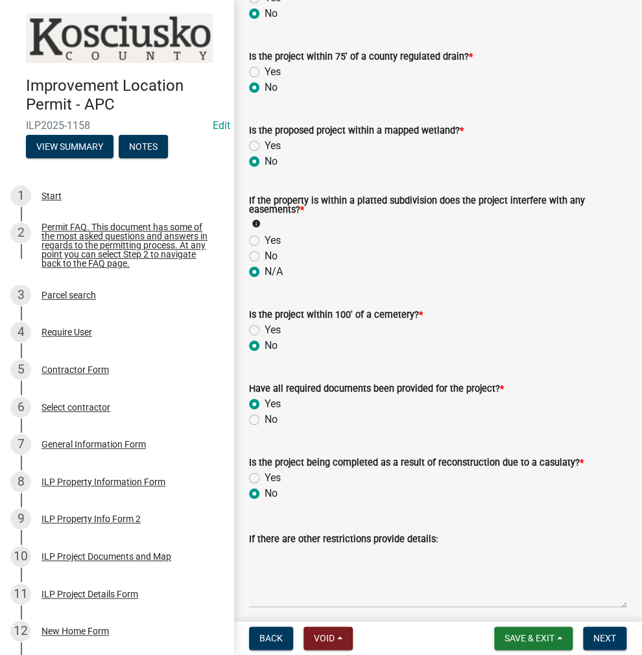
radio input "true"
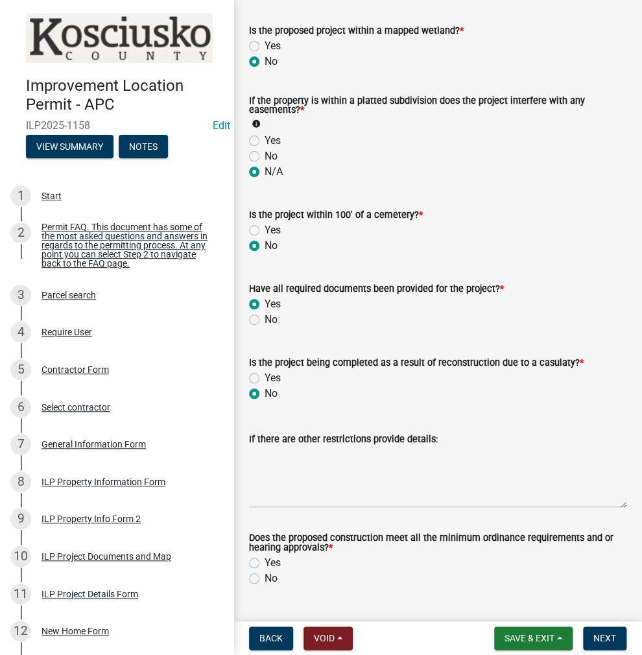
scroll to position [1559, 0]
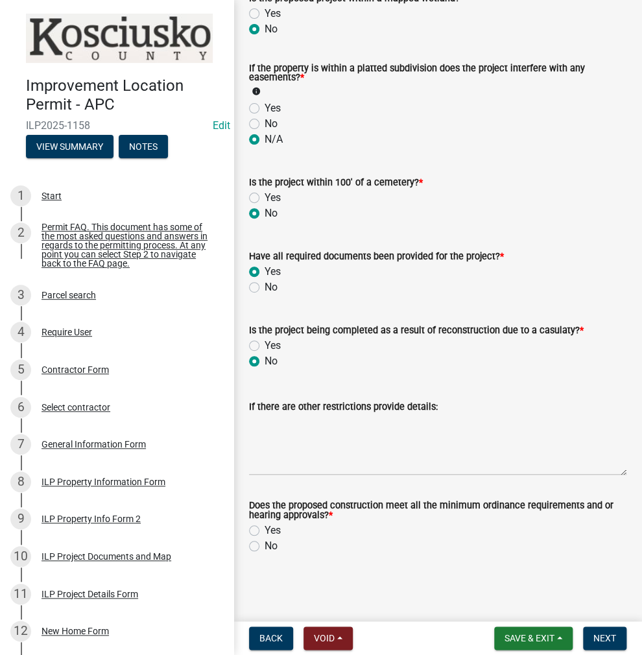
click at [265, 531] on label "Yes" at bounding box center [273, 531] width 16 height 16
click at [265, 531] on input "Yes" at bounding box center [269, 527] width 8 height 8
radio input "true"
click at [602, 631] on button "Next" at bounding box center [604, 638] width 43 height 23
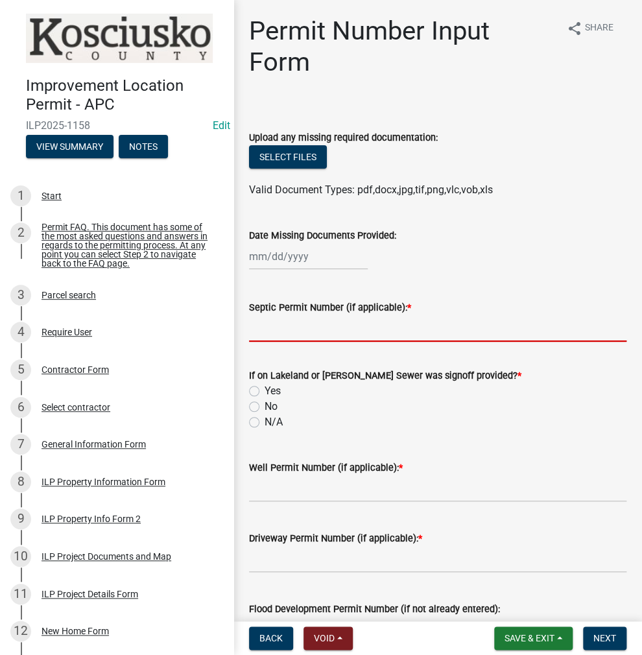
click at [376, 330] on input "Septic Permit Number (if applicable): *" at bounding box center [438, 328] width 378 height 27
type input "SEWER"
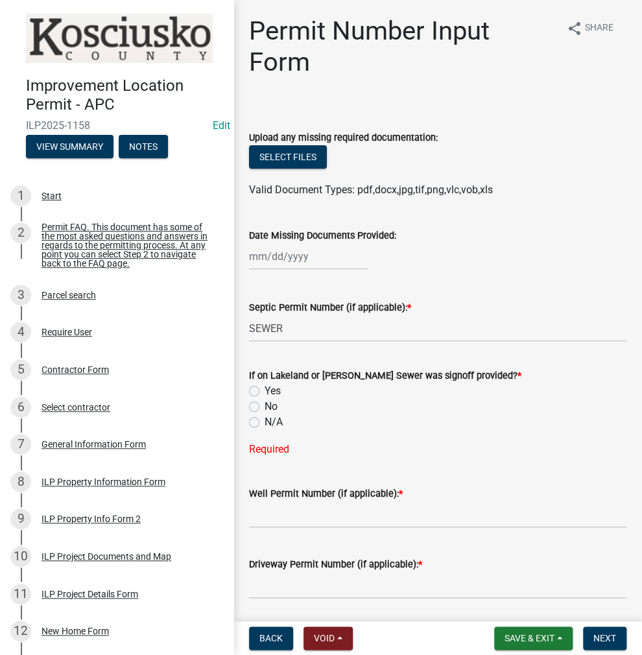
click at [265, 394] on label "Yes" at bounding box center [273, 391] width 16 height 16
click at [265, 392] on input "Yes" at bounding box center [269, 387] width 8 height 8
radio input "true"
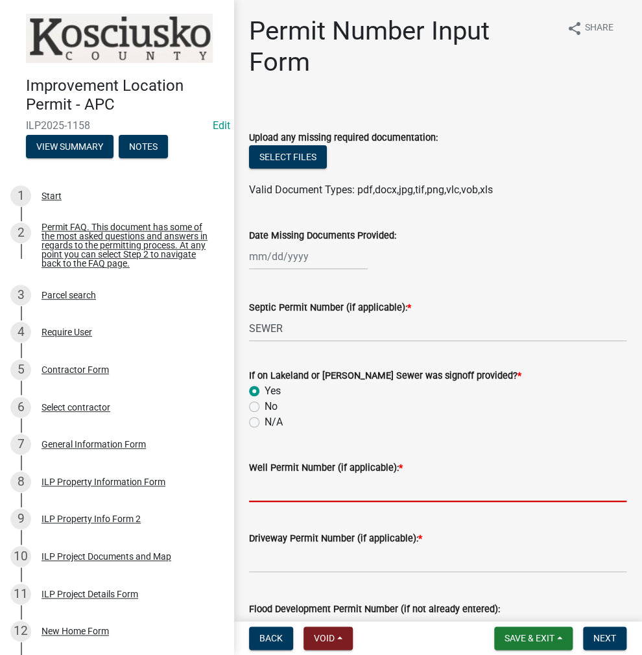
click at [436, 482] on input "Well Permit Number (if applicable): *" at bounding box center [438, 488] width 378 height 27
type input "LETTER"
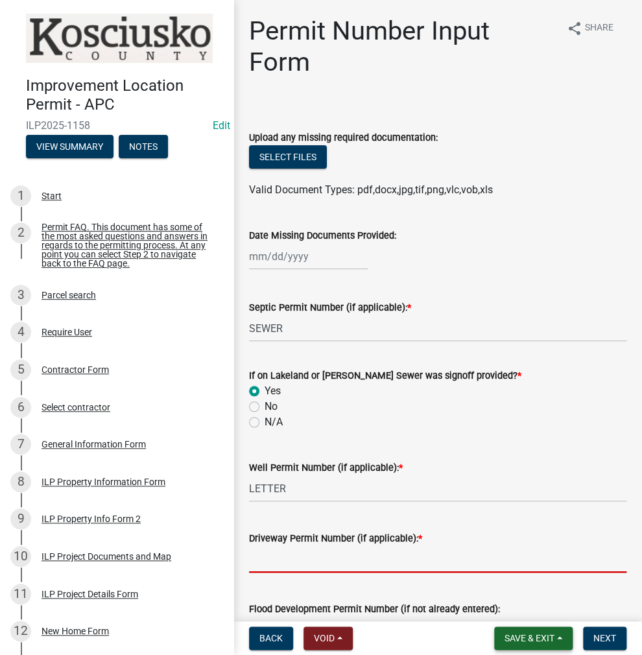
click at [532, 643] on span "Save & Exit" at bounding box center [530, 638] width 50 height 10
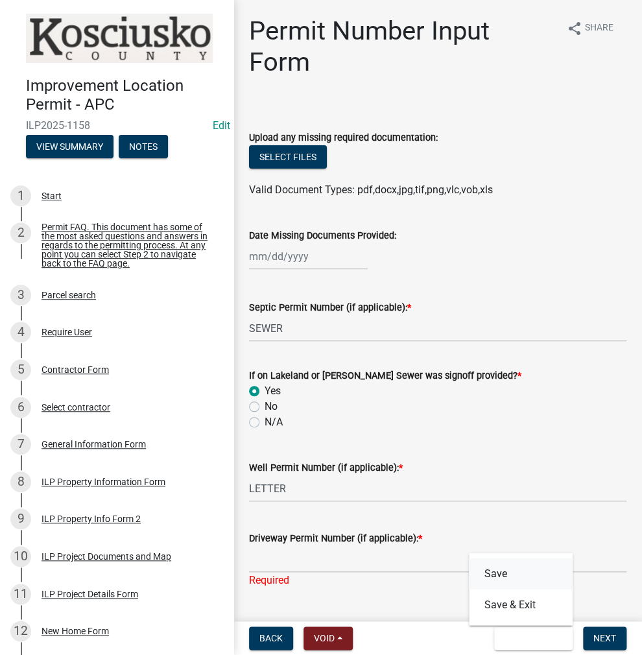
click at [501, 571] on button "Save" at bounding box center [521, 573] width 104 height 31
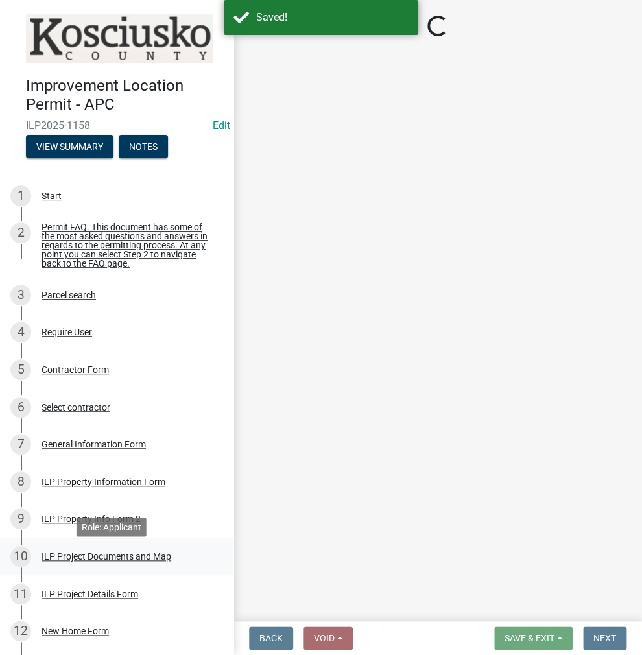
click at [108, 561] on div "ILP Project Documents and Map" at bounding box center [107, 556] width 130 height 9
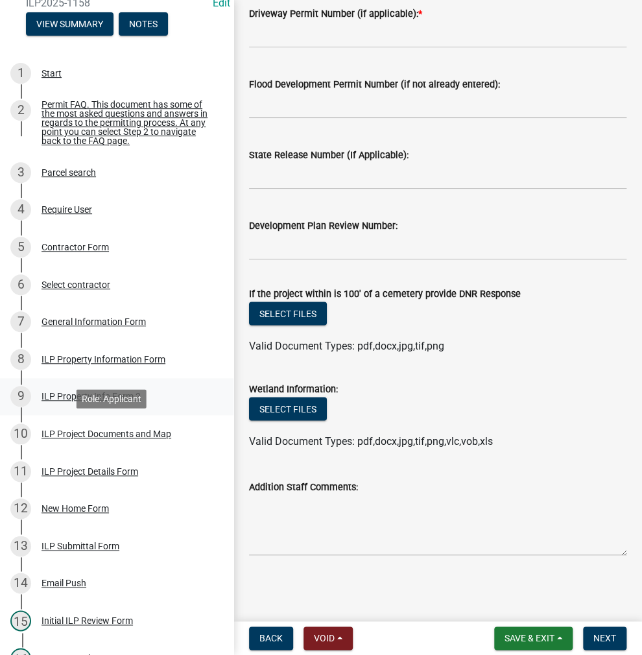
scroll to position [130, 0]
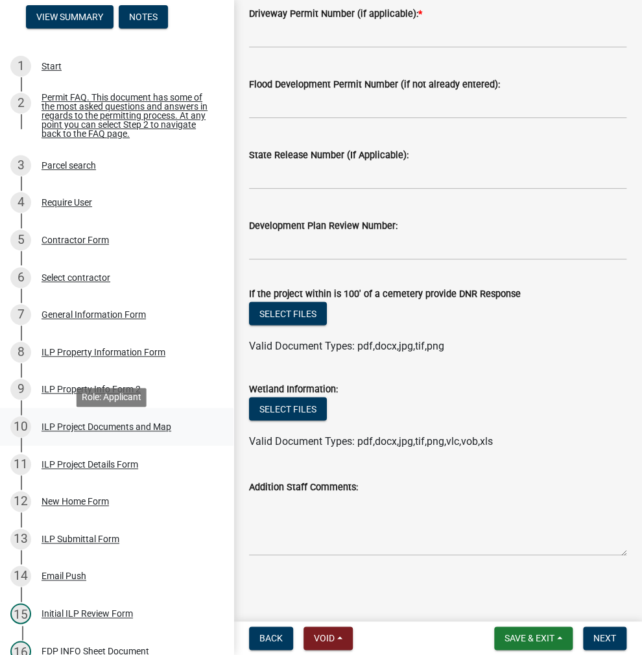
click at [104, 431] on div "ILP Project Documents and Map" at bounding box center [107, 426] width 130 height 9
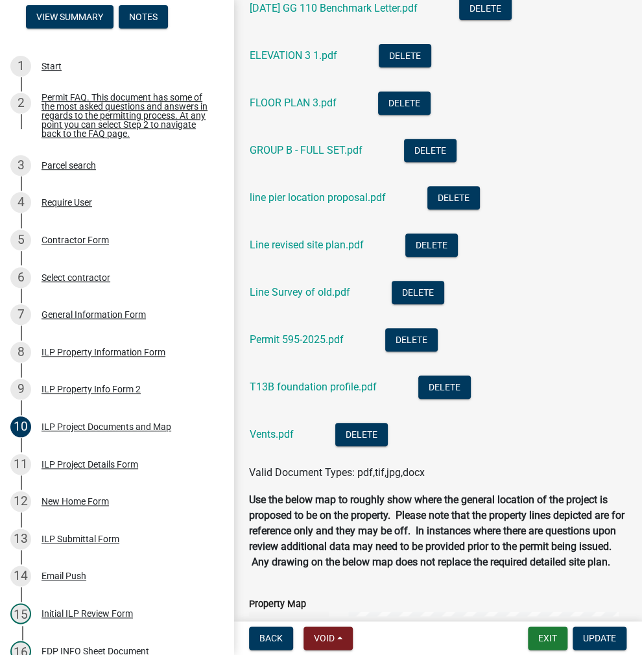
scroll to position [1622, 0]
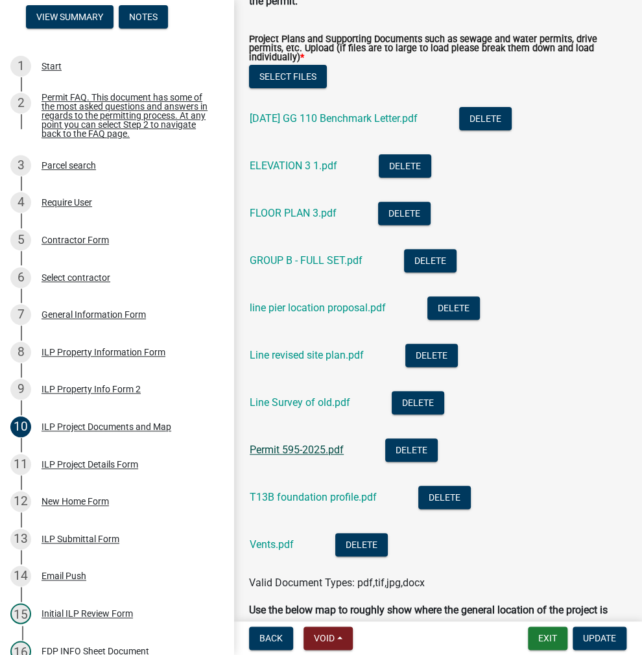
click at [284, 456] on link "Permit 595-2025.pdf" at bounding box center [297, 450] width 94 height 12
click at [295, 88] on button "Select files" at bounding box center [288, 76] width 78 height 23
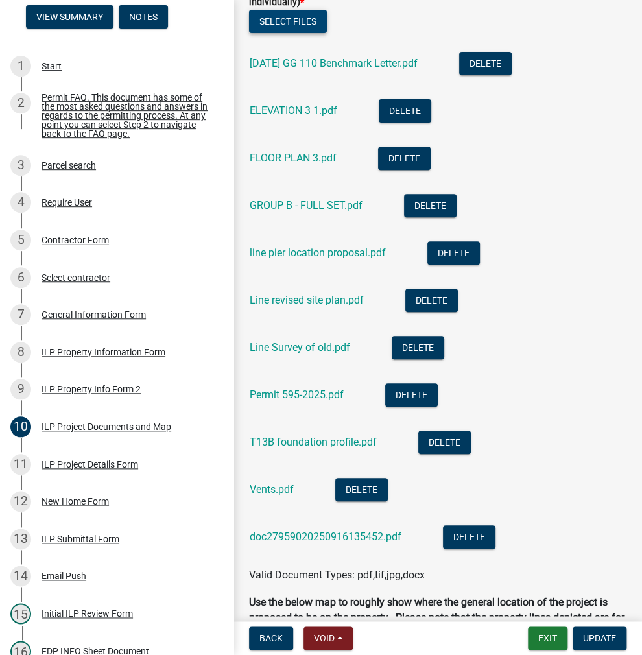
scroll to position [1751, 0]
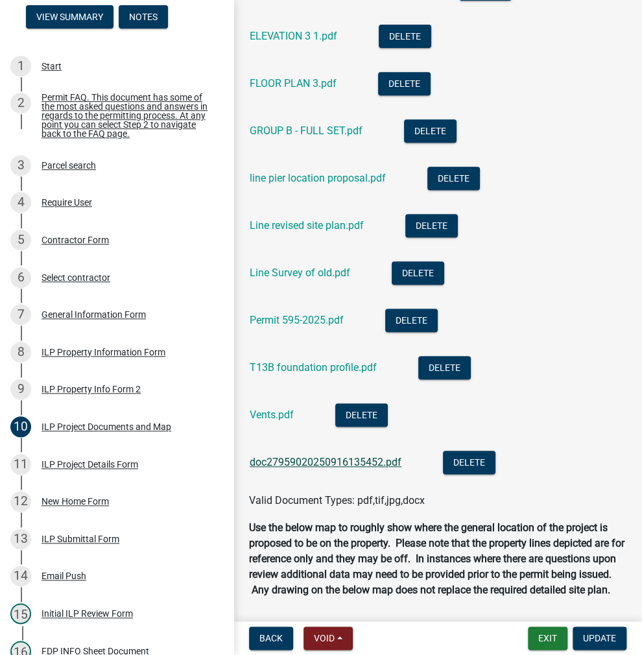
click at [317, 468] on link "doc27959020250916135452.pdf" at bounding box center [326, 462] width 152 height 12
click at [597, 634] on span "Update" at bounding box center [599, 638] width 33 height 10
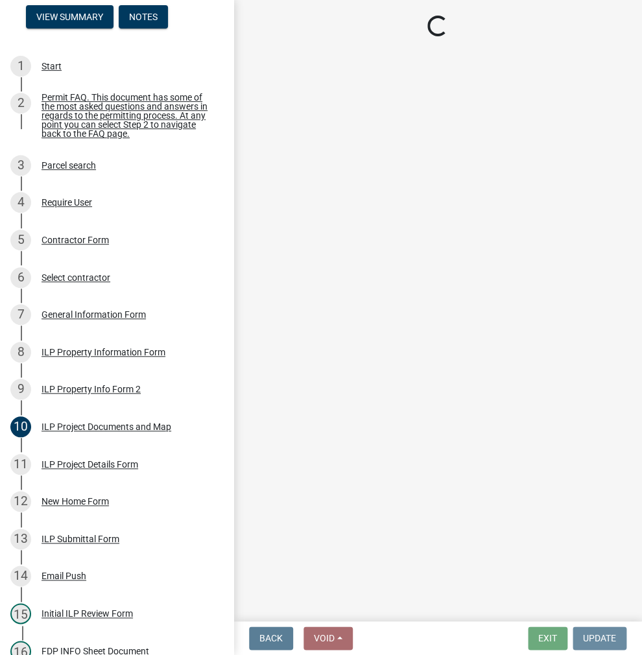
scroll to position [0, 0]
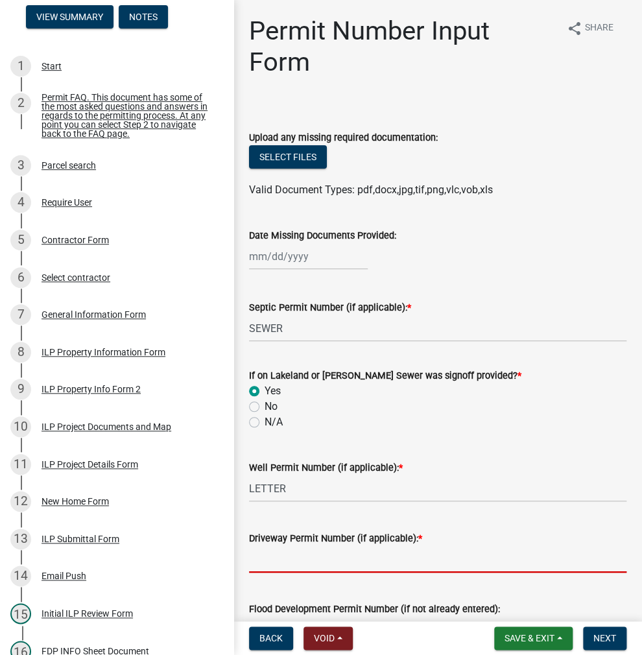
click at [292, 567] on input "Driveway Permit Number (if applicable): *" at bounding box center [438, 559] width 378 height 27
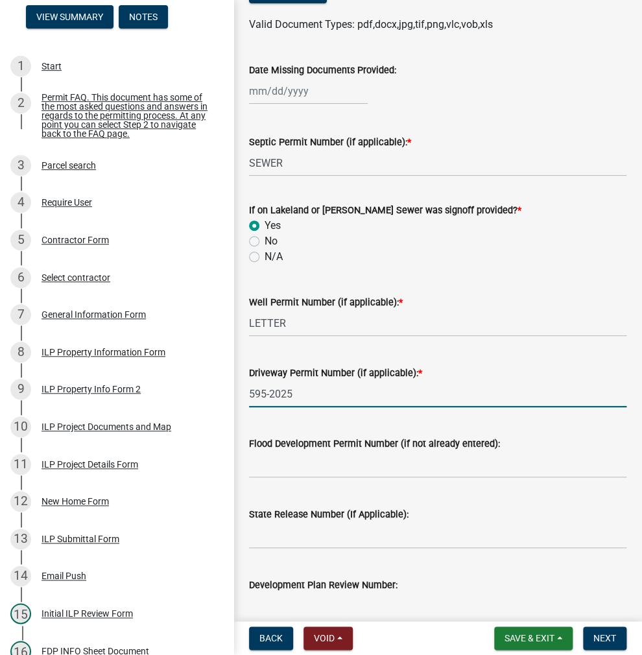
scroll to position [195, 0]
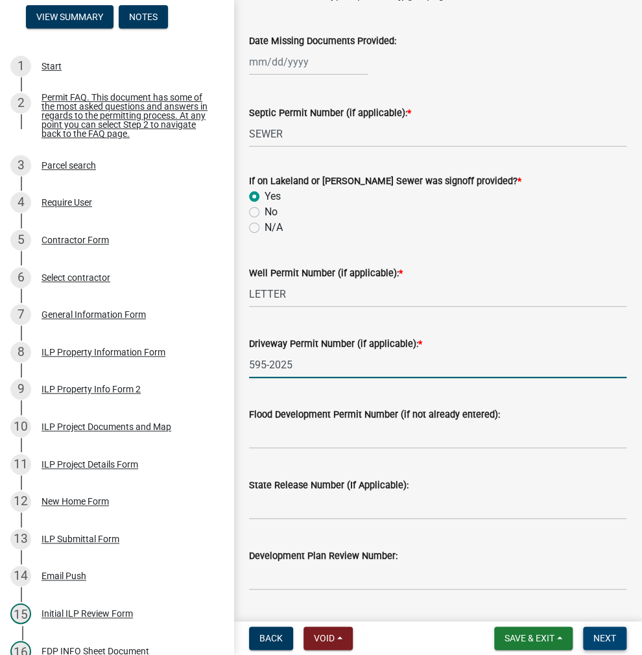
type input "595-2025"
click at [605, 637] on span "Next" at bounding box center [605, 638] width 23 height 10
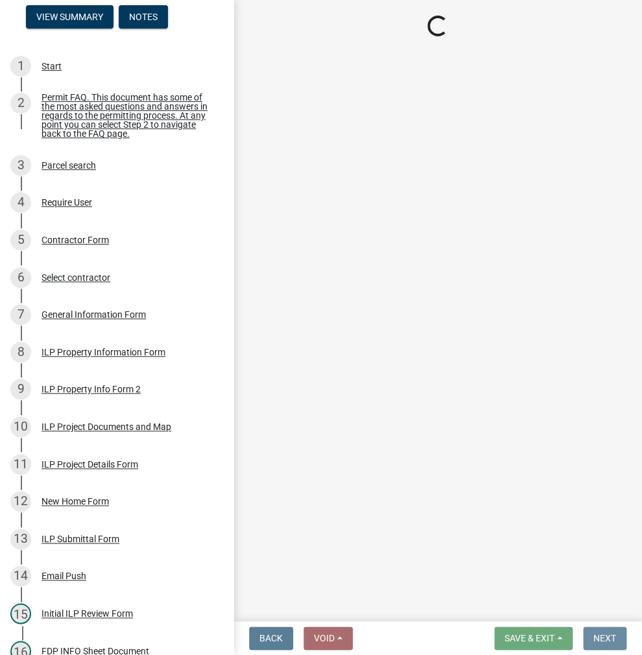
scroll to position [0, 0]
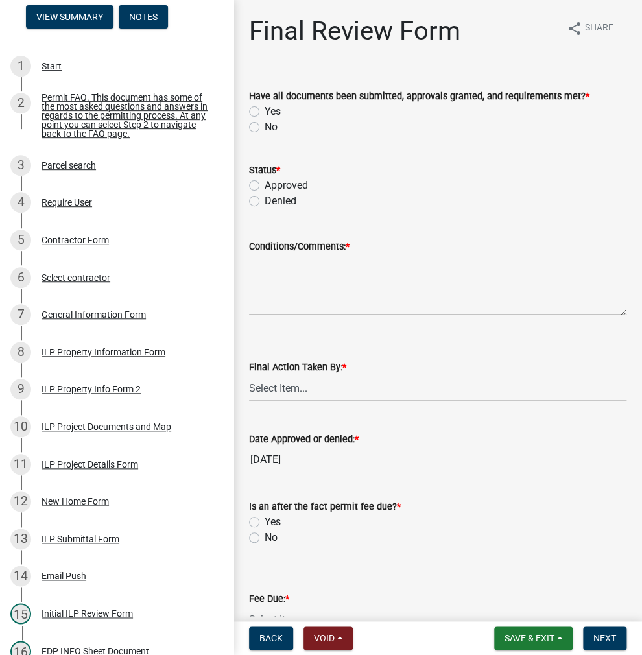
click at [265, 112] on label "Yes" at bounding box center [273, 112] width 16 height 16
click at [265, 112] on input "Yes" at bounding box center [269, 108] width 8 height 8
radio input "true"
click at [265, 183] on label "Approved" at bounding box center [286, 186] width 43 height 16
click at [265, 183] on input "Approved" at bounding box center [269, 182] width 8 height 8
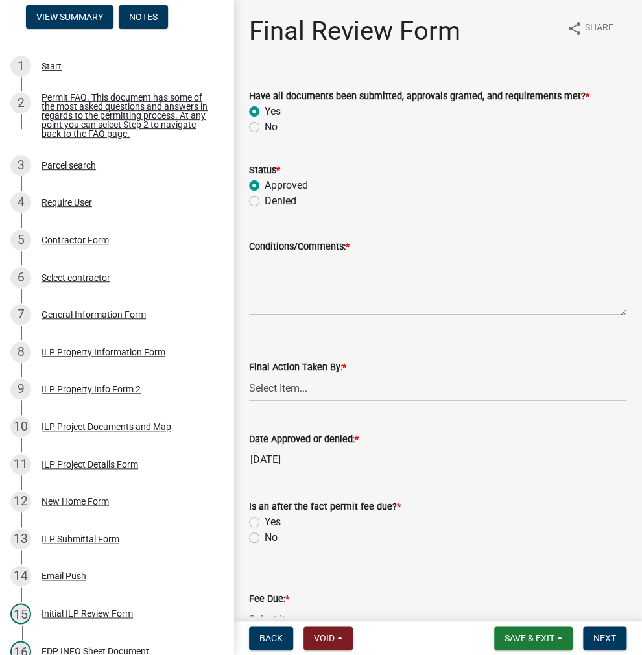
radio input "true"
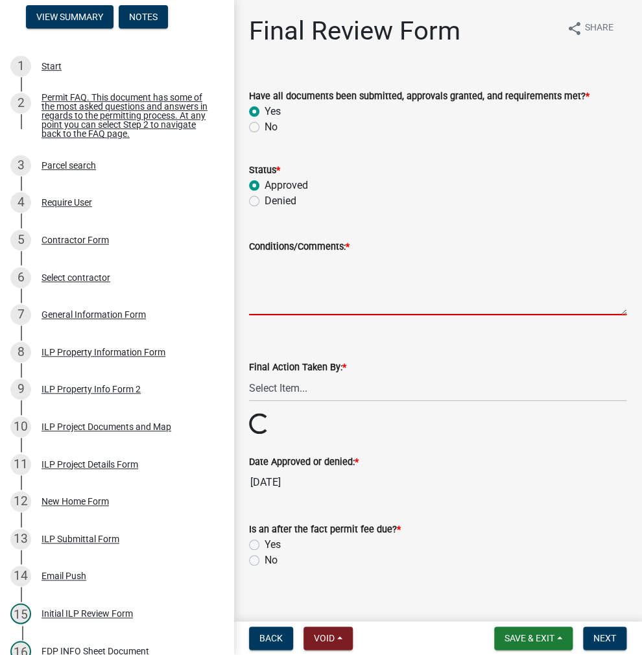
click at [330, 295] on textarea "Conditions/Comments: *" at bounding box center [438, 284] width 378 height 61
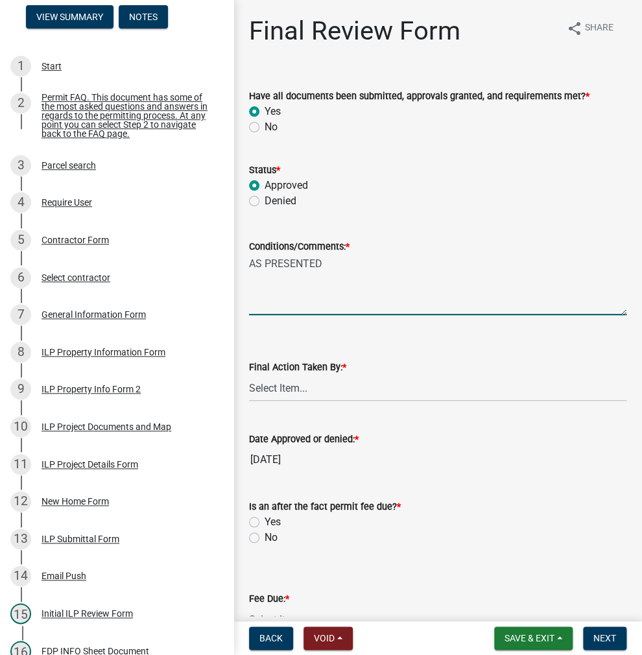
type textarea "AS PRESENTED"
click at [337, 392] on select "Select Item... MMS LT AT CS [PERSON_NAME]" at bounding box center [438, 388] width 378 height 27
click at [249, 375] on select "Select Item... MMS LT AT CS [PERSON_NAME]" at bounding box center [438, 388] width 378 height 27
select select "d95389f4-ab5a-4603-9826-29cf73316391"
click at [265, 538] on label "No" at bounding box center [271, 538] width 13 height 16
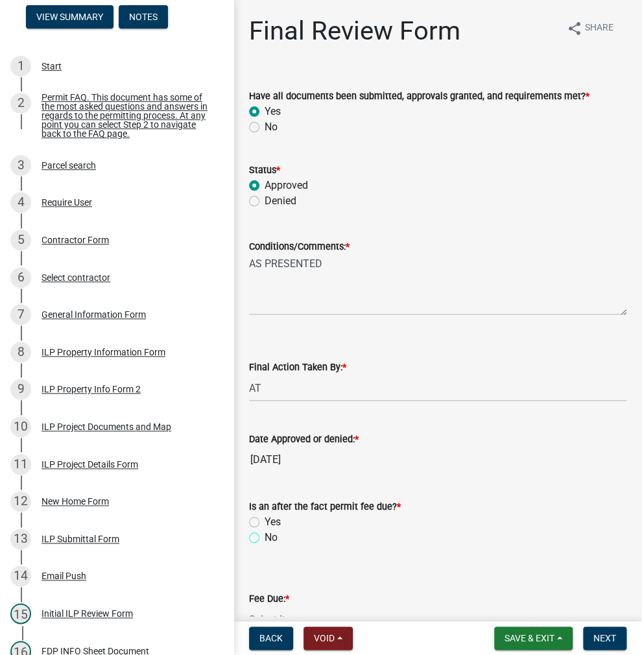
click at [265, 538] on input "No" at bounding box center [269, 534] width 8 height 8
radio input "true"
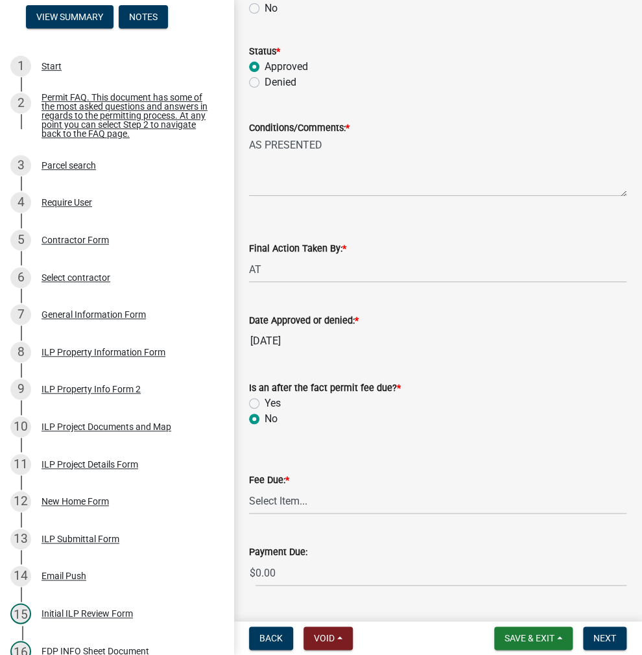
scroll to position [130, 0]
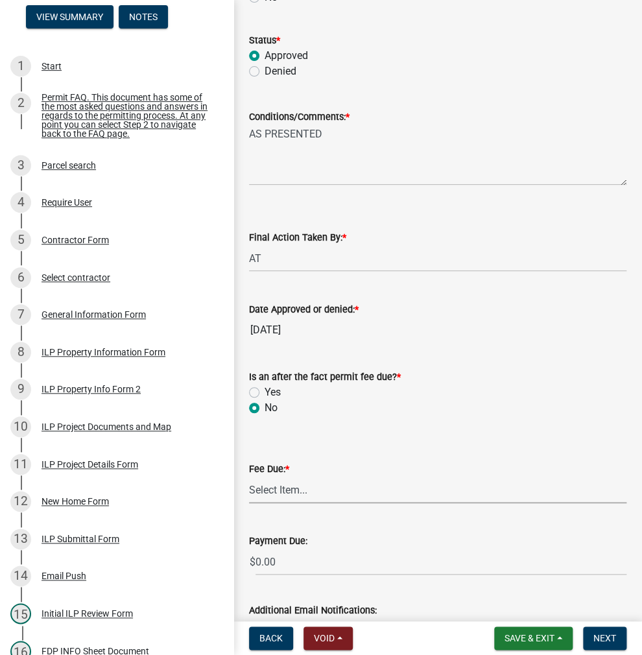
click at [304, 496] on select "Select Item... N/A $10.00 $25.00 $125.00 $250 $500 $500 + $10.00 for every 10 s…" at bounding box center [438, 490] width 378 height 27
click at [249, 477] on select "Select Item... N/A $10.00 $25.00 $125.00 $250 $500 $500 + $10.00 for every 10 s…" at bounding box center [438, 490] width 378 height 27
select select "71256567-8c52-414d-b434-ae6b266e1a0e"
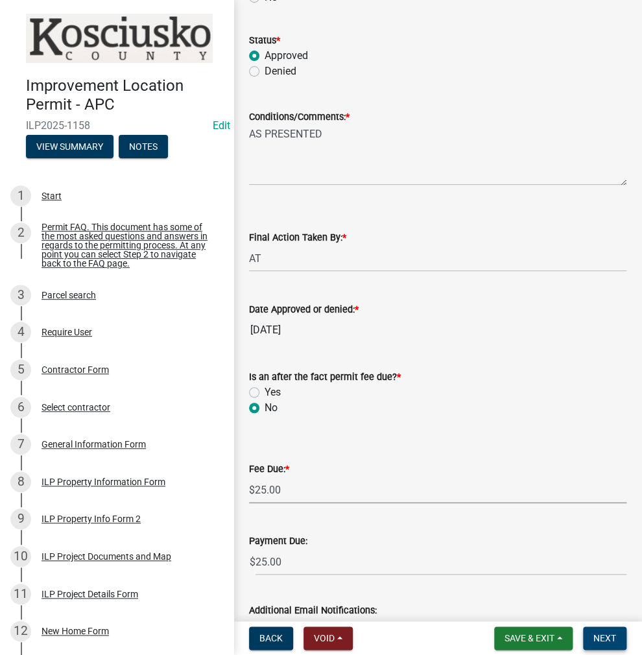
click at [614, 635] on span "Next" at bounding box center [605, 638] width 23 height 10
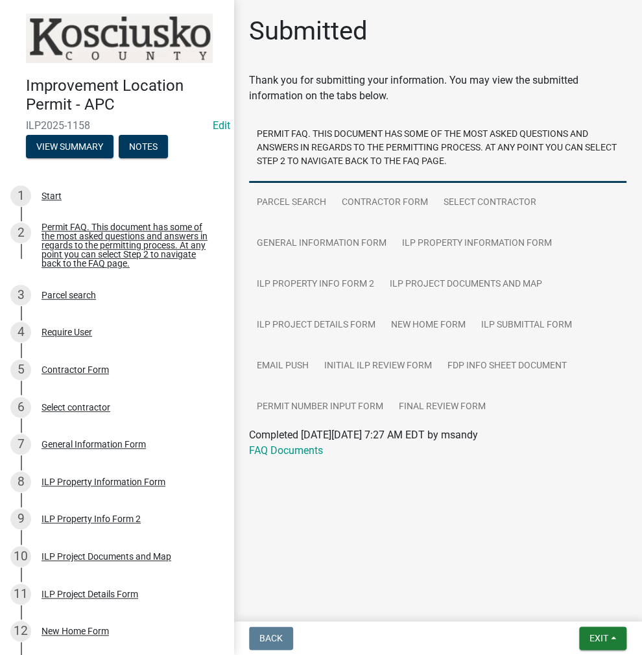
scroll to position [458, 0]
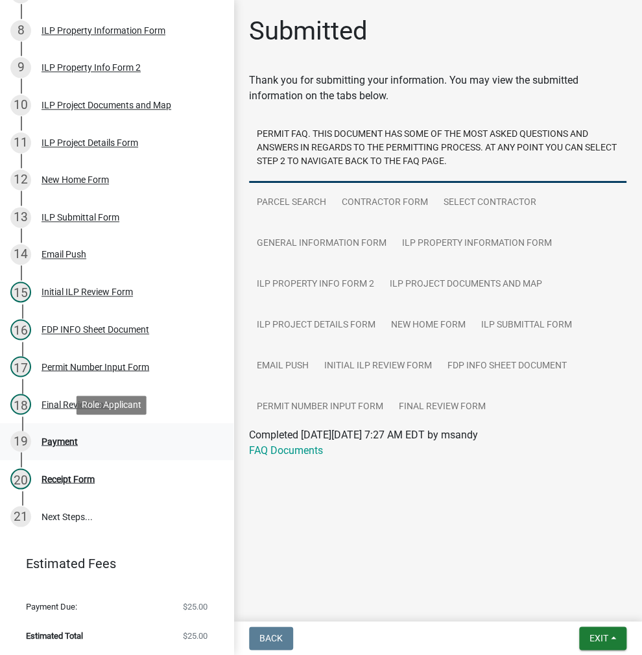
click at [68, 439] on div "Payment" at bounding box center [60, 441] width 36 height 9
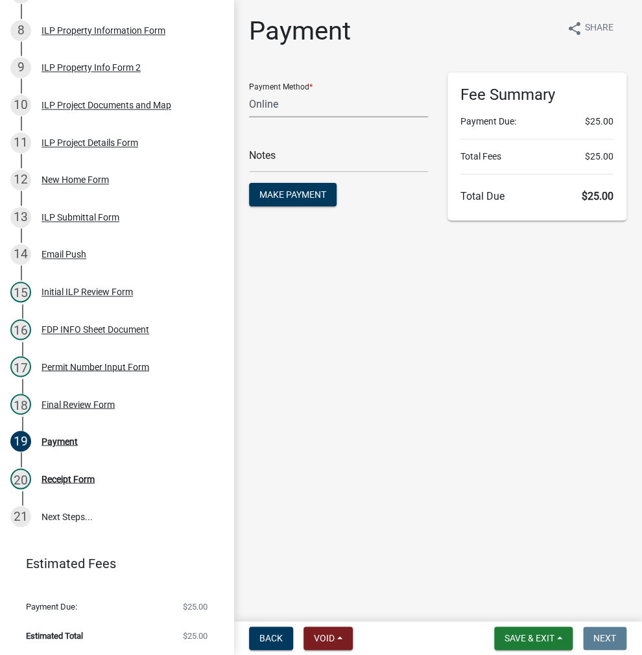
click at [296, 106] on select "Credit Card POS Check Cash Online" at bounding box center [338, 104] width 179 height 27
select select "2: 1"
click at [249, 91] on select "Credit Card POS Check Cash Online" at bounding box center [338, 104] width 179 height 27
click at [279, 187] on button "Make Payment" at bounding box center [293, 194] width 88 height 23
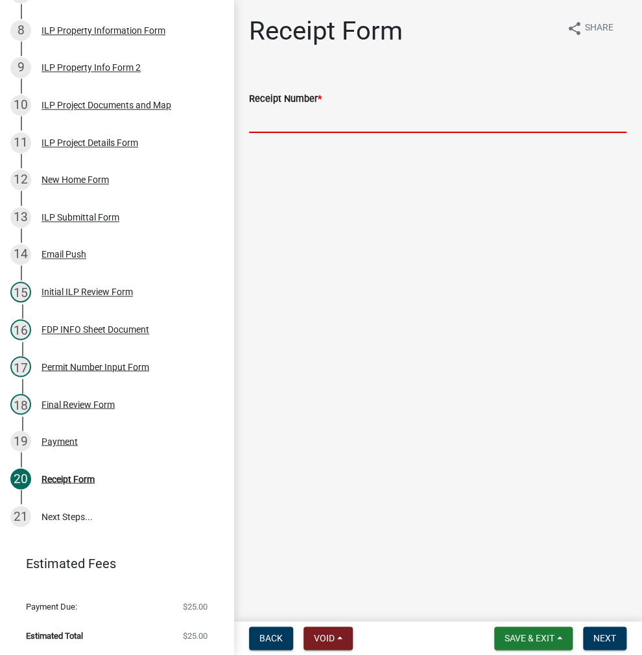
click at [304, 126] on input "Receipt Number *" at bounding box center [438, 119] width 378 height 27
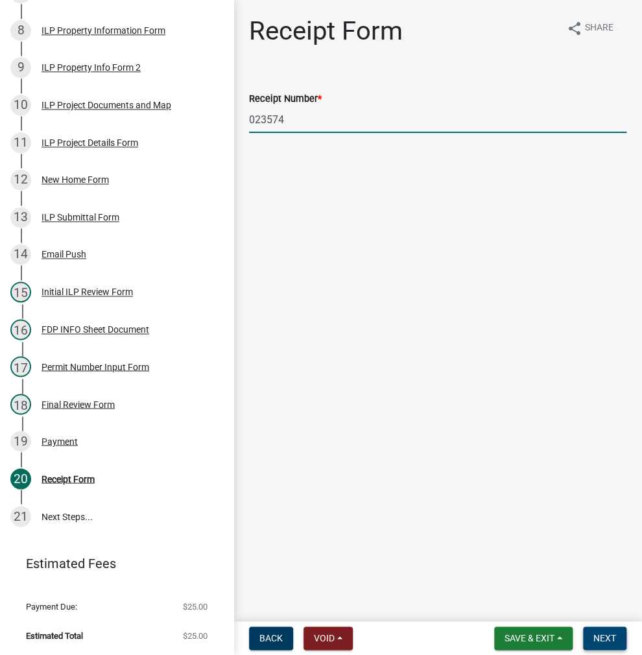
type input "023574"
click at [605, 638] on span "Next" at bounding box center [605, 638] width 23 height 10
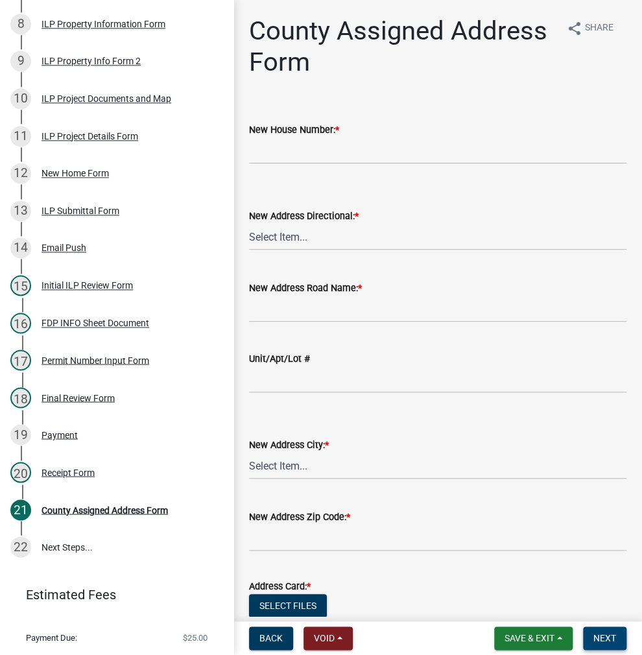
scroll to position [496, 0]
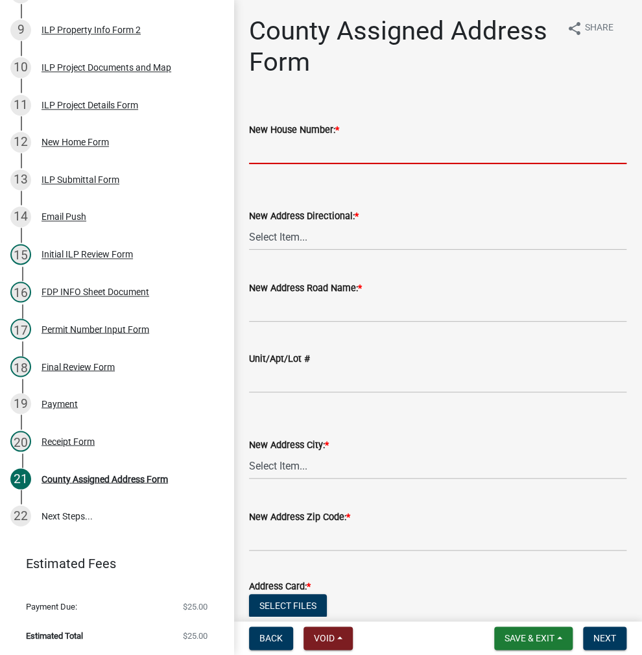
click at [342, 150] on input "New House Number: *" at bounding box center [438, 151] width 378 height 27
type input "17"
select select "643f5379-a5b6-41cc-9ac7-409d178a146c"
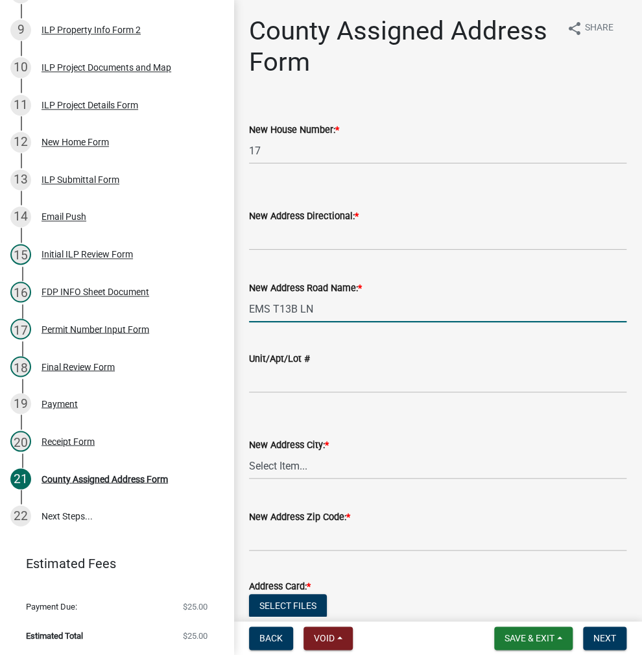
type input "EMS T13B LN"
select select "977ad379-d01f-416a-8efb-289da9dee0e3"
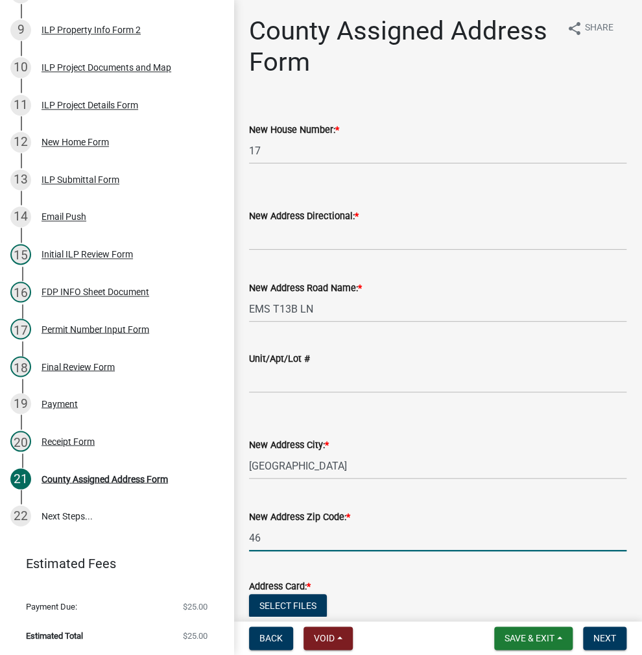
click at [296, 538] on input "46" at bounding box center [438, 538] width 378 height 27
type input "46538"
click at [272, 601] on button "Select files" at bounding box center [288, 605] width 78 height 23
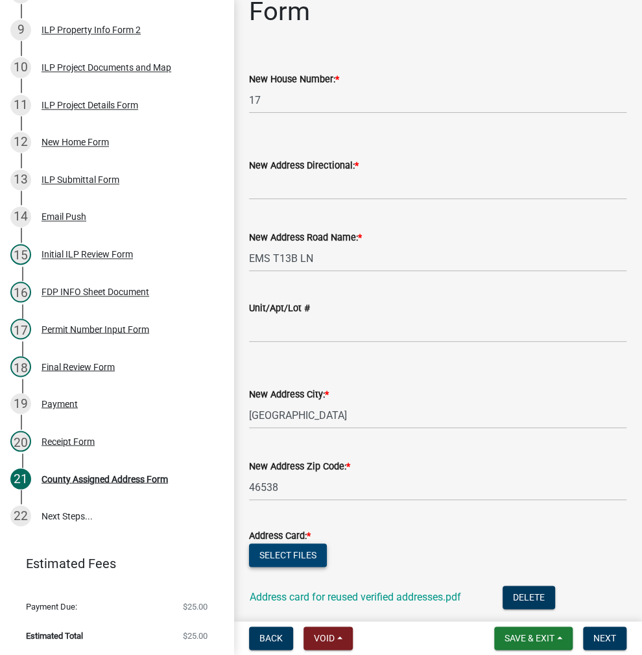
scroll to position [140, 0]
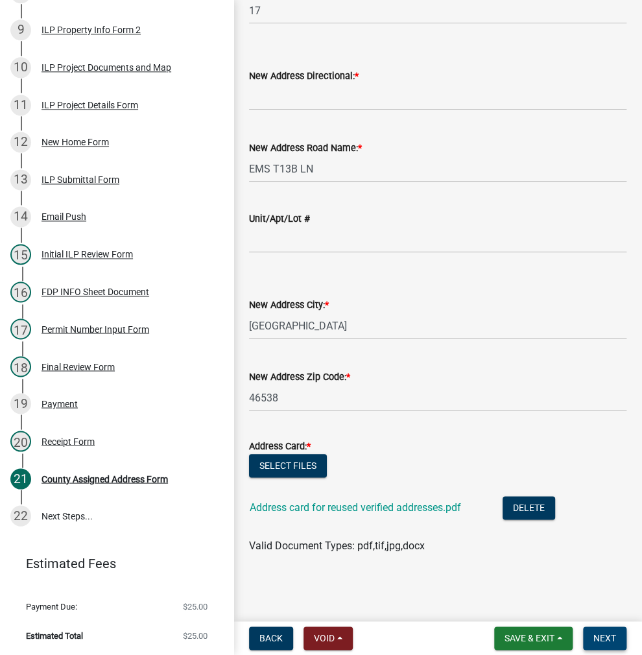
click at [605, 644] on button "Next" at bounding box center [604, 638] width 43 height 23
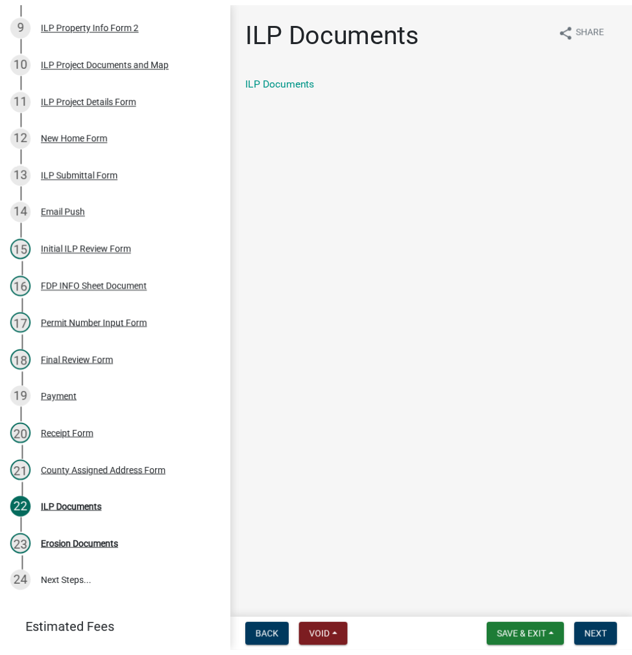
scroll to position [570, 0]
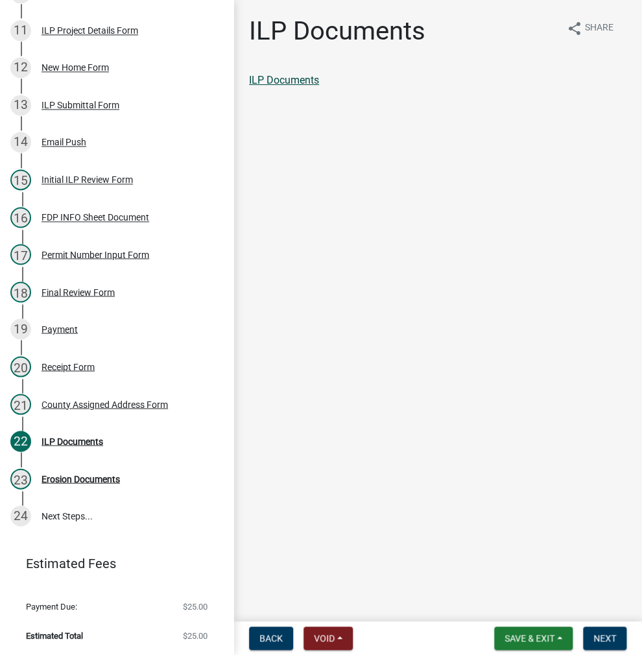
click at [296, 81] on link "ILP Documents" at bounding box center [284, 80] width 70 height 12
click at [606, 638] on span "Next" at bounding box center [605, 638] width 23 height 10
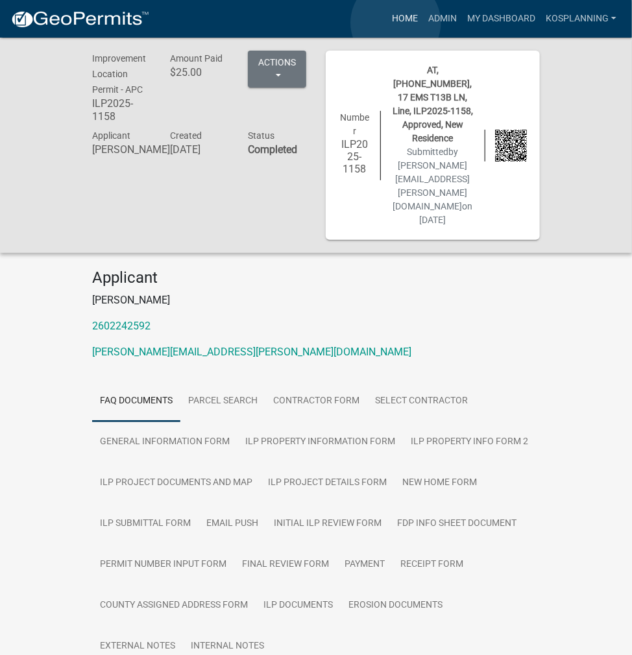
click at [396, 23] on link "Home" at bounding box center [405, 18] width 36 height 25
